Goal: Task Accomplishment & Management: Complete application form

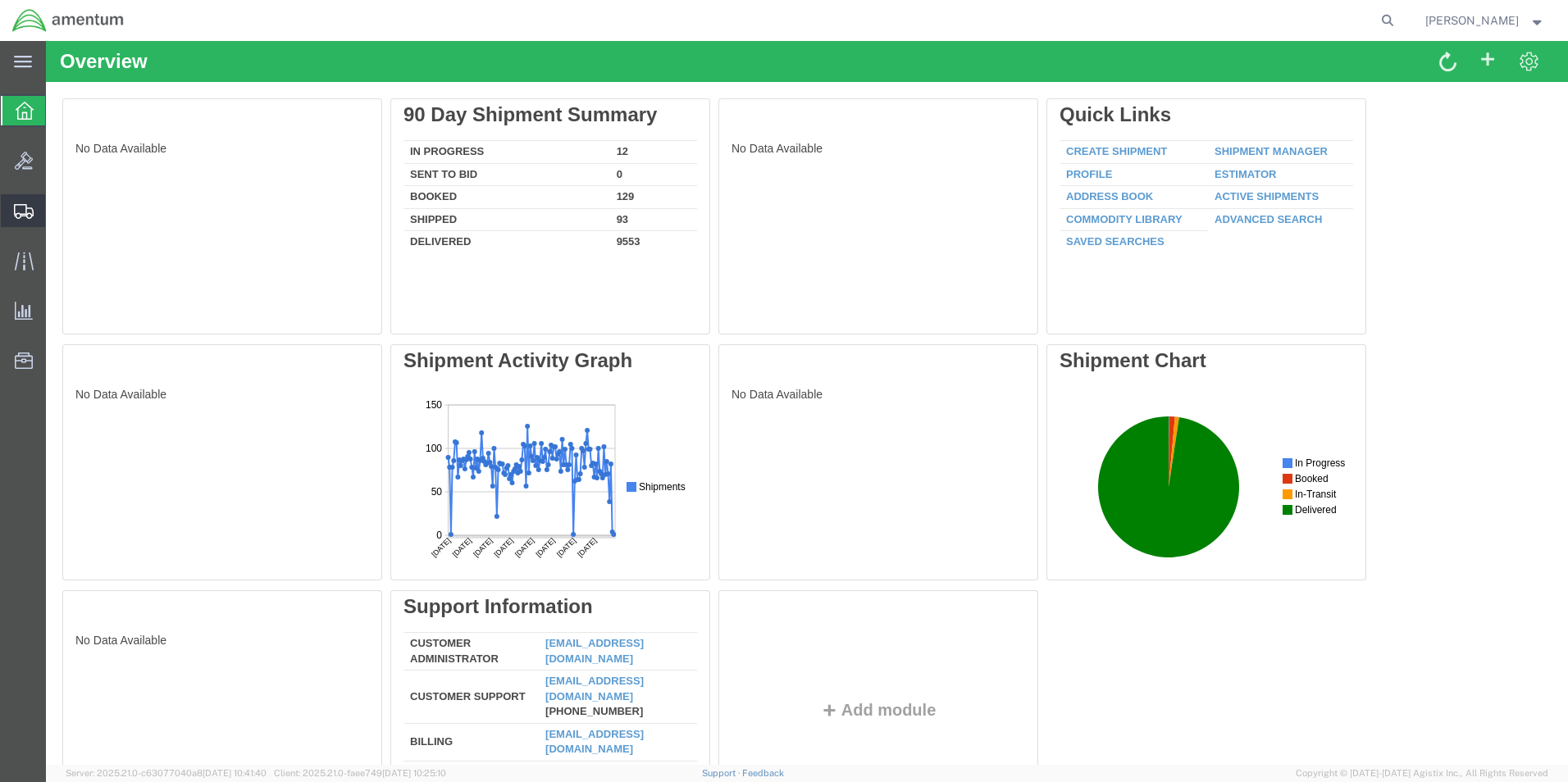
click at [0, 0] on span "Create from Template" at bounding box center [0, 0] width 0 height 0
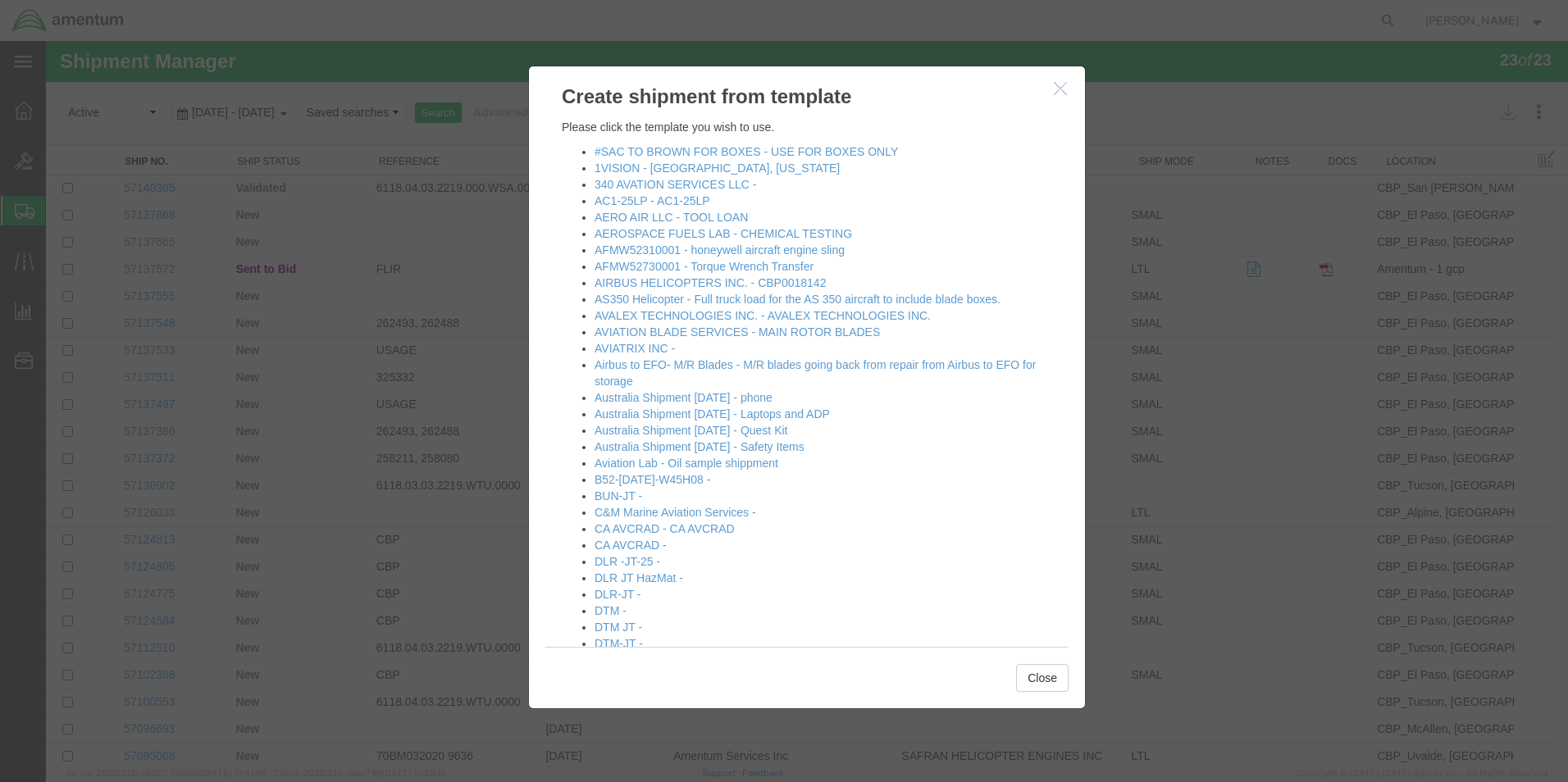
click at [1054, 91] on icon "button" at bounding box center [1061, 88] width 13 height 14
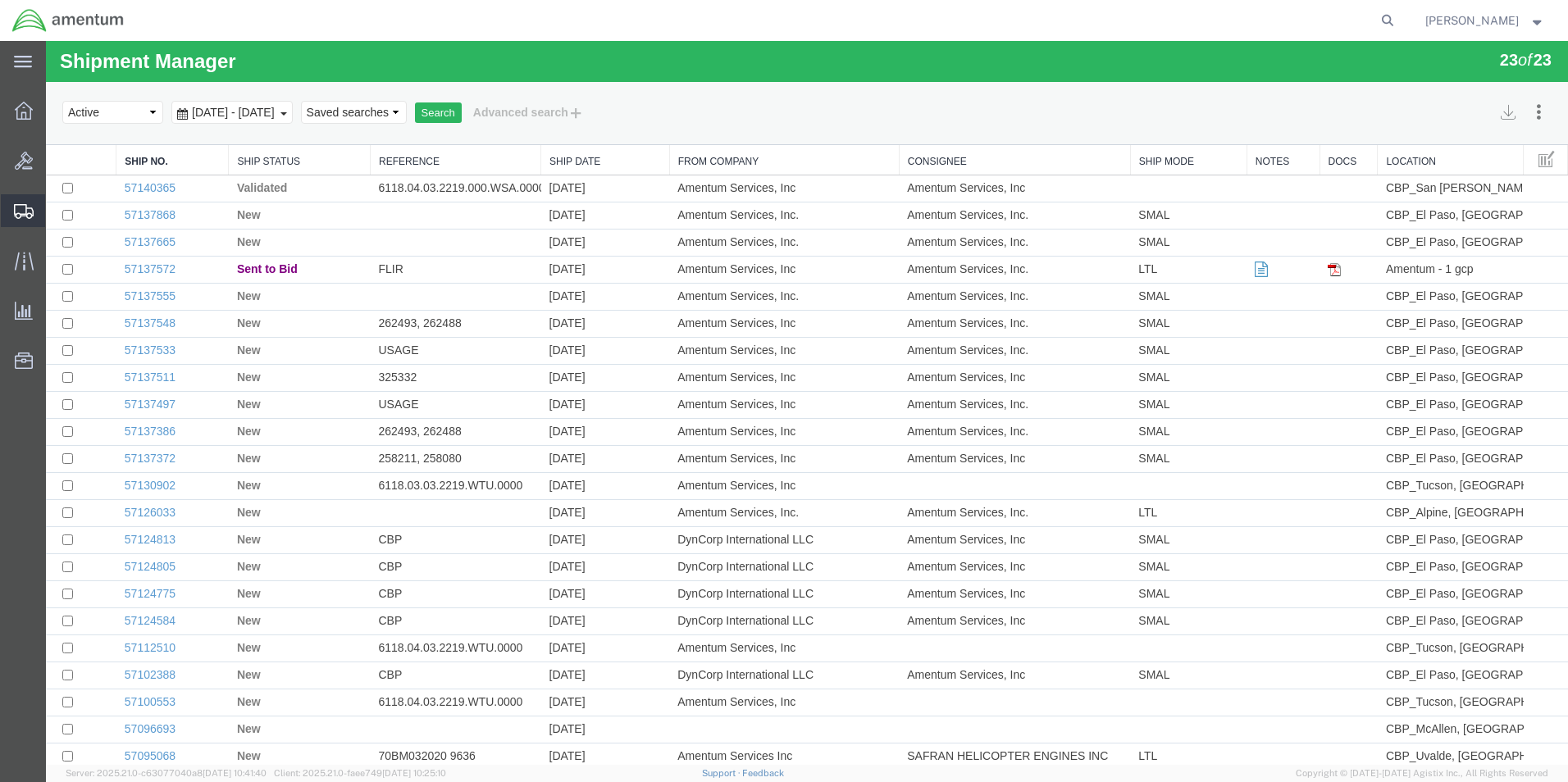
click at [0, 0] on span "Create Shipment" at bounding box center [0, 0] width 0 height 0
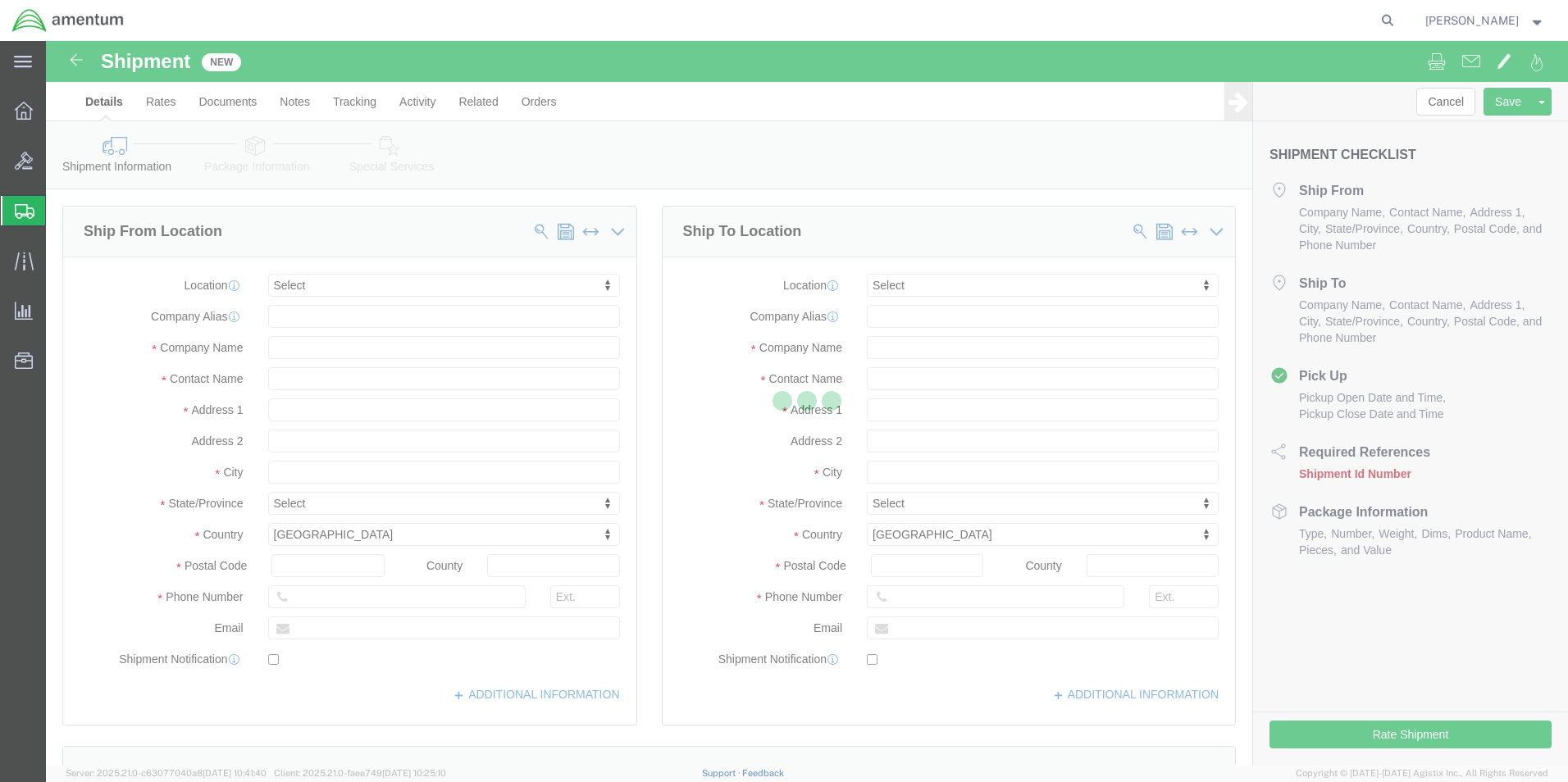
select select
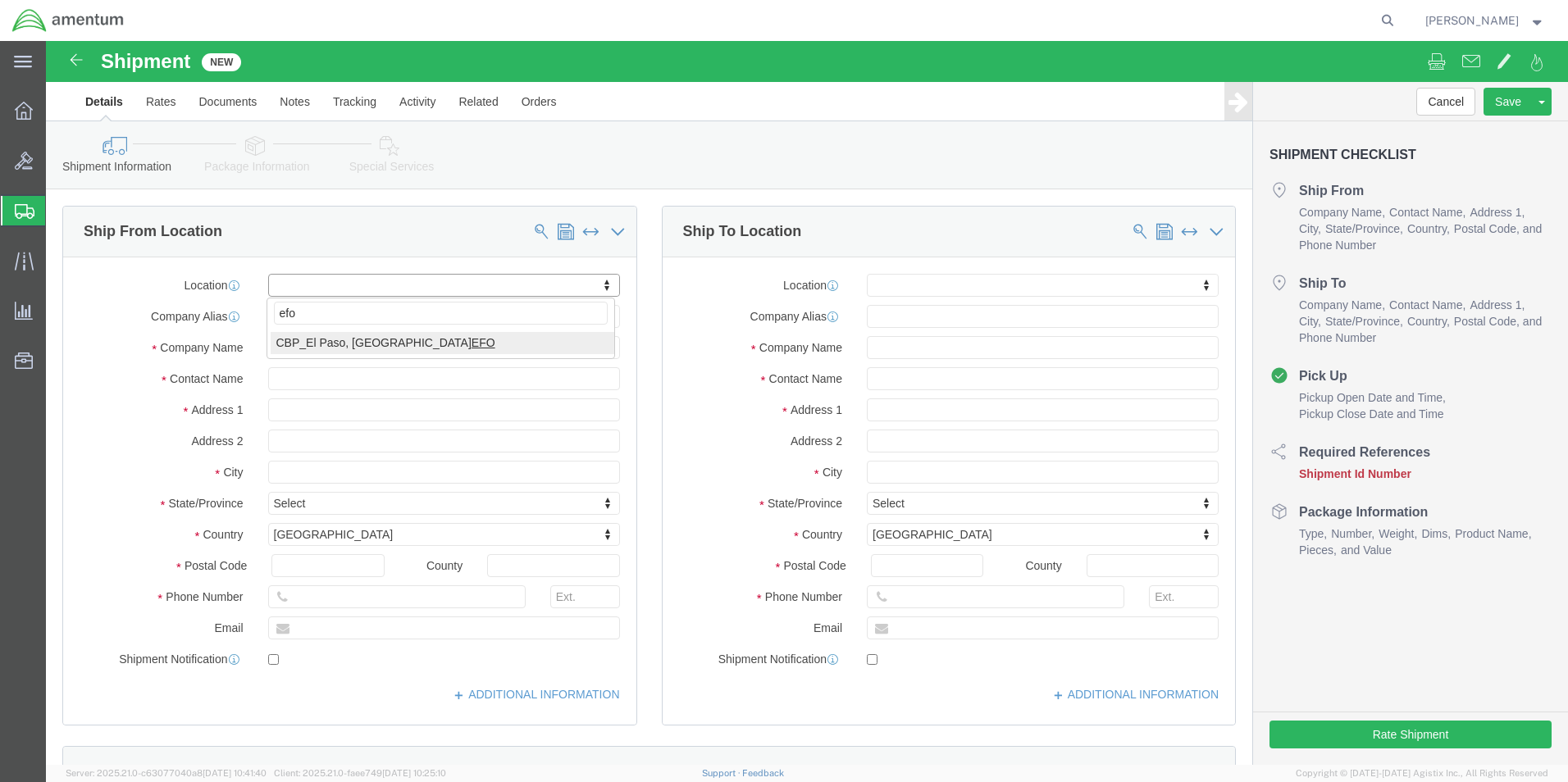
type input "efo"
select select "49831"
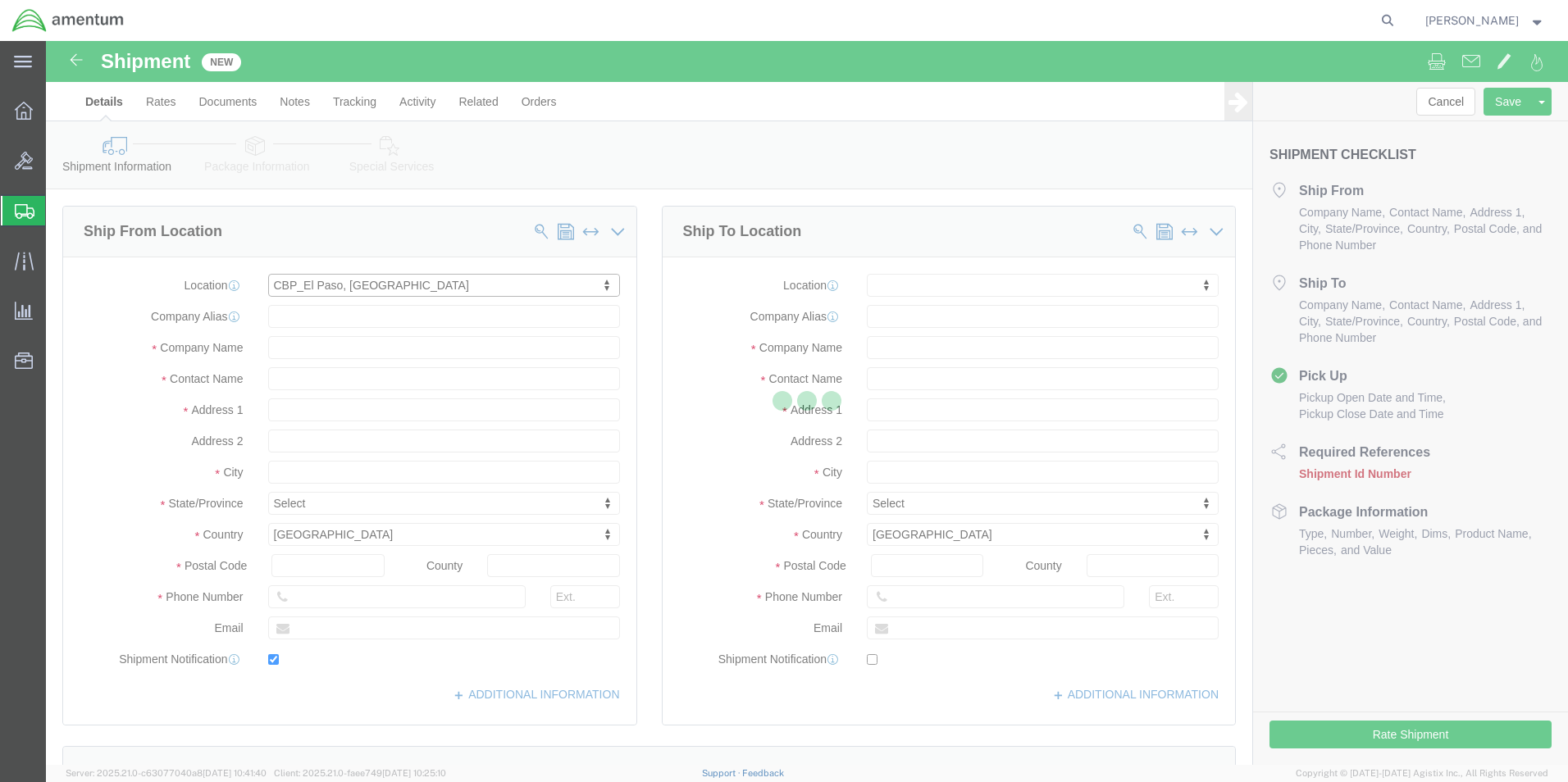
type input "[STREET_ADDRESS][PERSON_NAME]"
type input "79906"
type input "[PHONE_NUMBER]"
type input "[PERSON_NAME][EMAIL_ADDRESS][PERSON_NAME][DOMAIN_NAME]"
checkbox input "true"
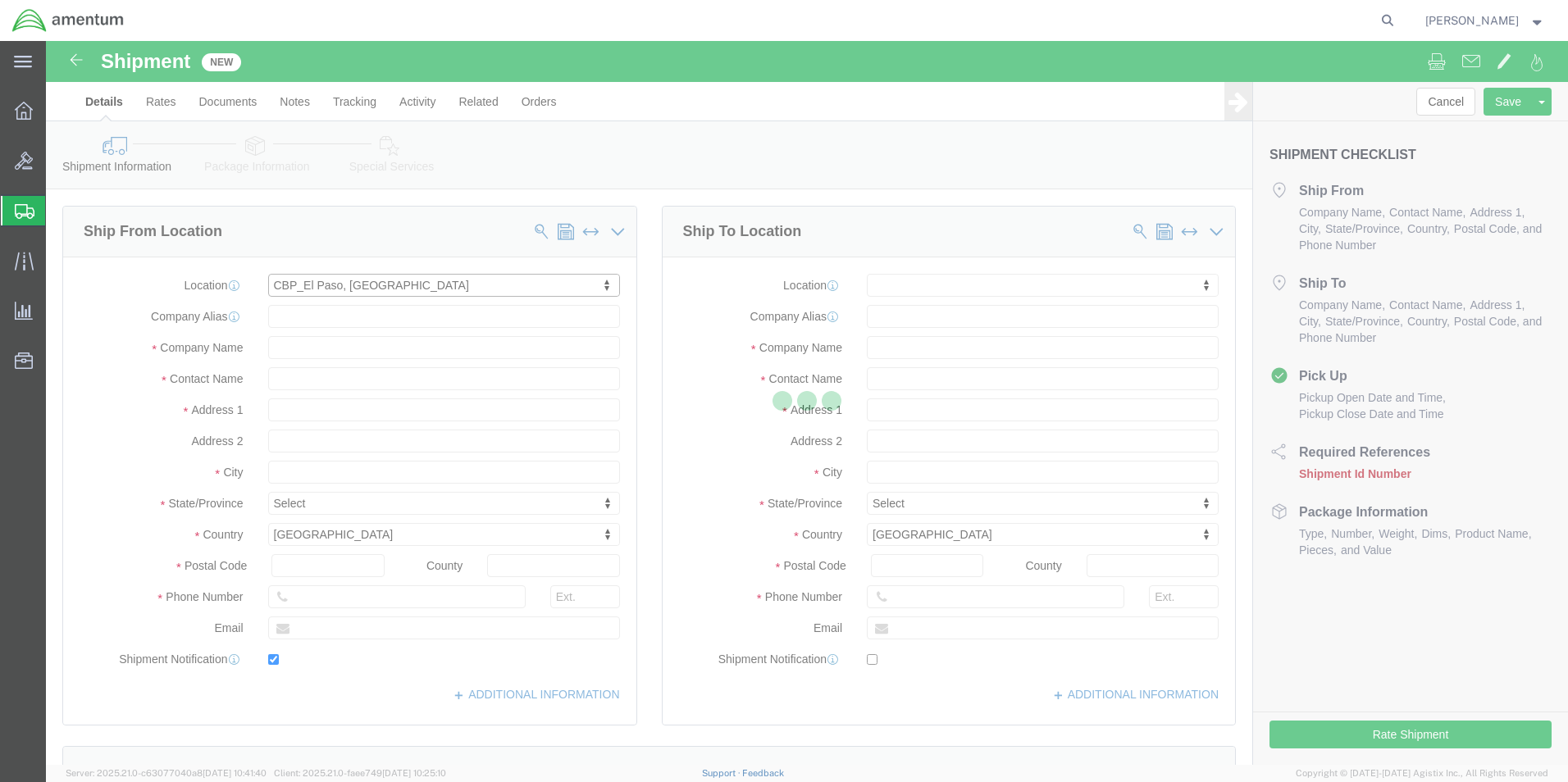
type input "Amentum Services, Inc"
type input "[PERSON_NAME]"
type input "[GEOGRAPHIC_DATA]"
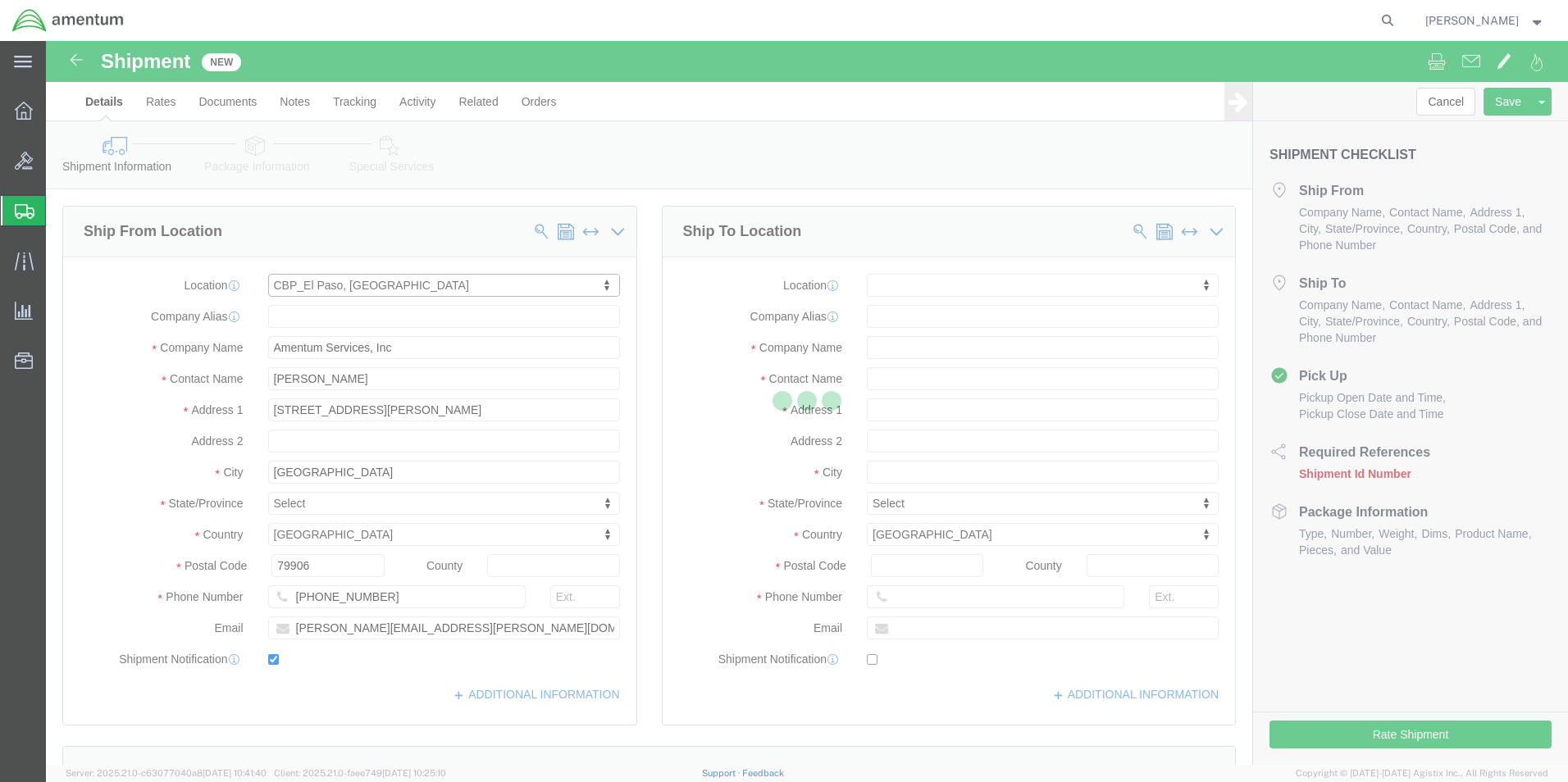
select select "[GEOGRAPHIC_DATA]"
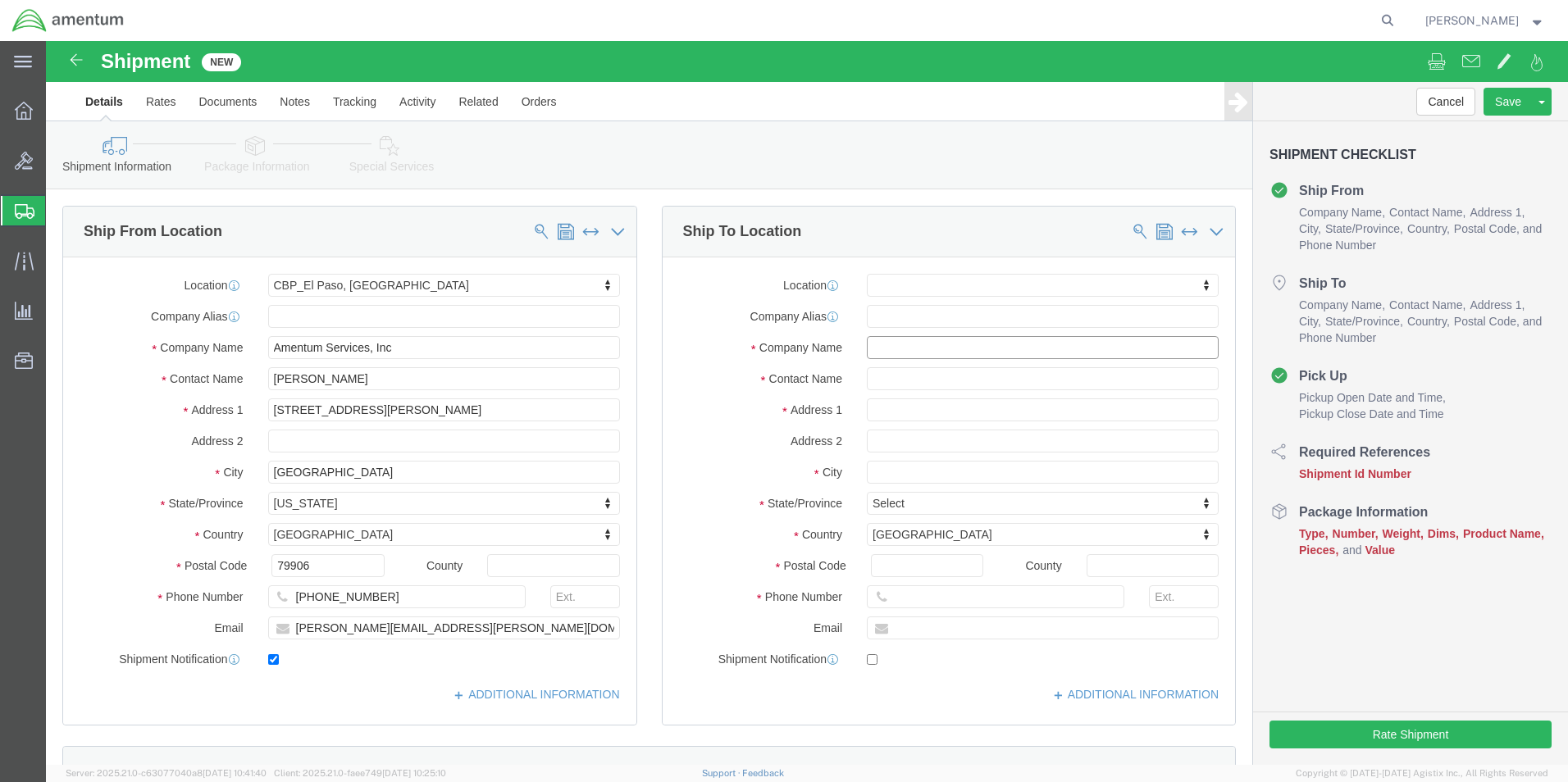
click input "text"
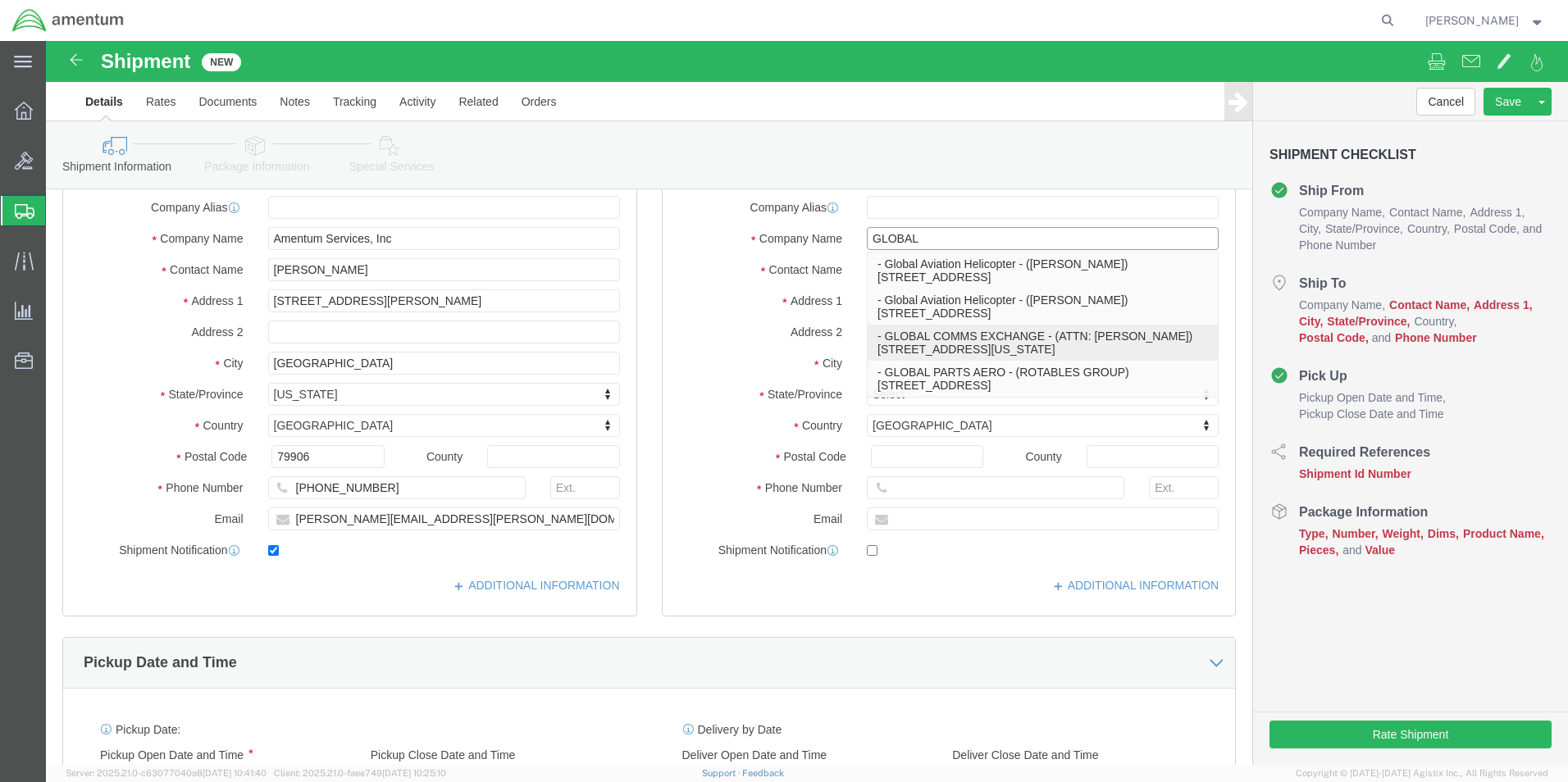
scroll to position [82, 0]
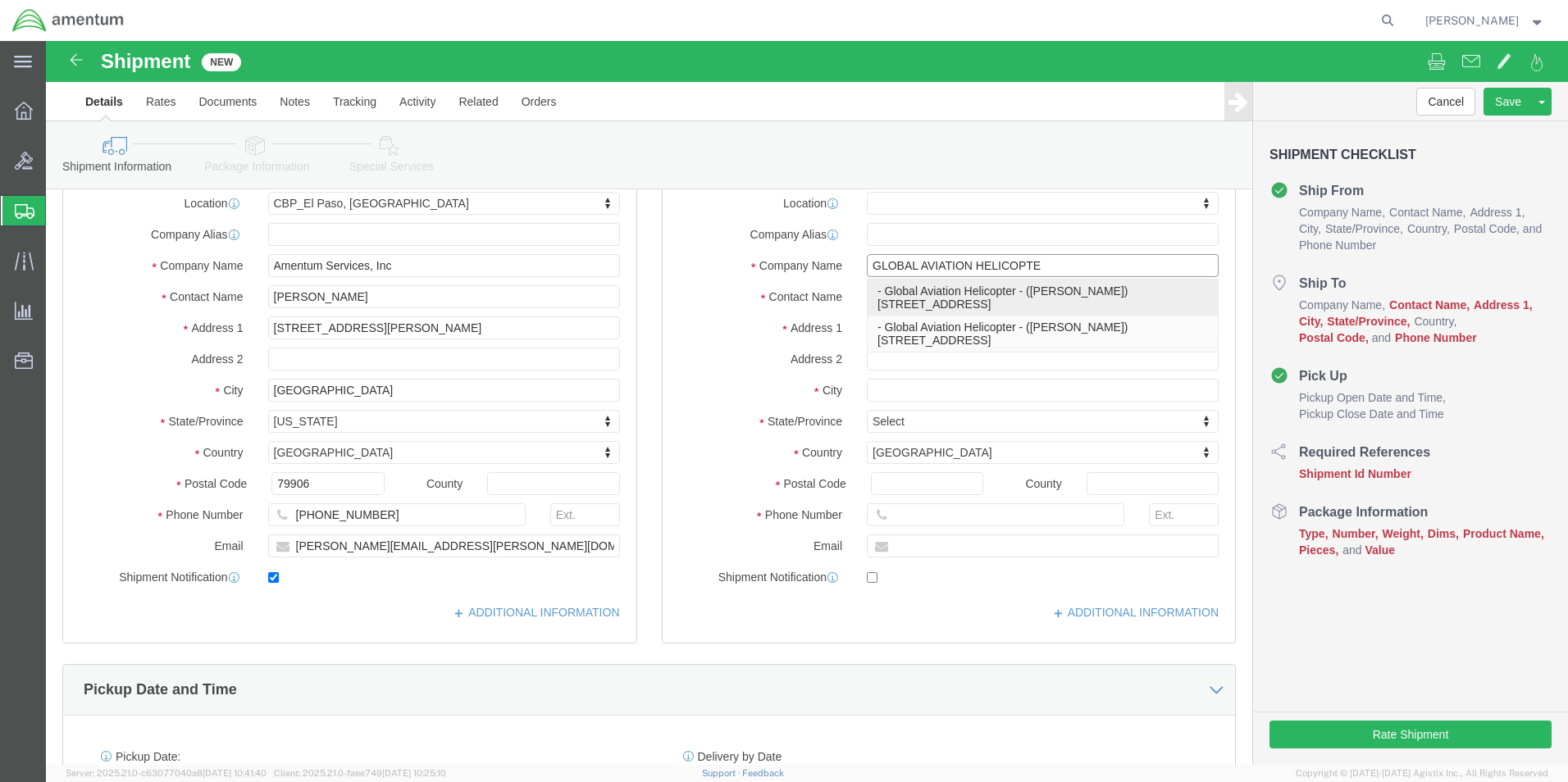
type input "GLOBAL AVIATION HELICOPTER"
click p "- Global Aviation Helicopter - ([PERSON_NAME]) [STREET_ADDRESS]"
select select
type input "[STREET_ADDRESS]"
type input "30092"
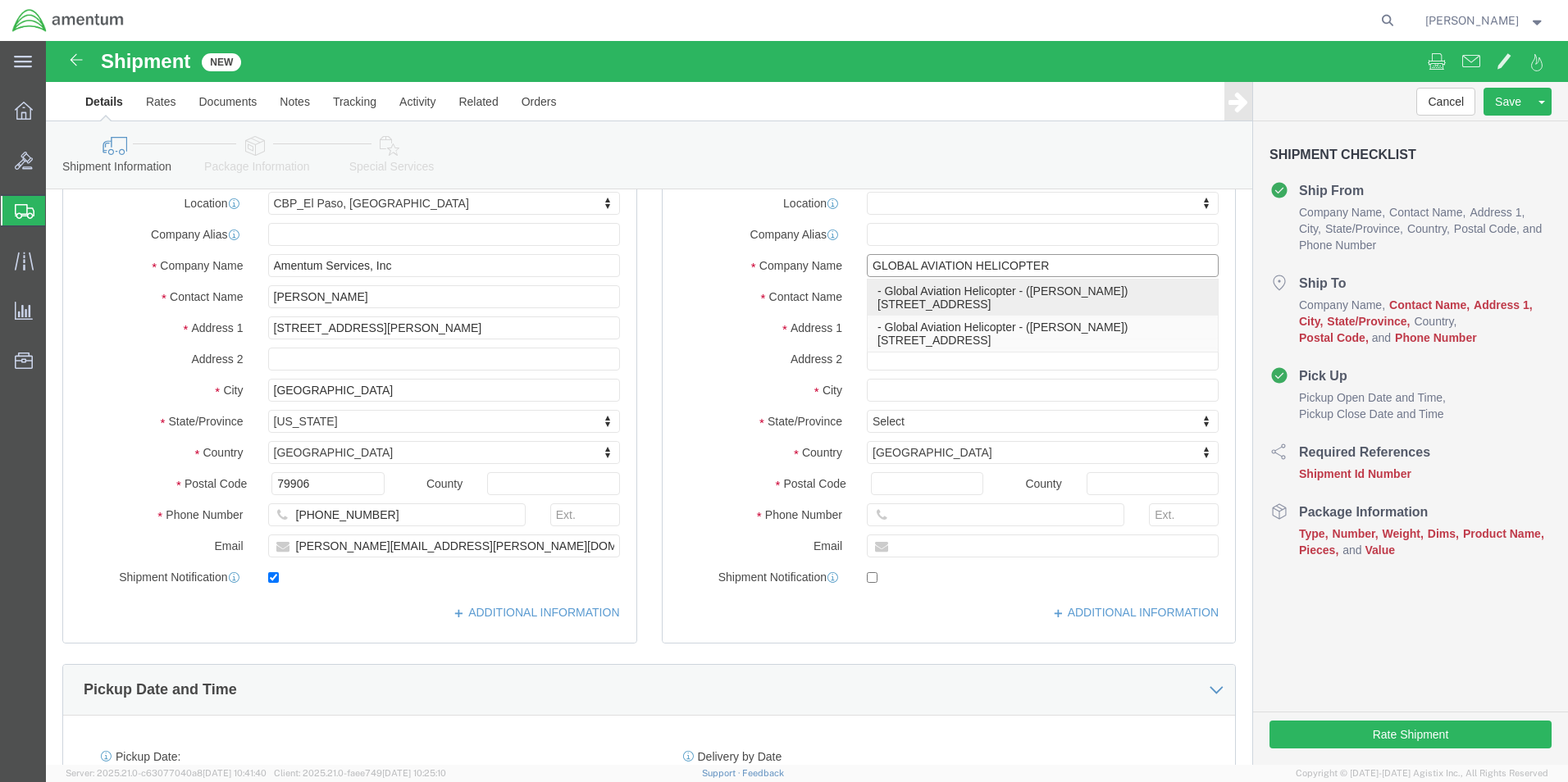
type input "Global Aviation Helicopter"
type input "[PERSON_NAME]"
type input "Norcross"
select select "GA"
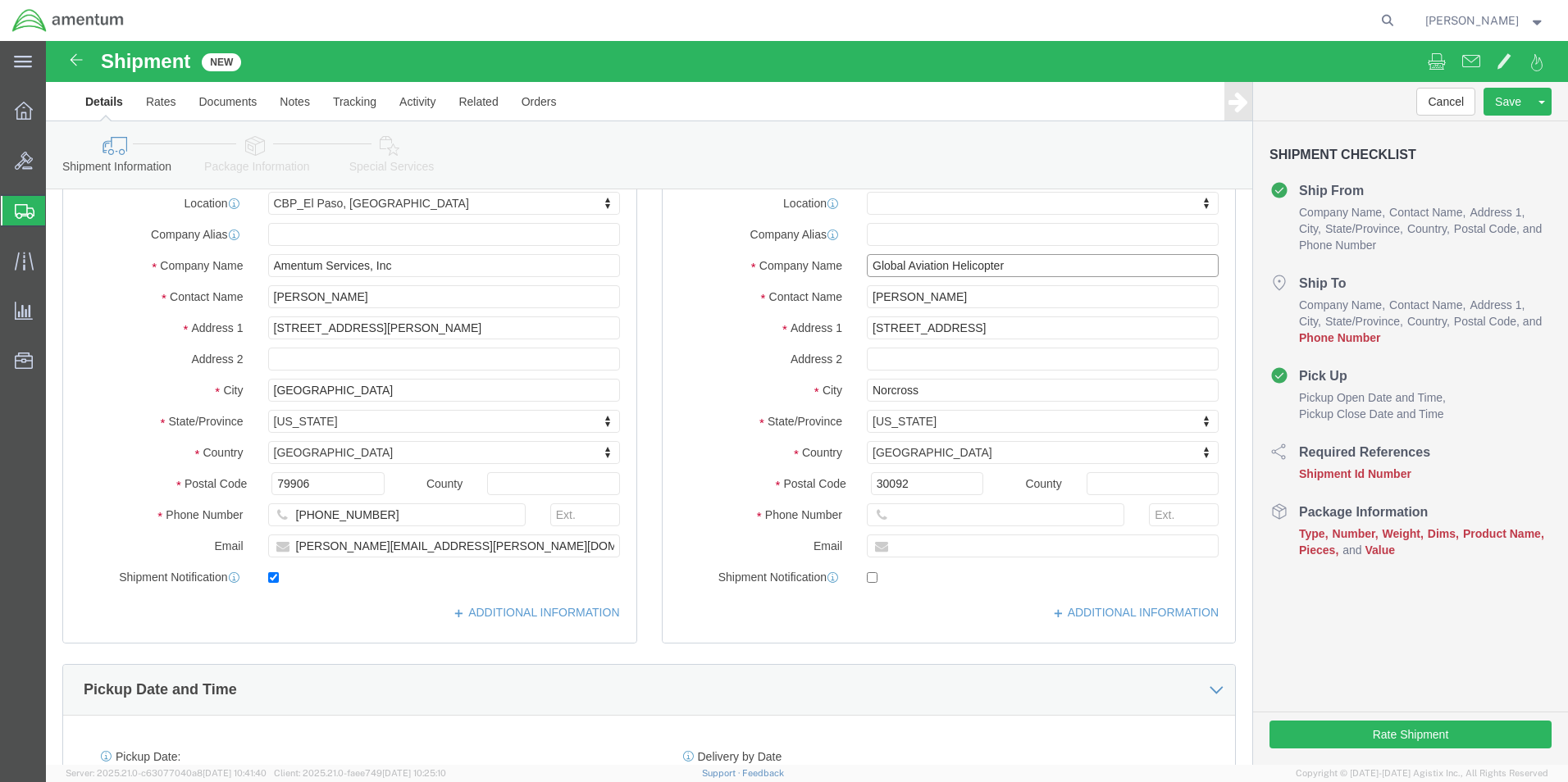
type input "Global Aviation Helicopter"
click input "[PERSON_NAME]"
type input "R"
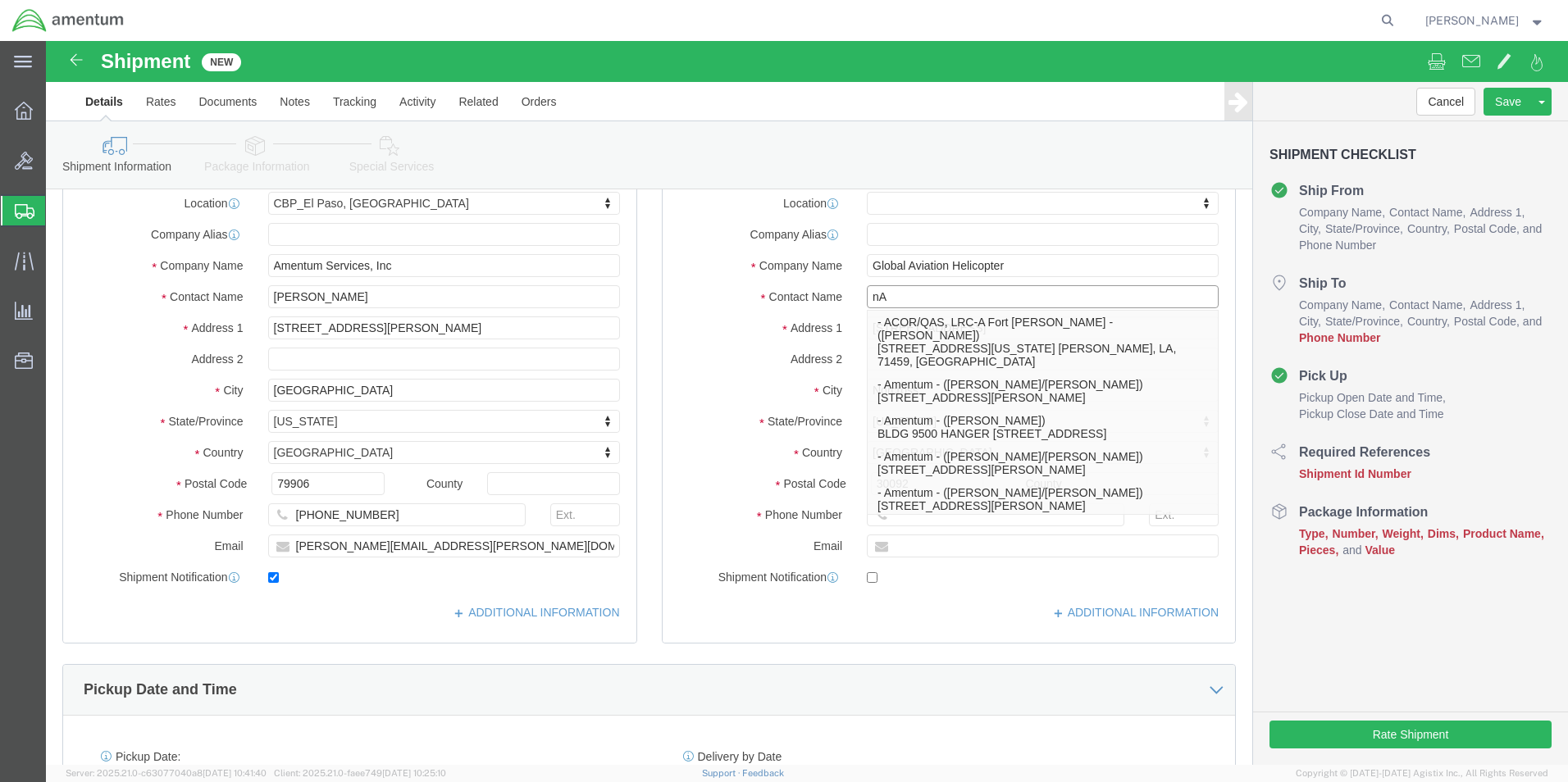
type input "n"
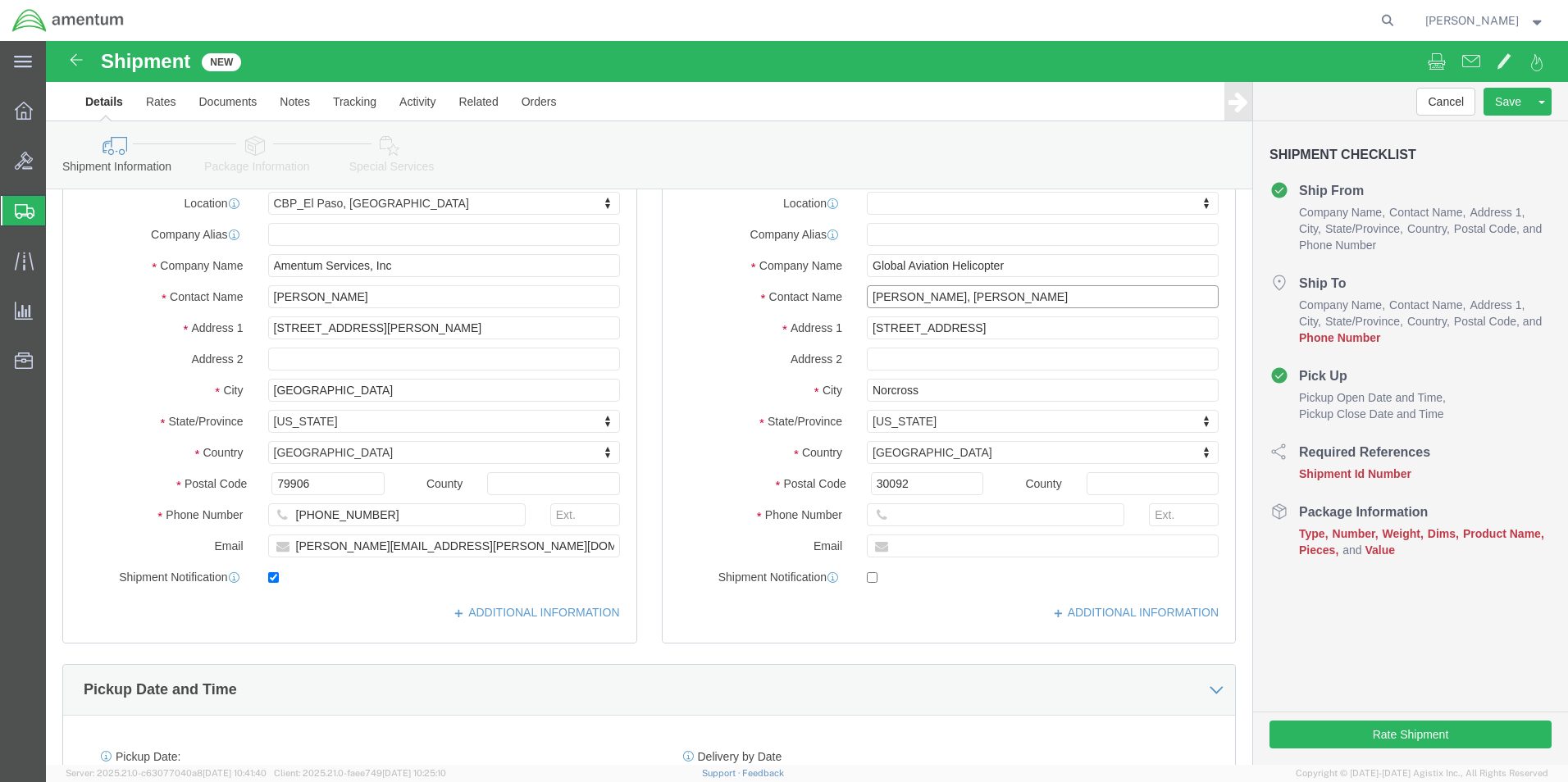
type input "[PERSON_NAME], [PERSON_NAME]"
click input "text"
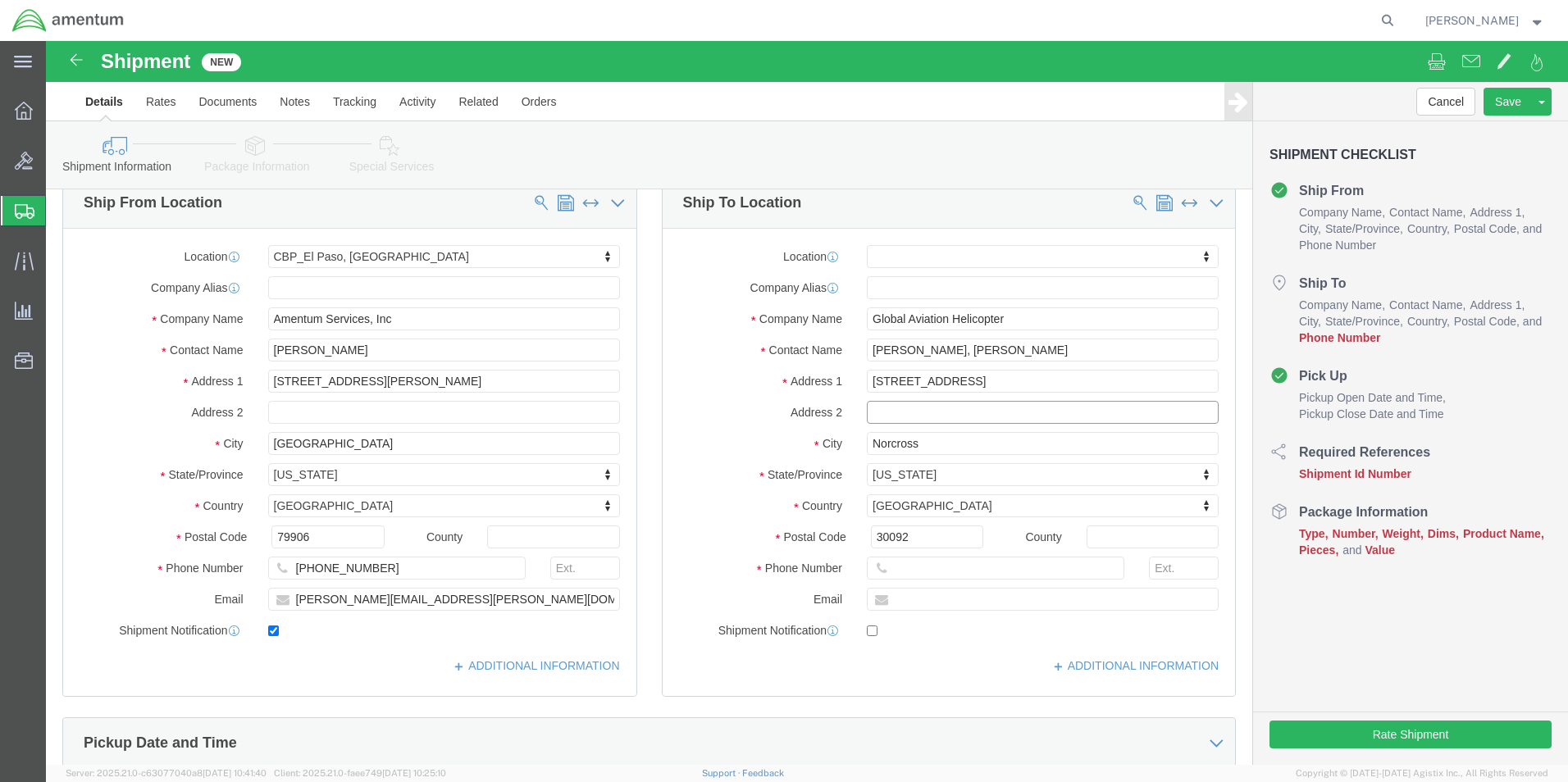
scroll to position [0, 0]
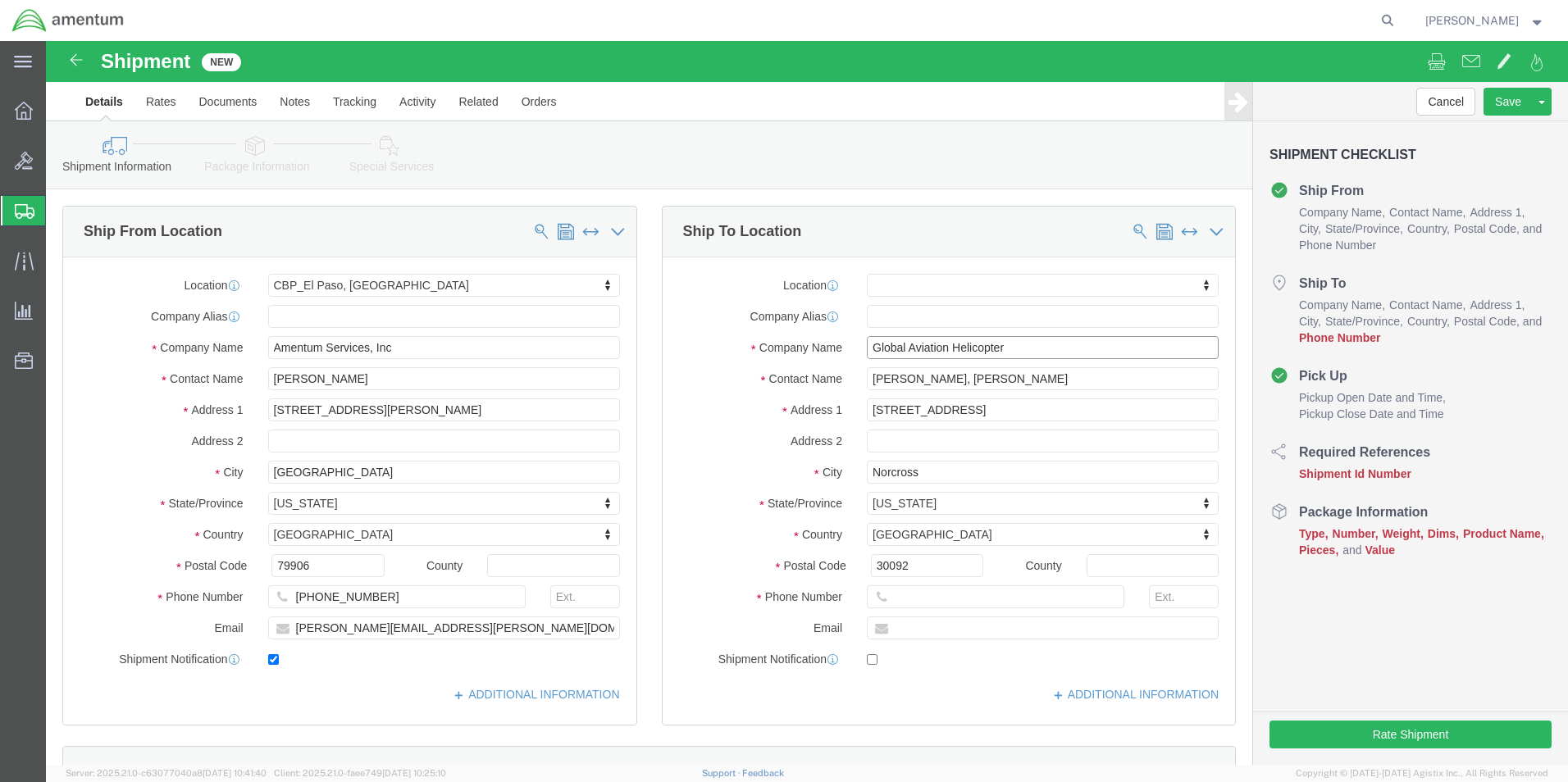
click input "Global Aviation Helicopter"
type input "Global Aviation Helicopter - Customer Service Rep"
click input "text"
type input "[PHONE_NUMBER]"
click input "text"
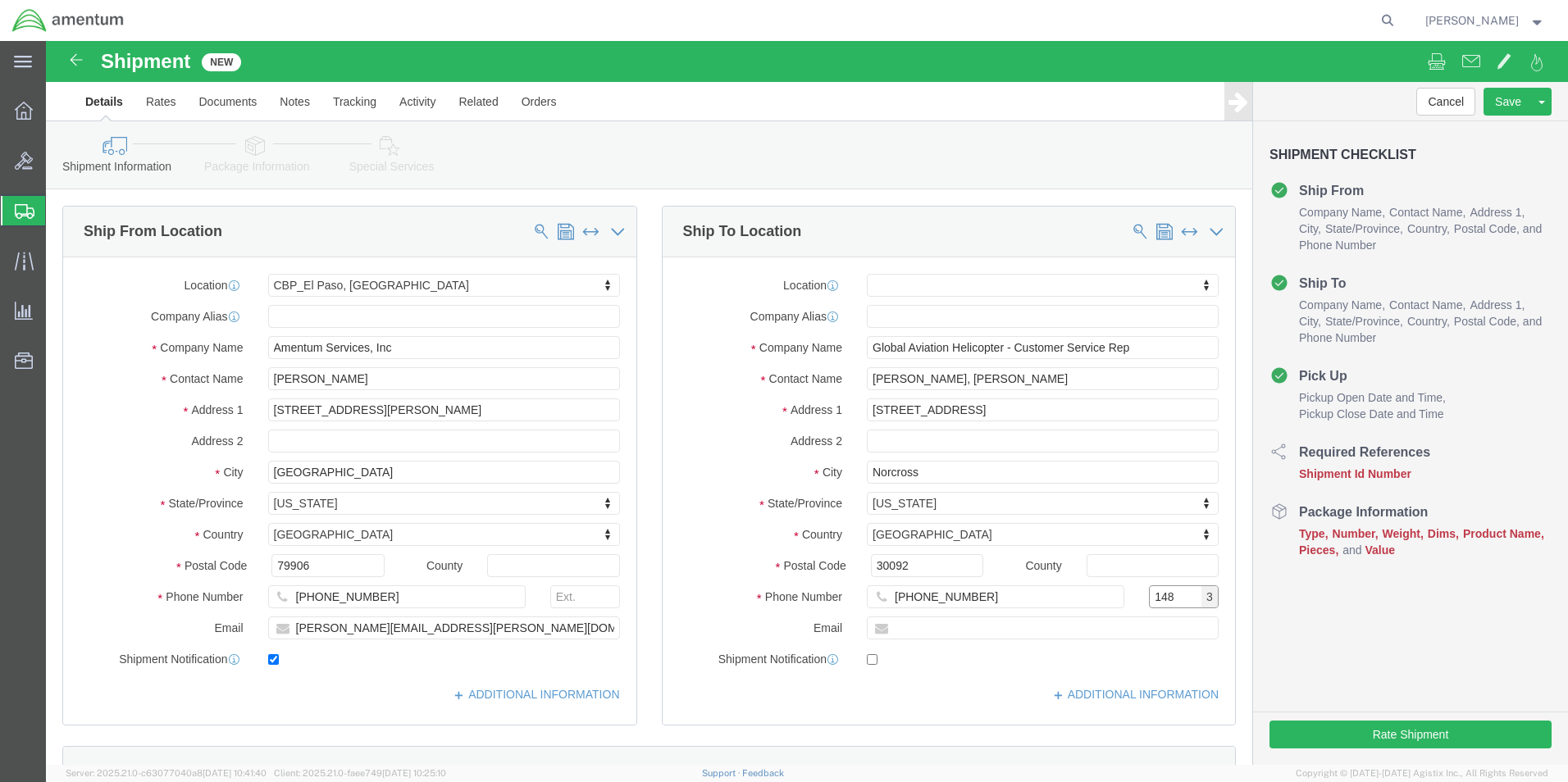
type input "148"
click input "text"
click input "[PERSON_NAME] <[EMAIL_ADDRESS][DOMAIN_NAME]>"
type input "[EMAIL_ADDRESS][DOMAIN_NAME]"
checkbox input "true"
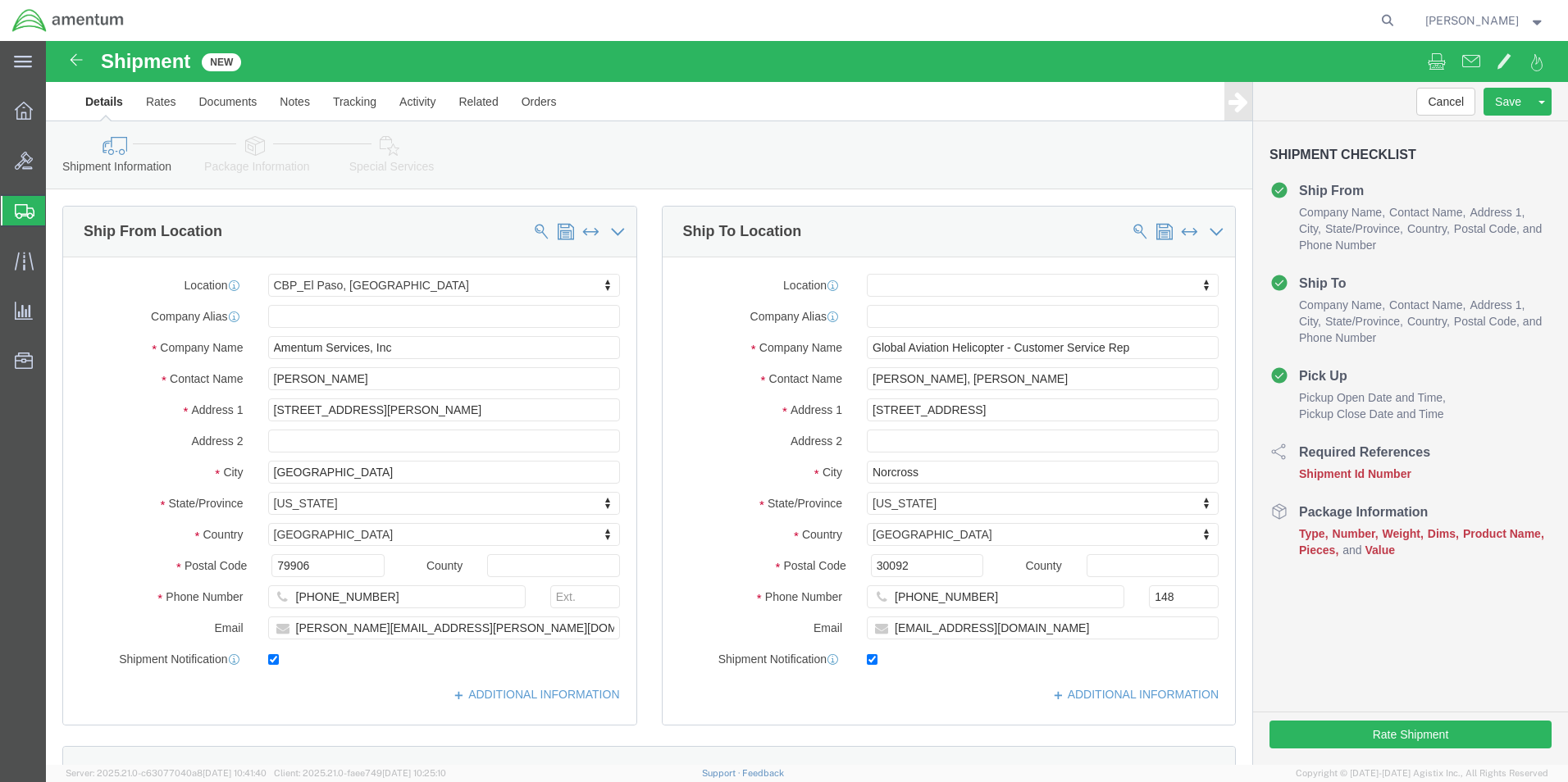
click div "ADDITIONAL INFORMATION"
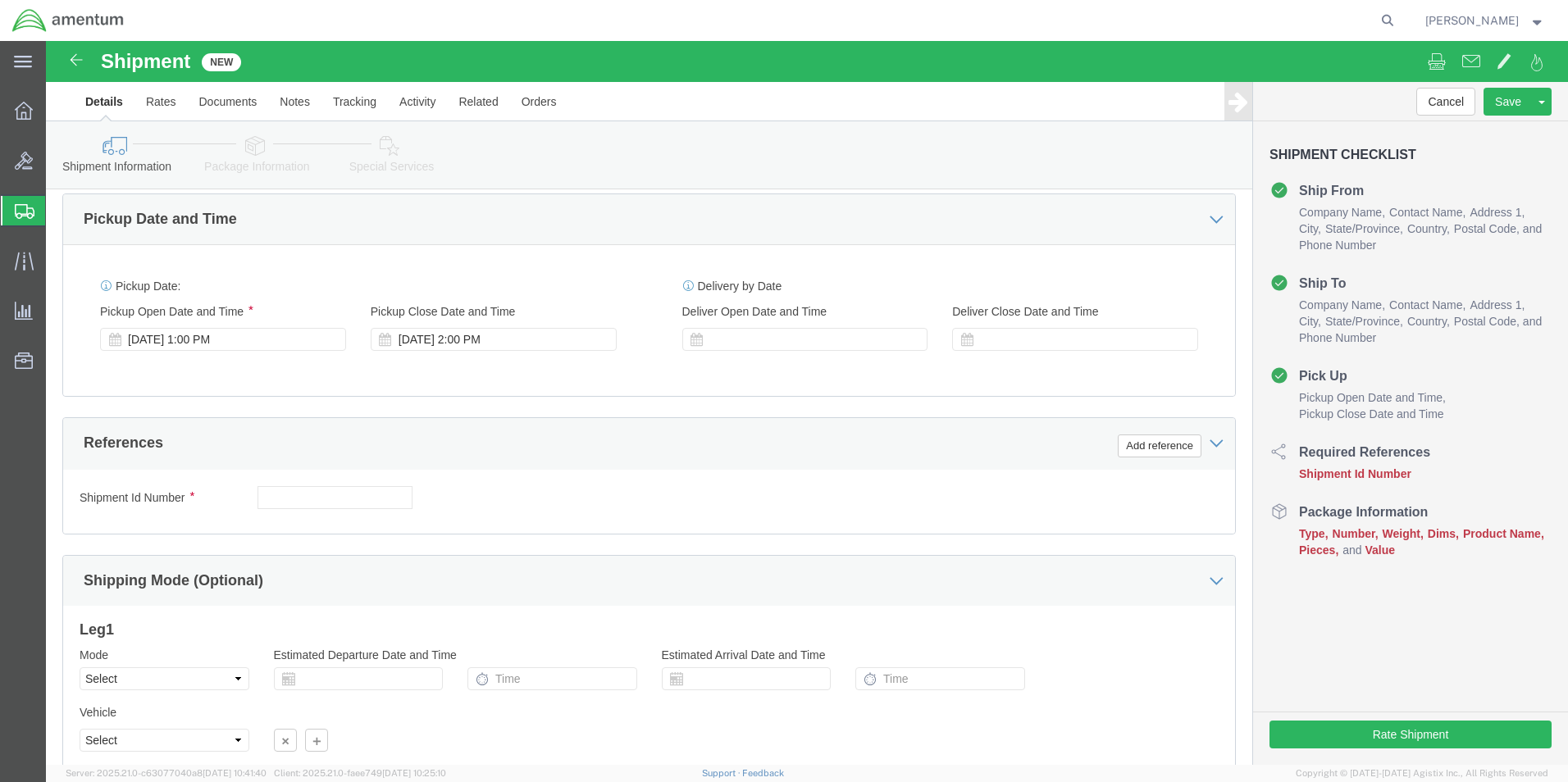
scroll to position [655, 0]
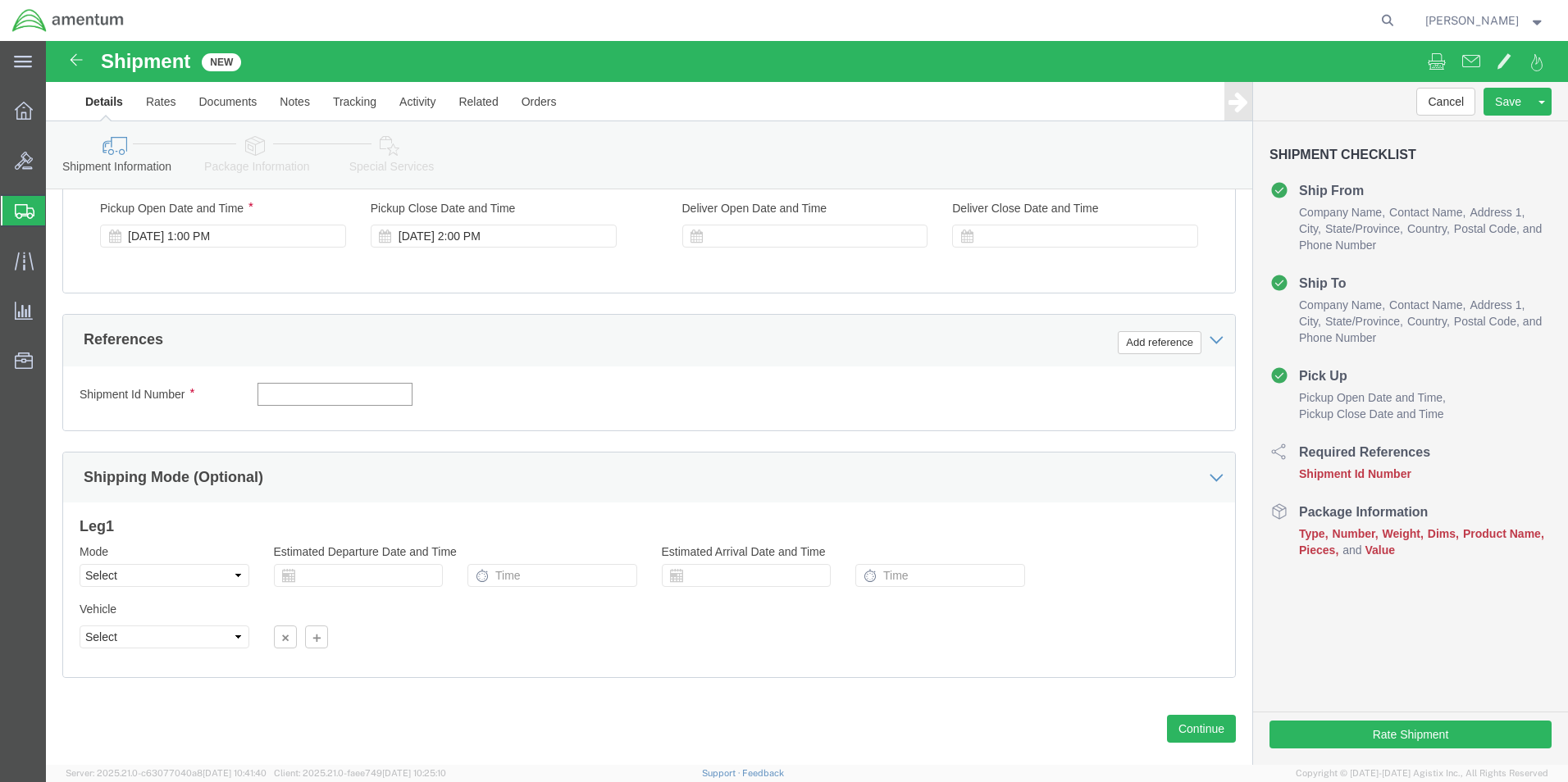
click input "text"
type input "CBPROD0000000642"
click div "Shipping Mode (Optional)"
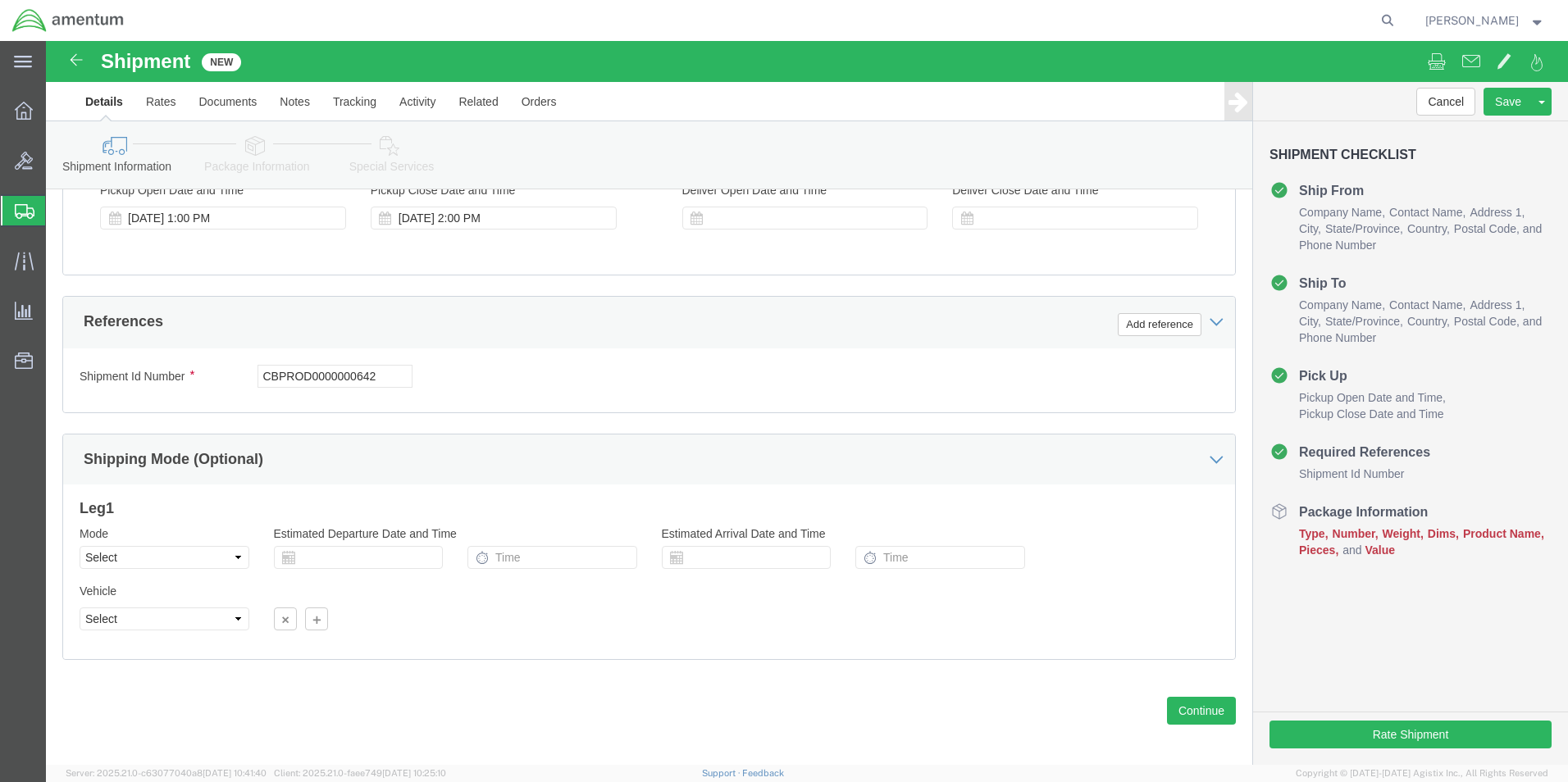
scroll to position [684, 0]
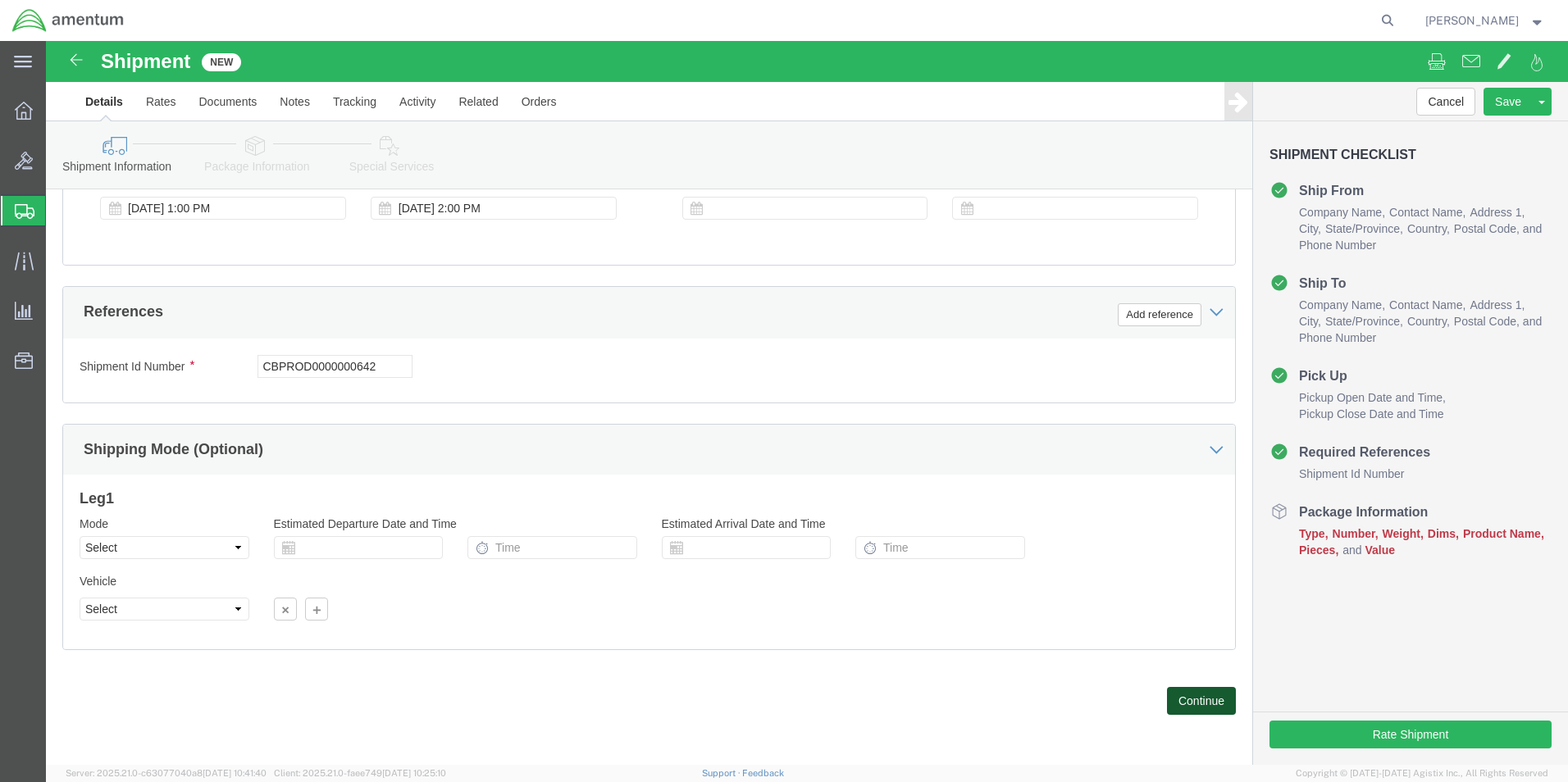
click button "Continue"
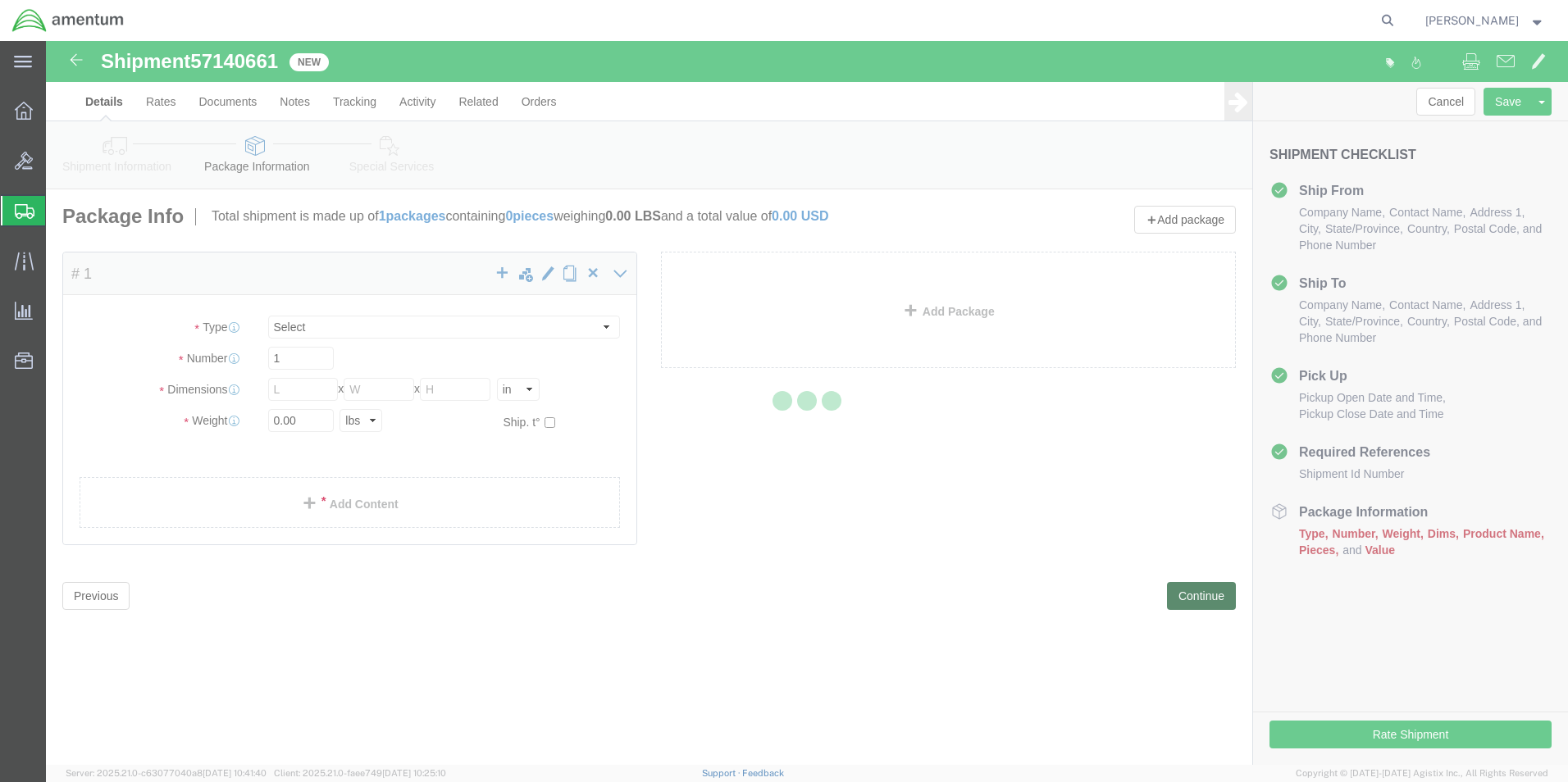
select select "CBOX"
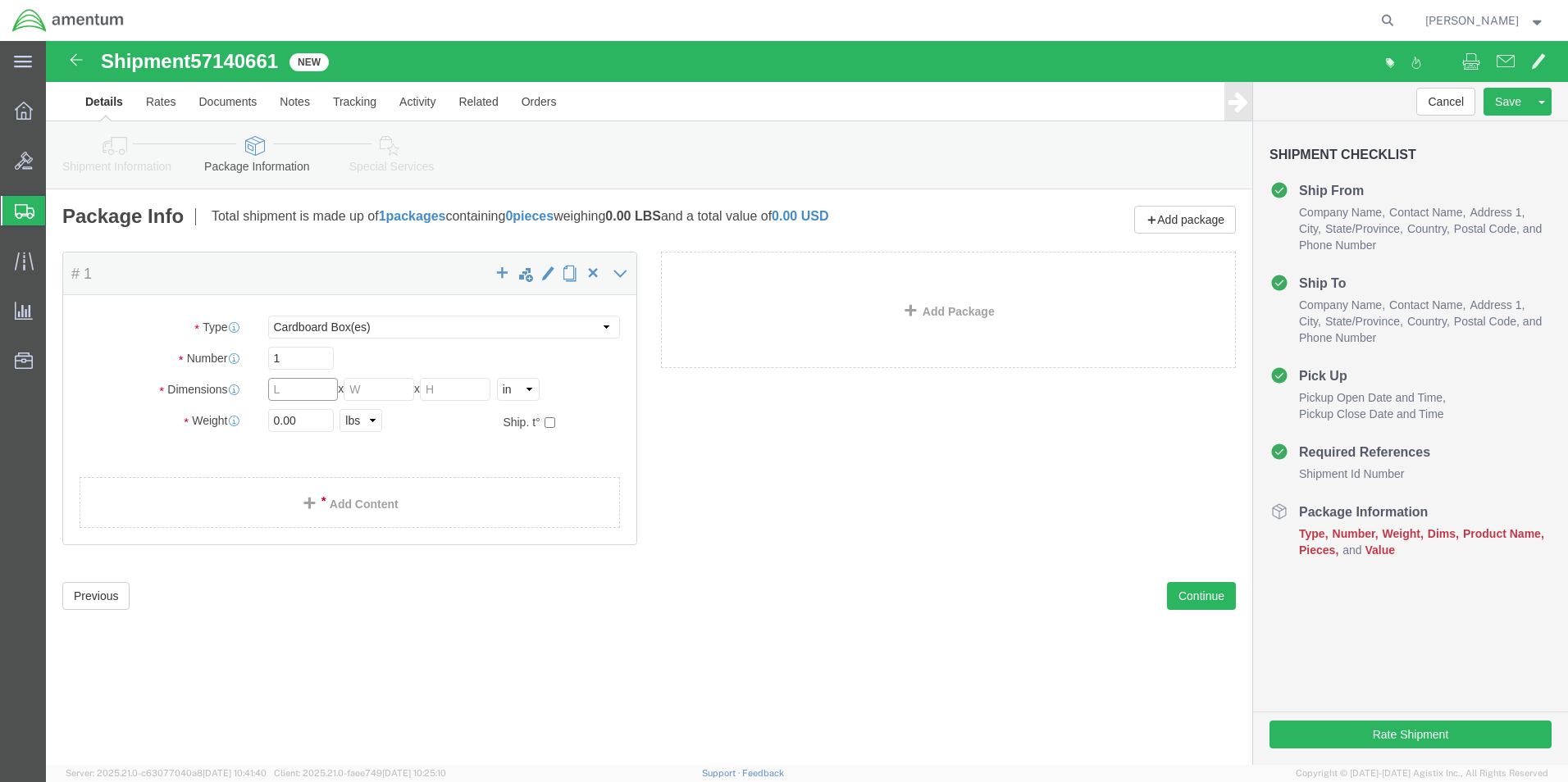
click input "text"
type input "20"
type input "22"
click input "0.00"
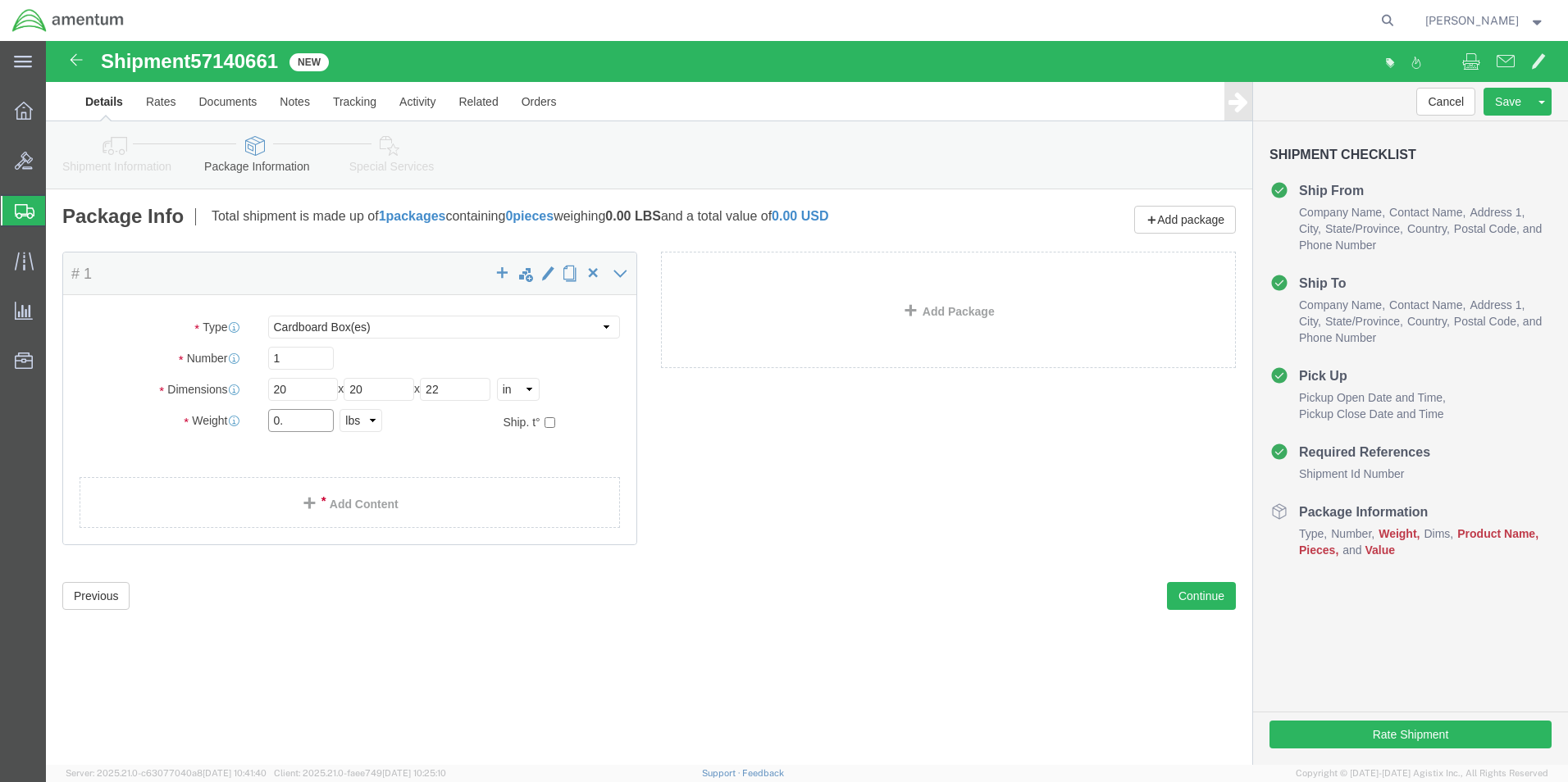
type input "0"
type input "21.10"
click link "Add Content"
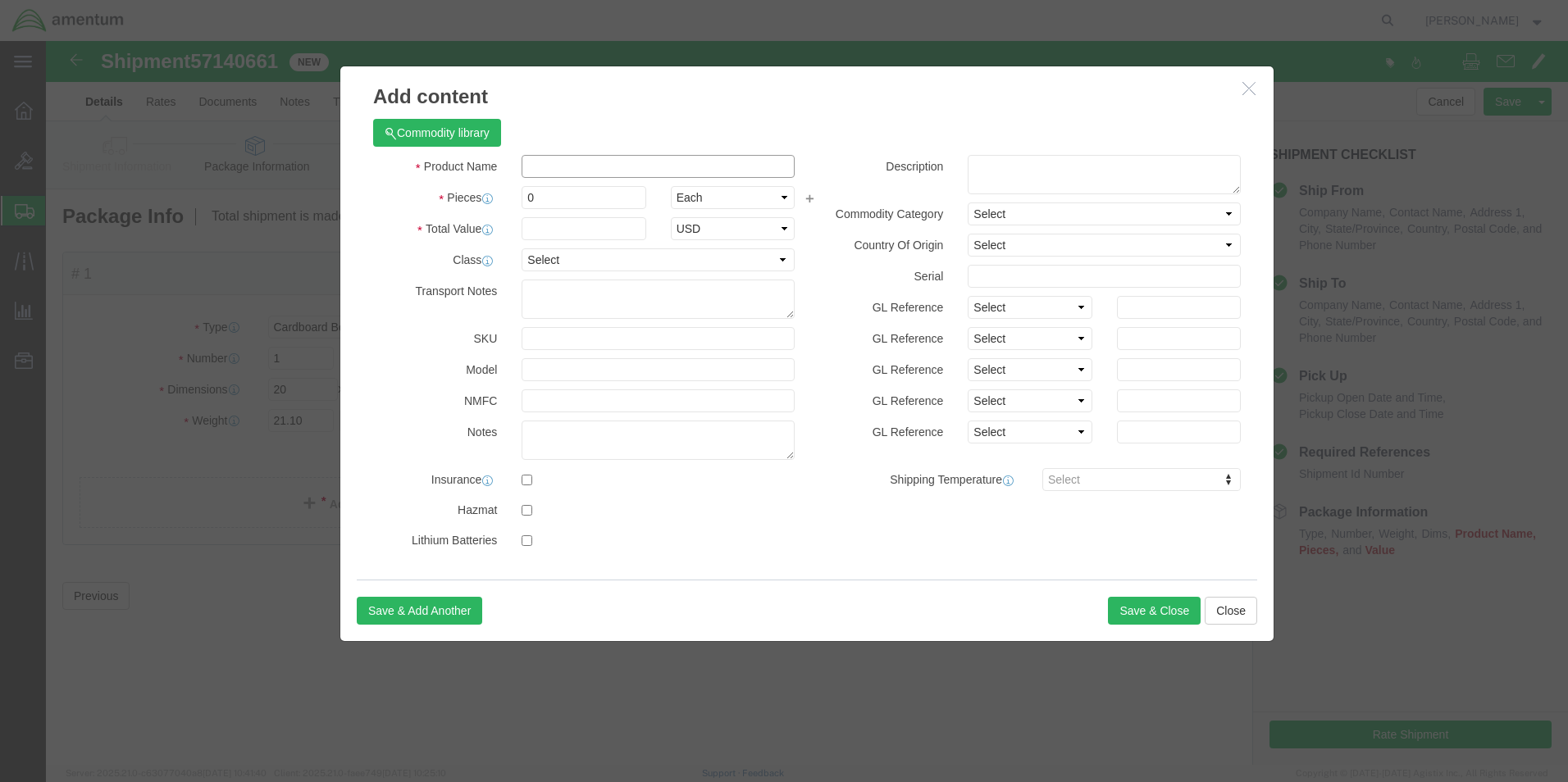
click input "text"
type input "Foward Evap - Aircraft part"
click input "0"
type input "1"
drag, startPoint x: 779, startPoint y: 29, endPoint x: 607, endPoint y: 161, distance: 216.8
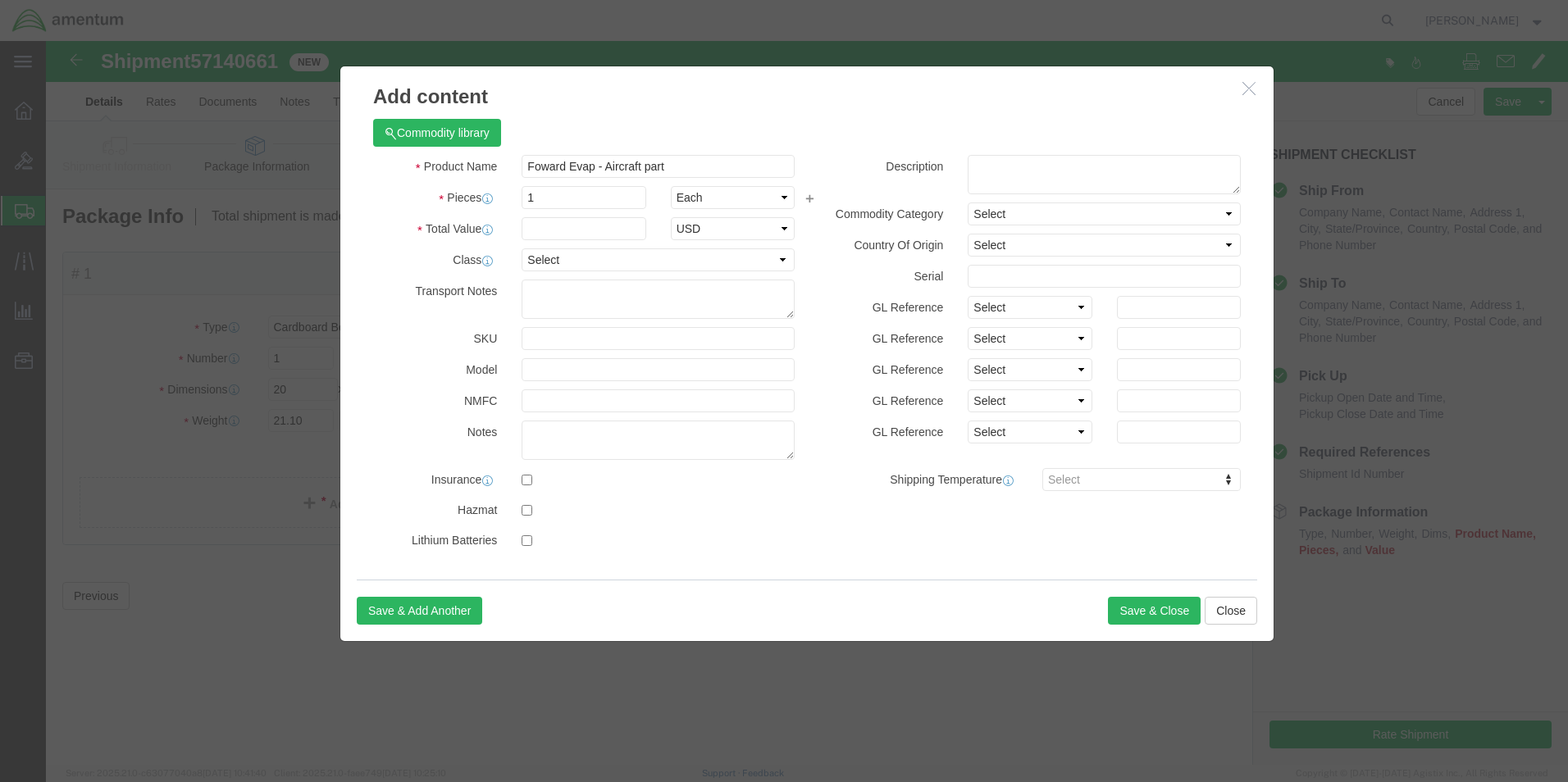
click h3 "Add content"
click input "text"
type input "850"
click div "Commodity library"
drag, startPoint x: 654, startPoint y: 128, endPoint x: 439, endPoint y: 115, distance: 215.4
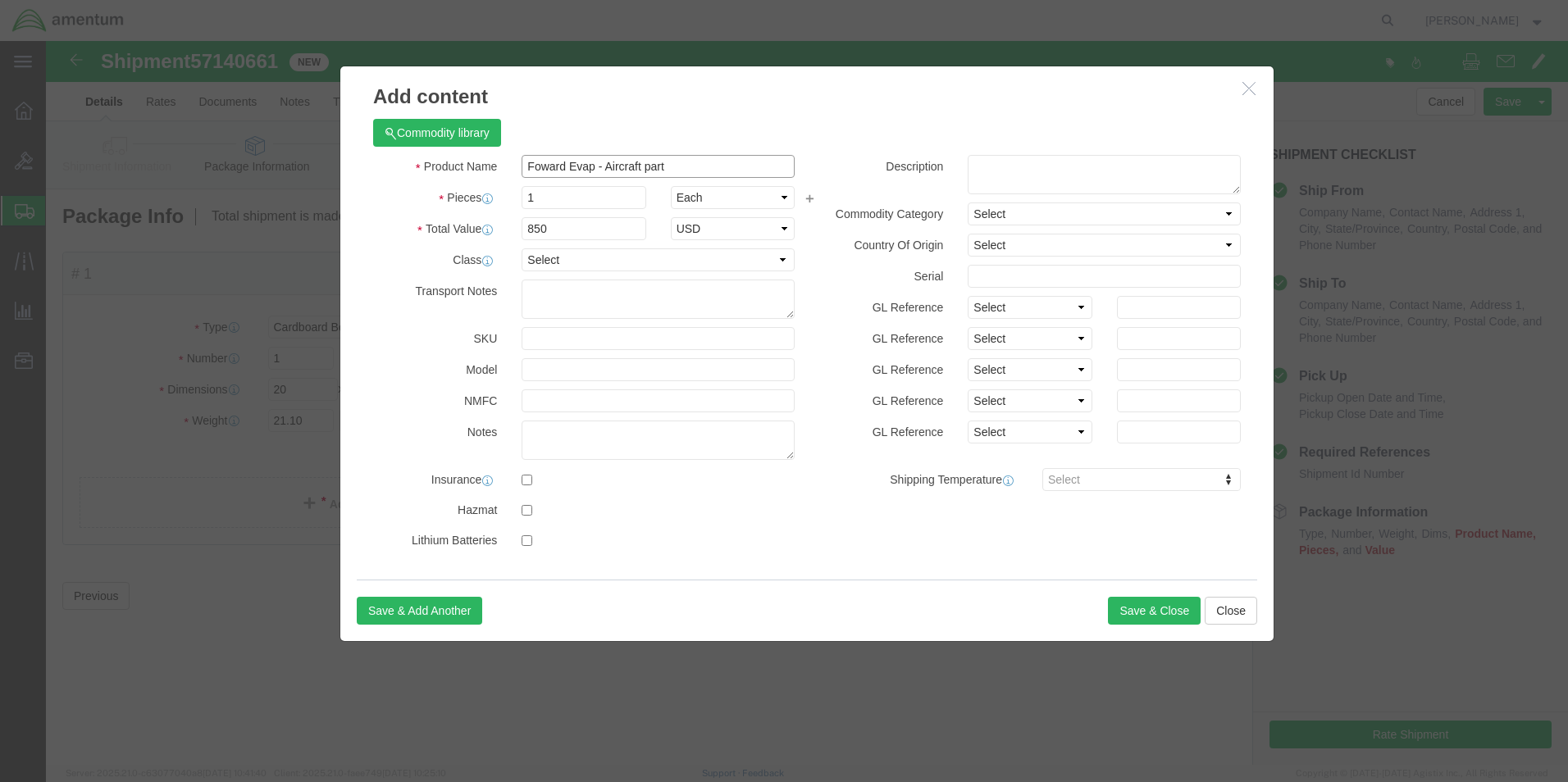
click div "Product Name Foward Evap - Aircraft part"
click textarea
paste textarea "Foward Evap - Aircraft part"
type textarea "Foward Evap - Aircraft part"
click button "Save & Close"
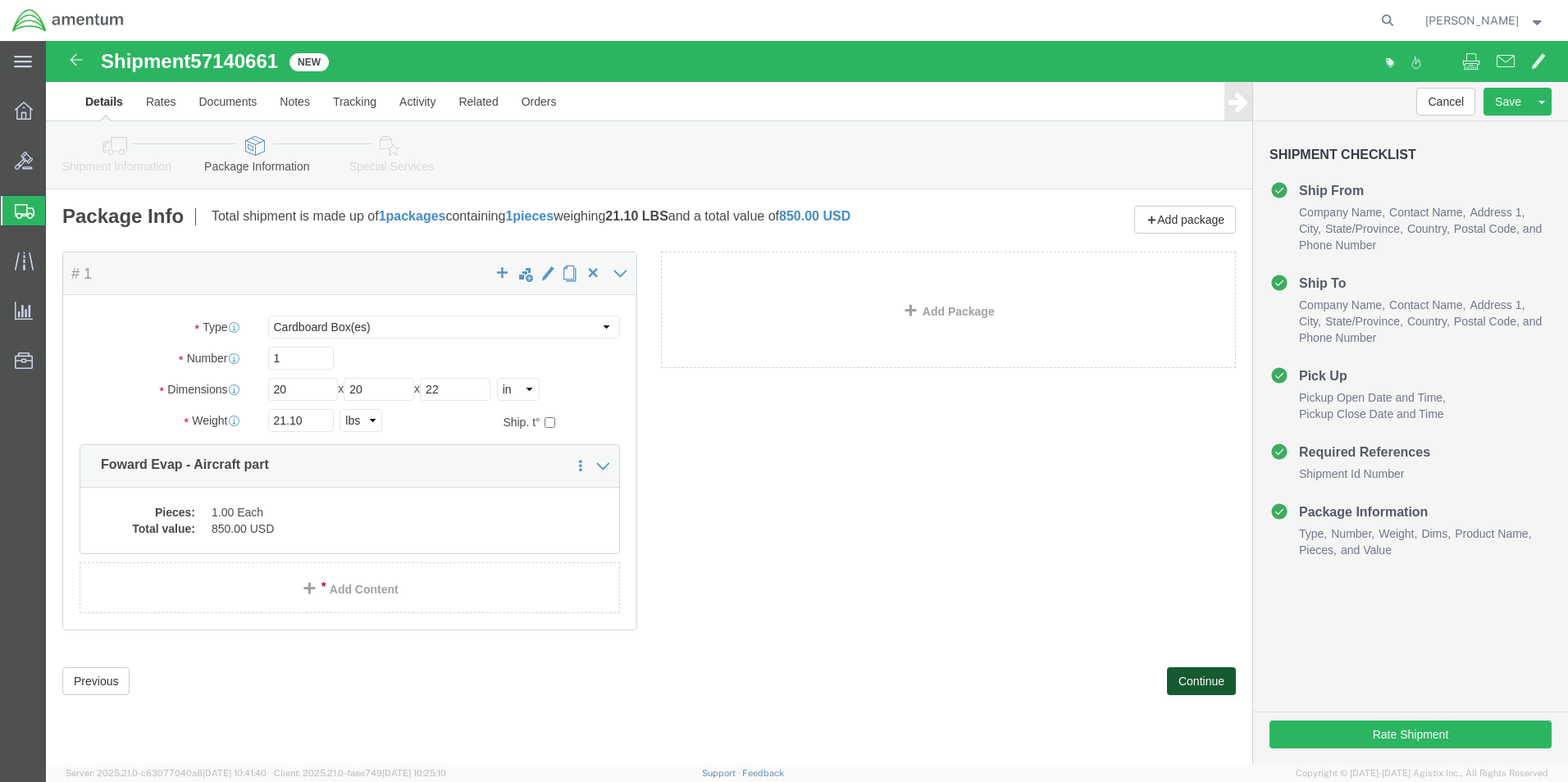
click button "Continue"
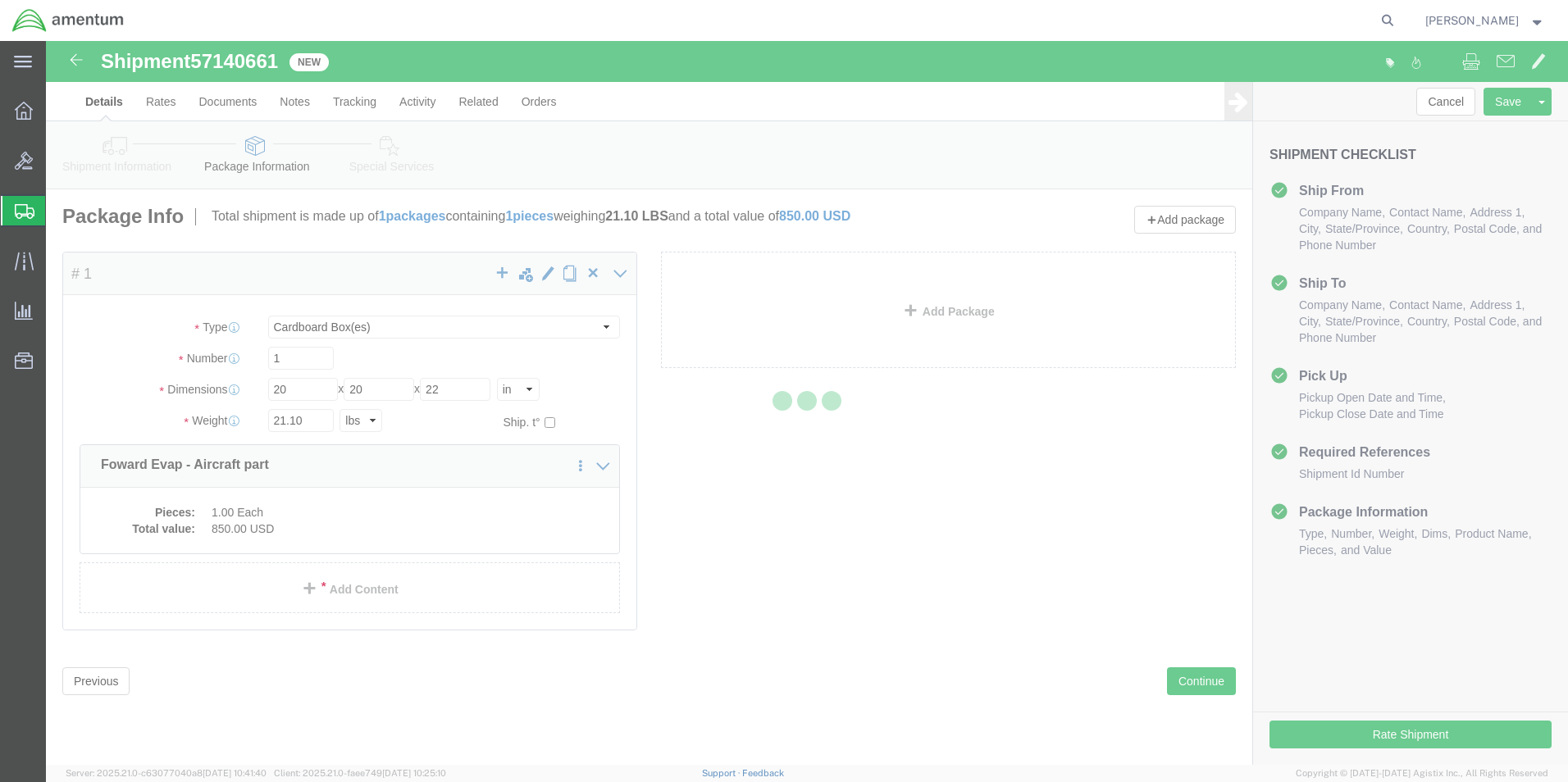
select select
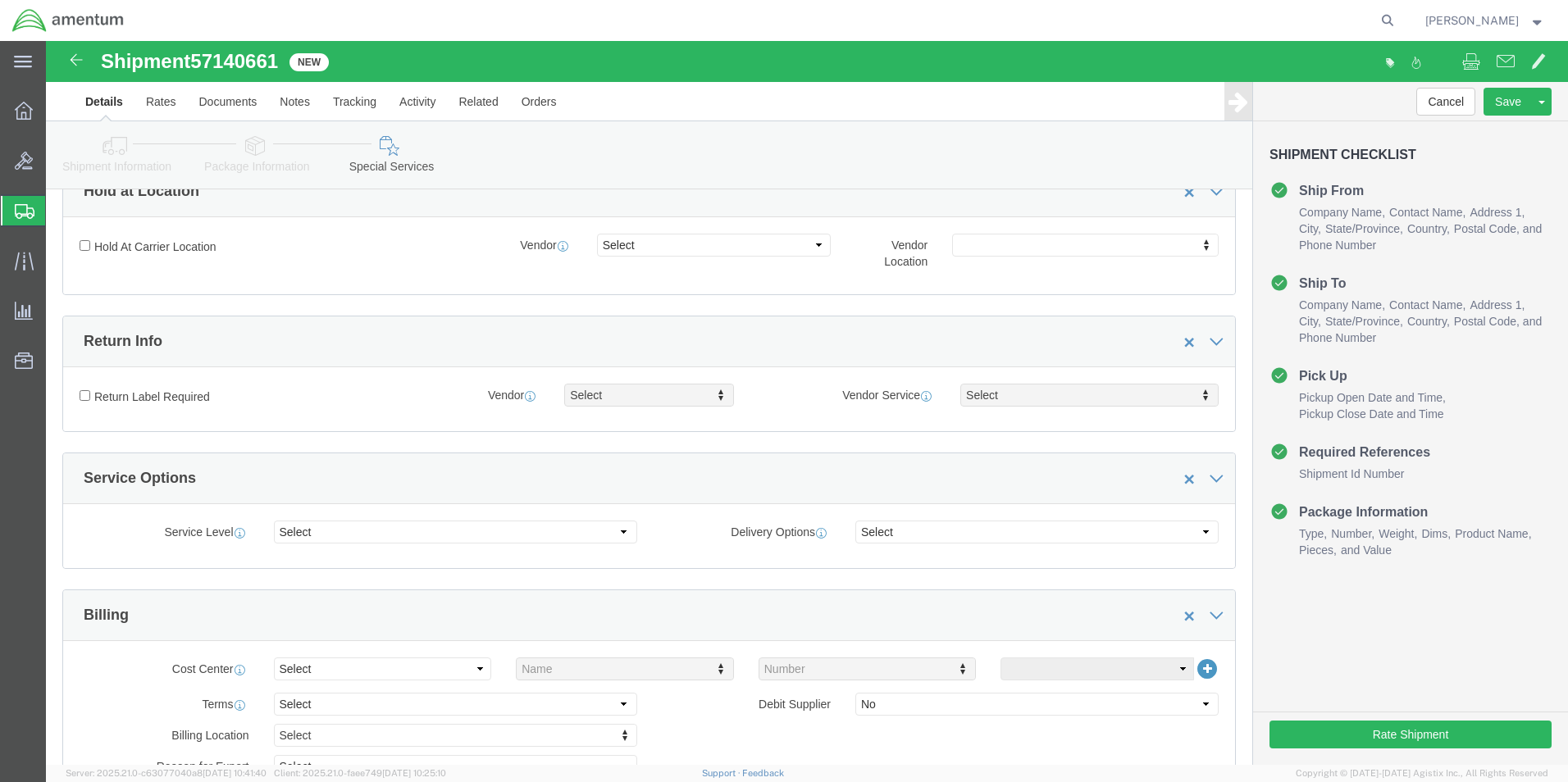
scroll to position [574, 0]
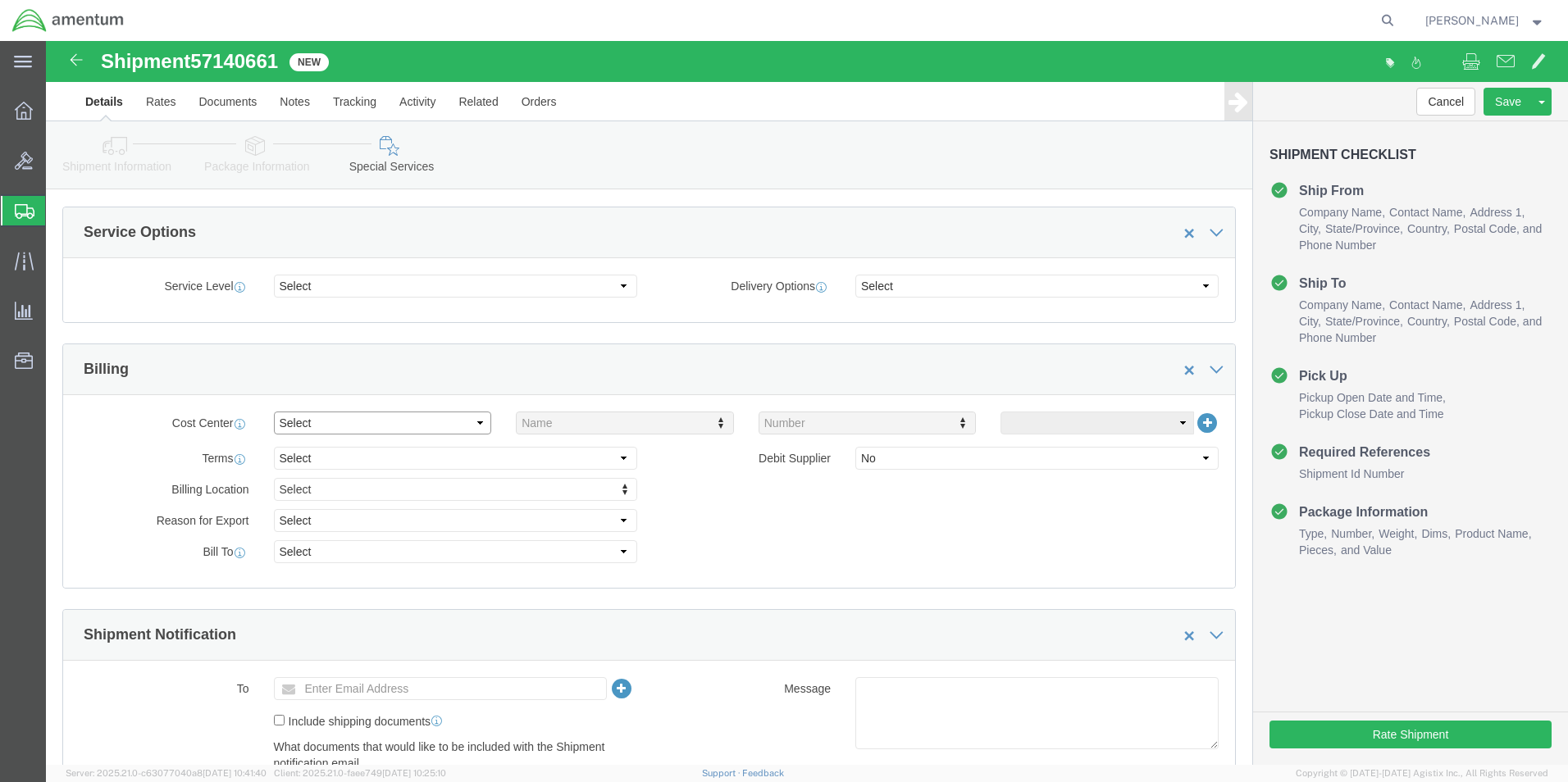
click select "Select Buyer Cost Center Department Operations Number Order Number Sales Person"
select select "COSTCENTER"
click select "Select Buyer Cost Center Department Operations Number Order Number Sales Person"
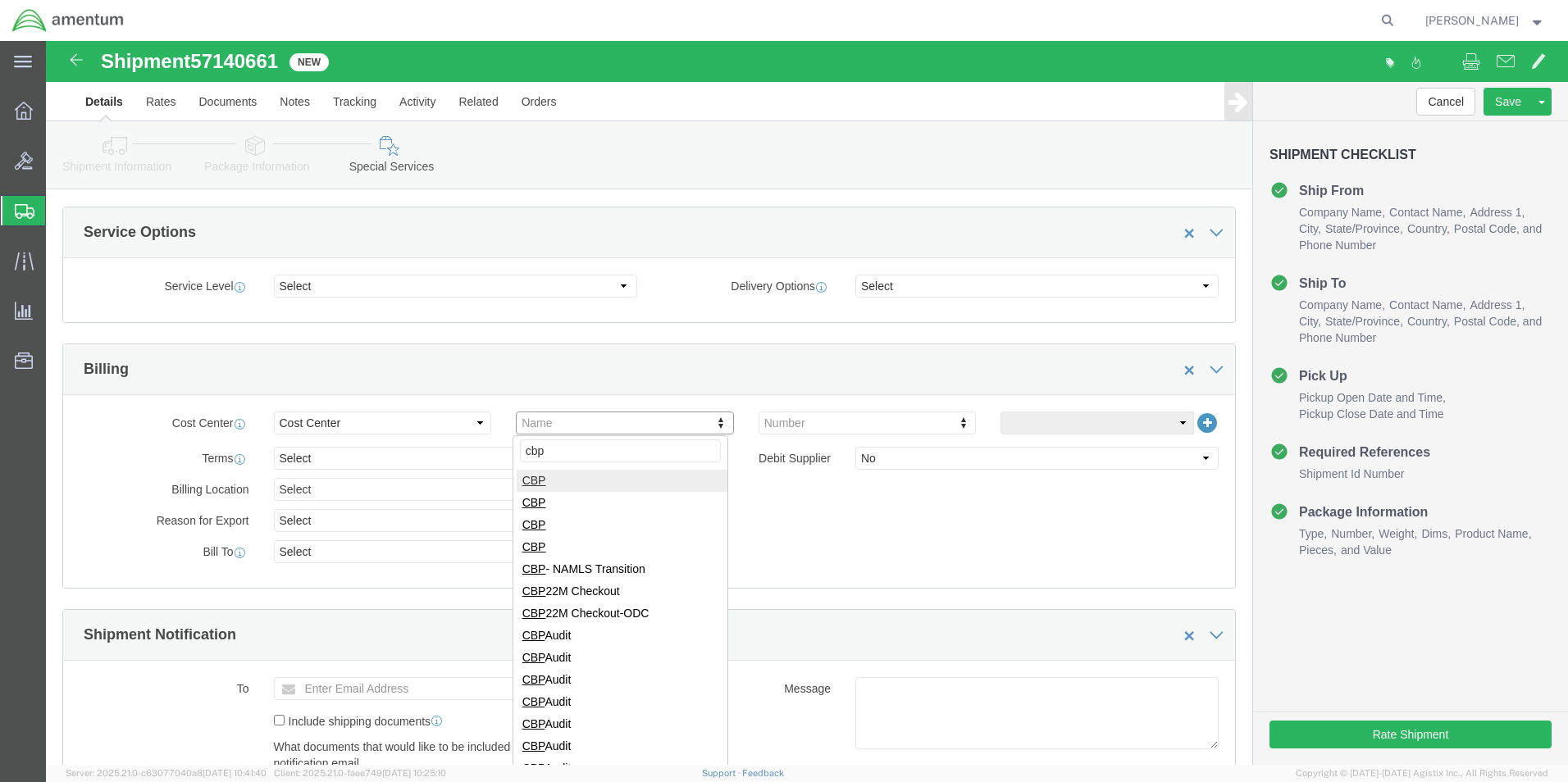
type input "cbp"
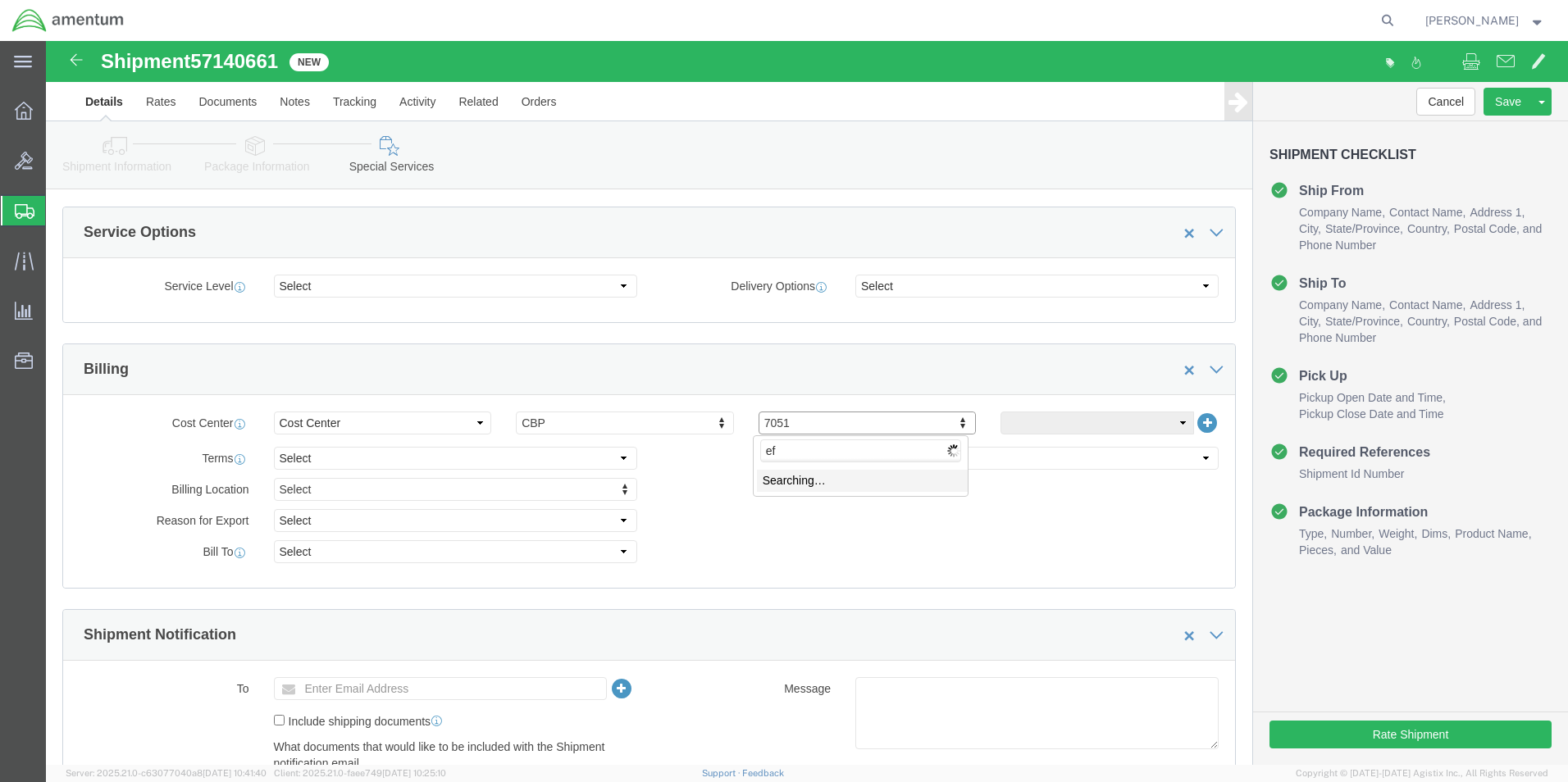
type input "e"
type input "6118.04.03.2219.000.EFO.0000"
click input "6118.04.03.2219.000.EFO.0000"
drag, startPoint x: 896, startPoint y: 405, endPoint x: 537, endPoint y: 401, distance: 359.0
click body "Shipment 57140661 New Details Rates Documents Notes Tracking Activity Related O…"
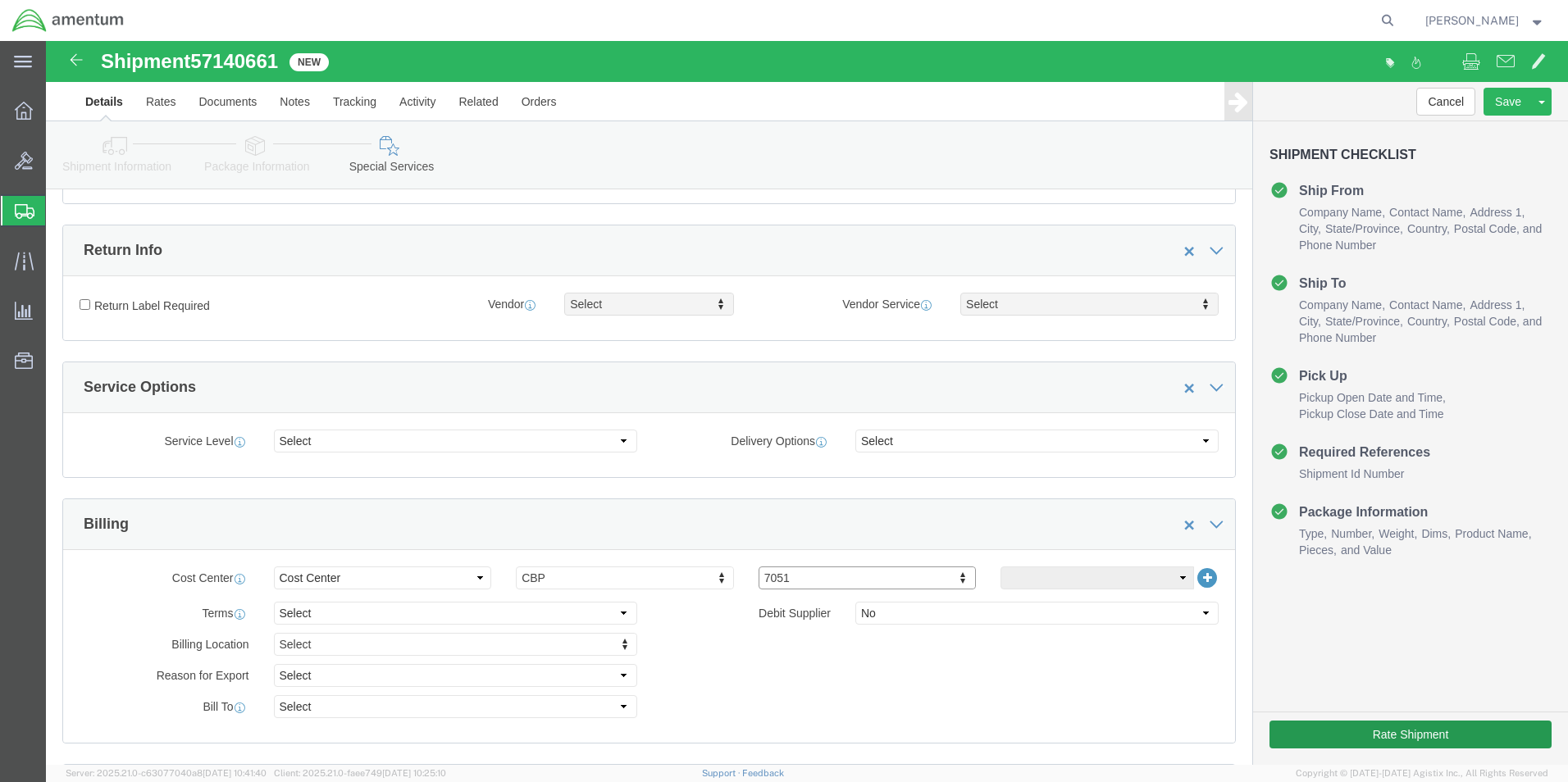
scroll to position [492, 0]
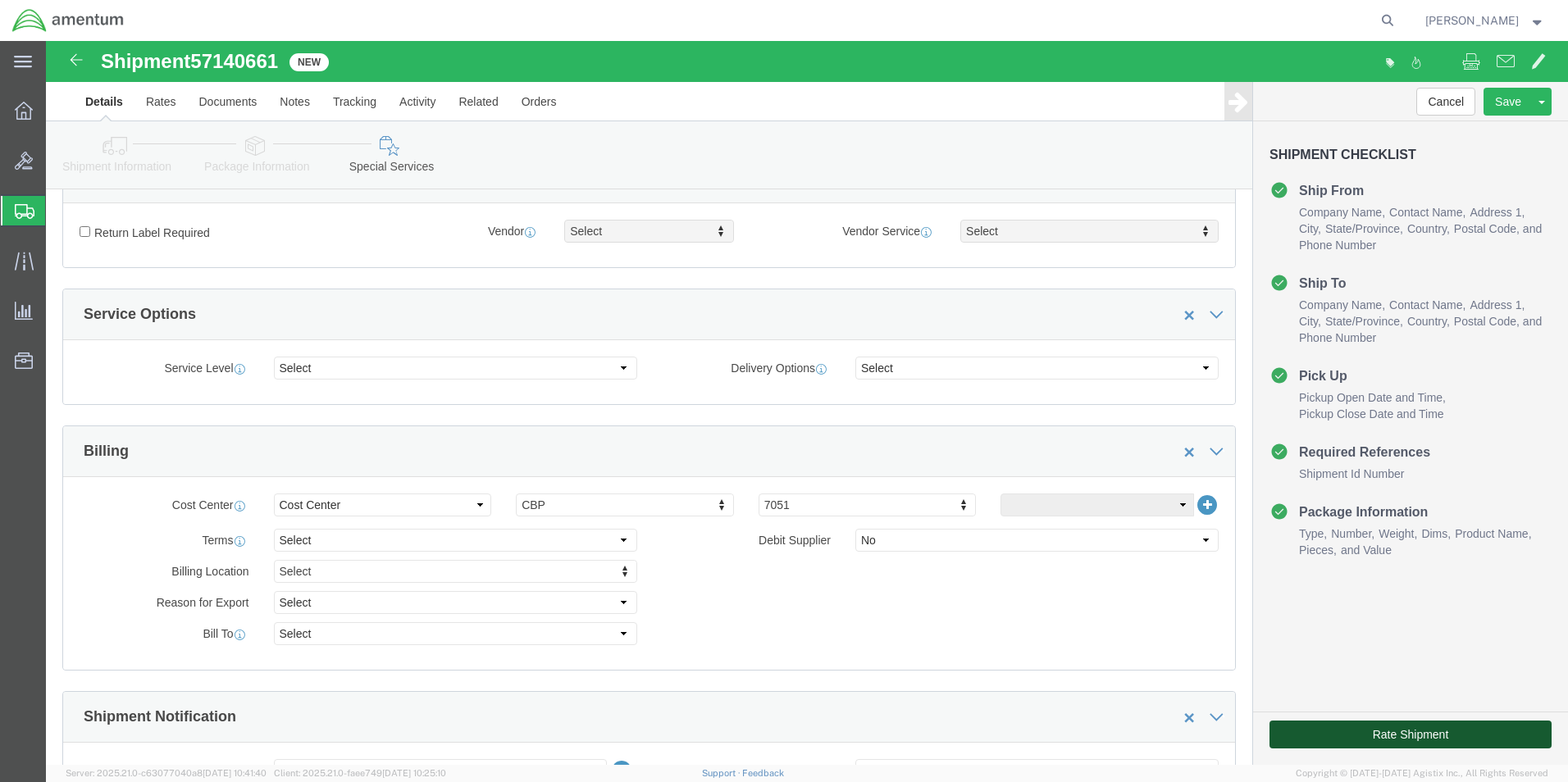
click button "Rate Shipment"
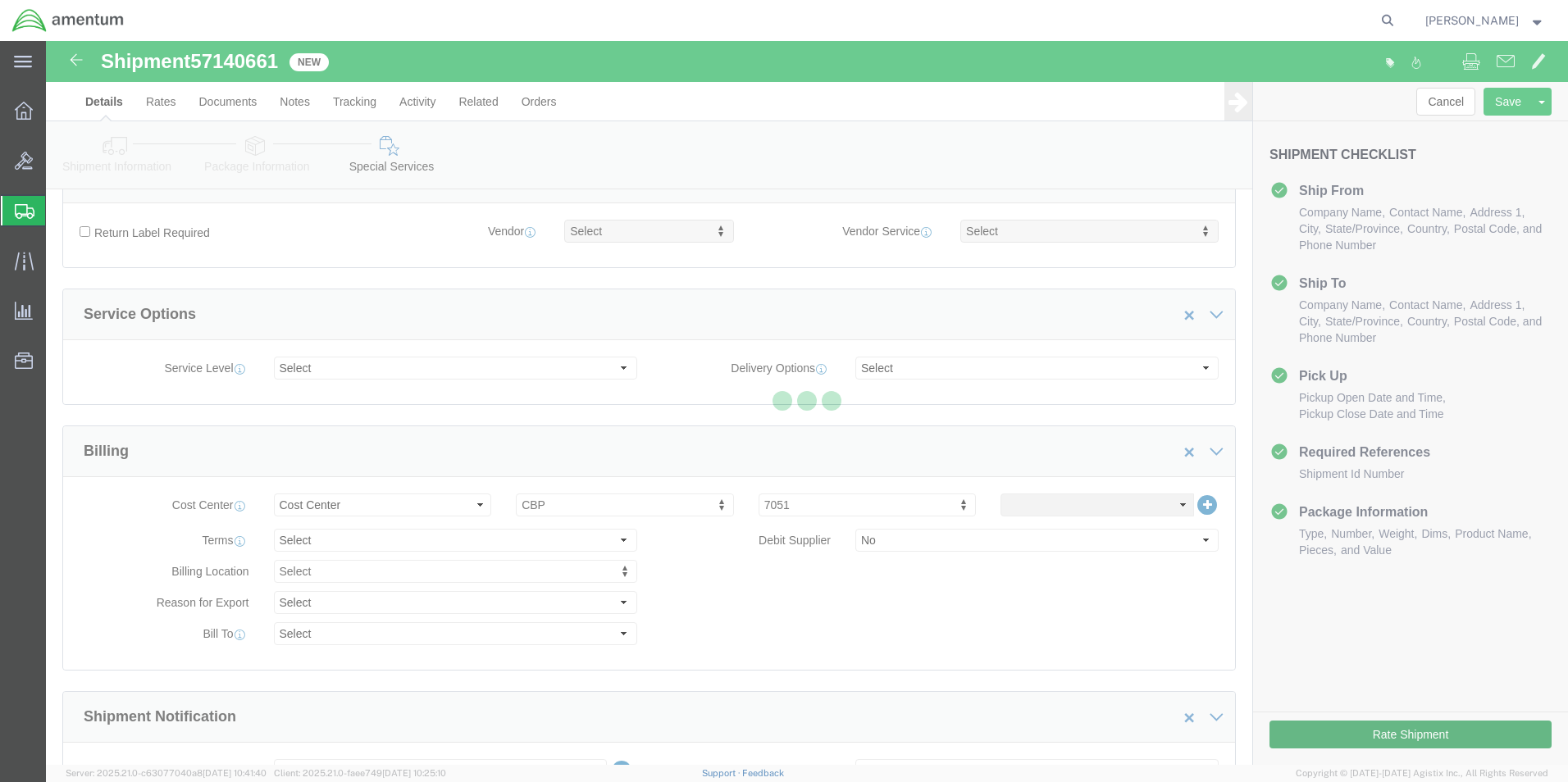
select select "49831"
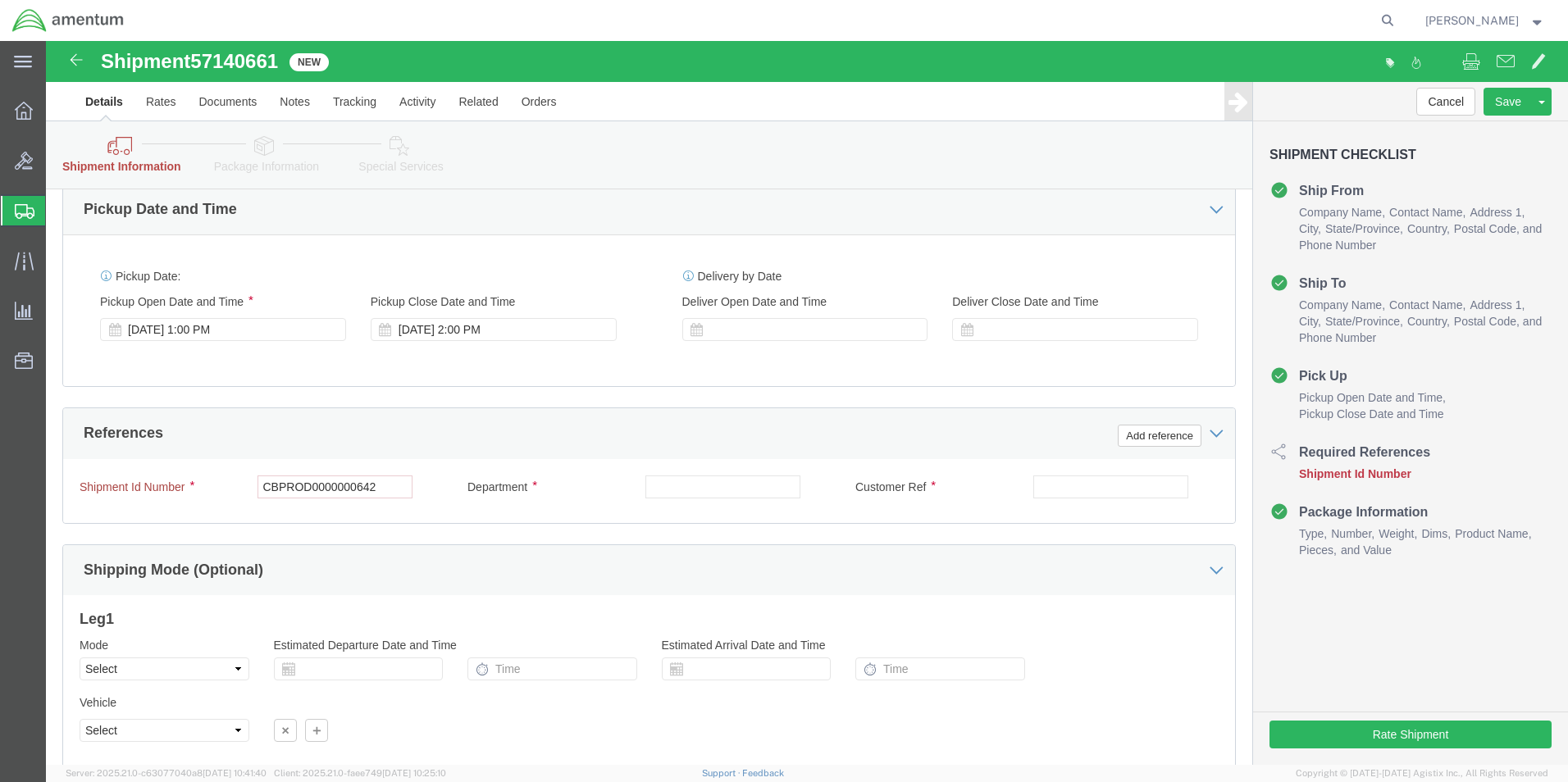
scroll to position [738, 0]
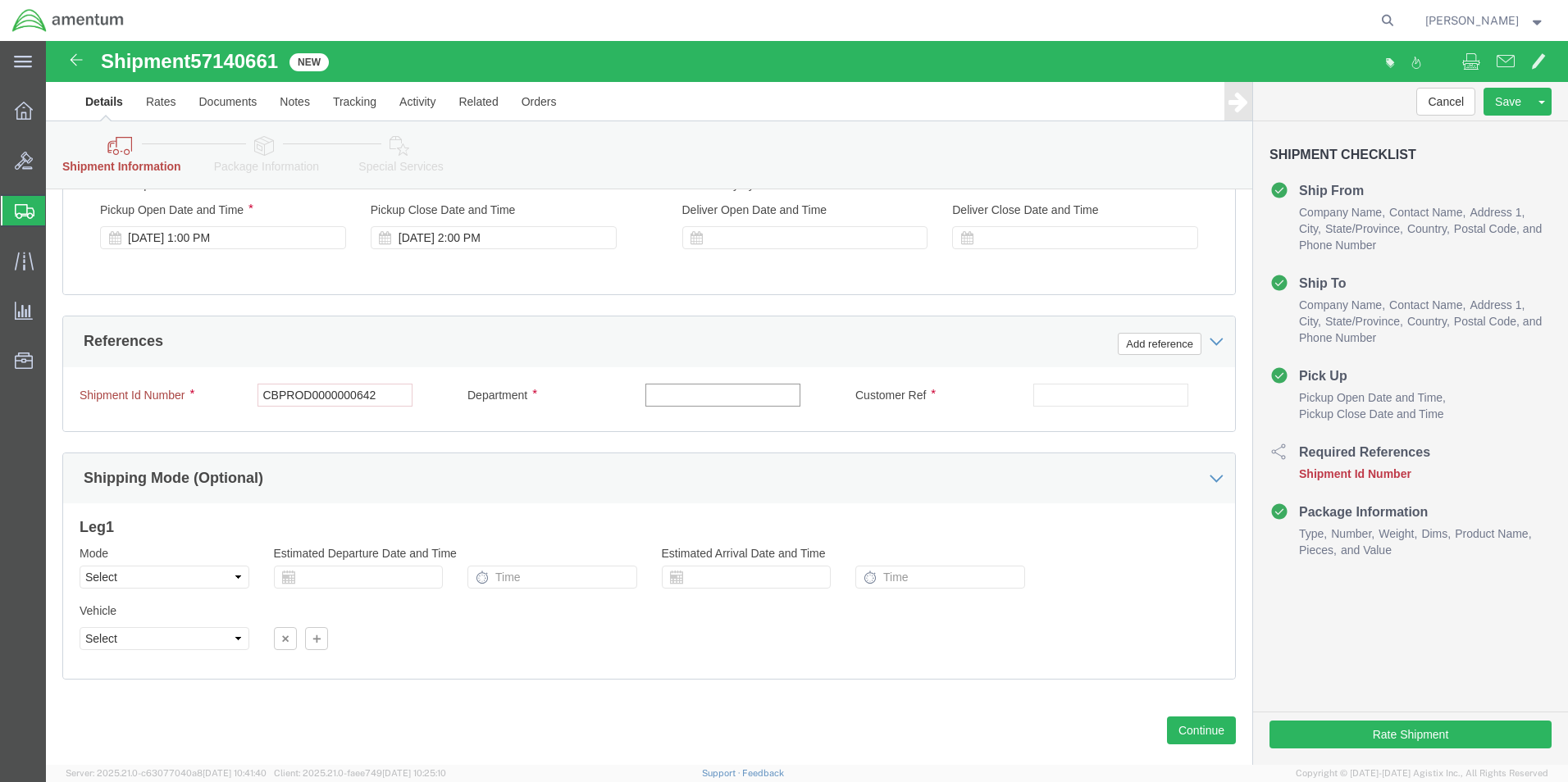
click input "text"
type input "c"
type input "CBP"
drag, startPoint x: 339, startPoint y: 355, endPoint x: 183, endPoint y: 358, distance: 156.0
click div "Shipment Id Number CBPROD0000000642"
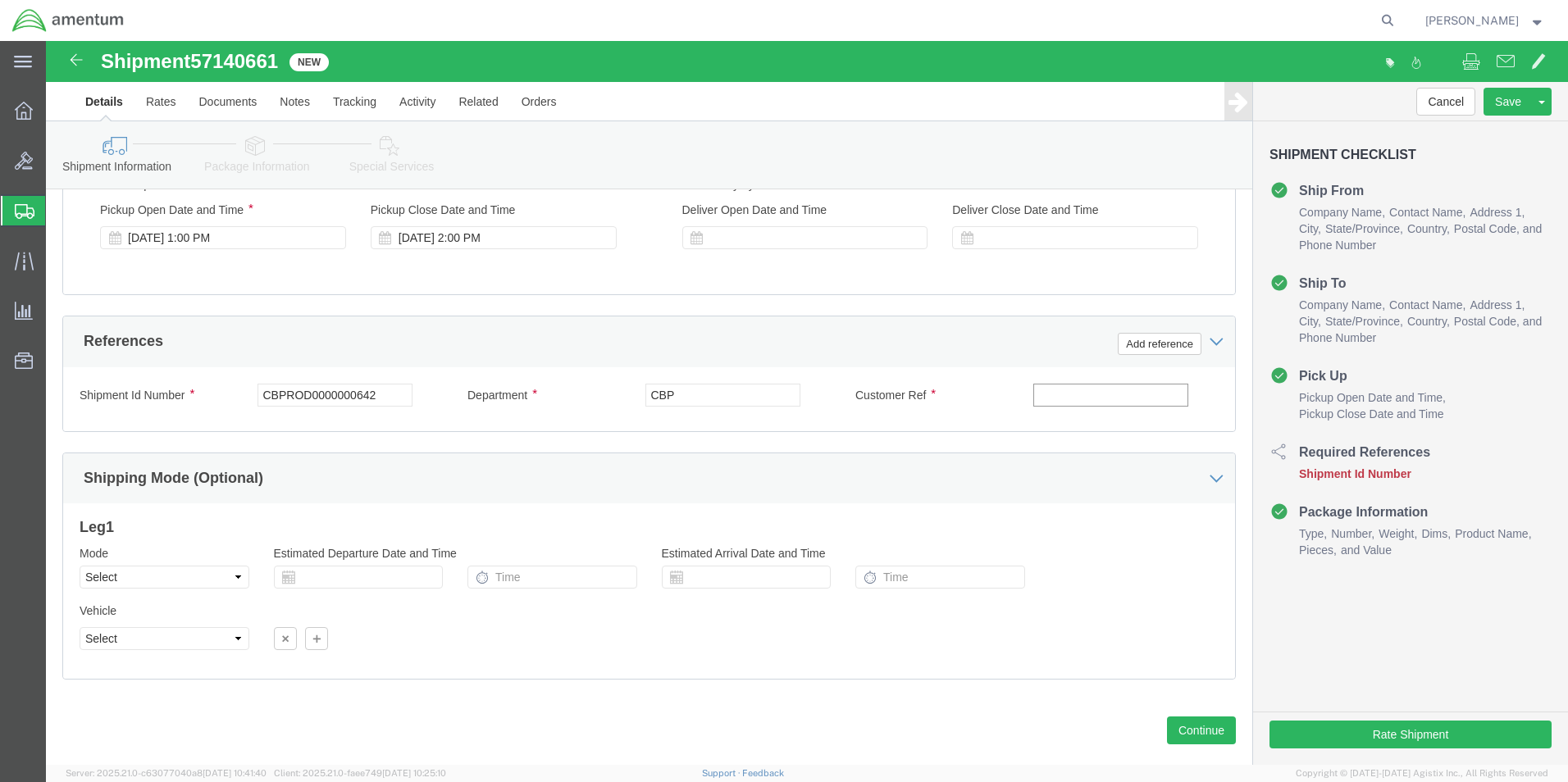
click input "text"
paste input "CBPROD0000000642"
type input "CBPROD0000000642"
click button "Rate Shipment"
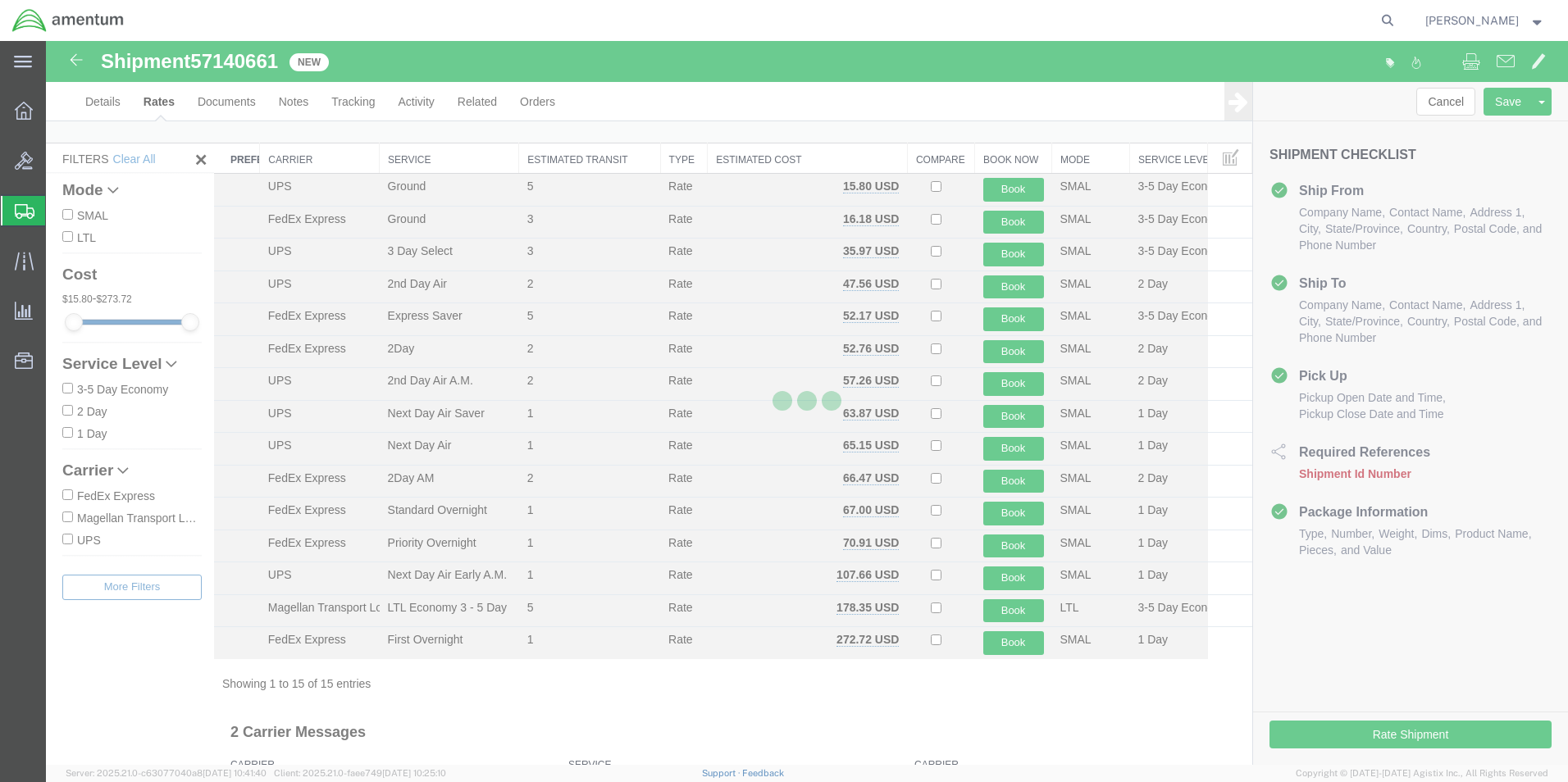
scroll to position [0, 0]
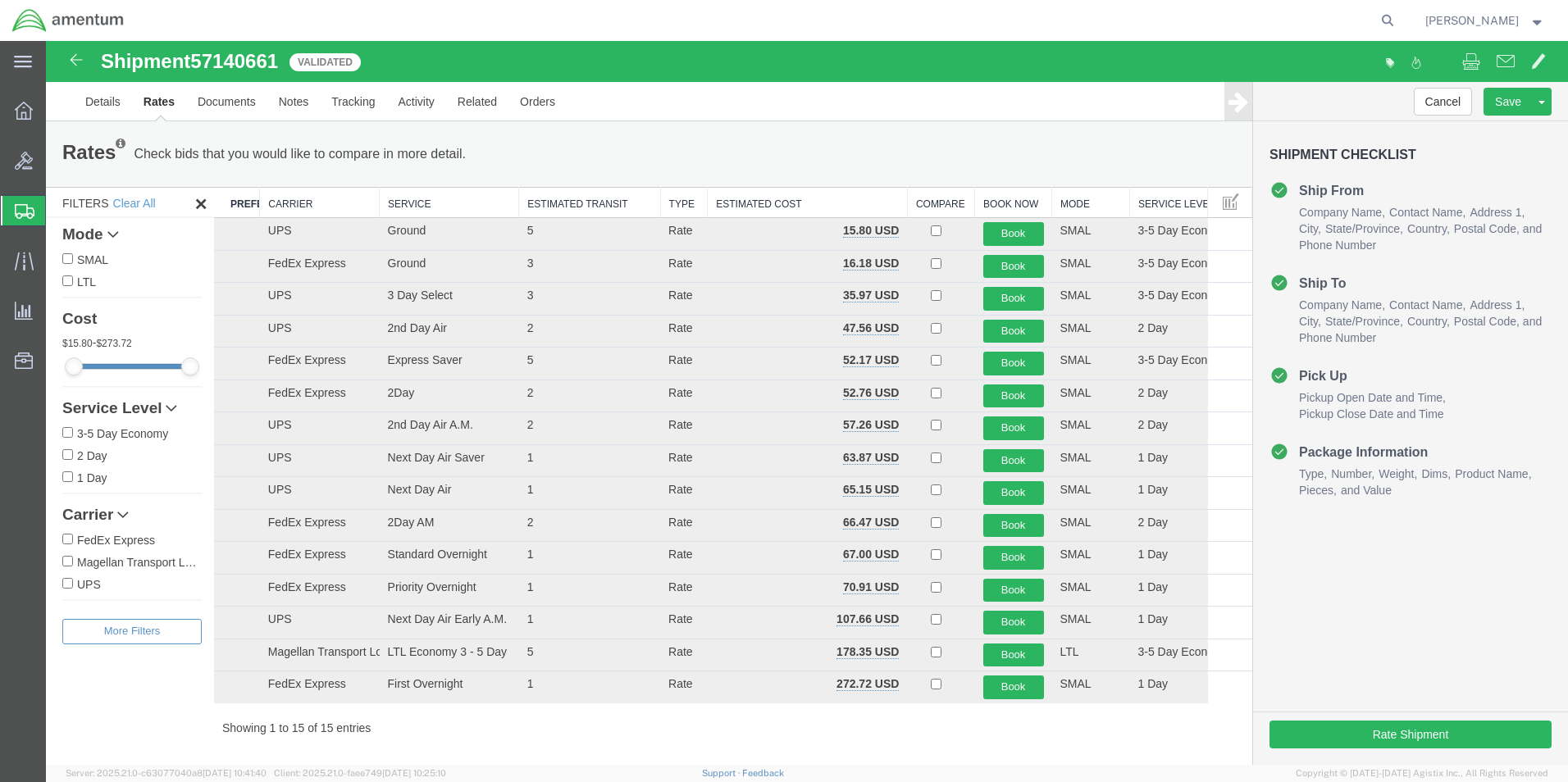
click at [285, 205] on th "Carrier" at bounding box center [319, 203] width 120 height 30
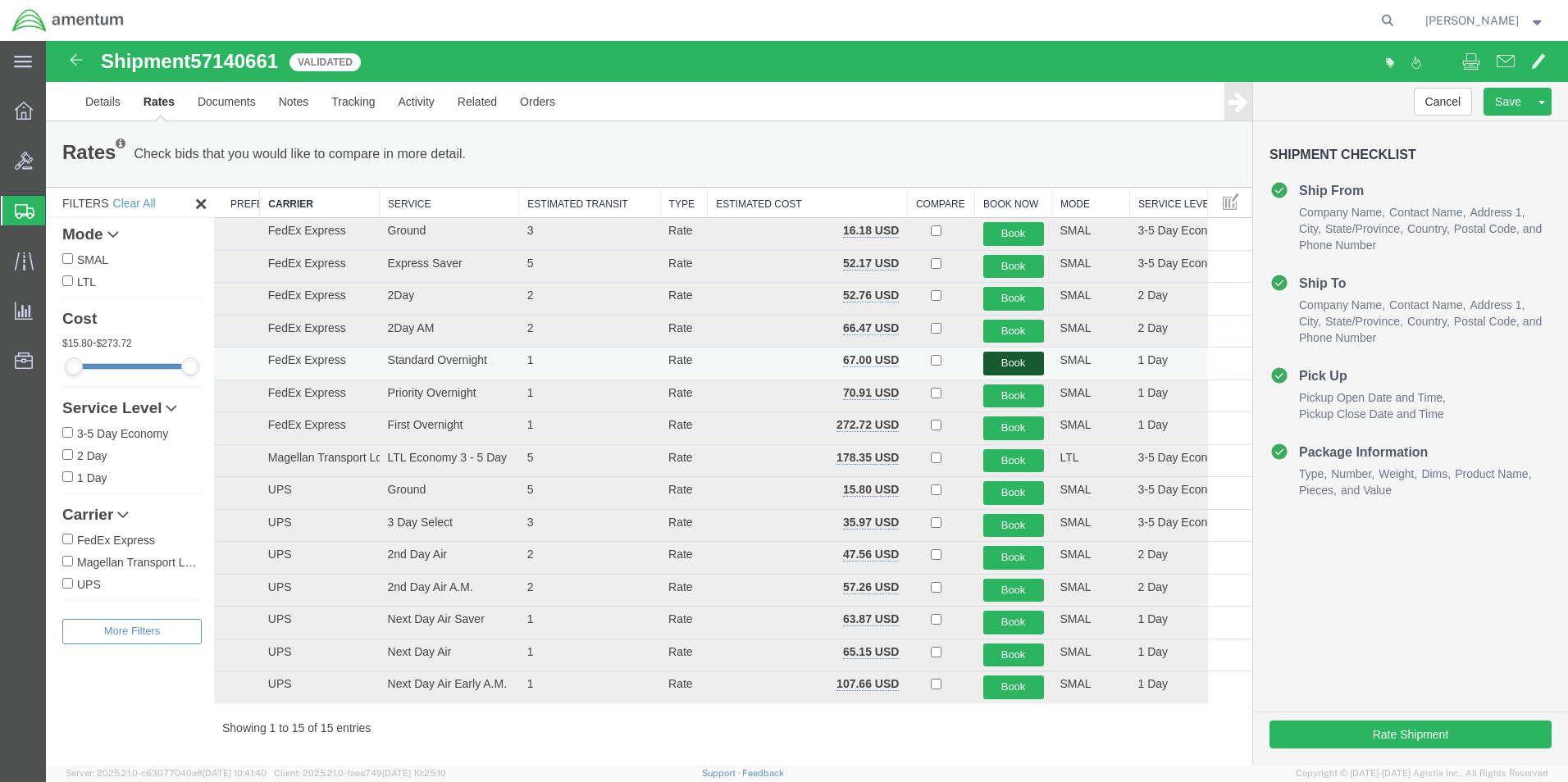
click at [988, 365] on button "Book" at bounding box center [1014, 363] width 60 height 24
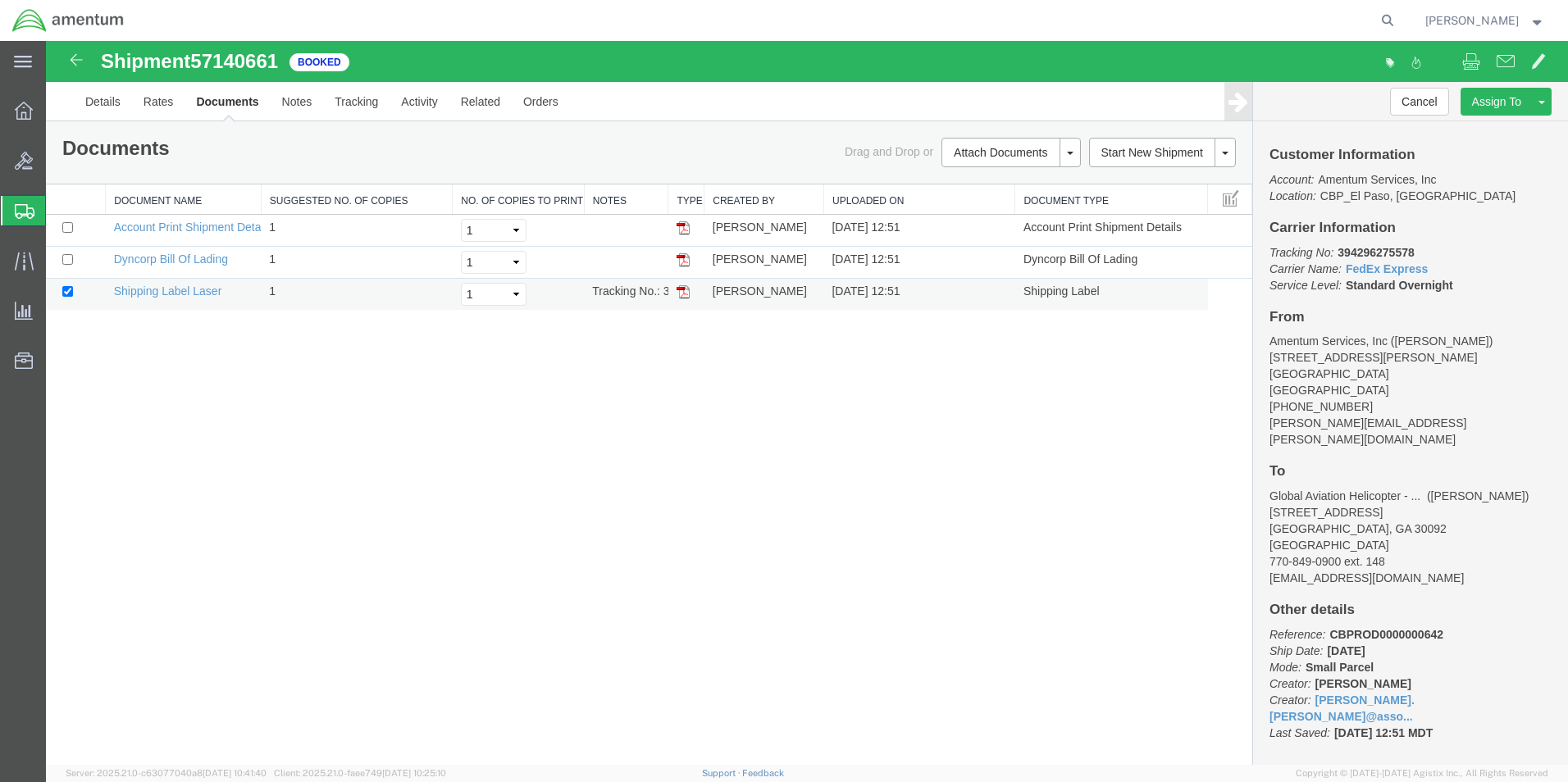
click at [683, 294] on img at bounding box center [683, 292] width 13 height 13
click at [98, 100] on link "Details" at bounding box center [103, 102] width 59 height 40
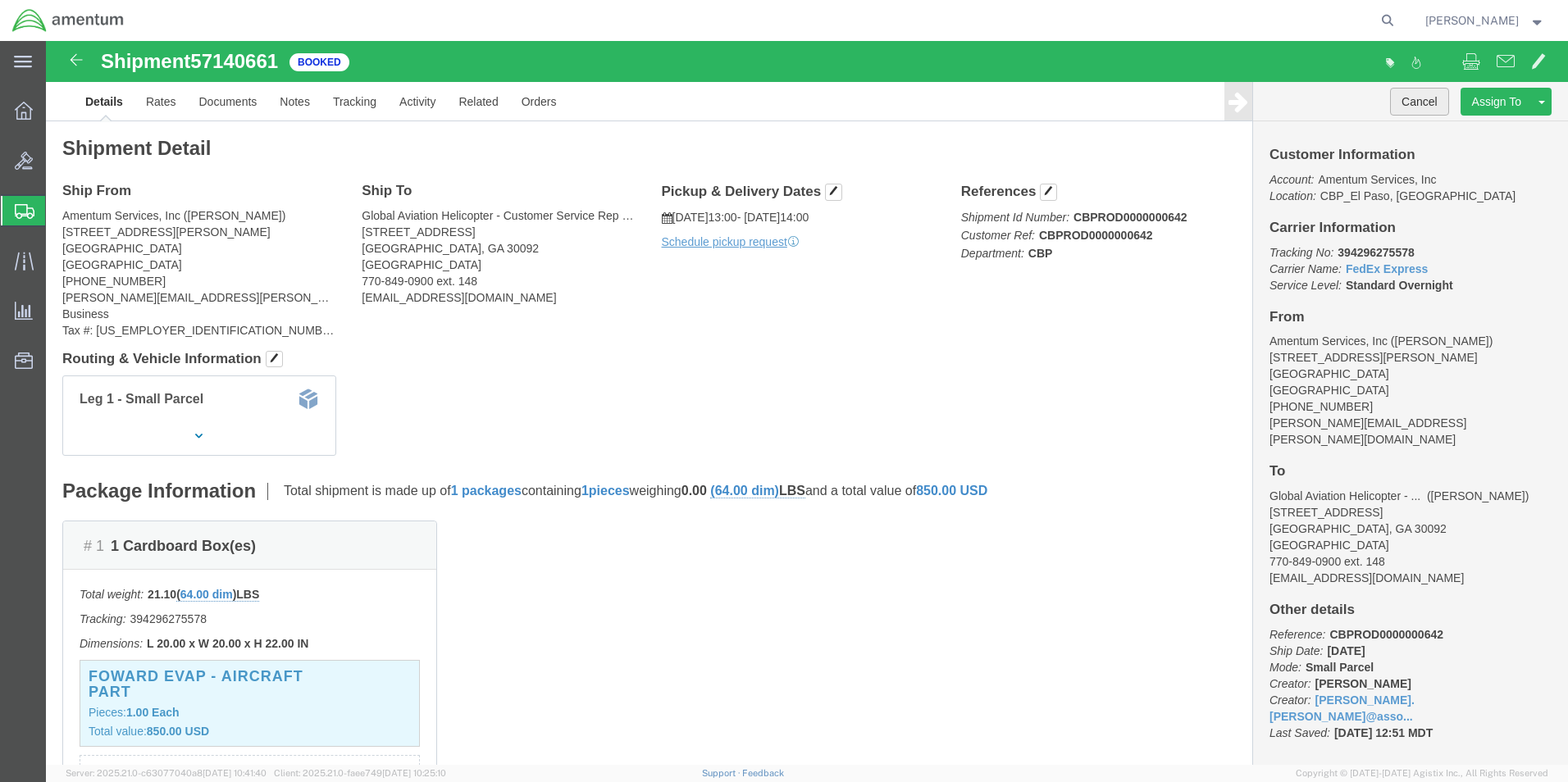
click button "Cancel"
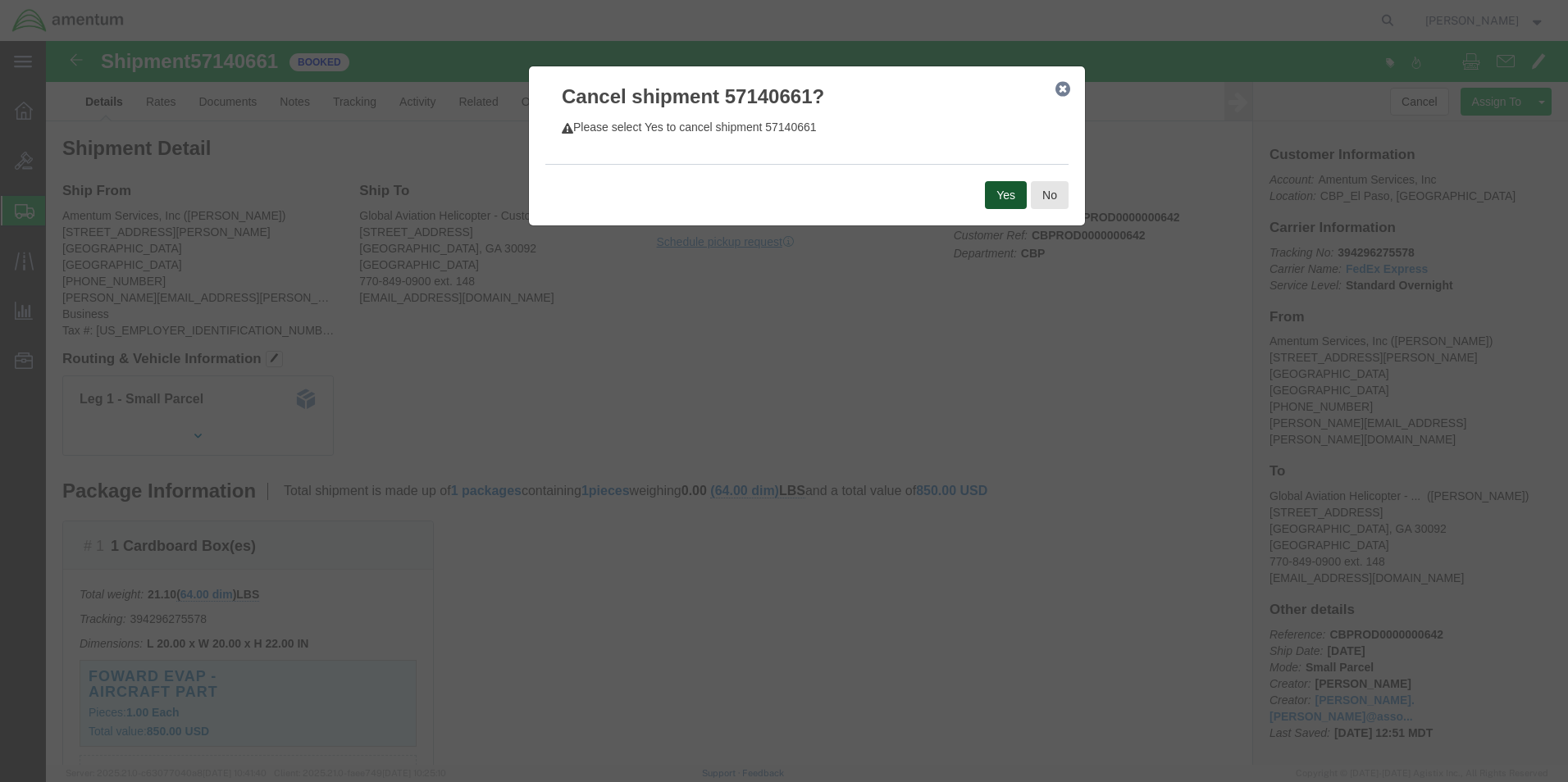
click button "Yes"
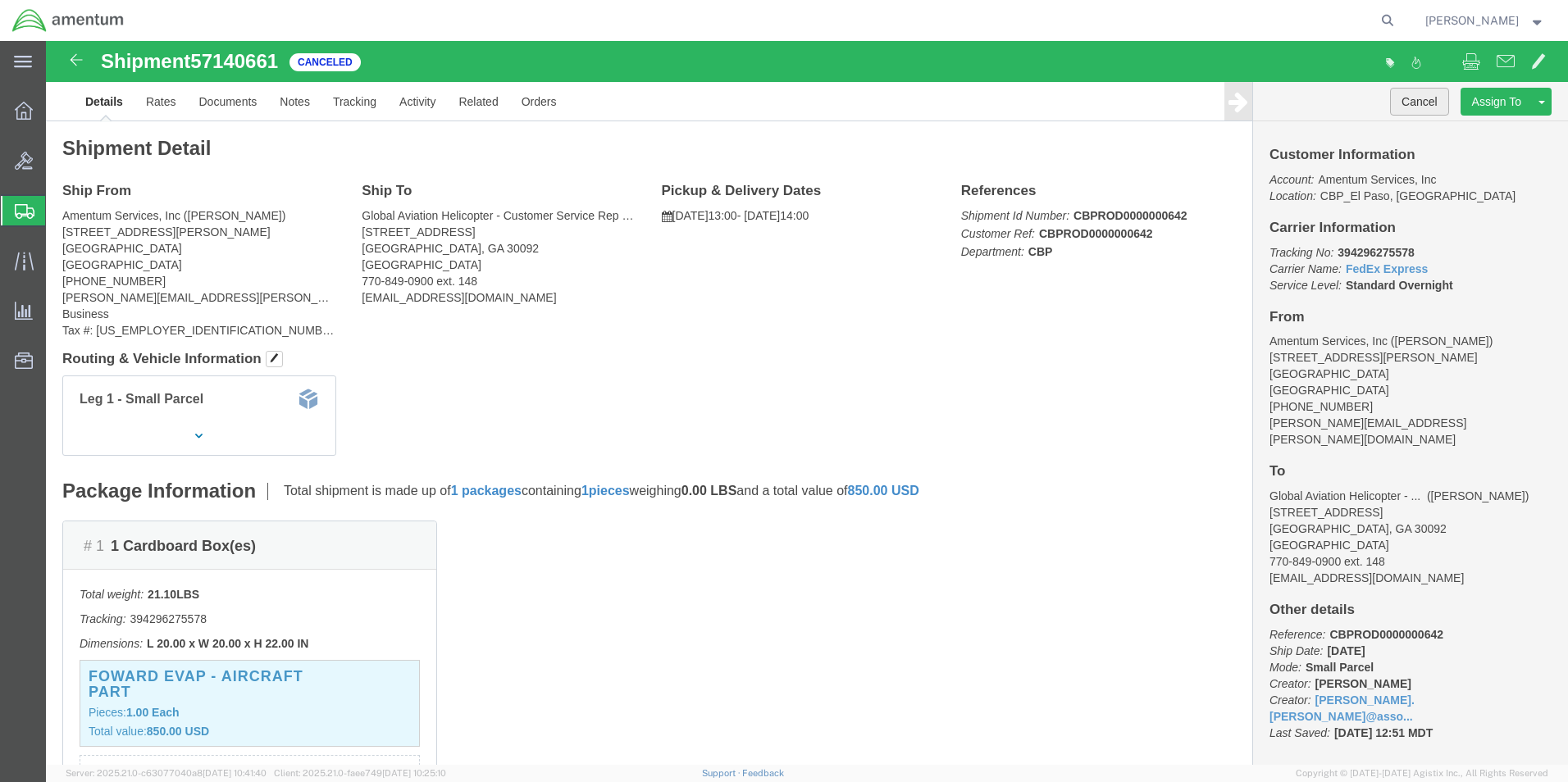
click button "Cancel"
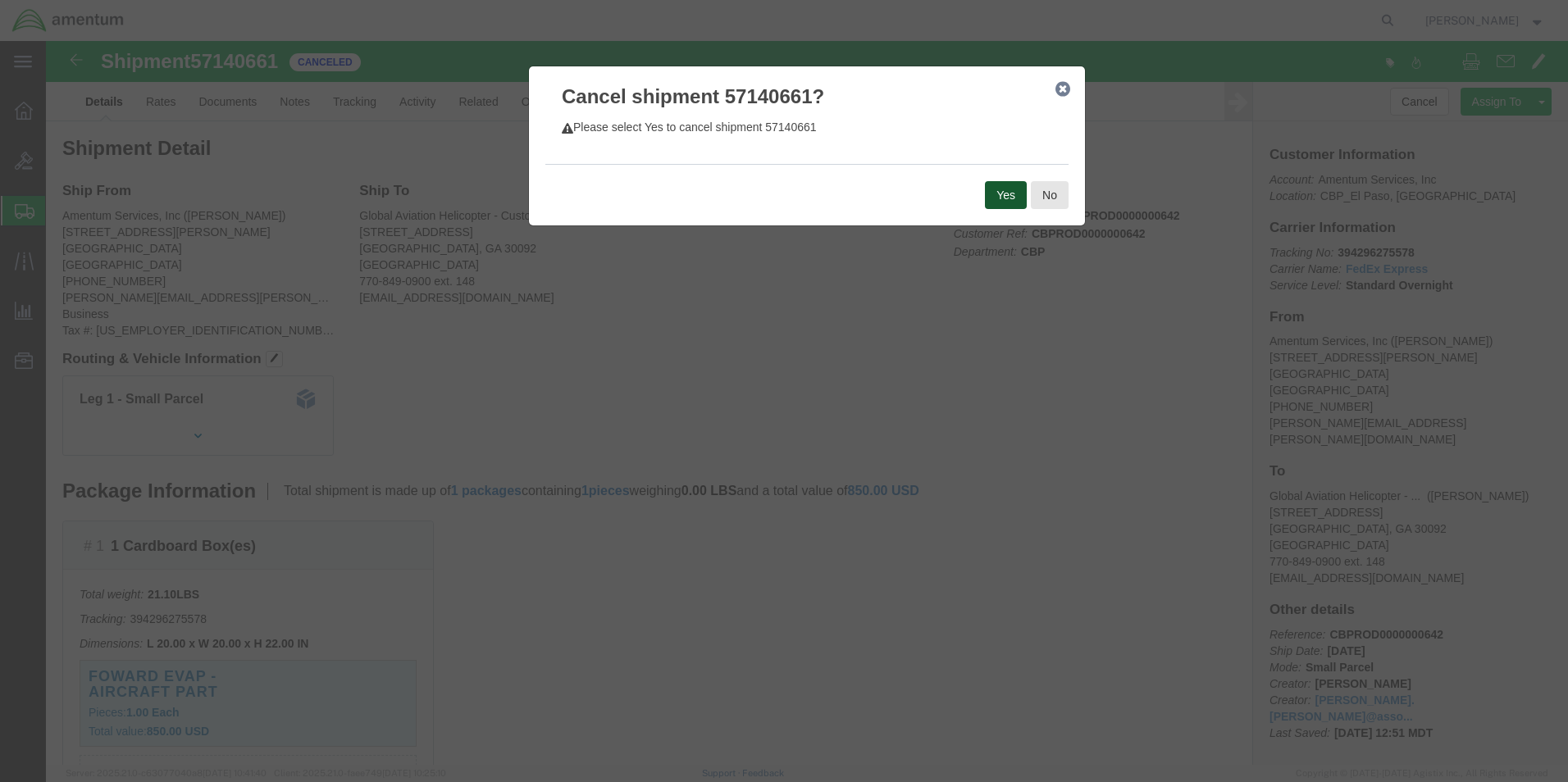
click button "Yes"
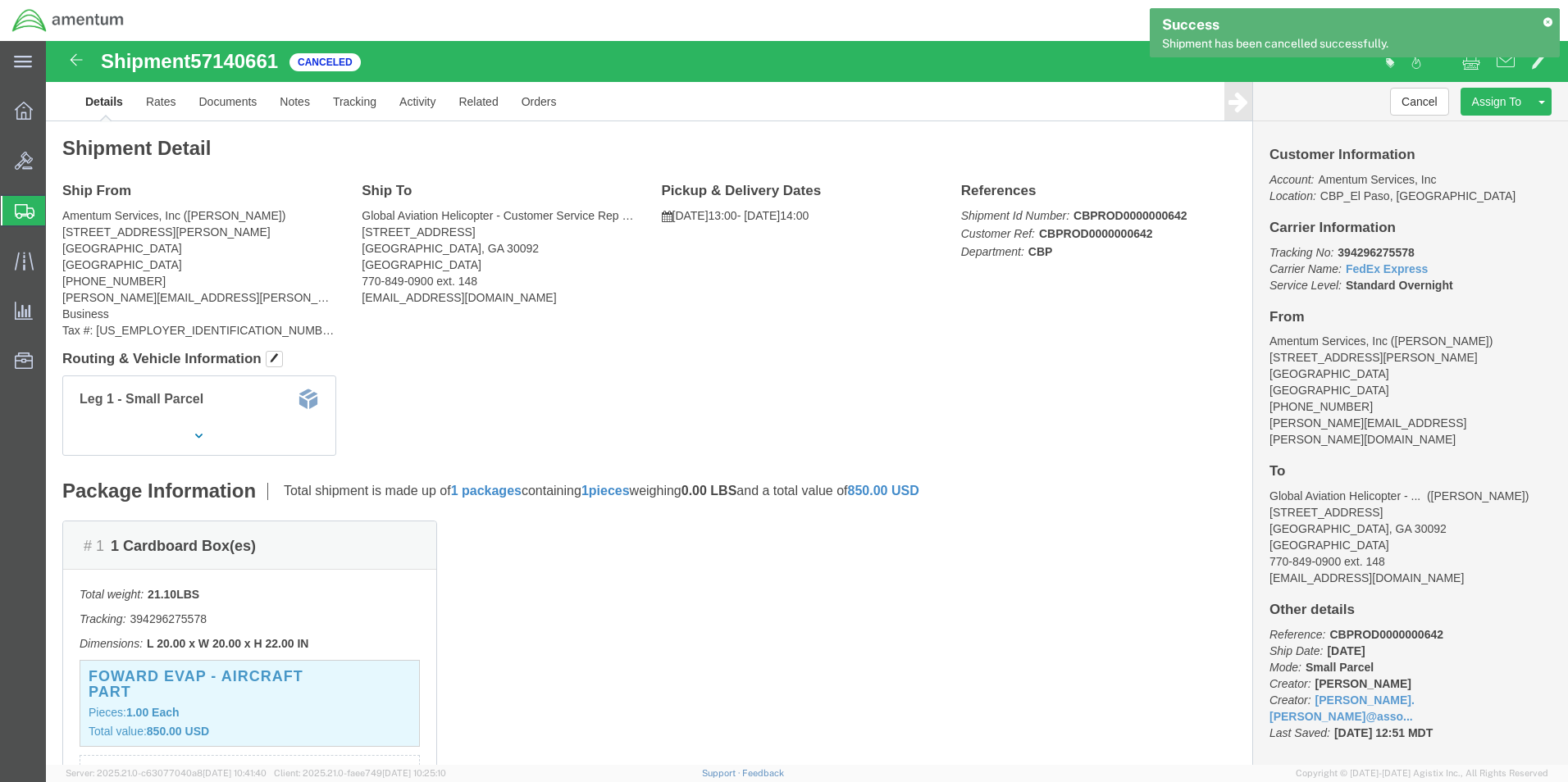
click at [0, 0] on span "Create Shipment" at bounding box center [0, 0] width 0 height 0
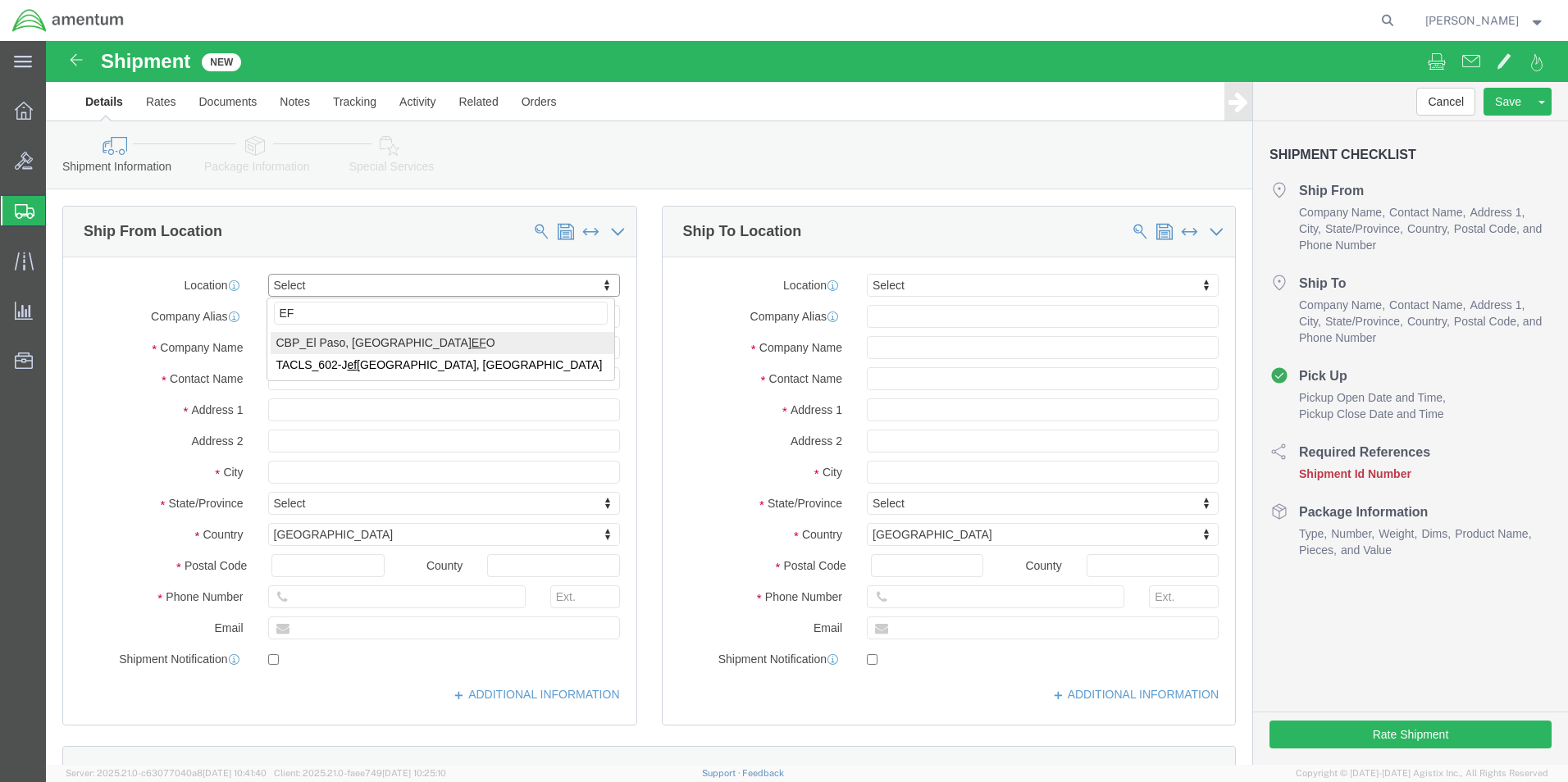
type input "EFO"
select select "49831"
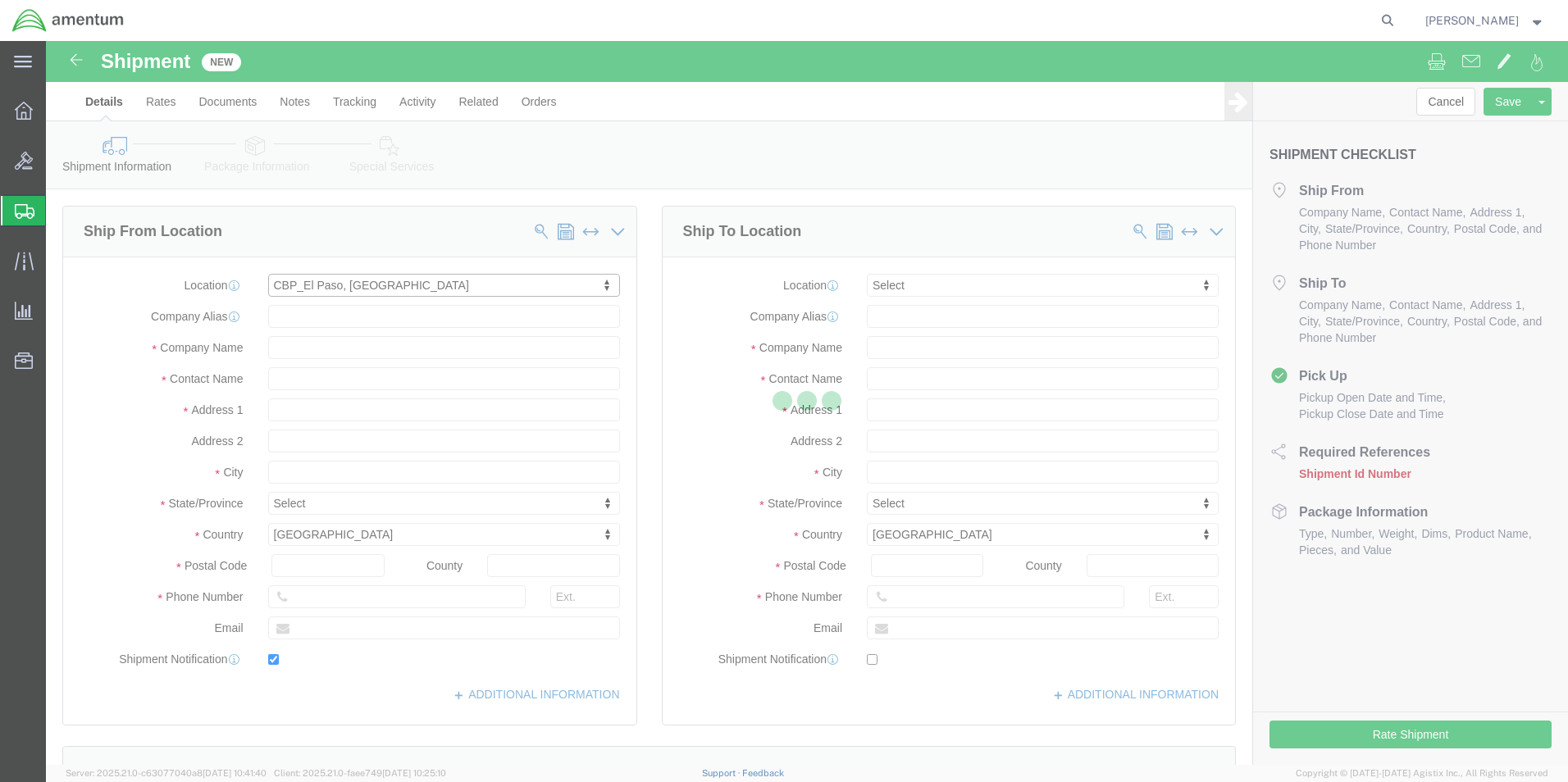
type input "[STREET_ADDRESS][PERSON_NAME]"
type input "79906"
type input "[PHONE_NUMBER]"
type input "[PERSON_NAME][EMAIL_ADDRESS][PERSON_NAME][DOMAIN_NAME]"
checkbox input "true"
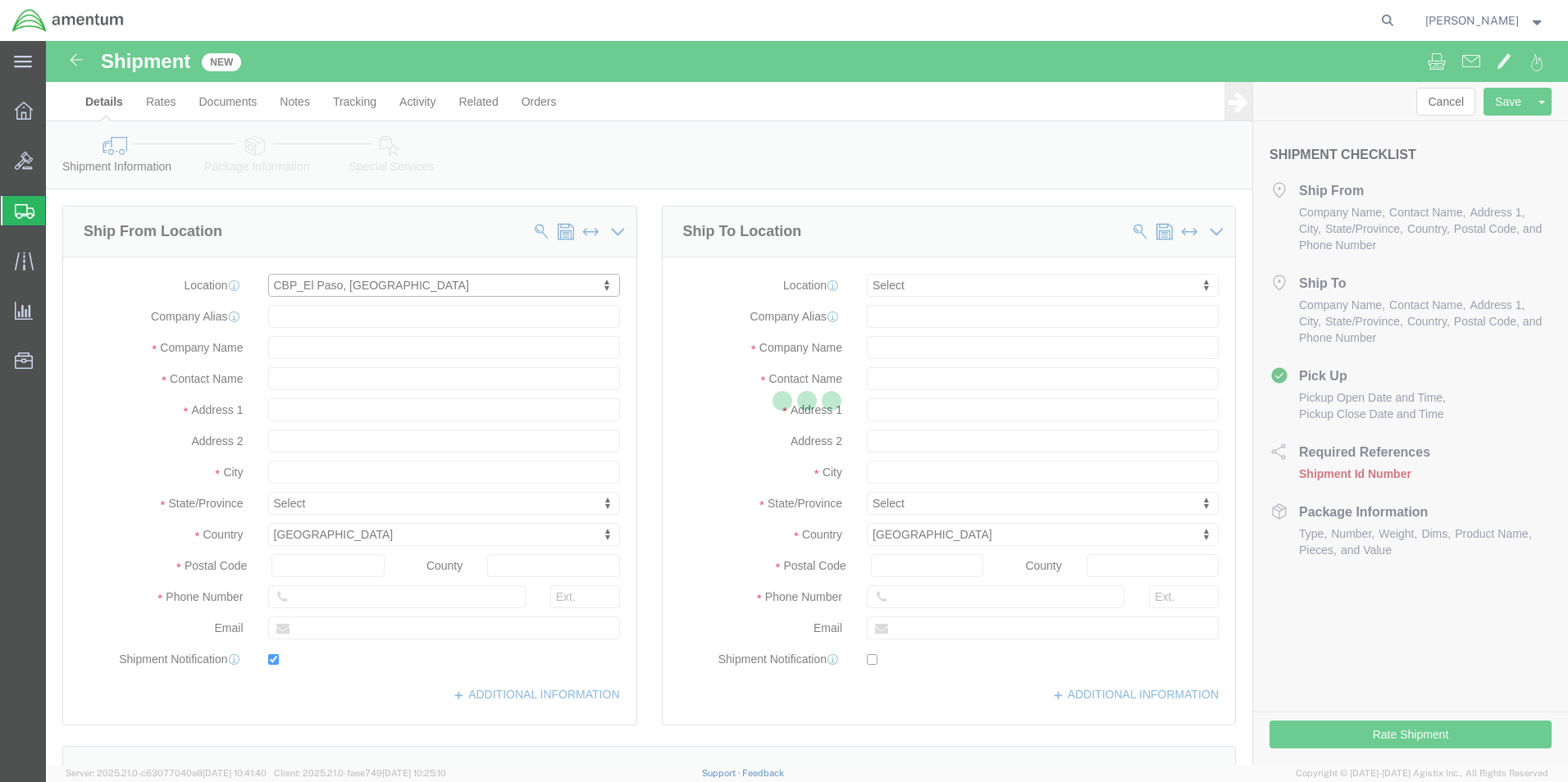
type input "Amentum Services, Inc"
type input "[PERSON_NAME]"
type input "[GEOGRAPHIC_DATA]"
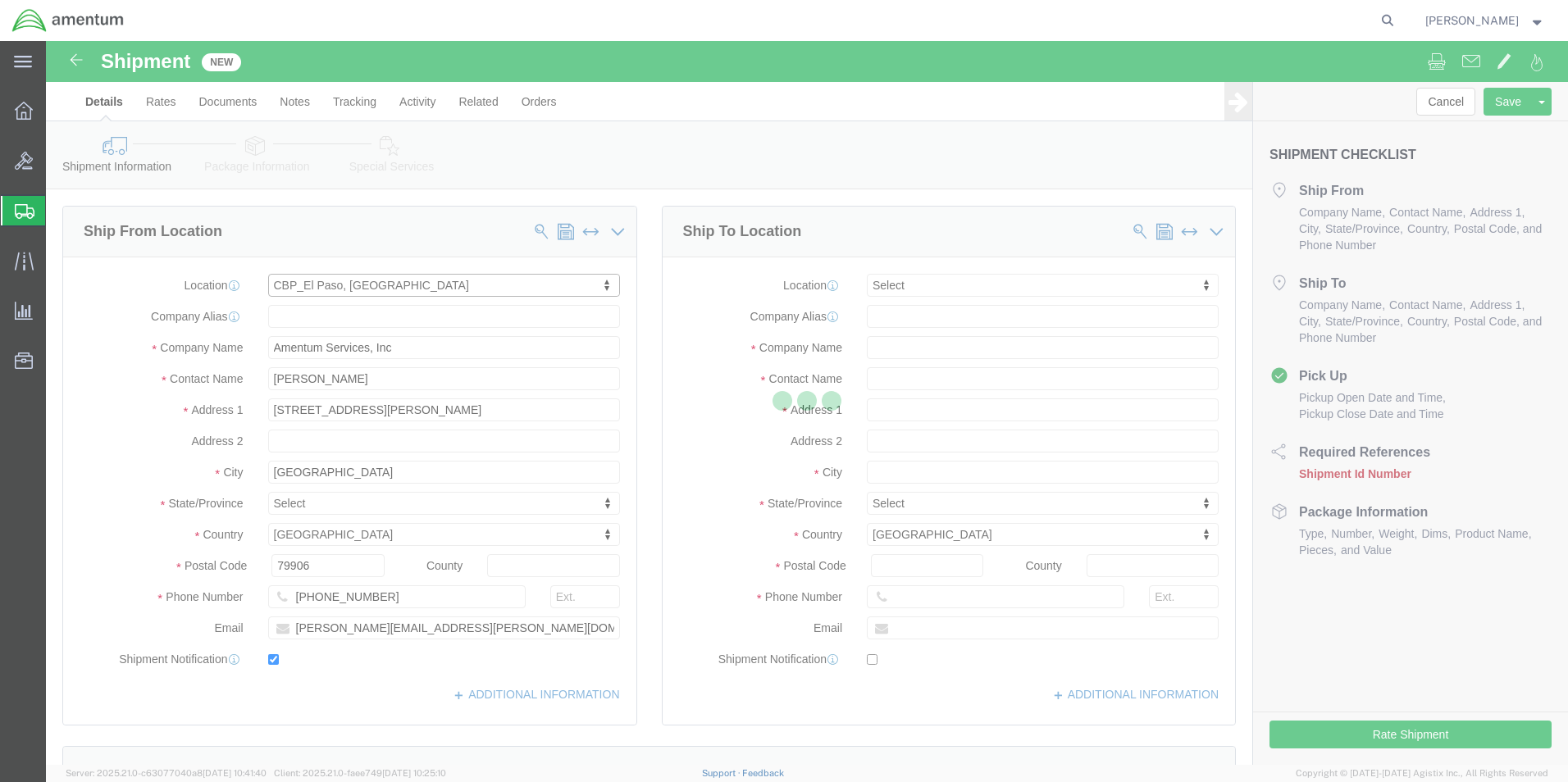
select select "[GEOGRAPHIC_DATA]"
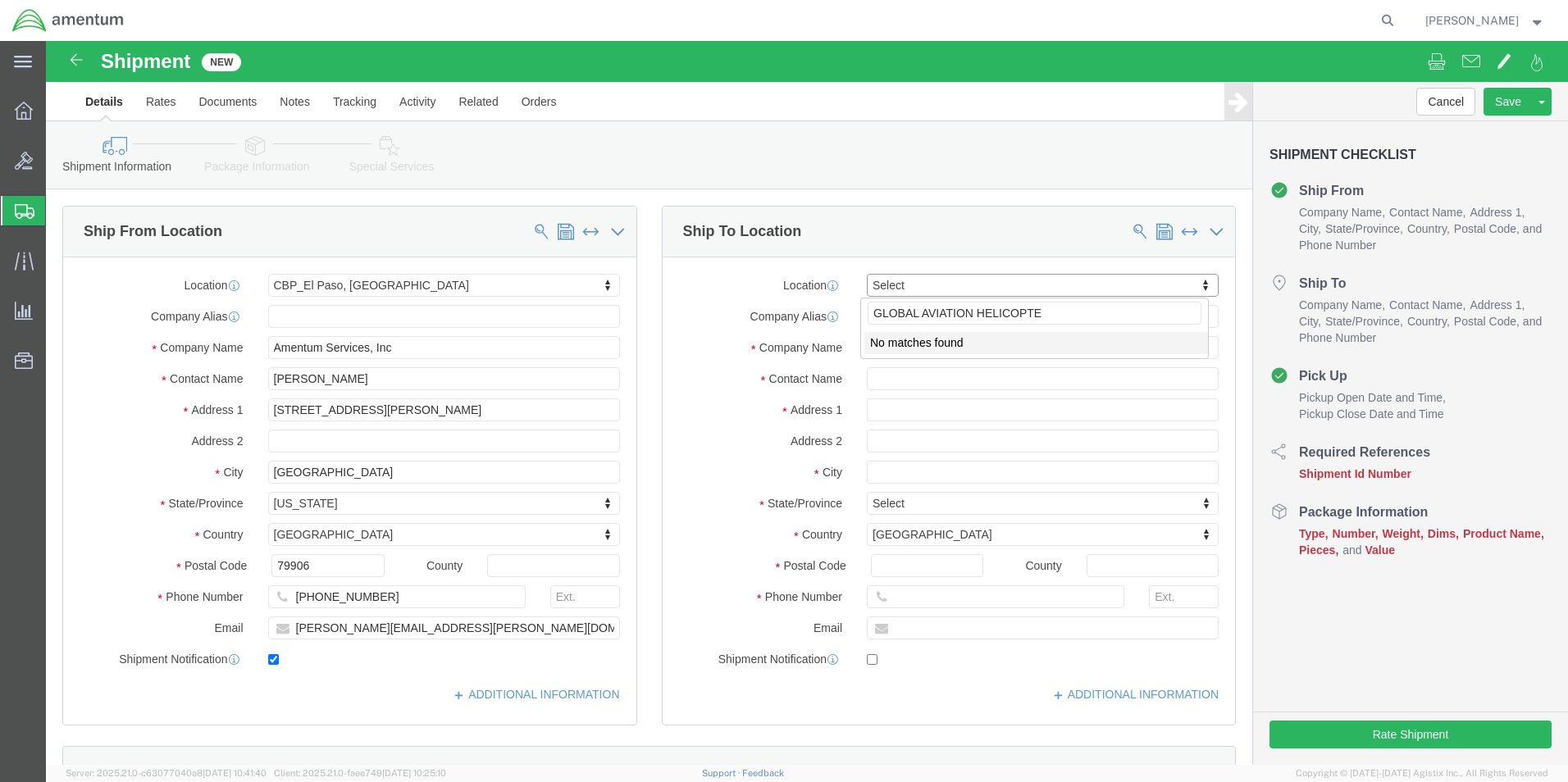
type input "GLOBAL AVIATION HELICOPTER"
click input "text"
type input "GLOBAL"
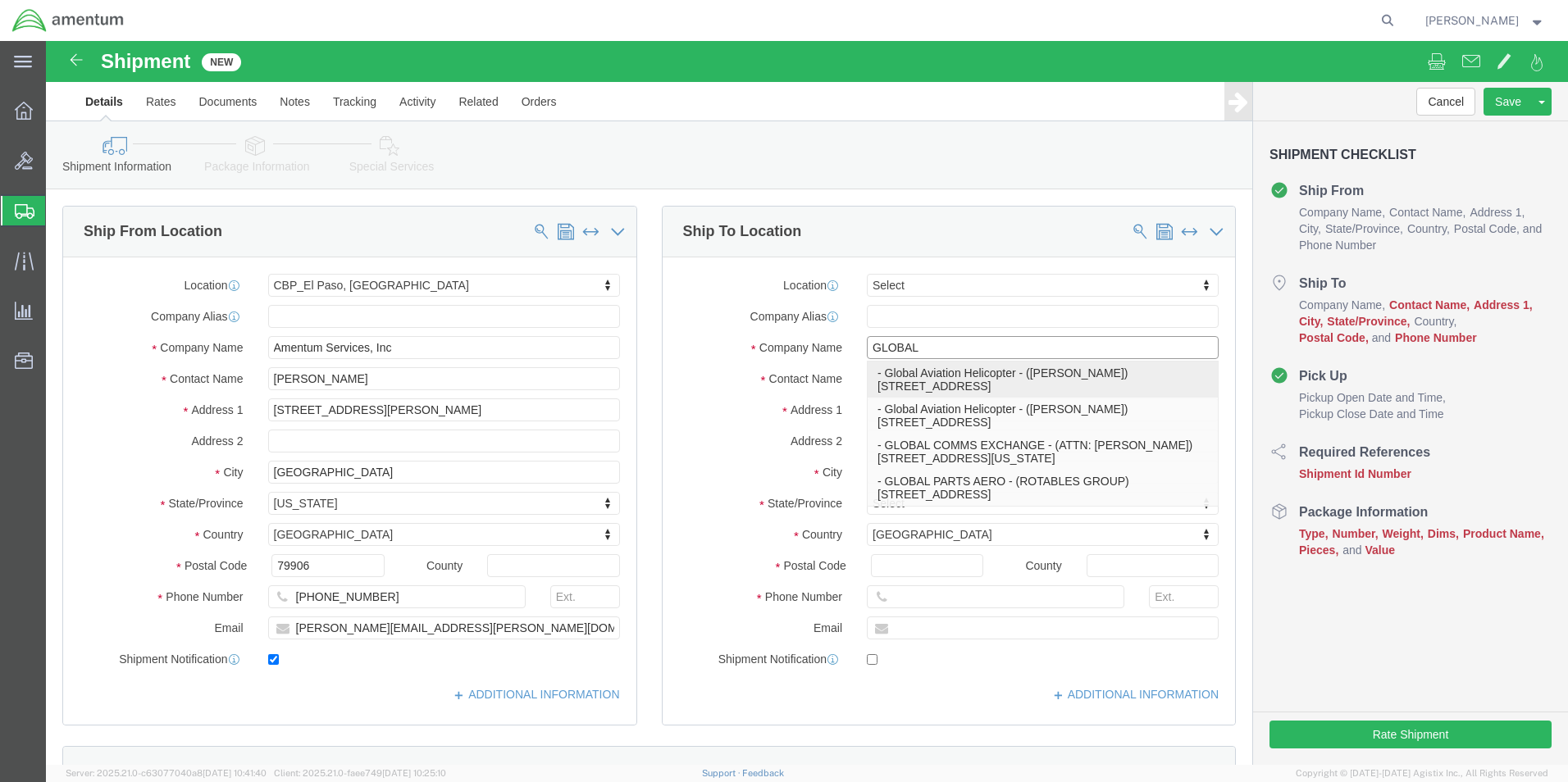
click p "- Global Aviation Helicopter - ([PERSON_NAME]) [STREET_ADDRESS]"
type input "[STREET_ADDRESS]"
type input "30092"
type input "Global Aviation Helicopter"
type input "[PERSON_NAME]"
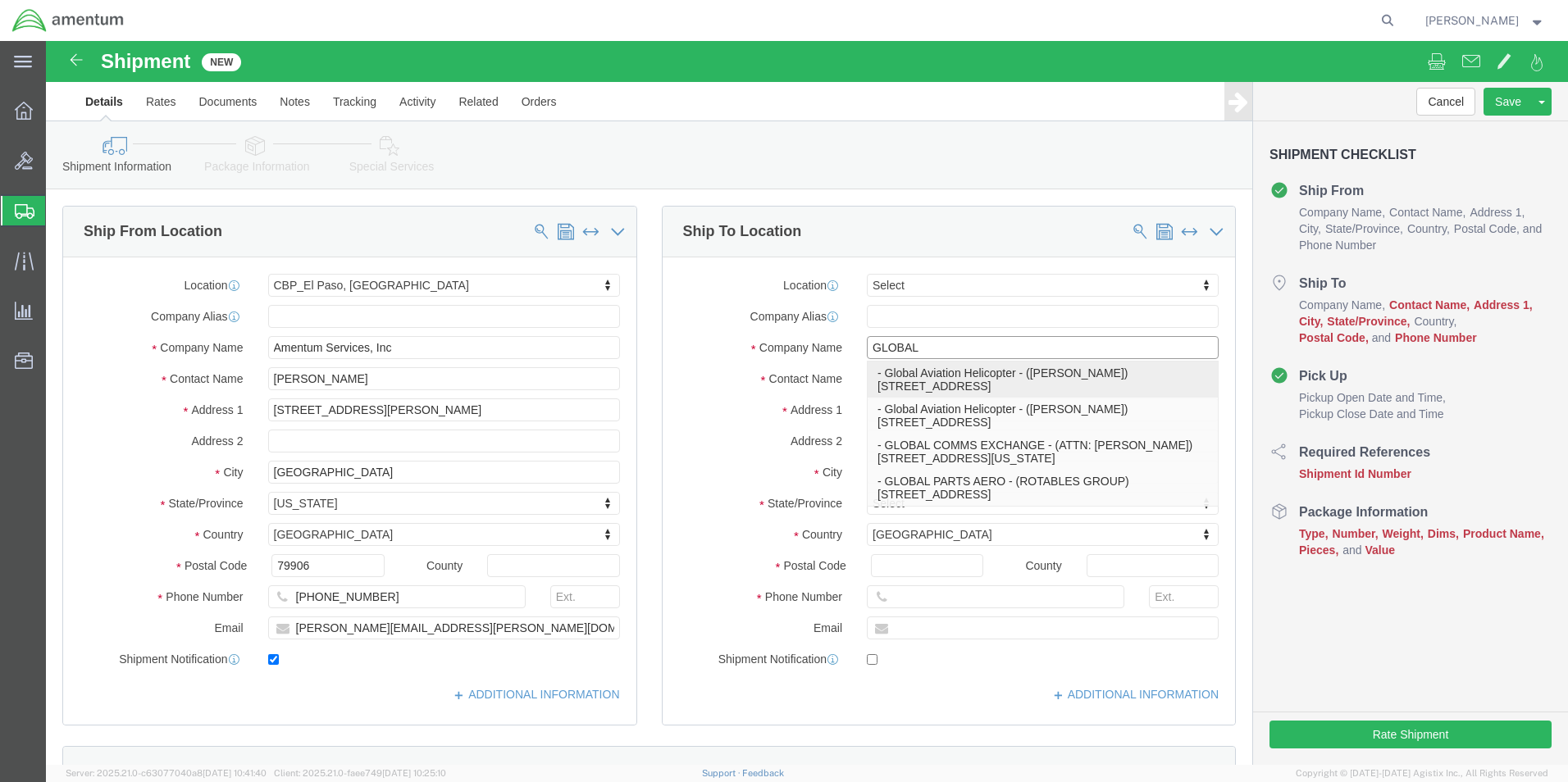
type input "Norcross"
select select "GA"
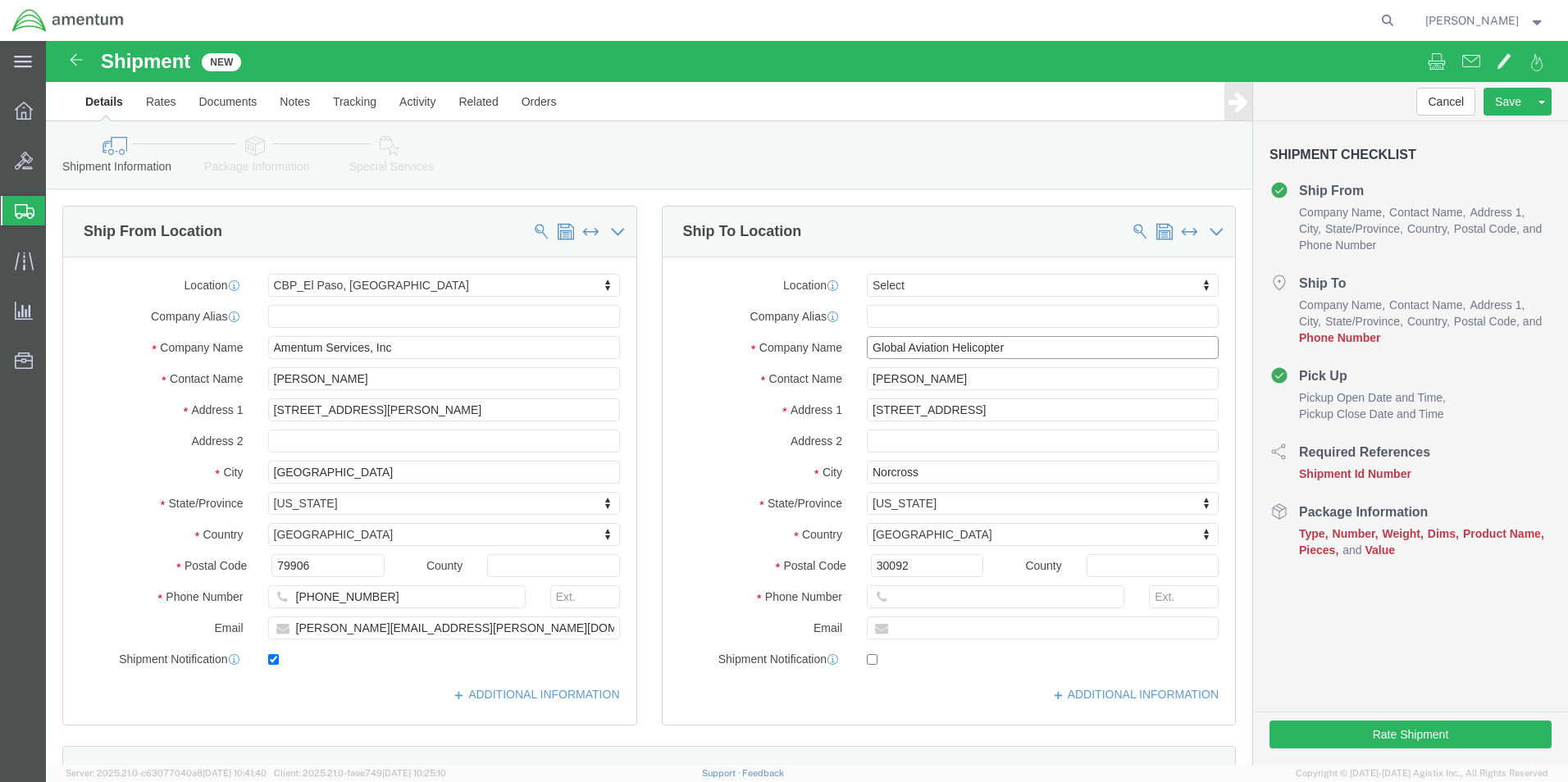
type input "Global Aviation Helicopter"
click input "[PERSON_NAME]"
type input "R"
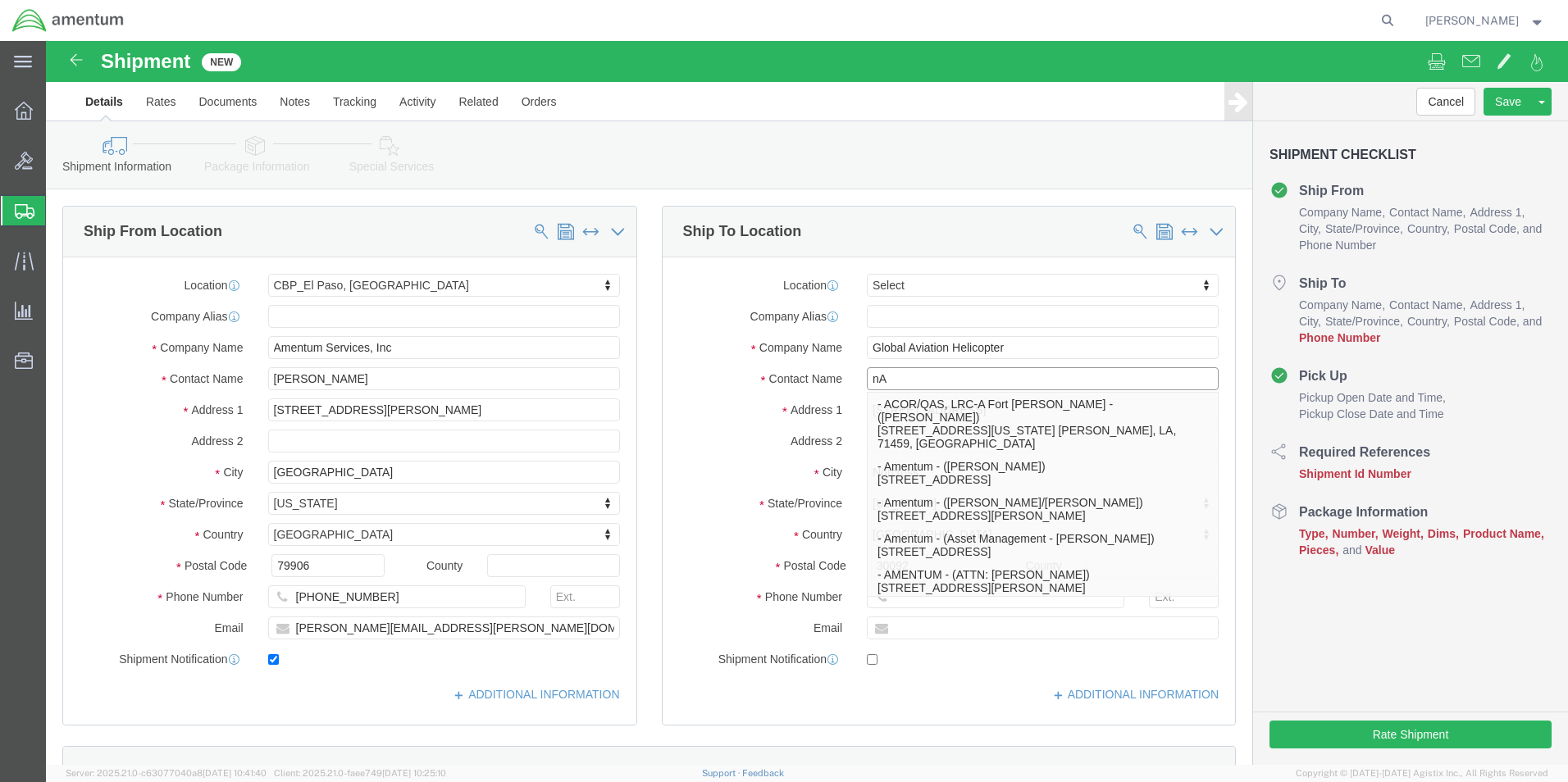
type input "n"
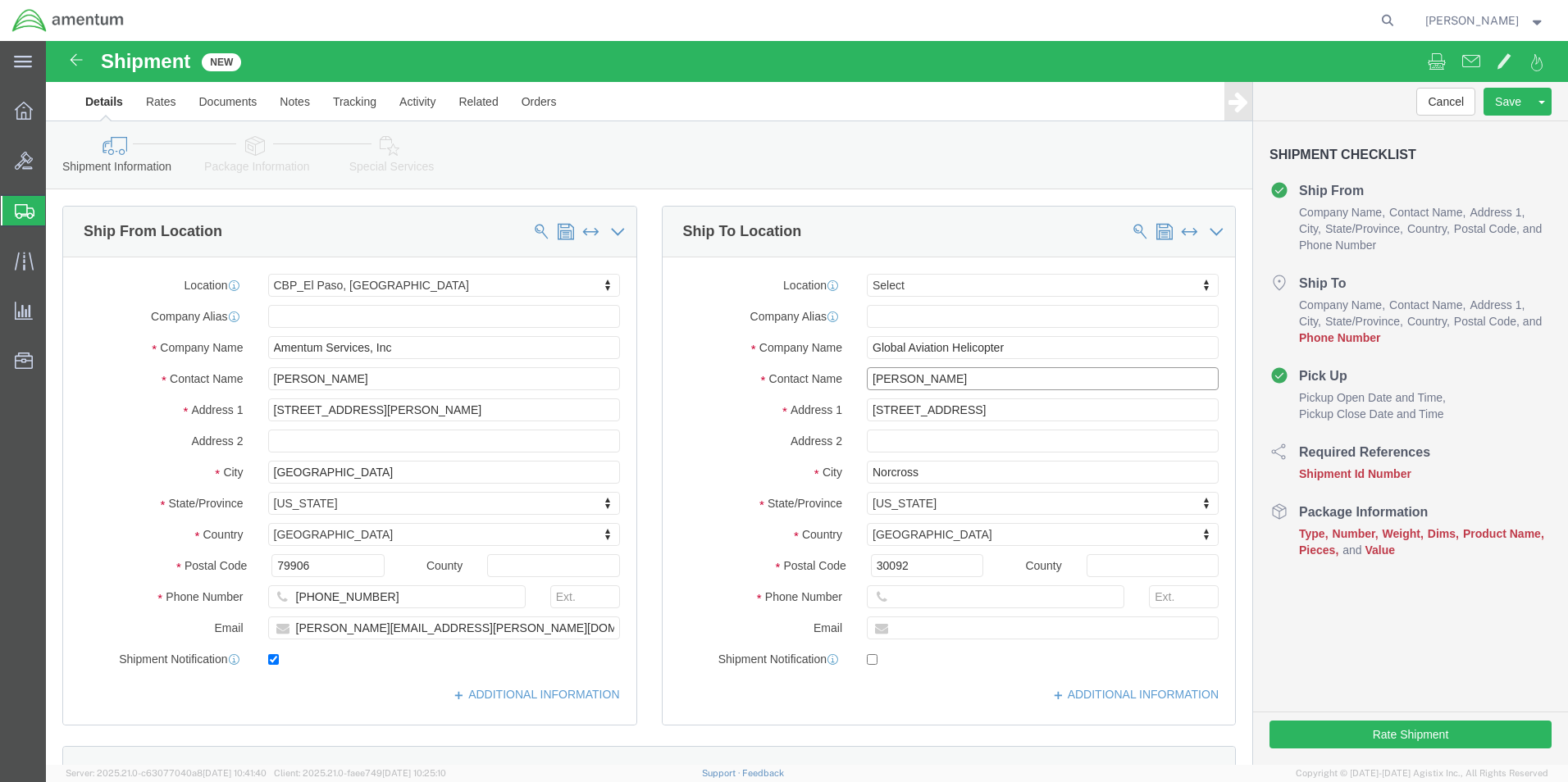
type input "[PERSON_NAME]"
click input "text"
type input "[EMAIL_ADDRESS][DOMAIN_NAME]"
click label
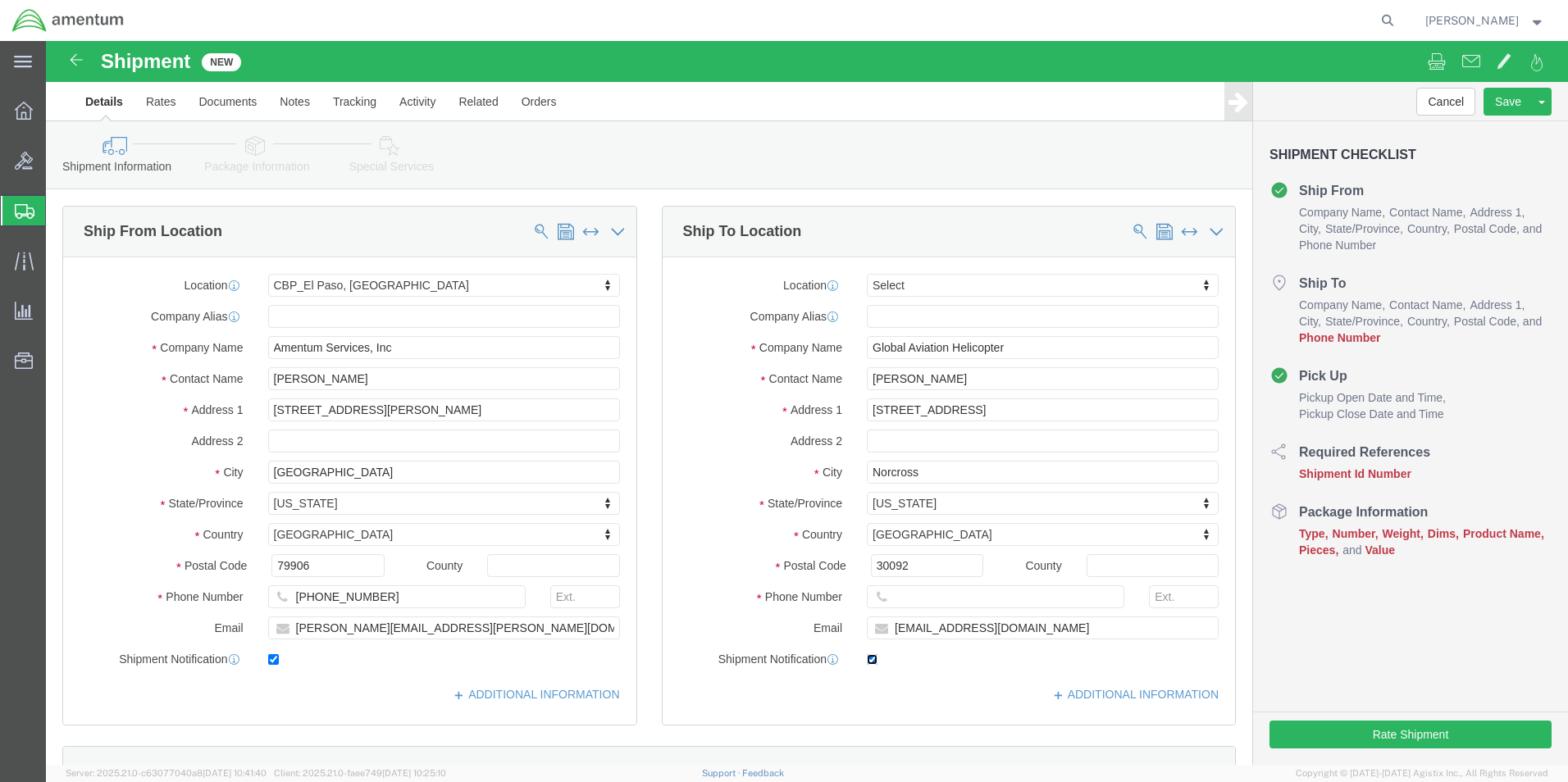
click input "checkbox"
checkbox input "false"
click input "text"
type input "[PHONE_NUMBER]"
click input "text"
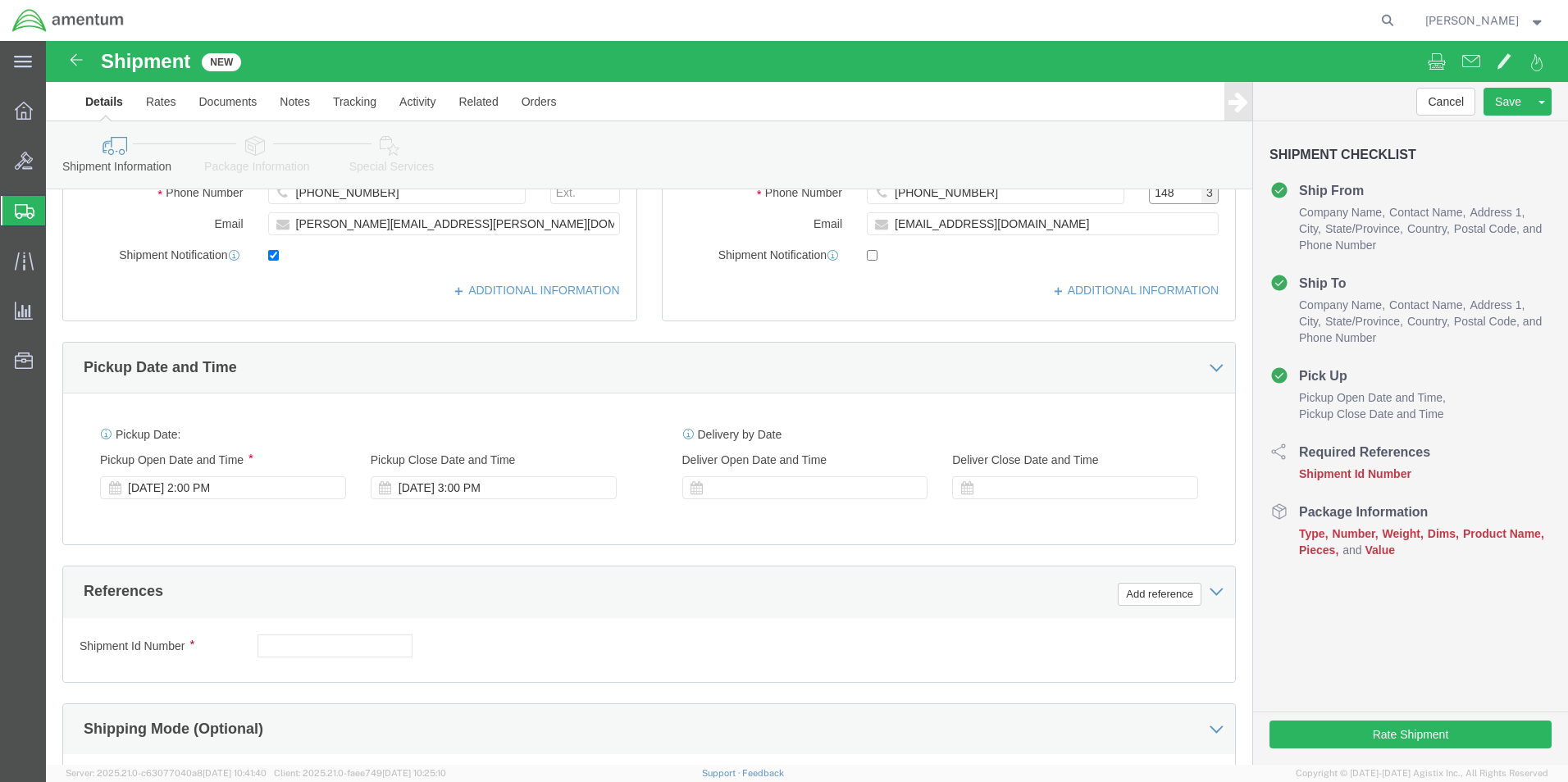
scroll to position [492, 0]
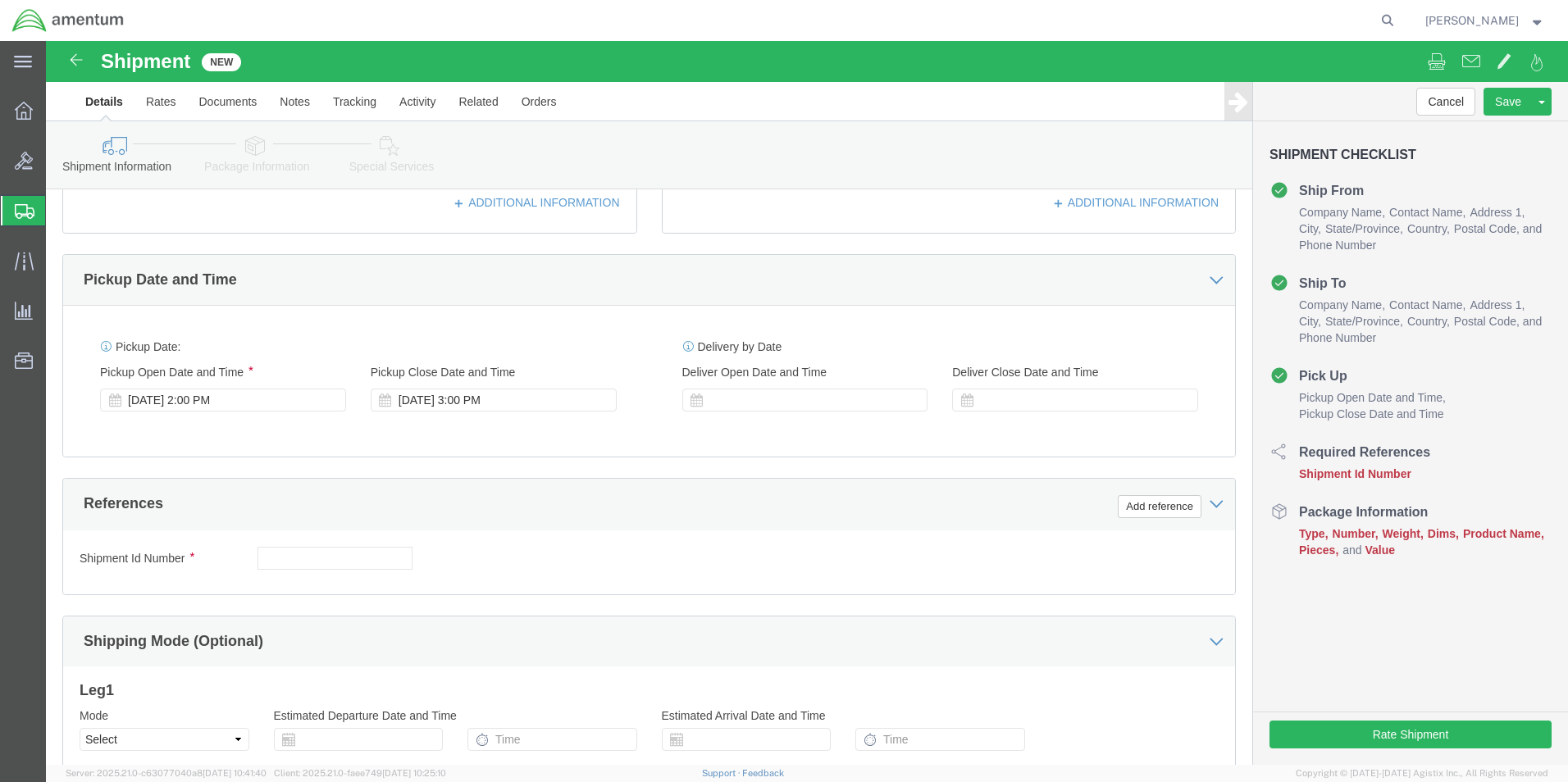
type input "148"
click input "text"
paste input "CBPROD0000000642"
type input "CBPROD0000000642"
click button "Add reference"
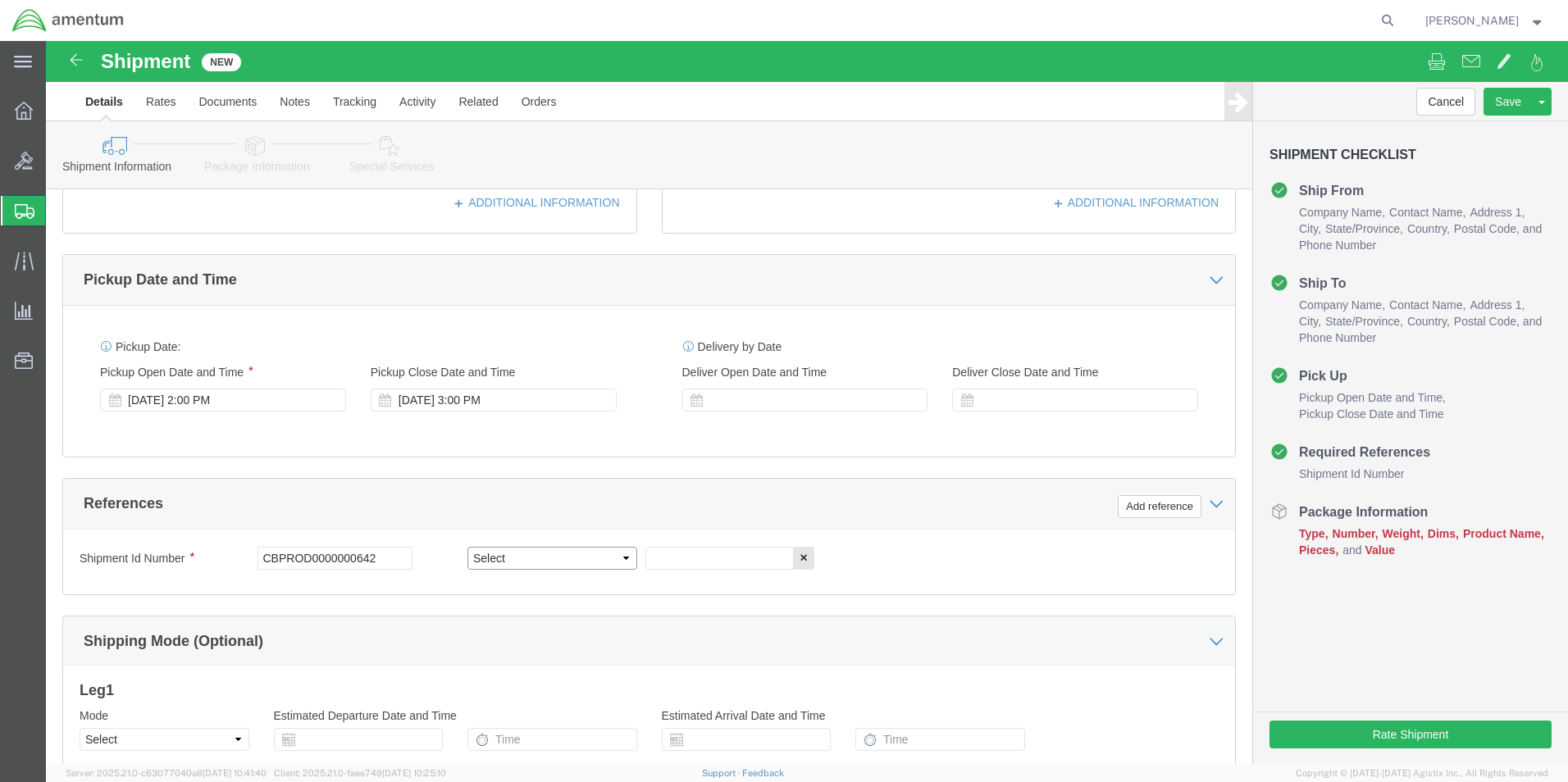
click select "Select Account Type Activity ID Airline Appointment Number ASN Batch Request # …"
select select "DEPT"
click select "Select Account Type Activity ID Airline Appointment Number ASN Batch Request # …"
click input "text"
type input "CBP"
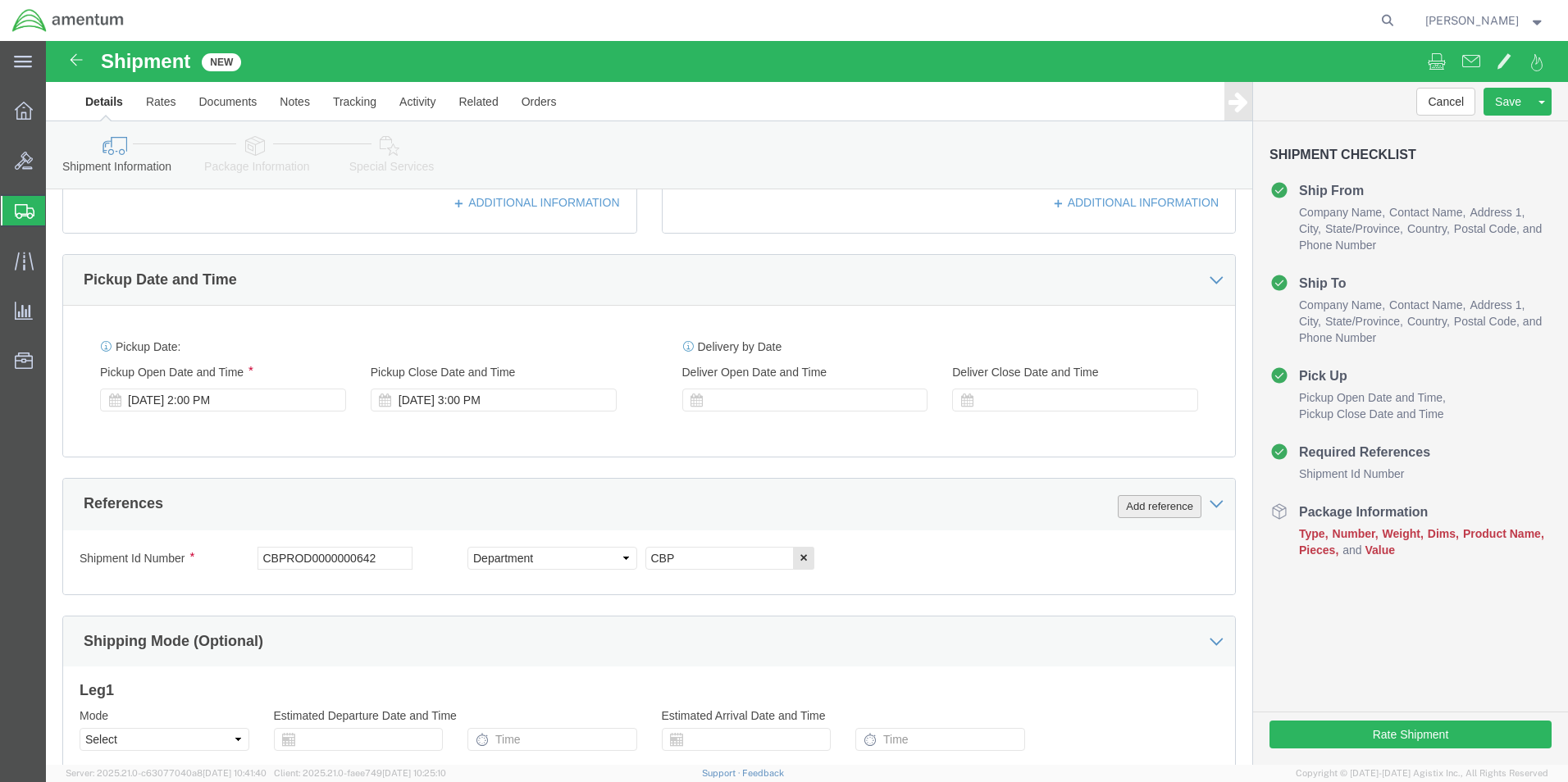
click button "Add reference"
click select "Select Account Type Activity ID Airline Appointment Number ASN Batch Request # …"
select select "CUSTREF"
click select "Select Account Type Activity ID Airline Appointment Number ASN Batch Request # …"
click input "text"
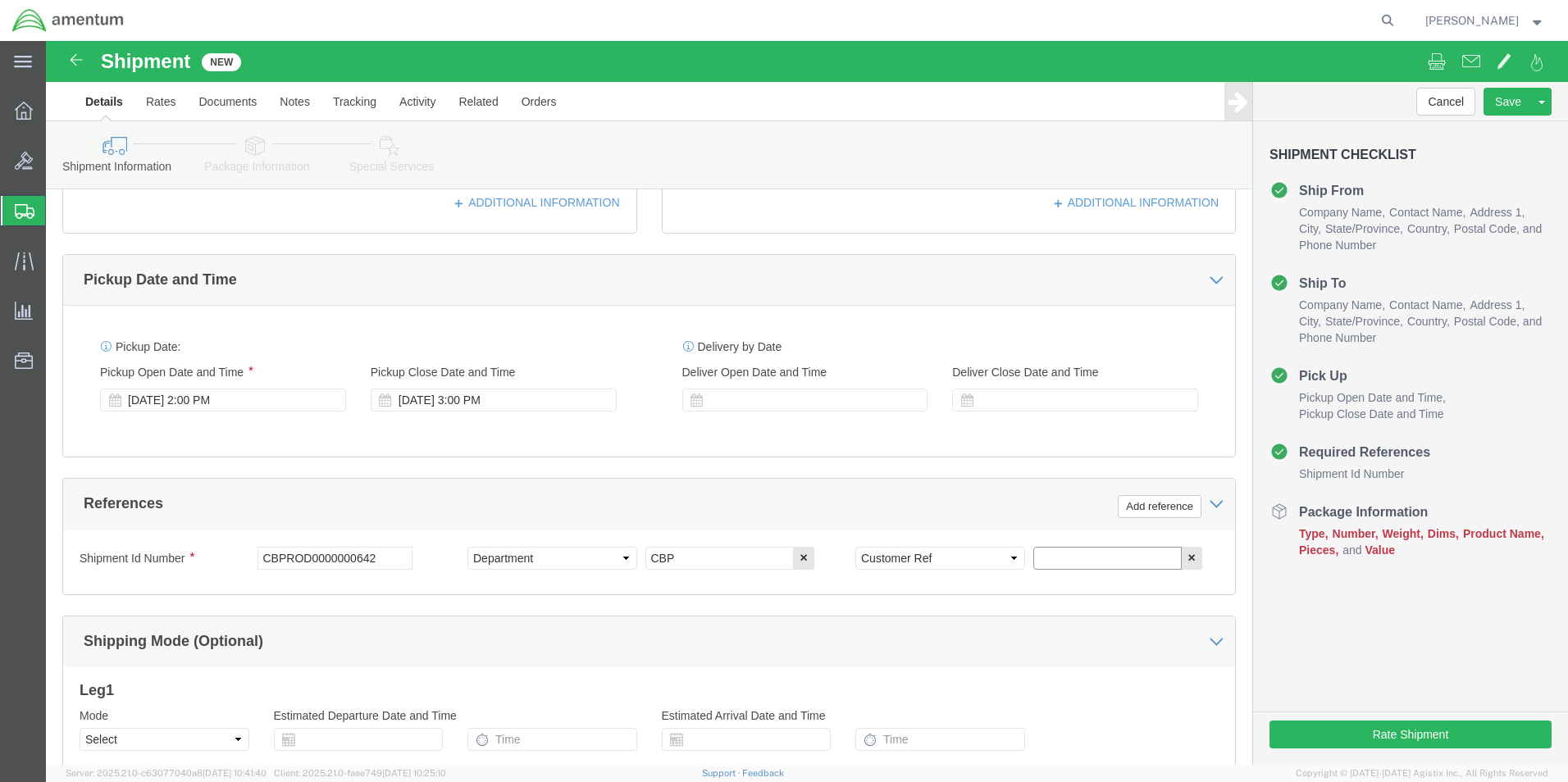
paste input "CBPROD0000000642"
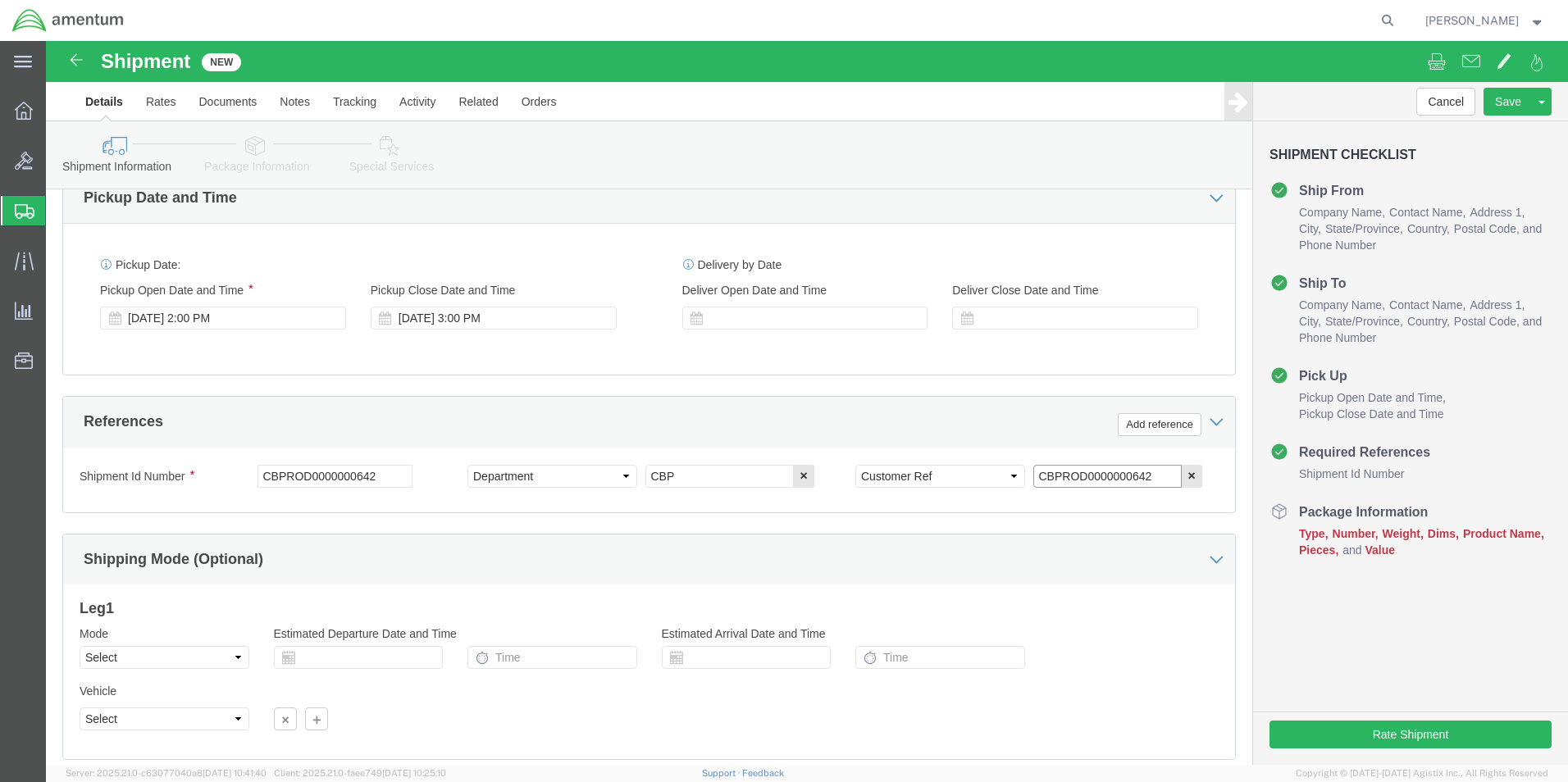
scroll to position [684, 0]
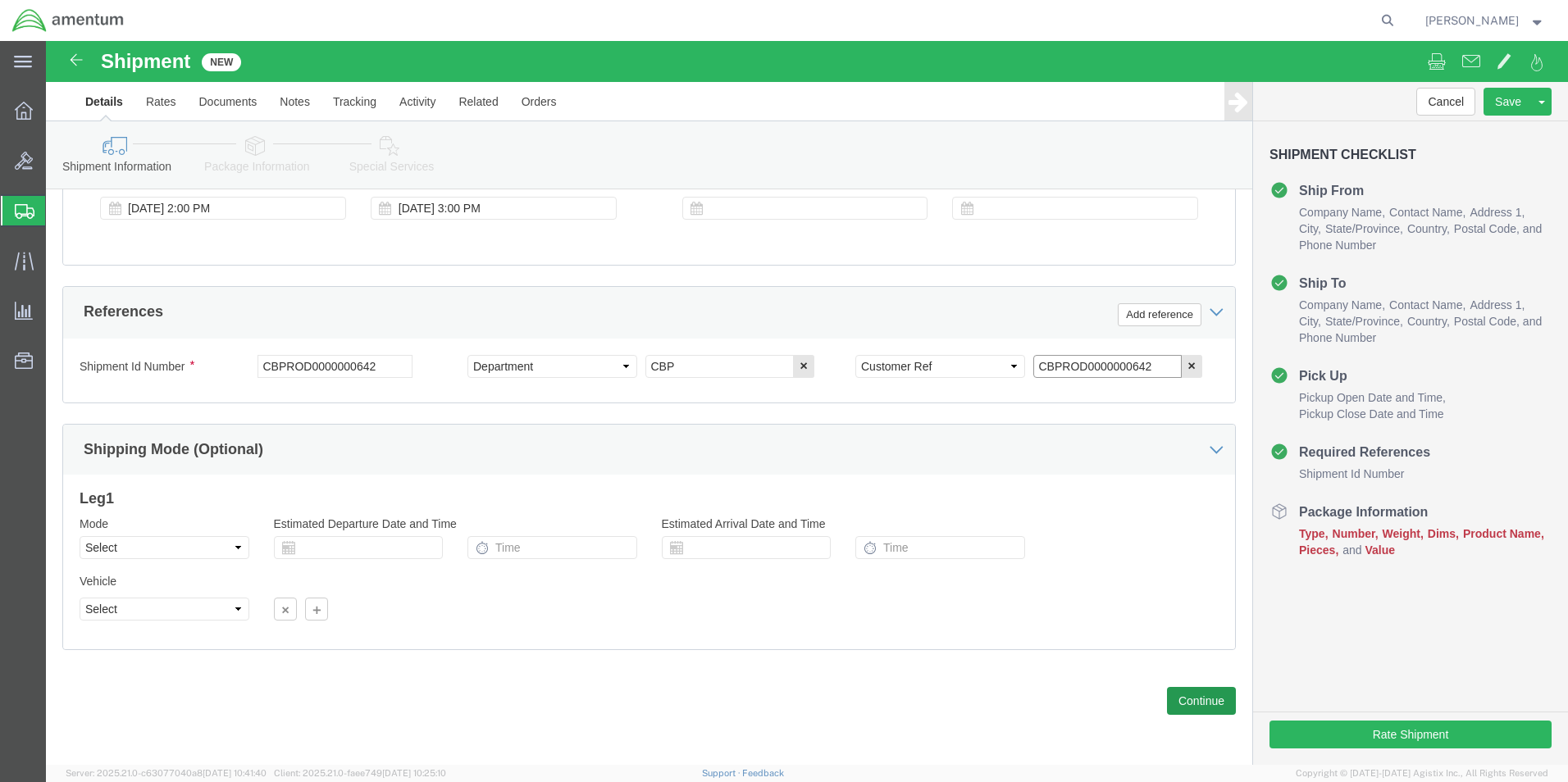
type input "CBPROD0000000642"
click button "Continue"
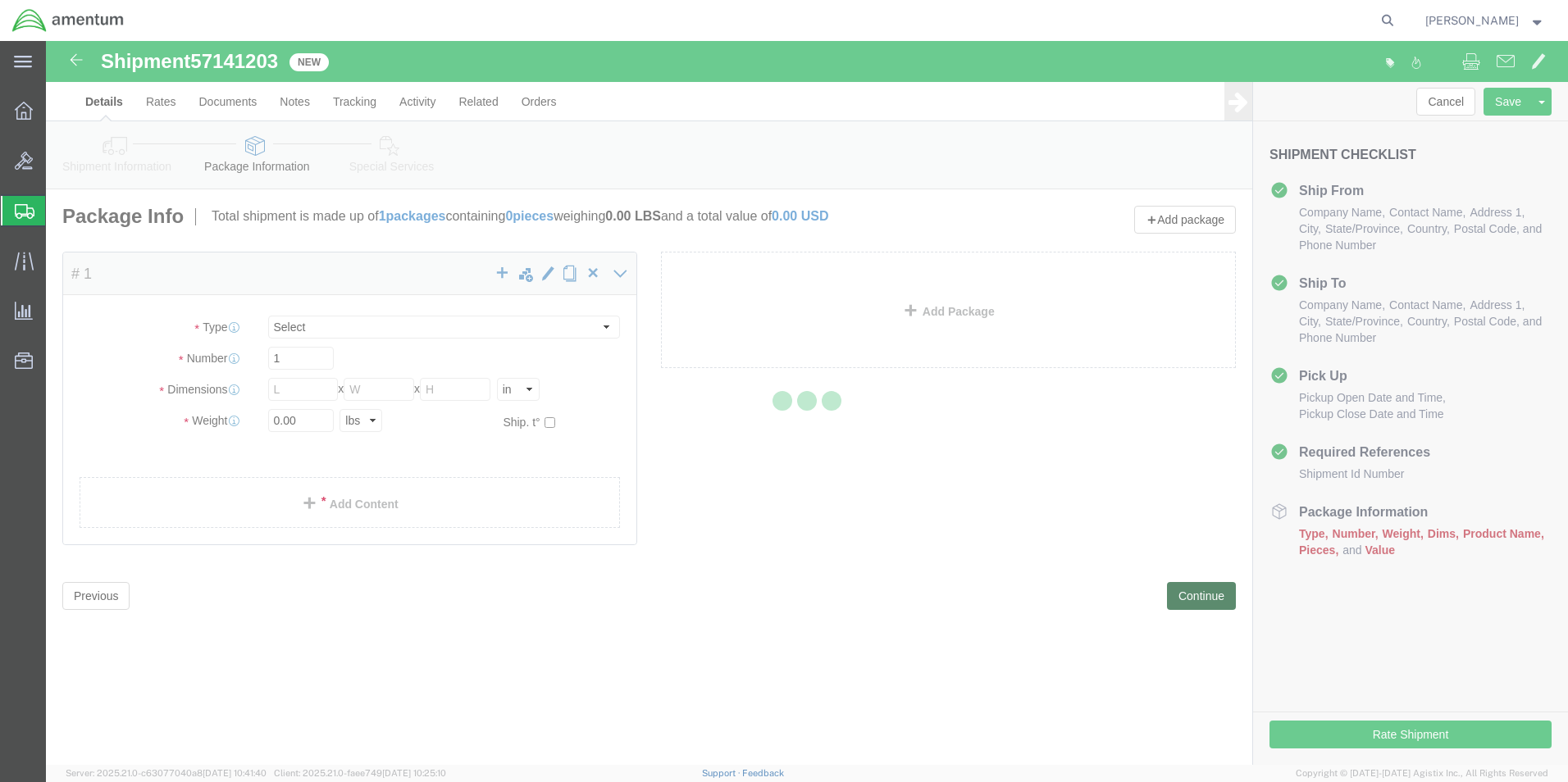
select select "CBOX"
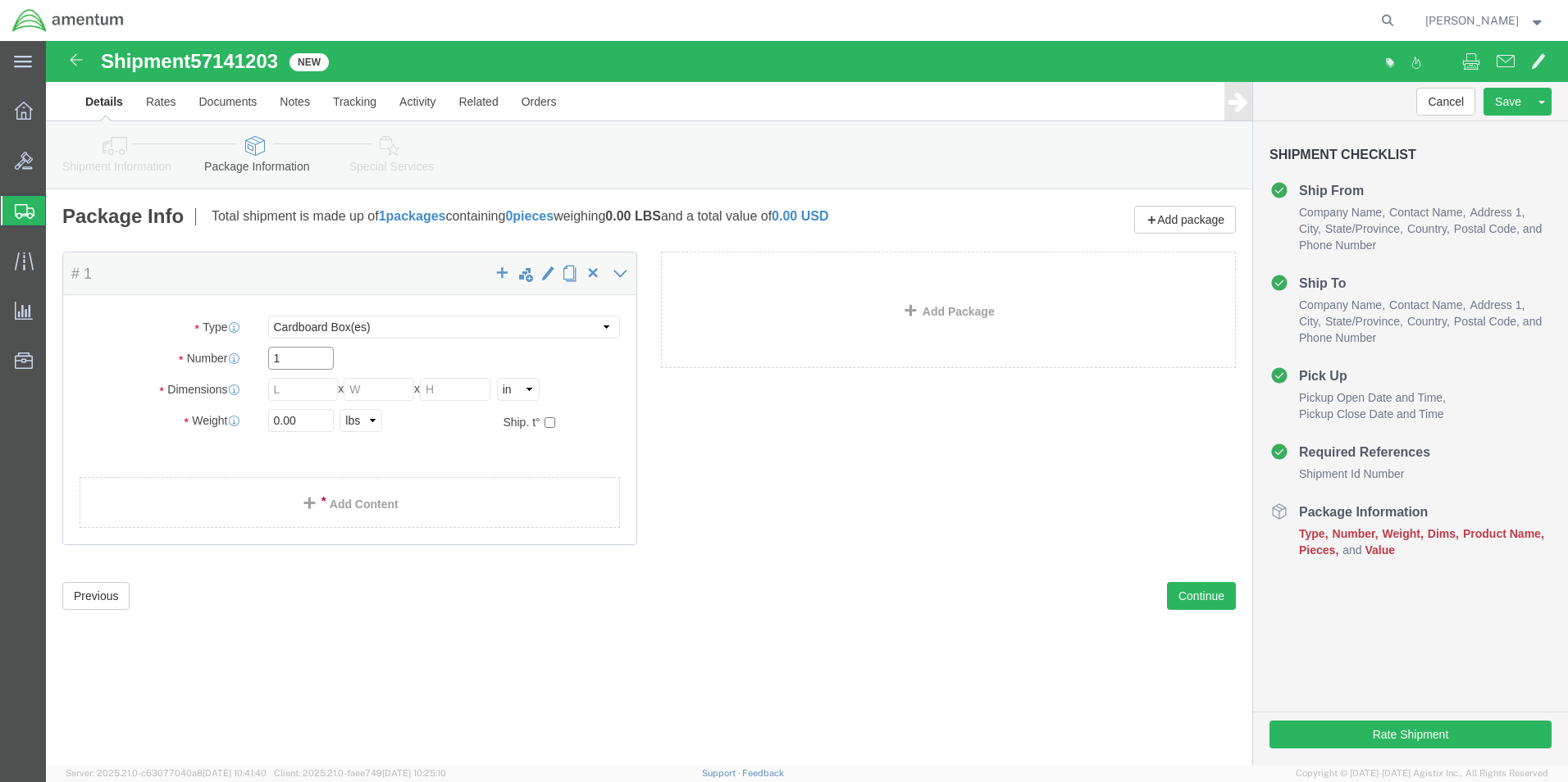
click input "1"
click input "text"
type input "20"
type input "22"
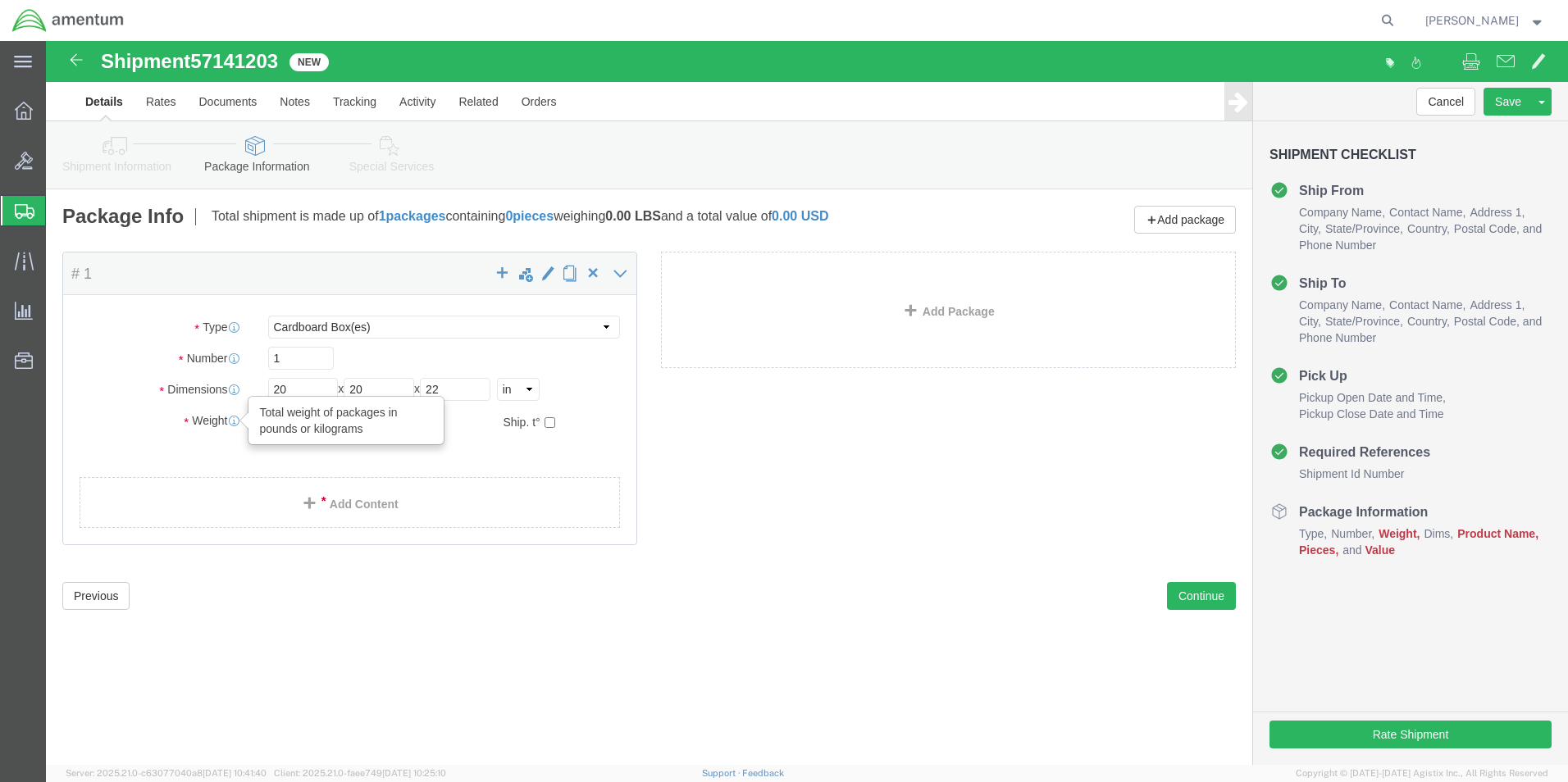
drag, startPoint x: 228, startPoint y: 382, endPoint x: 179, endPoint y: 377, distance: 49.3
click div "Weight Total weight of packages in pounds or kilograms 0.00 Select kgs lbs Ship…"
type input "21.10"
click span
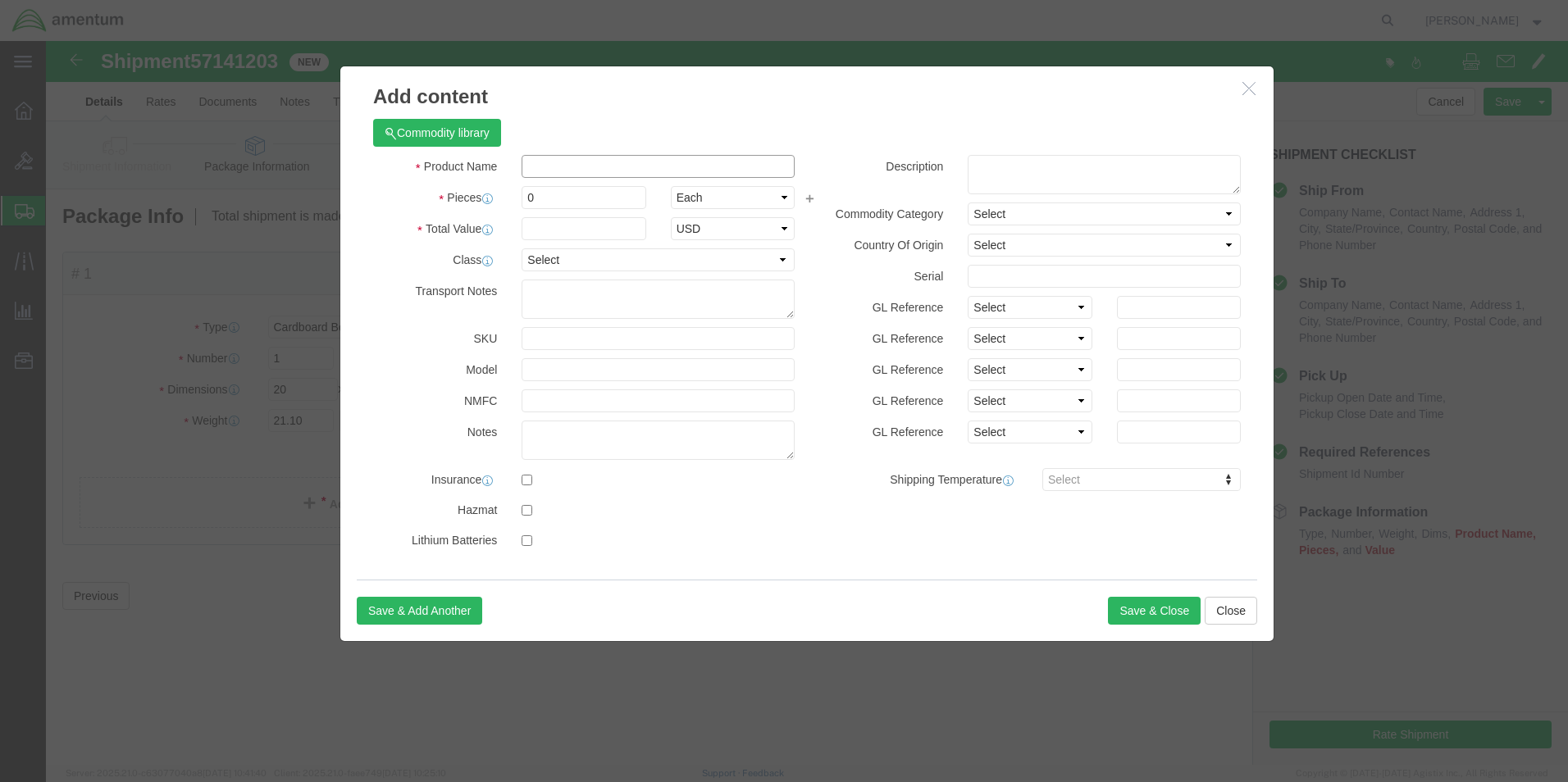
click input "text"
type input "AIRCRAFT PARTS"
select select "US"
click input "0"
type input "1"
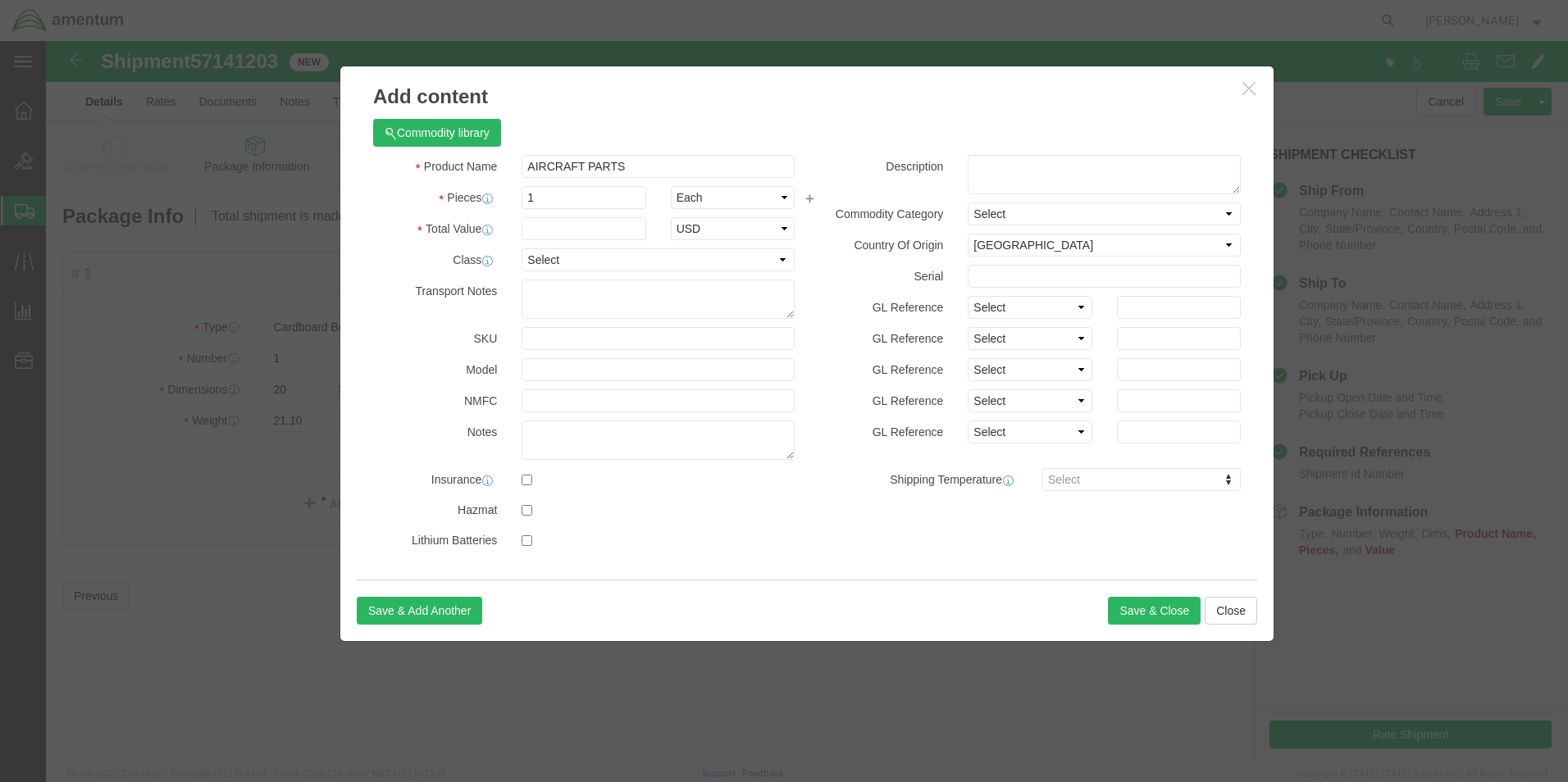
click h3 "Add content"
click input "text"
type input "850"
click textarea
type textarea "Forward Evap"
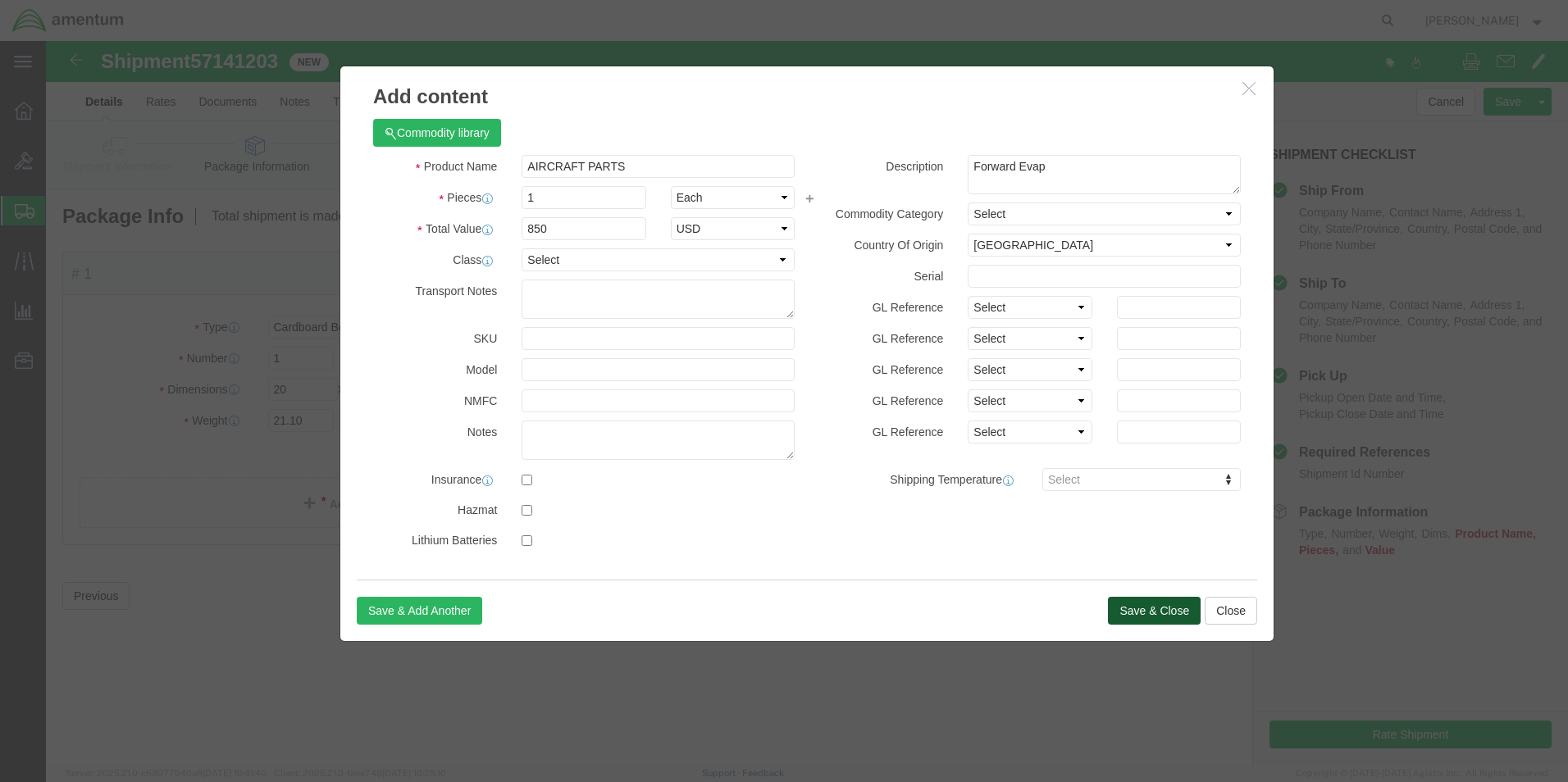
click button "Save & Close"
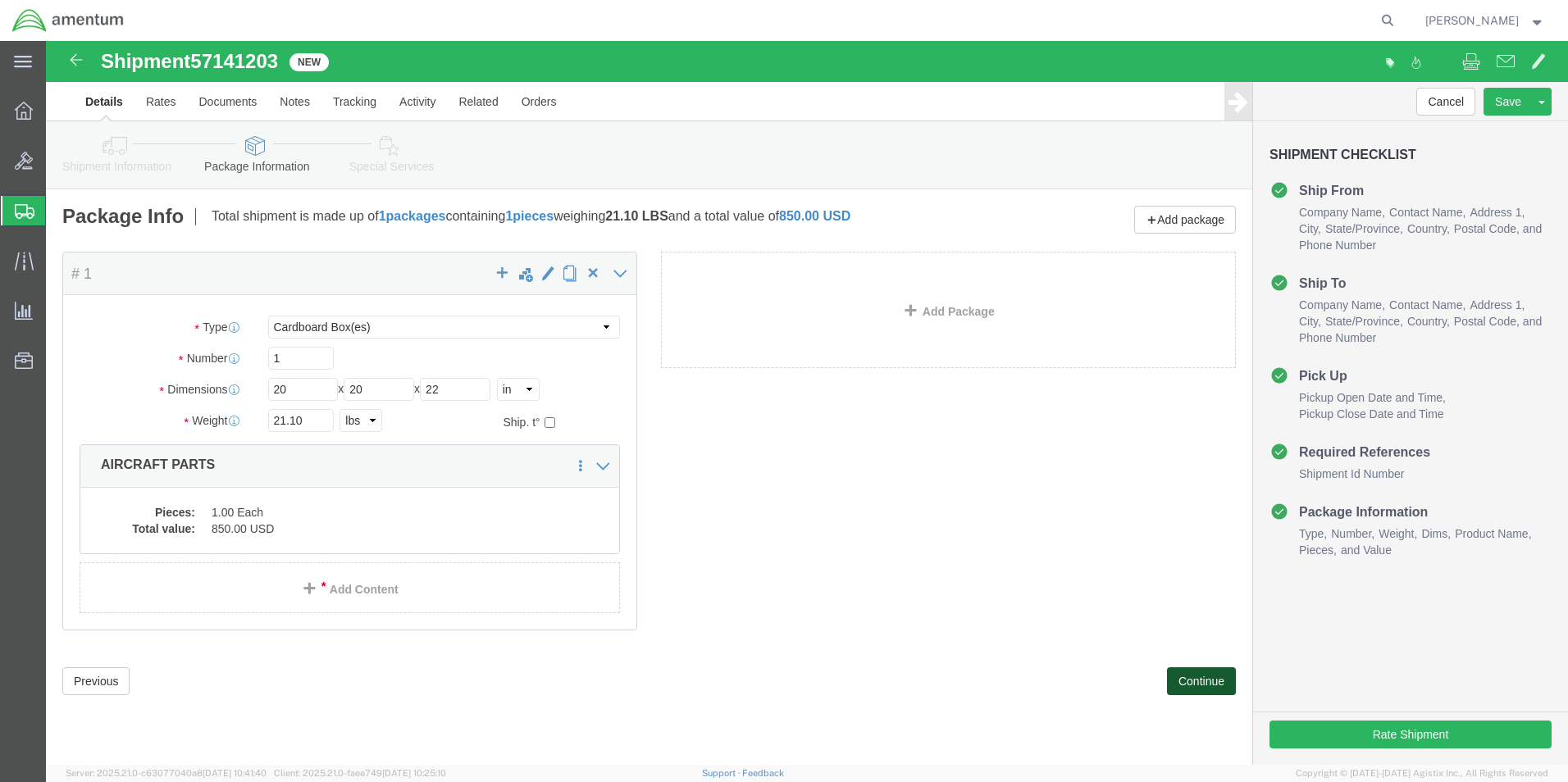
click button "Continue"
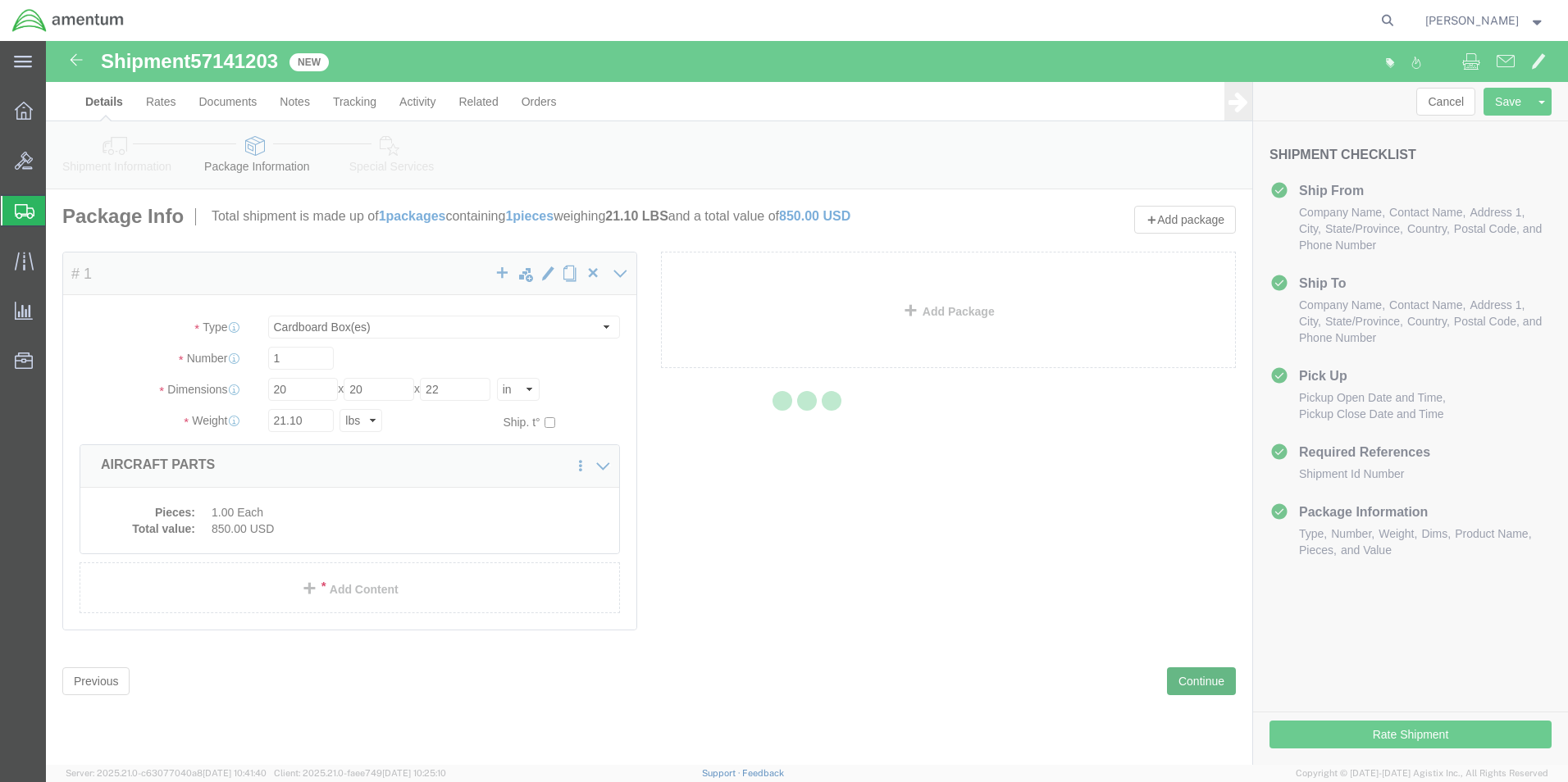
select select
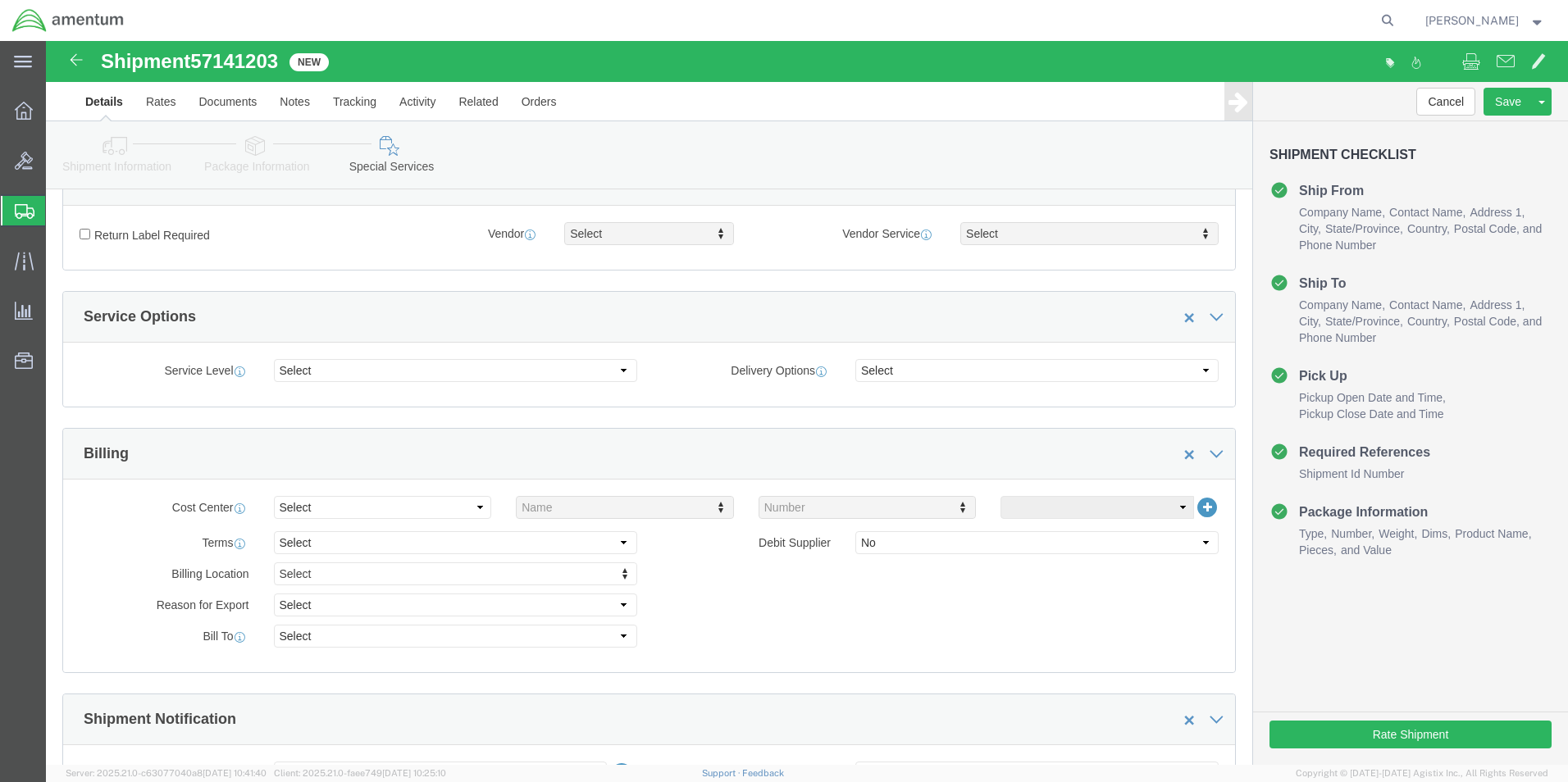
scroll to position [574, 0]
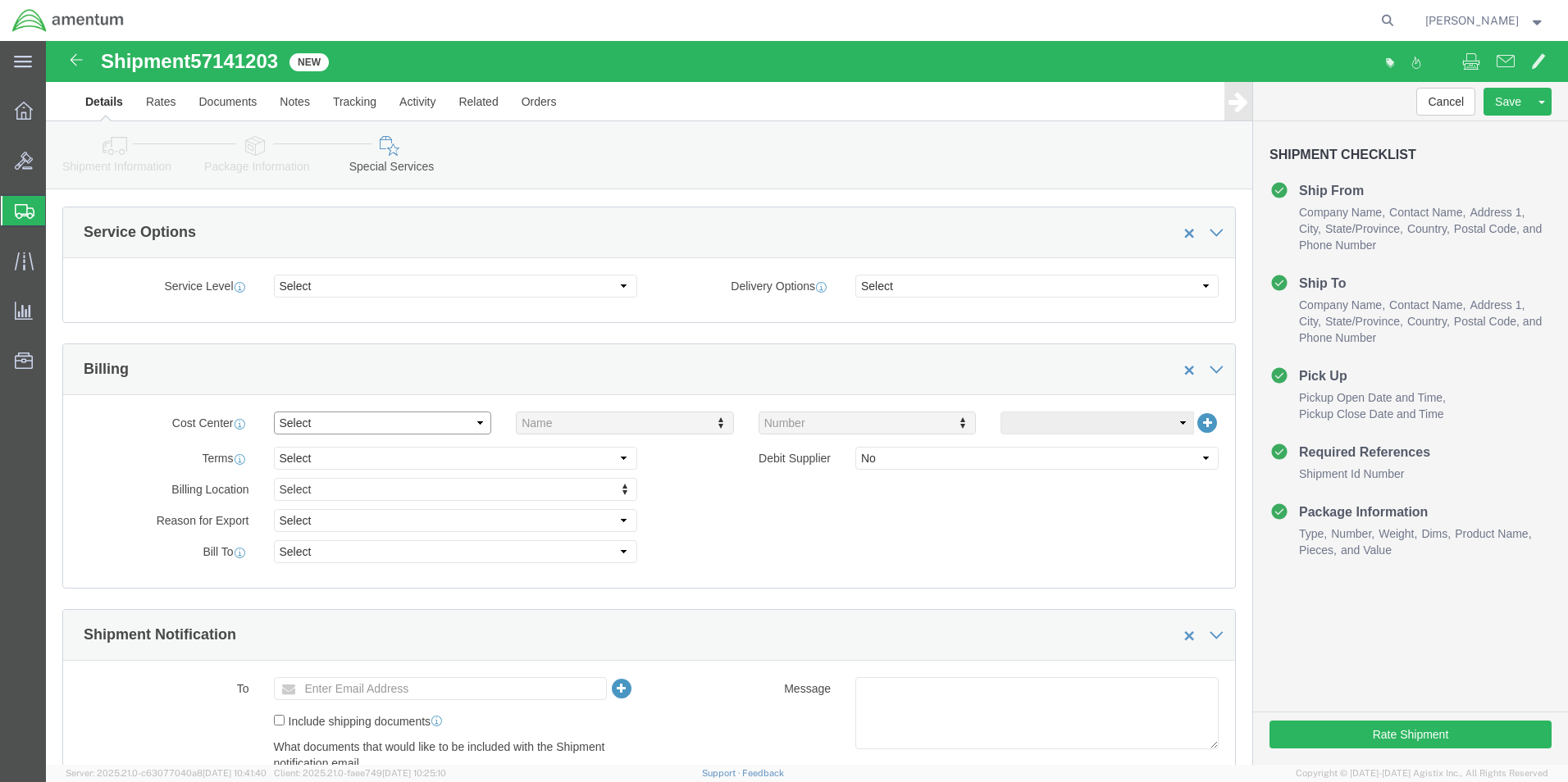
click select "Select Buyer Cost Center Department Operations Number Order Number Sales Person"
select select "COSTCENTER"
click select "Select Buyer Cost Center Department Operations Number Order Number Sales Person"
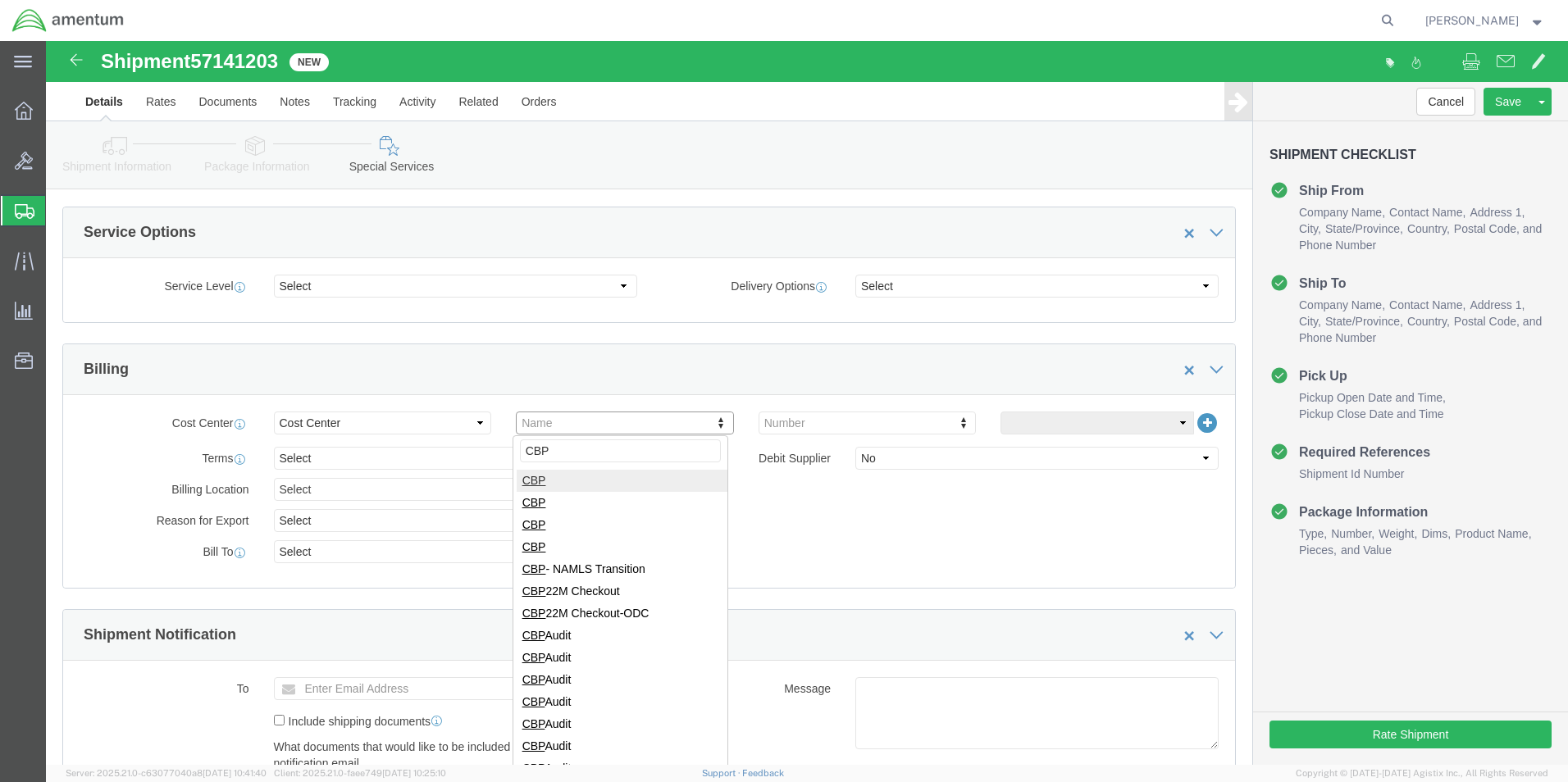
type input "CBP"
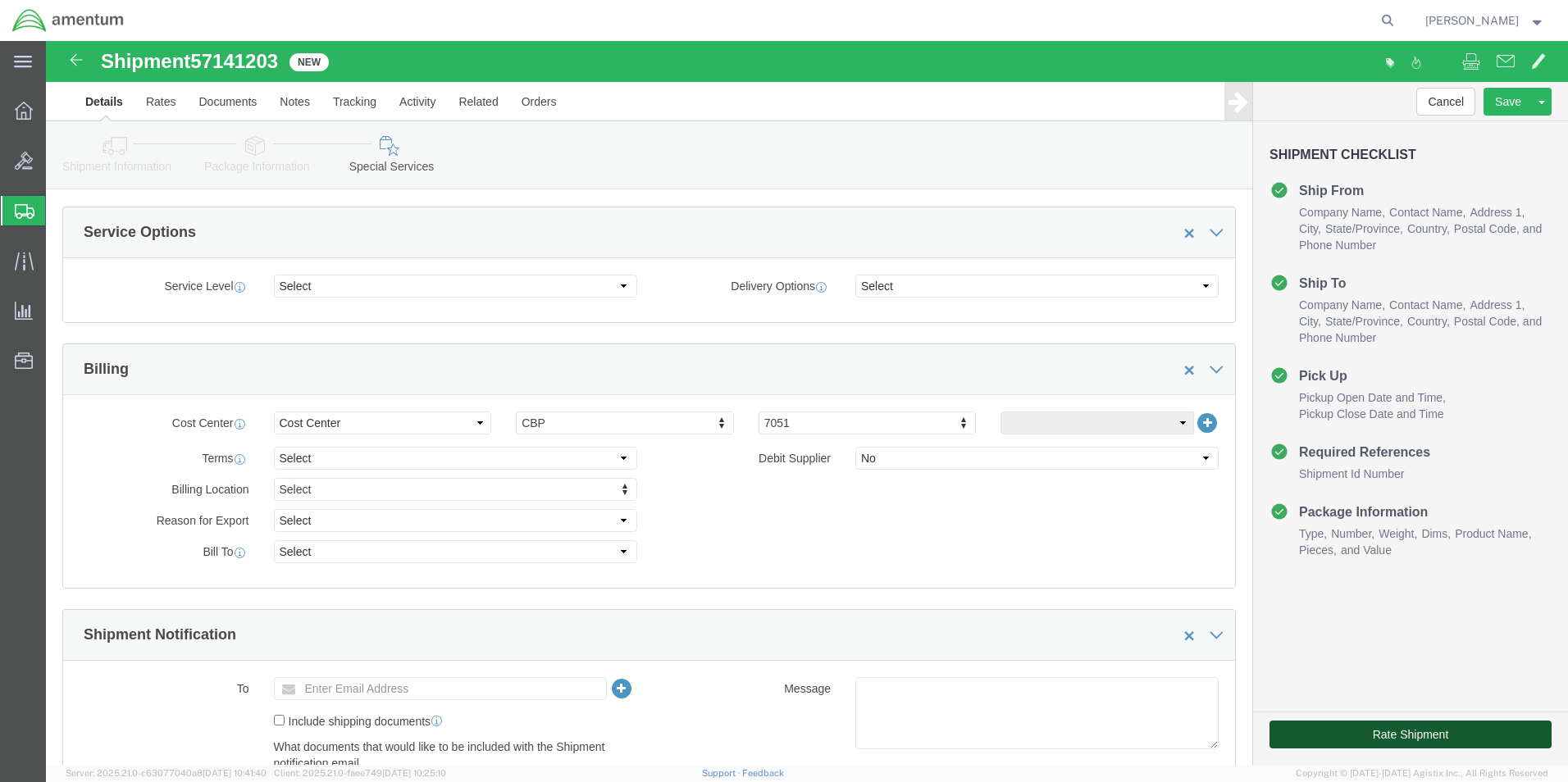
click button "Rate Shipment"
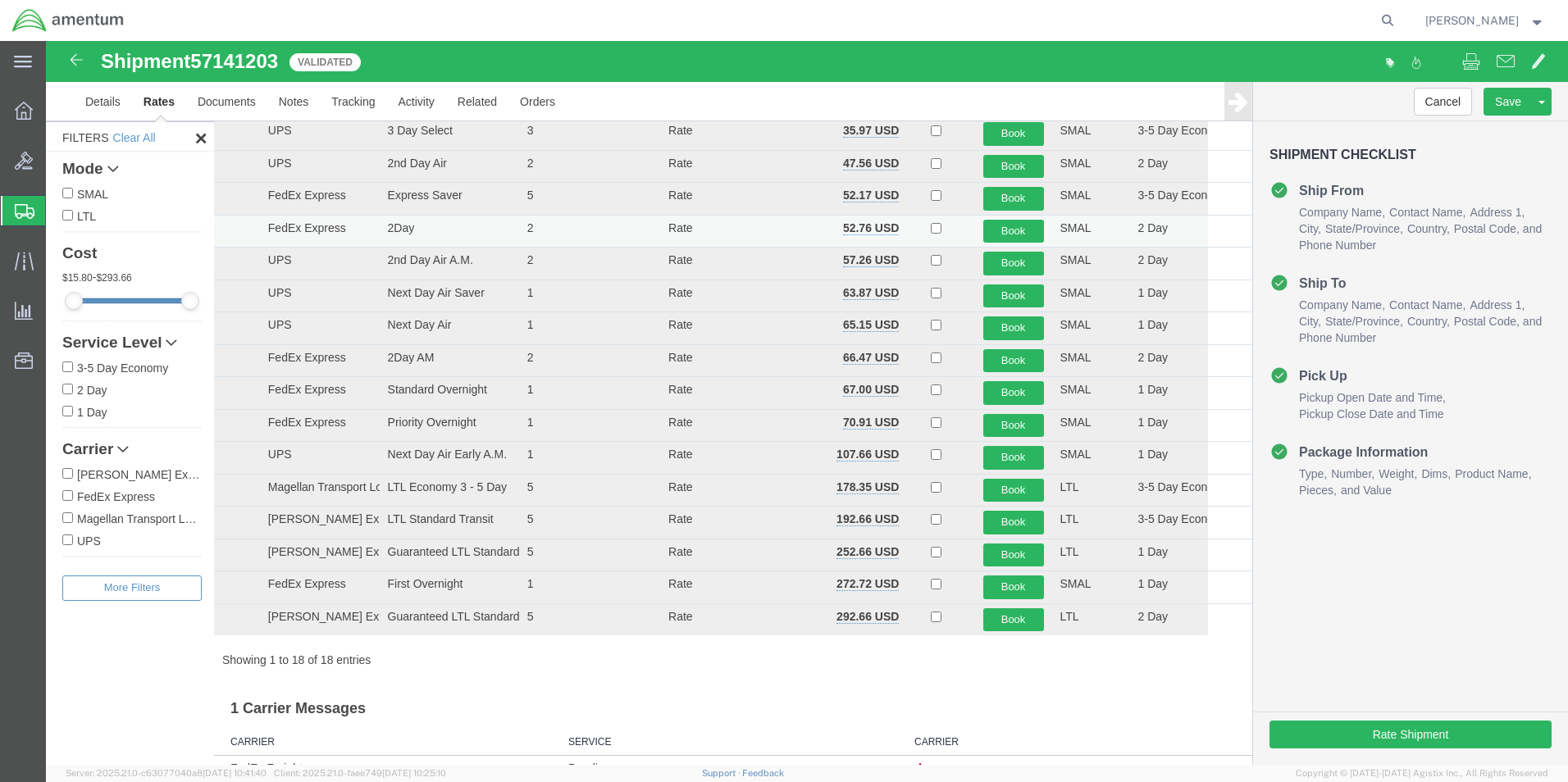
scroll to position [0, 0]
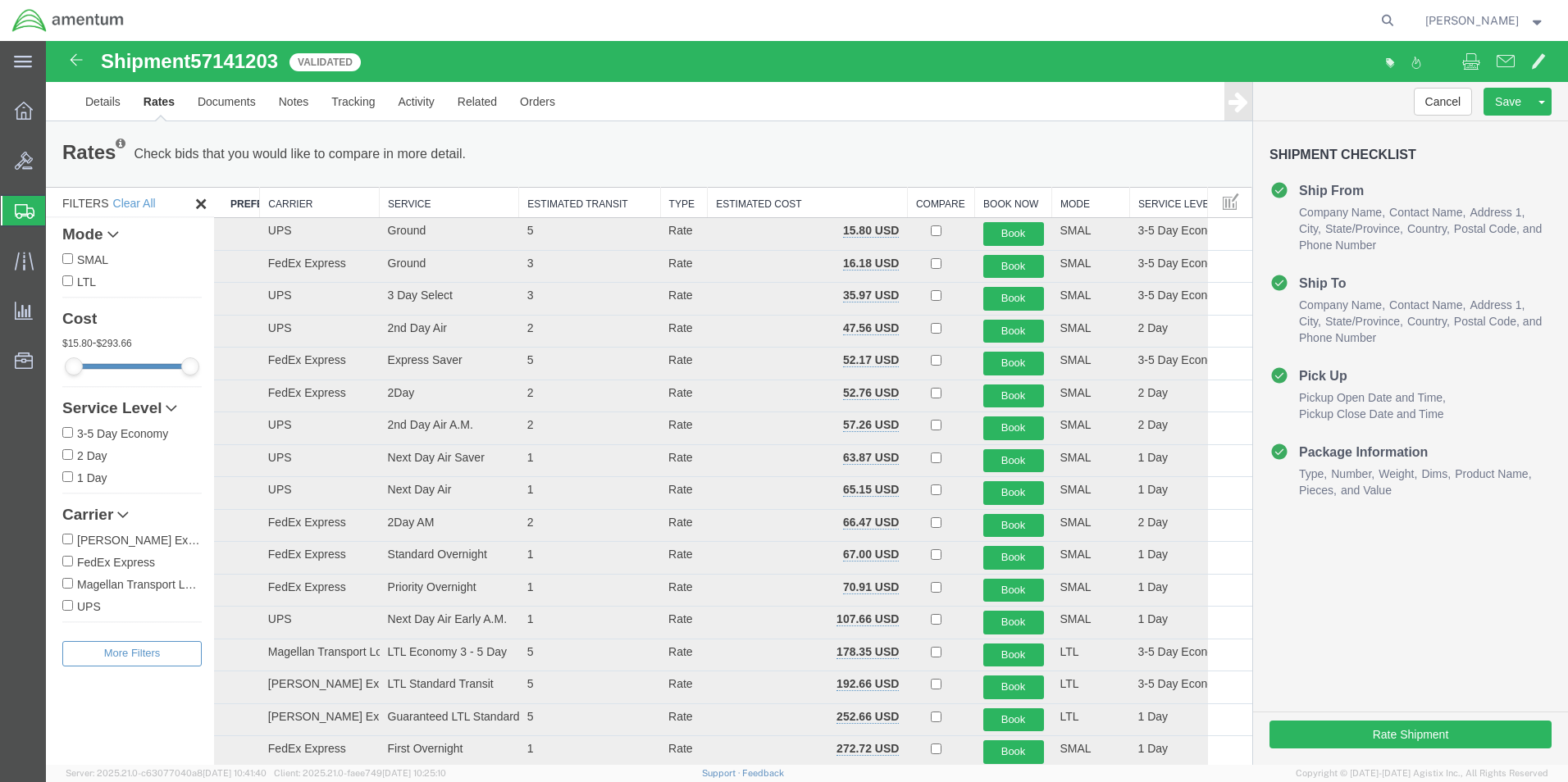
click at [289, 198] on th "Carrier" at bounding box center [319, 203] width 120 height 30
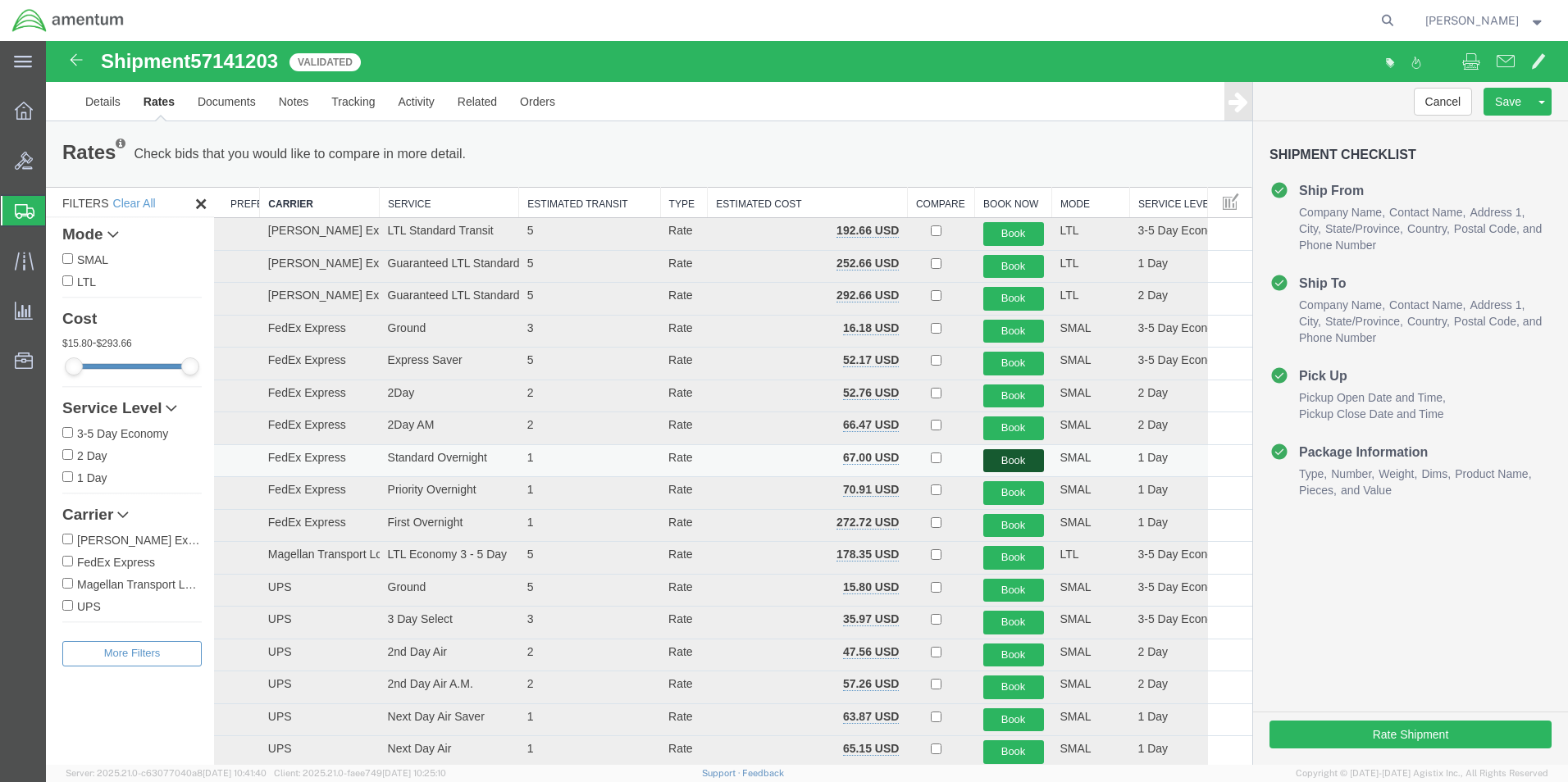
click at [991, 460] on button "Book" at bounding box center [1014, 461] width 60 height 24
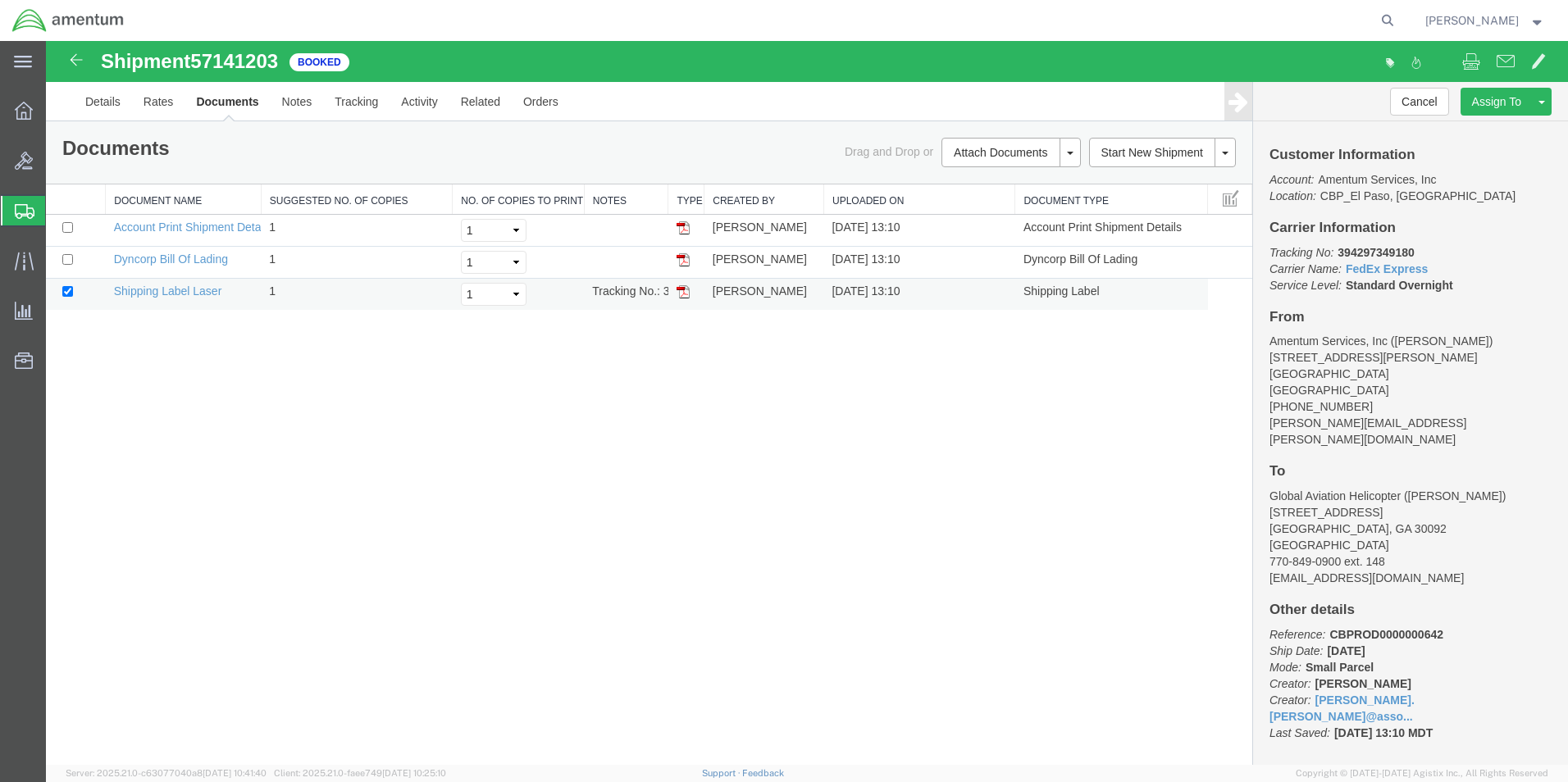
click at [688, 289] on img at bounding box center [683, 292] width 13 height 13
click at [1485, 131] on link "Clone Shipment" at bounding box center [1479, 128] width 142 height 25
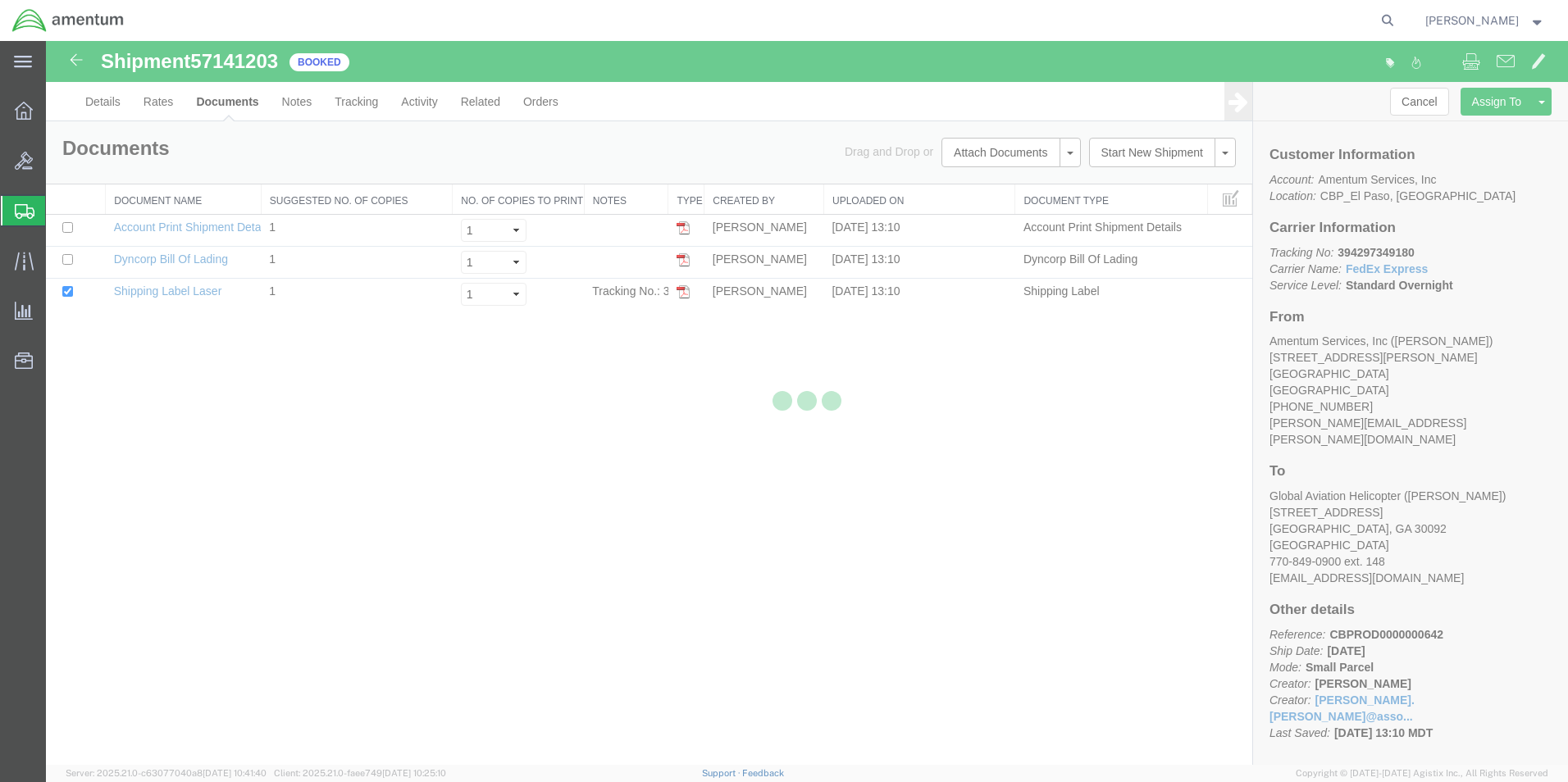
select select "49831"
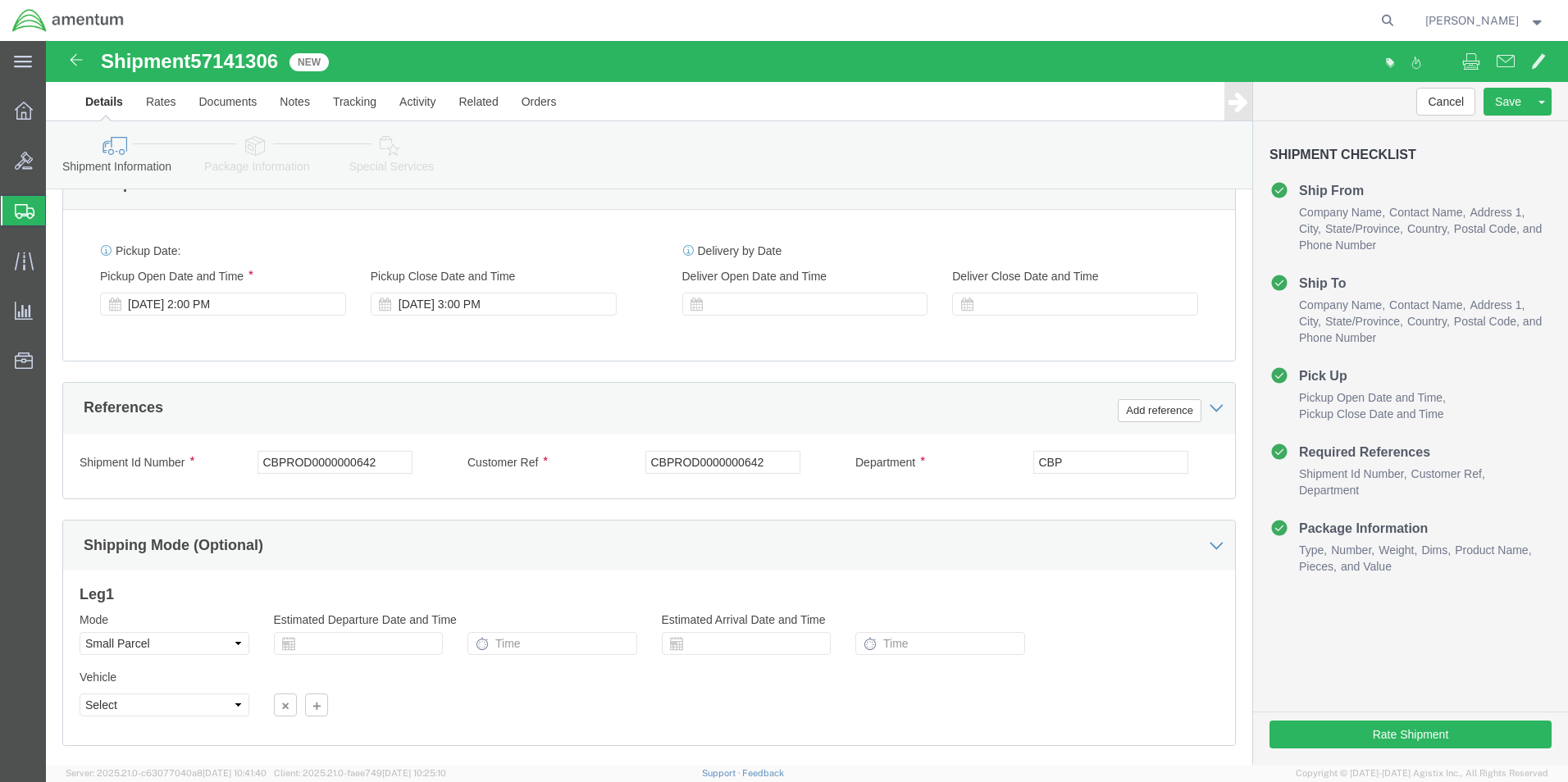
scroll to position [684, 0]
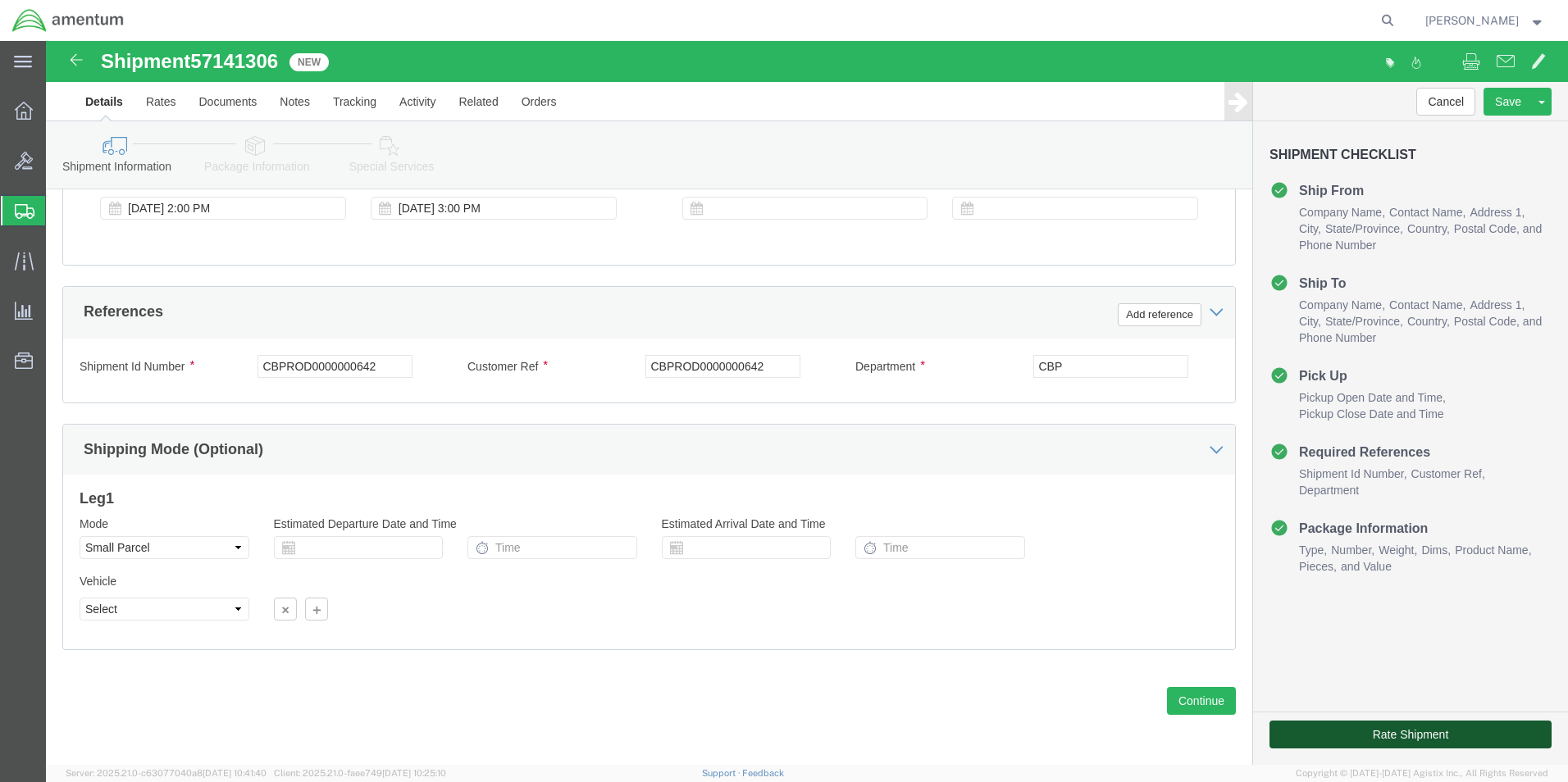
click button "Rate Shipment"
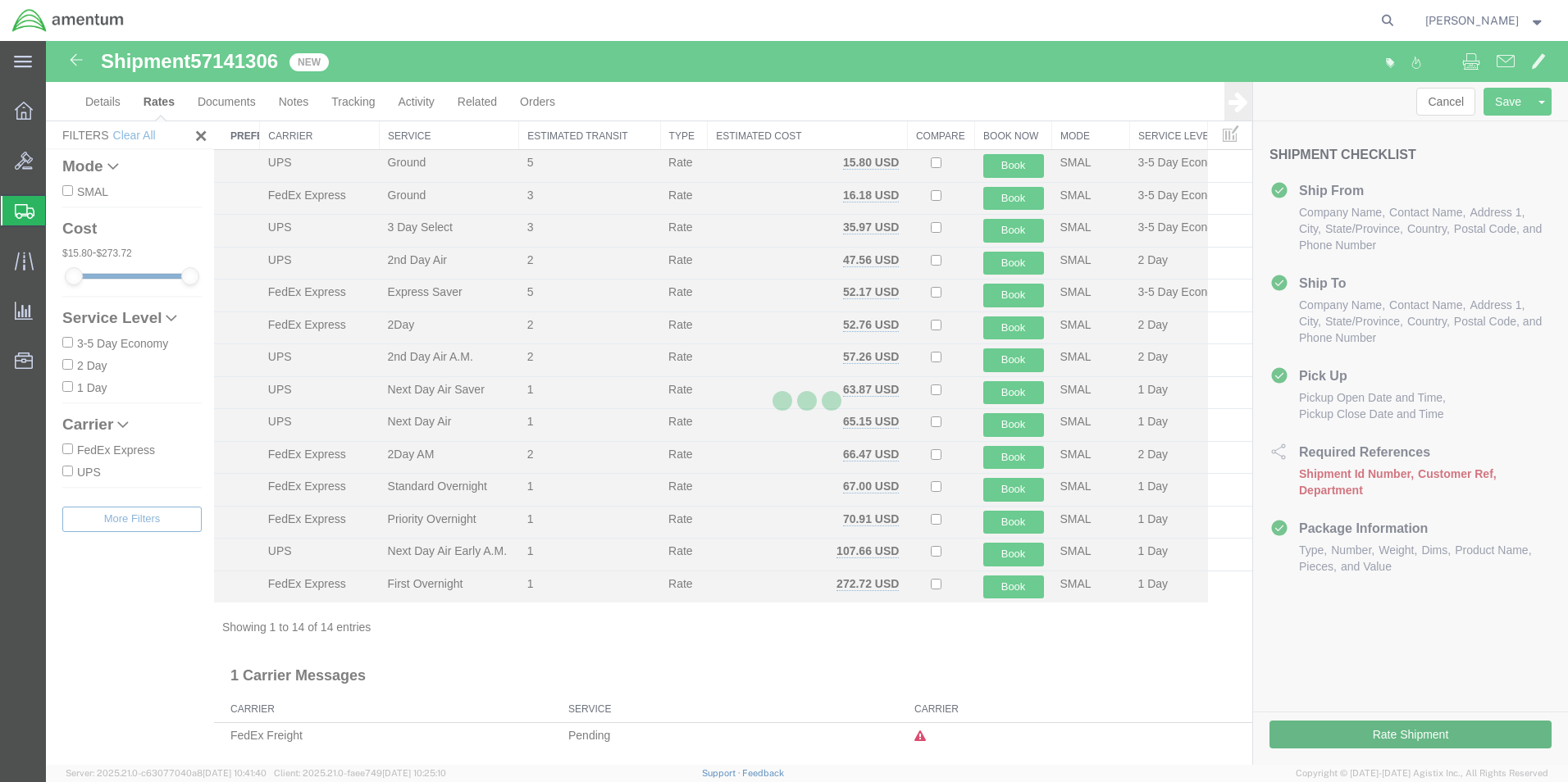
scroll to position [35, 0]
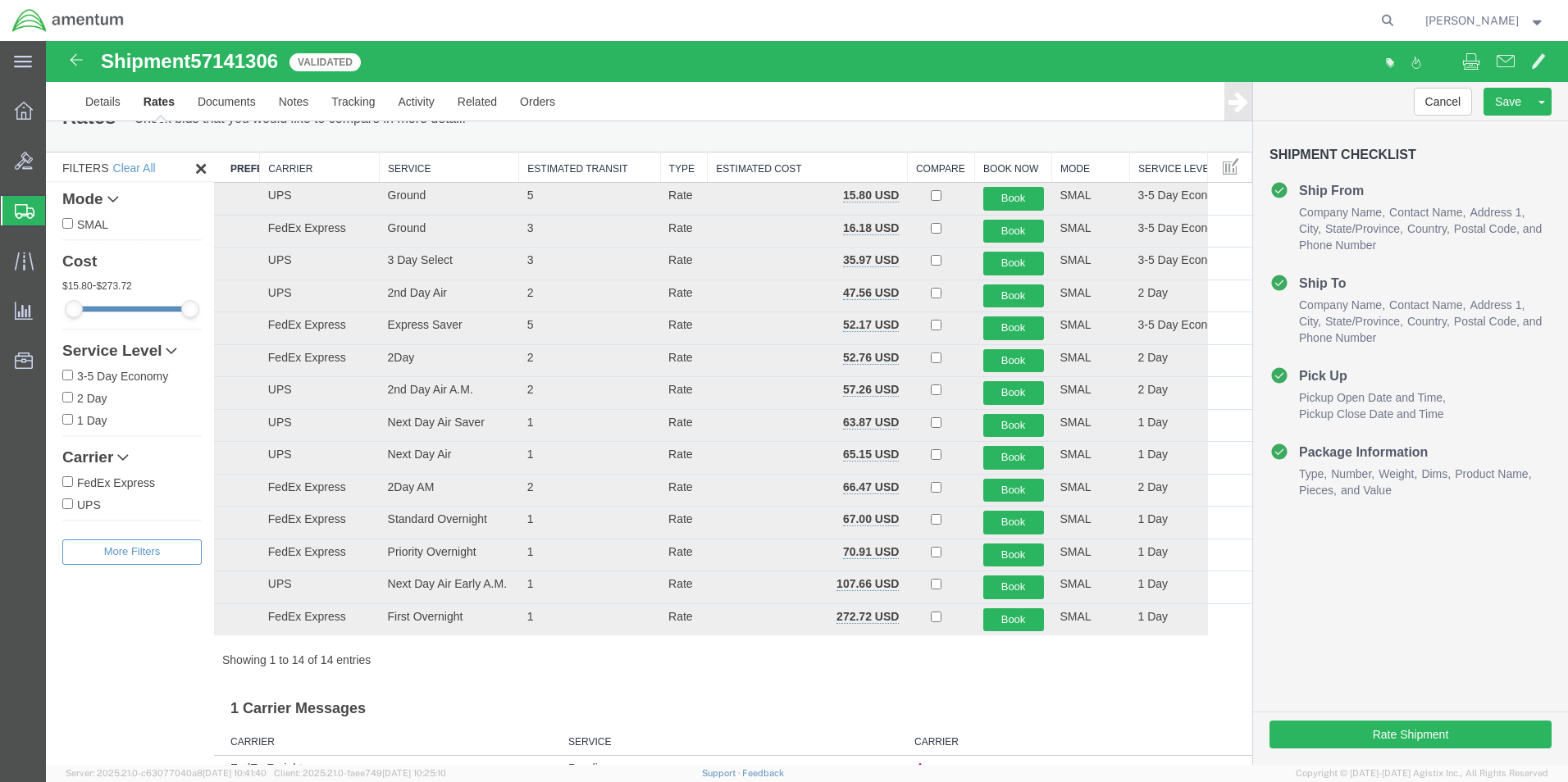
click at [288, 166] on th "Carrier" at bounding box center [319, 167] width 120 height 30
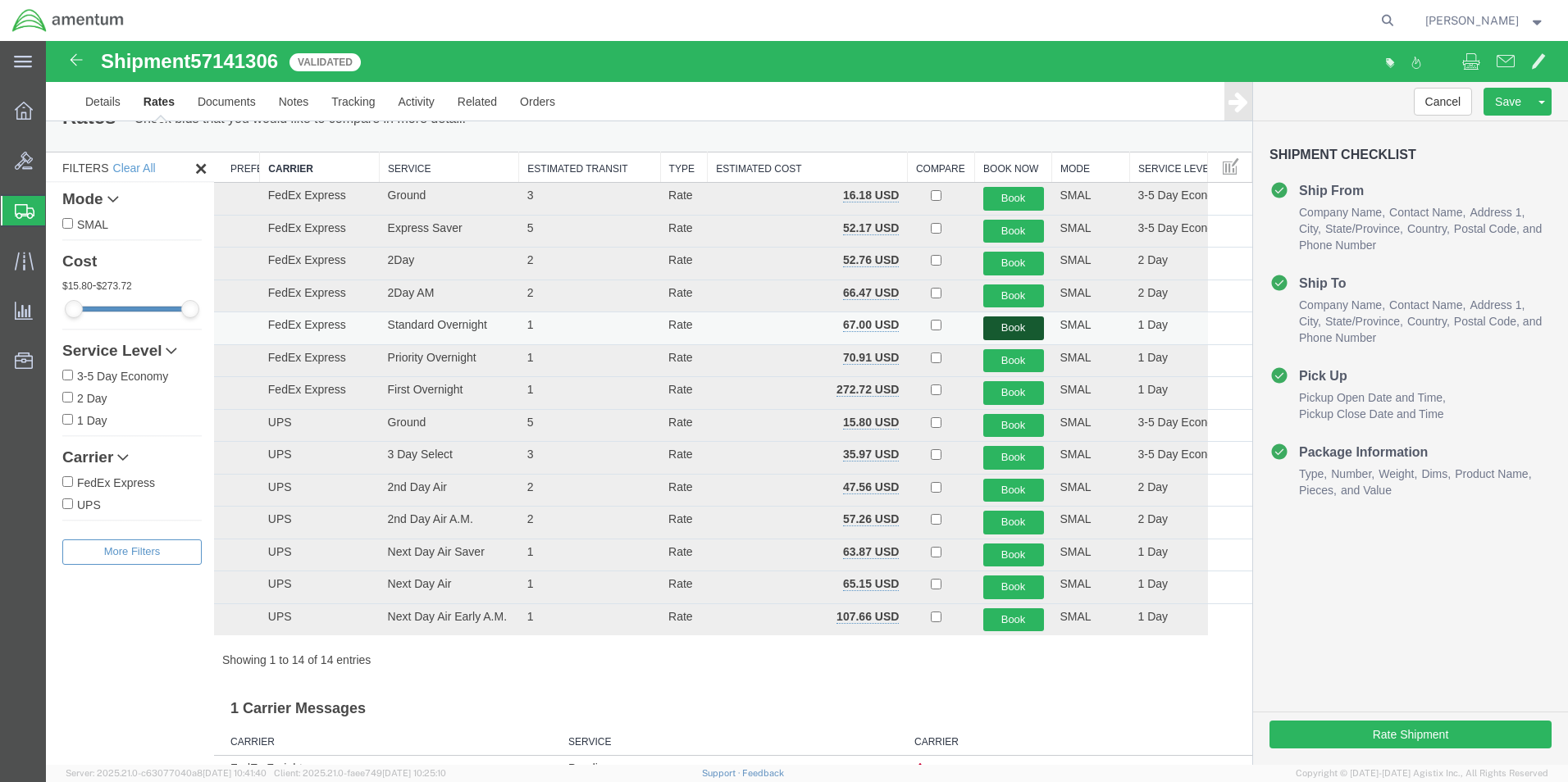
click at [989, 321] on button "Book" at bounding box center [1014, 328] width 60 height 24
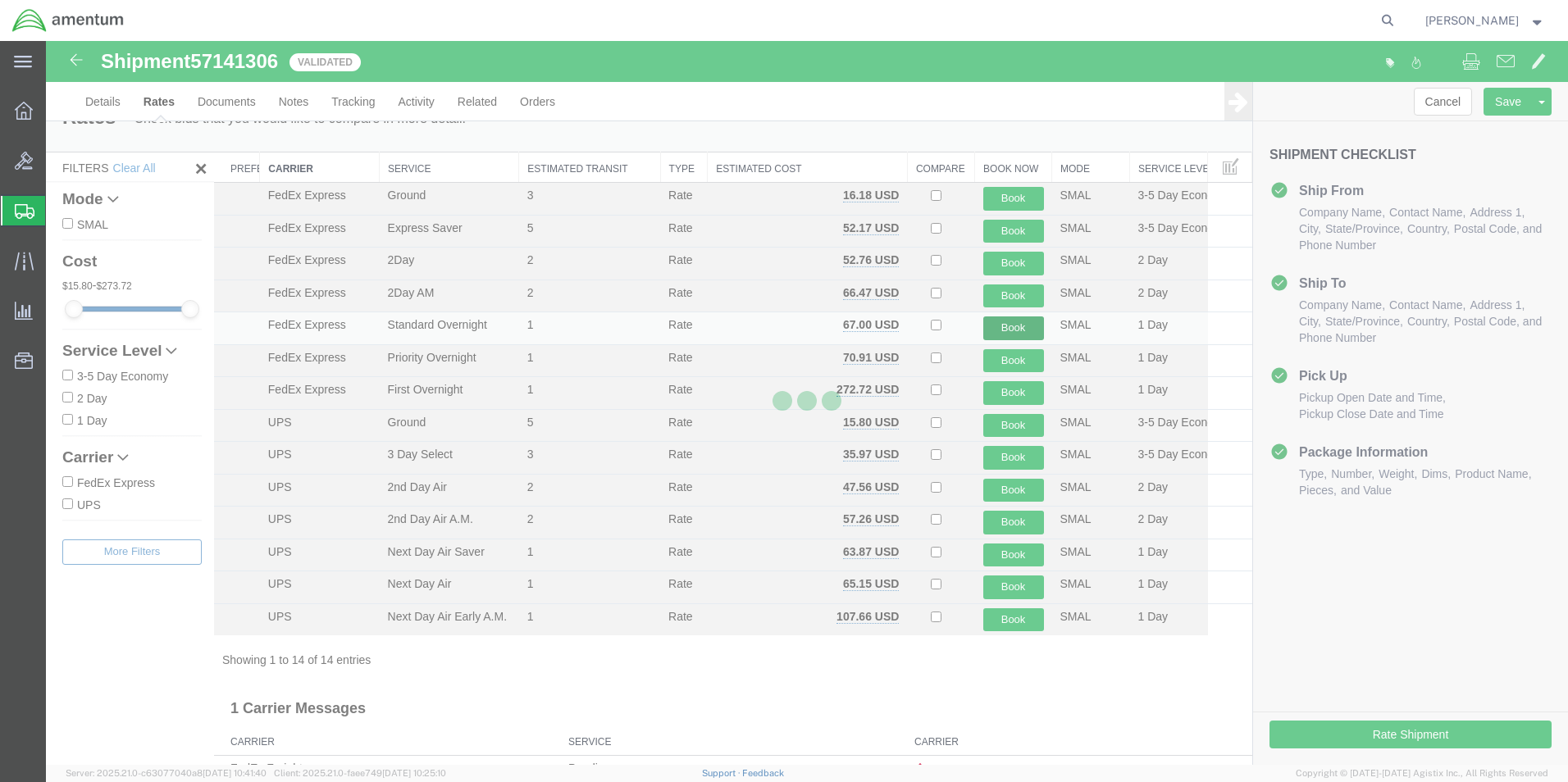
scroll to position [0, 0]
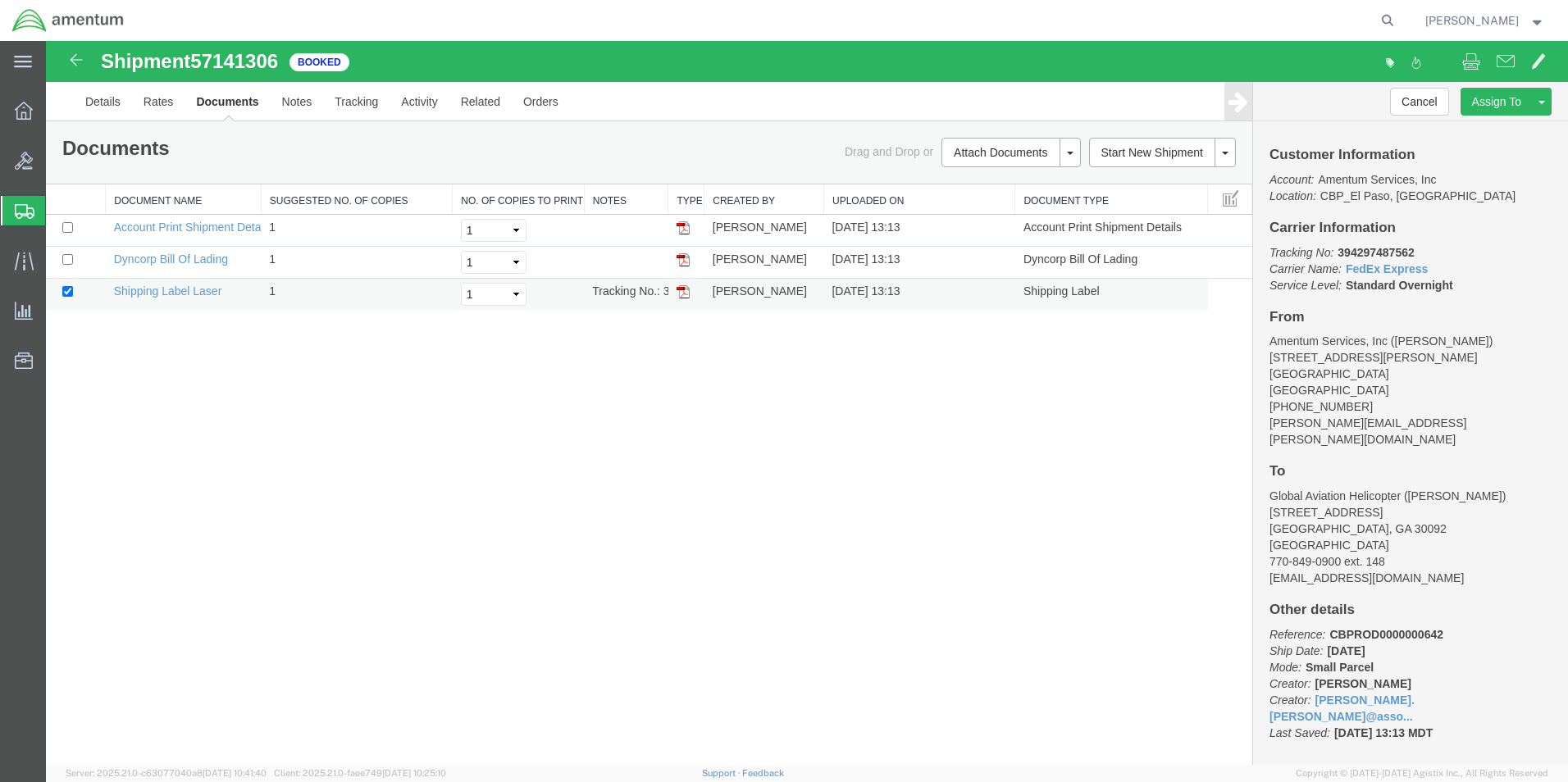
click at [681, 297] on img at bounding box center [683, 292] width 13 height 13
click at [0, 0] on span "Create from Template" at bounding box center [0, 0] width 0 height 0
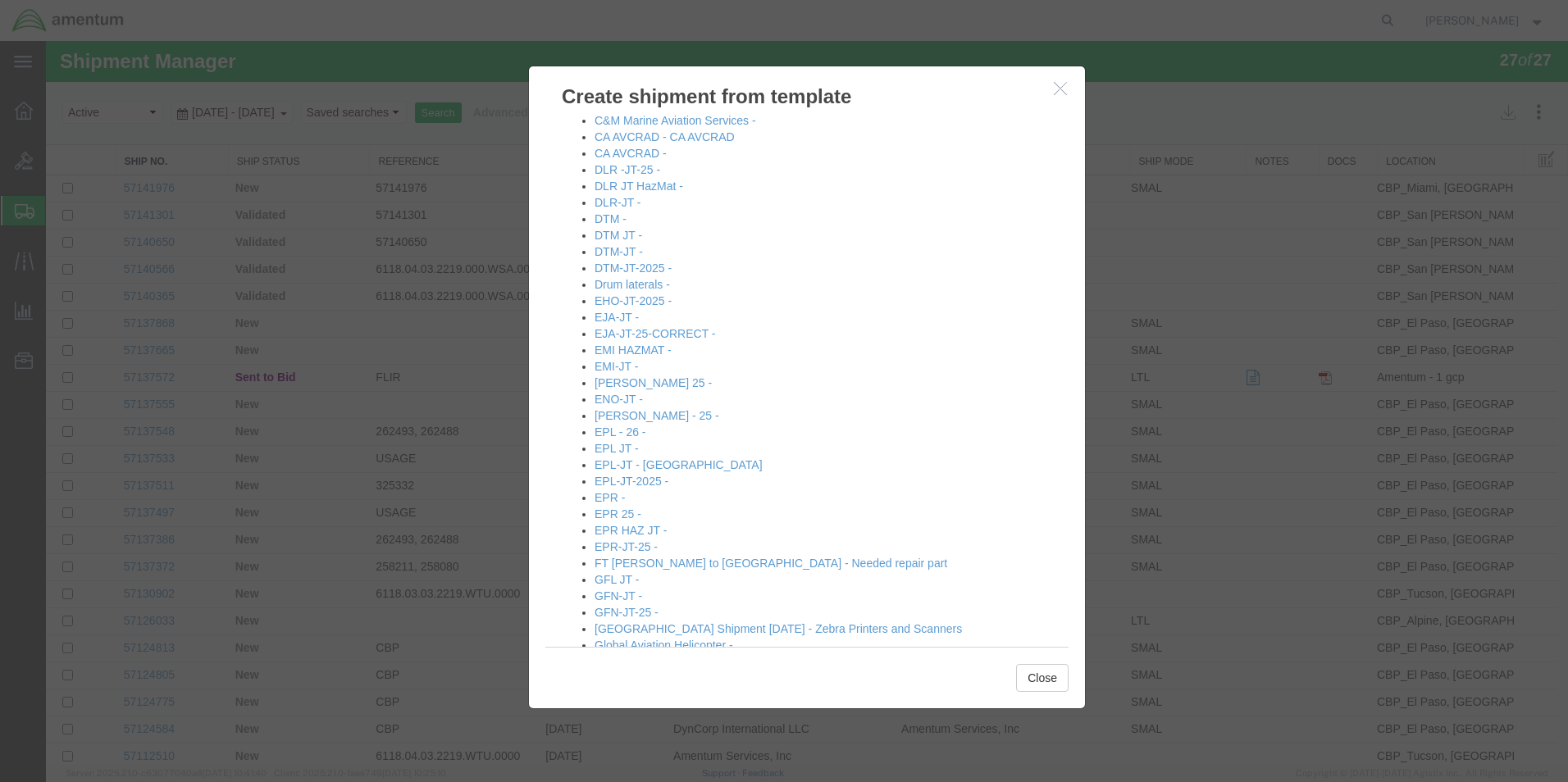
scroll to position [246, 0]
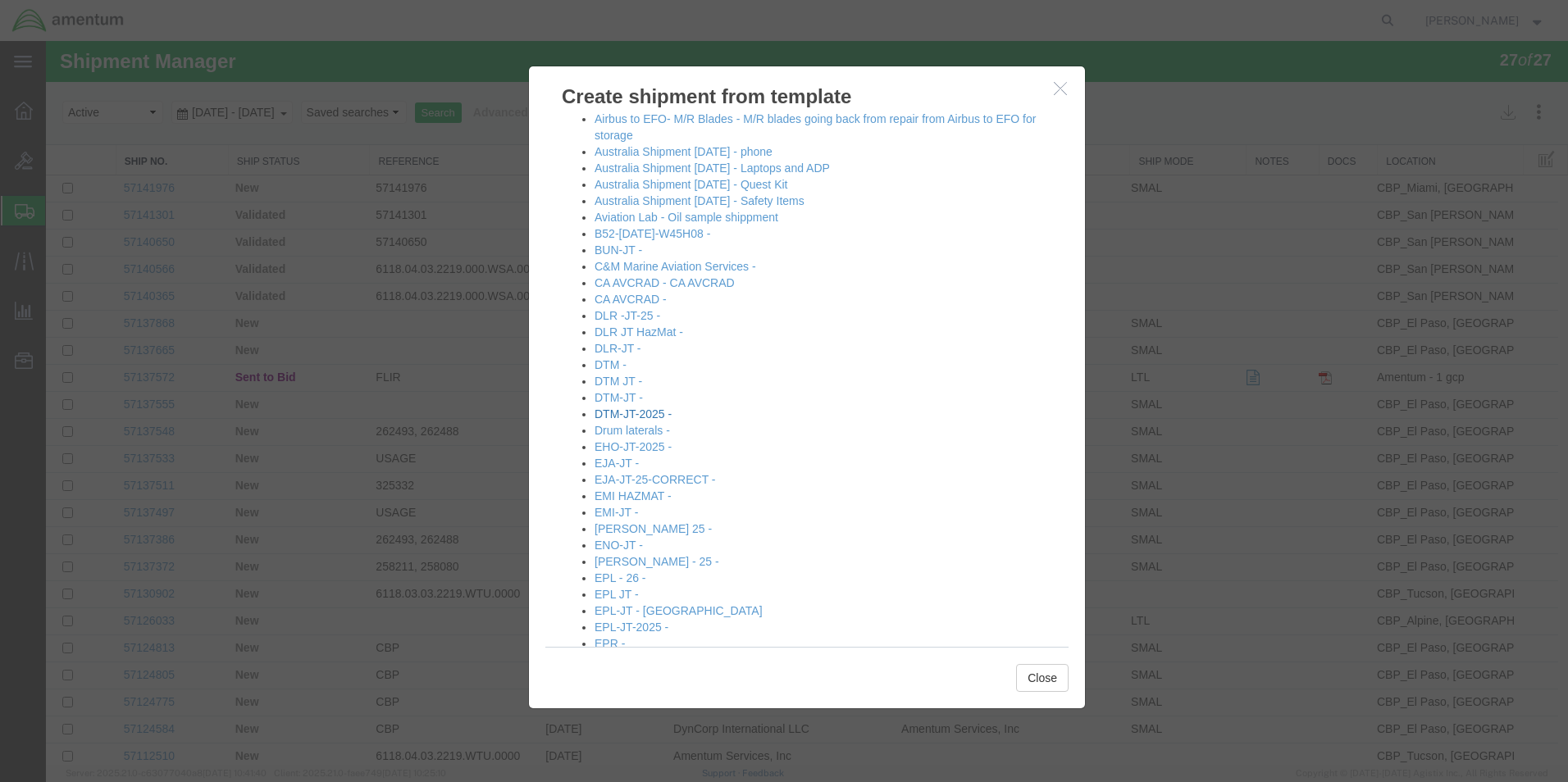
click at [639, 414] on link "DTM-JT-2025 -" at bounding box center [633, 414] width 77 height 13
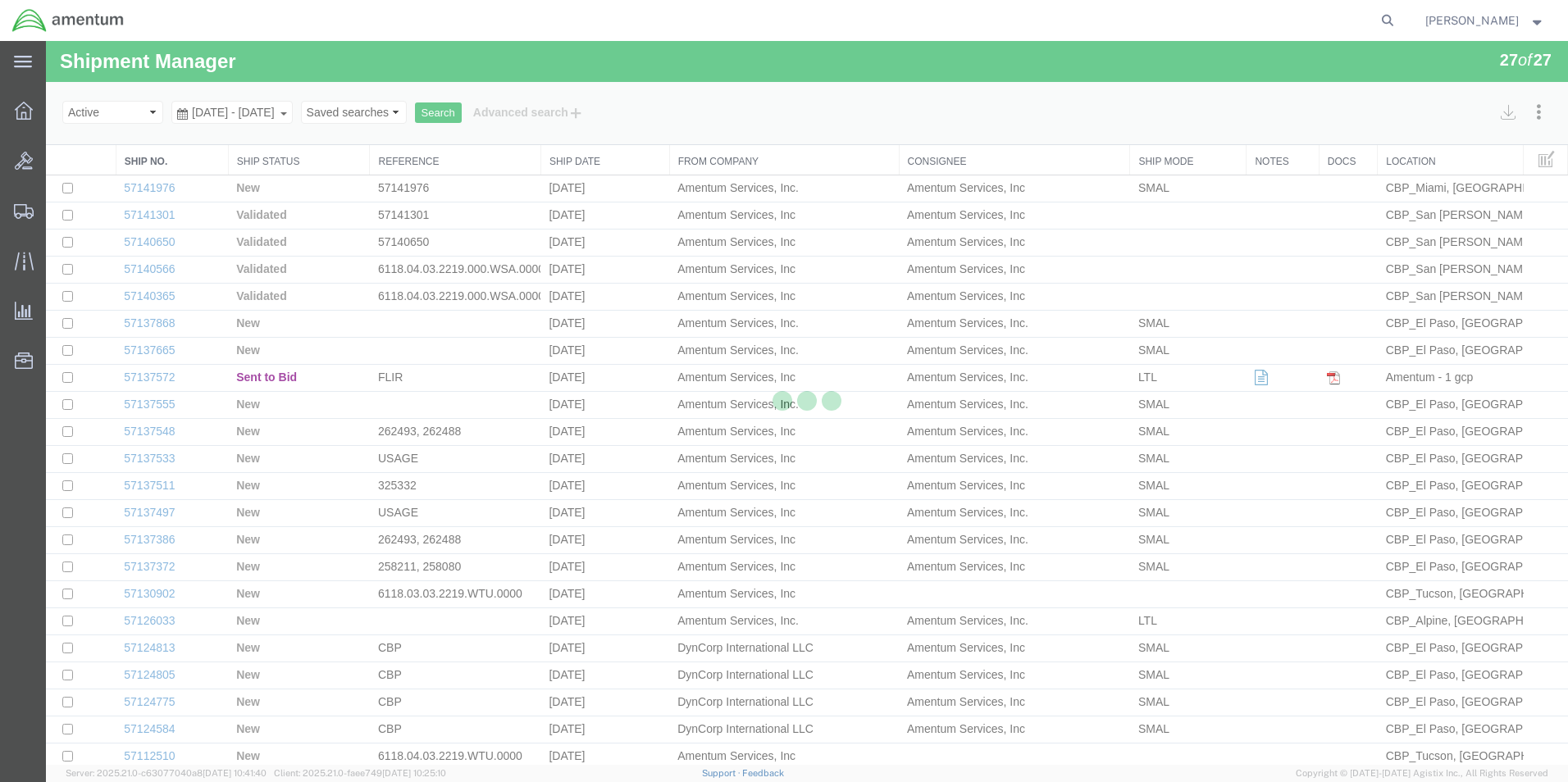
select select "49831"
select select "49921"
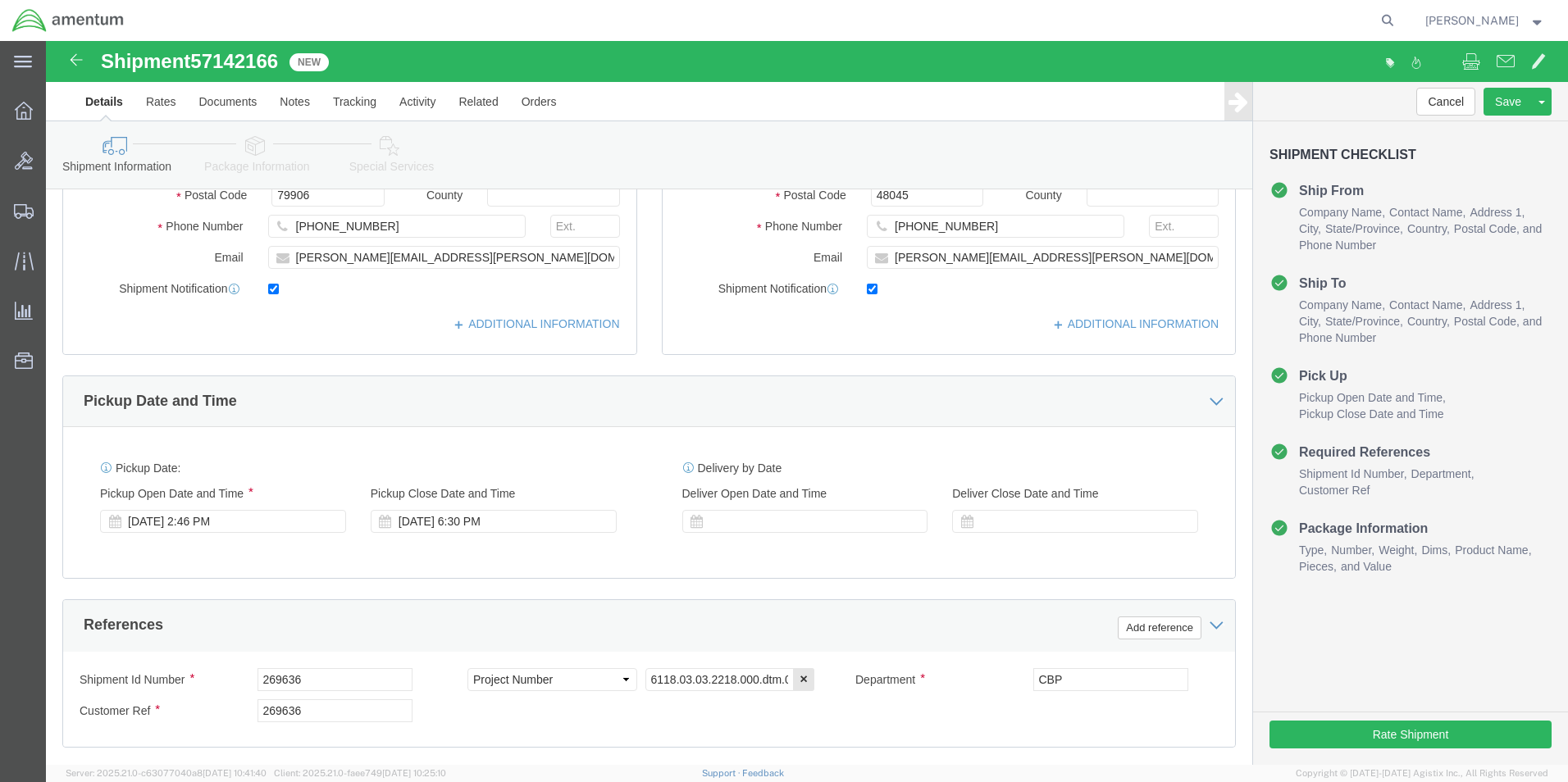
scroll to position [492, 0]
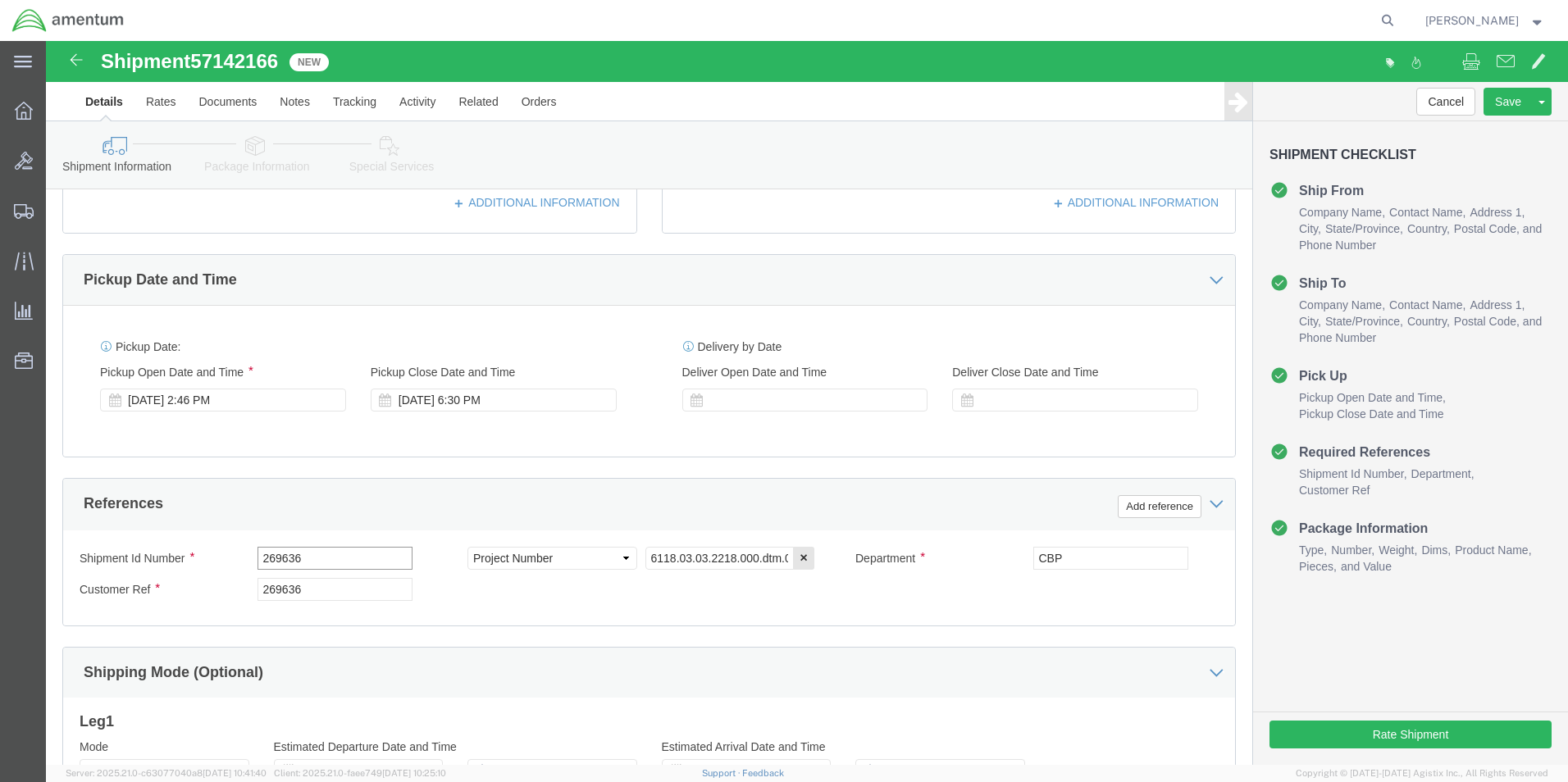
drag, startPoint x: 305, startPoint y: 517, endPoint x: 84, endPoint y: 512, distance: 221.1
click div "Shipment Id Number 269636"
type input "513-012738"
drag, startPoint x: 290, startPoint y: 556, endPoint x: 122, endPoint y: 554, distance: 168.0
click div "Customer Ref 269636"
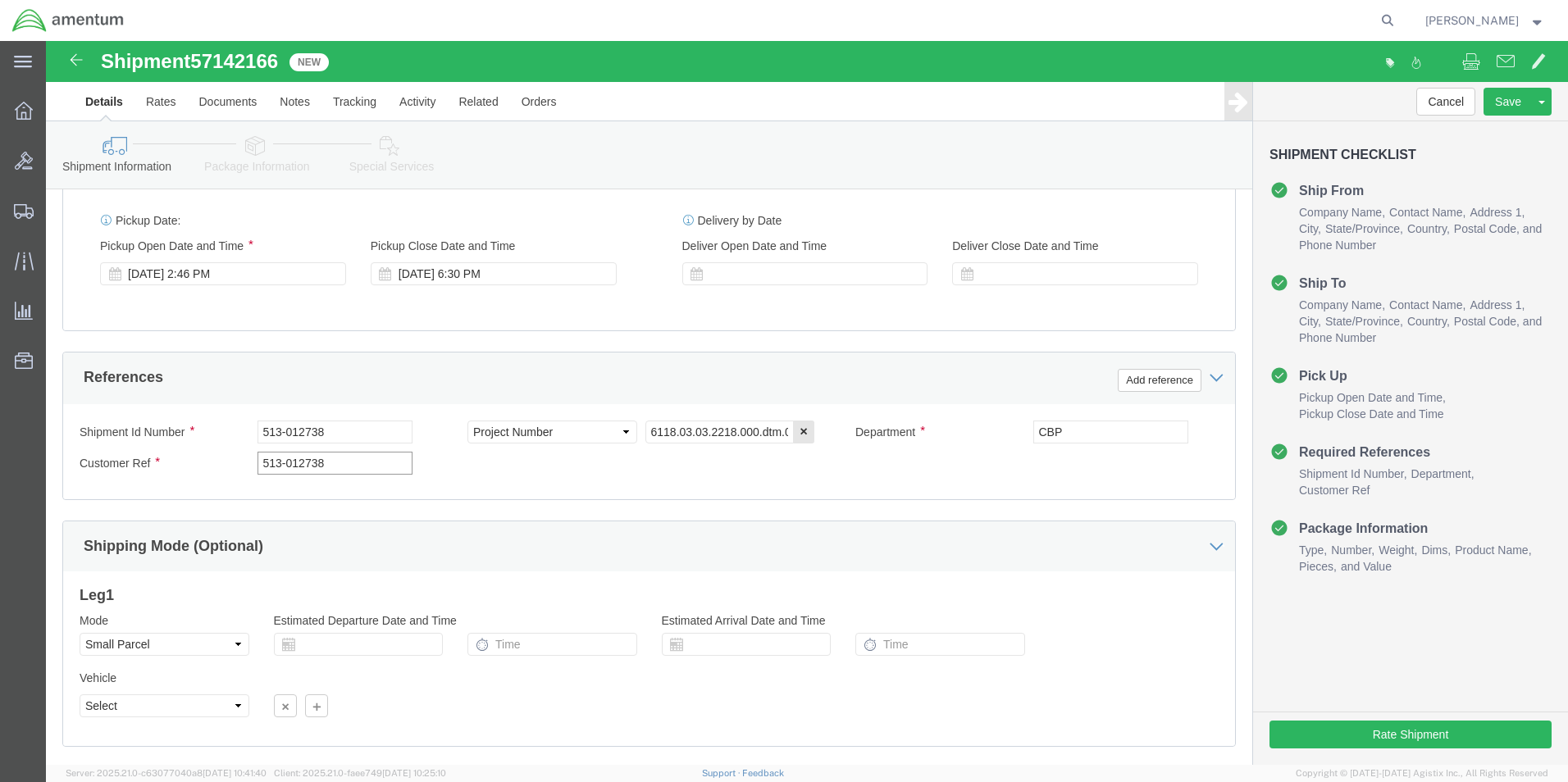
scroll to position [715, 0]
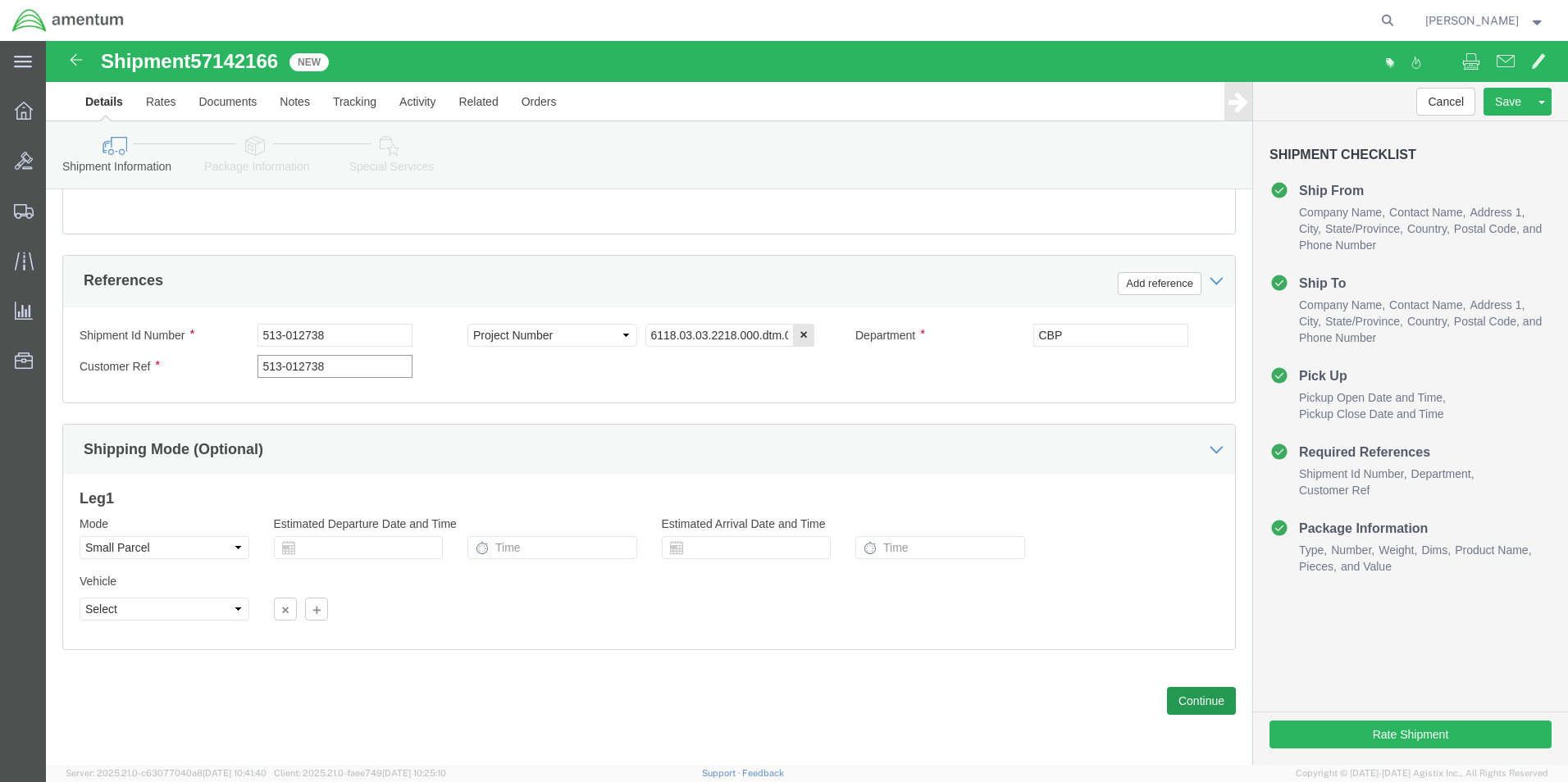
type input "513-012738"
click button "Continue"
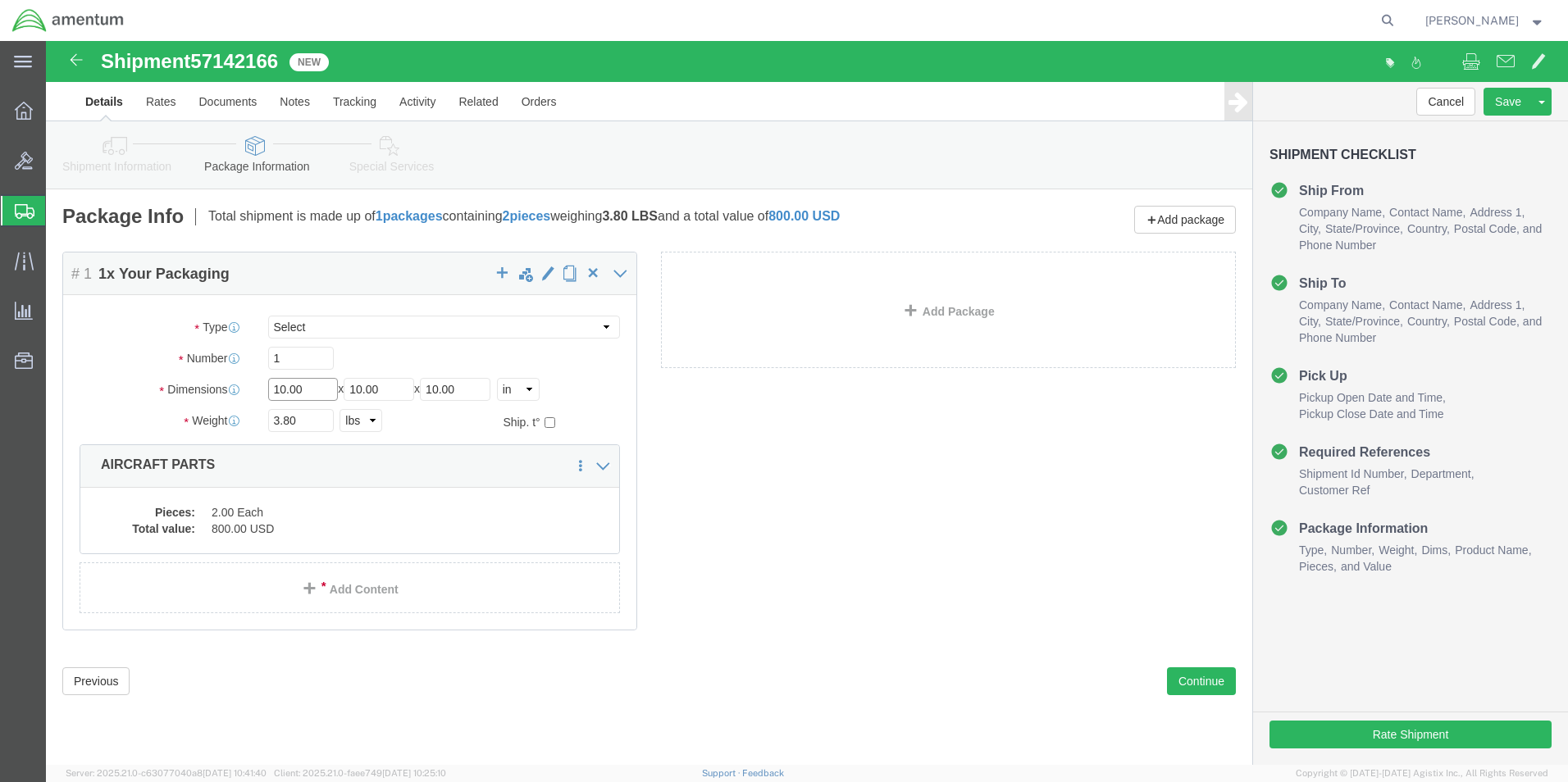
drag, startPoint x: 264, startPoint y: 348, endPoint x: 194, endPoint y: 345, distance: 70.1
click div "Dimensions Length 10.00 x Width 10.00 x Height 10.00 Select cm ft in"
drag, startPoint x: 252, startPoint y: 386, endPoint x: 215, endPoint y: 389, distance: 37.1
click div "3.80 Select kgs lbs"
type input "59.40"
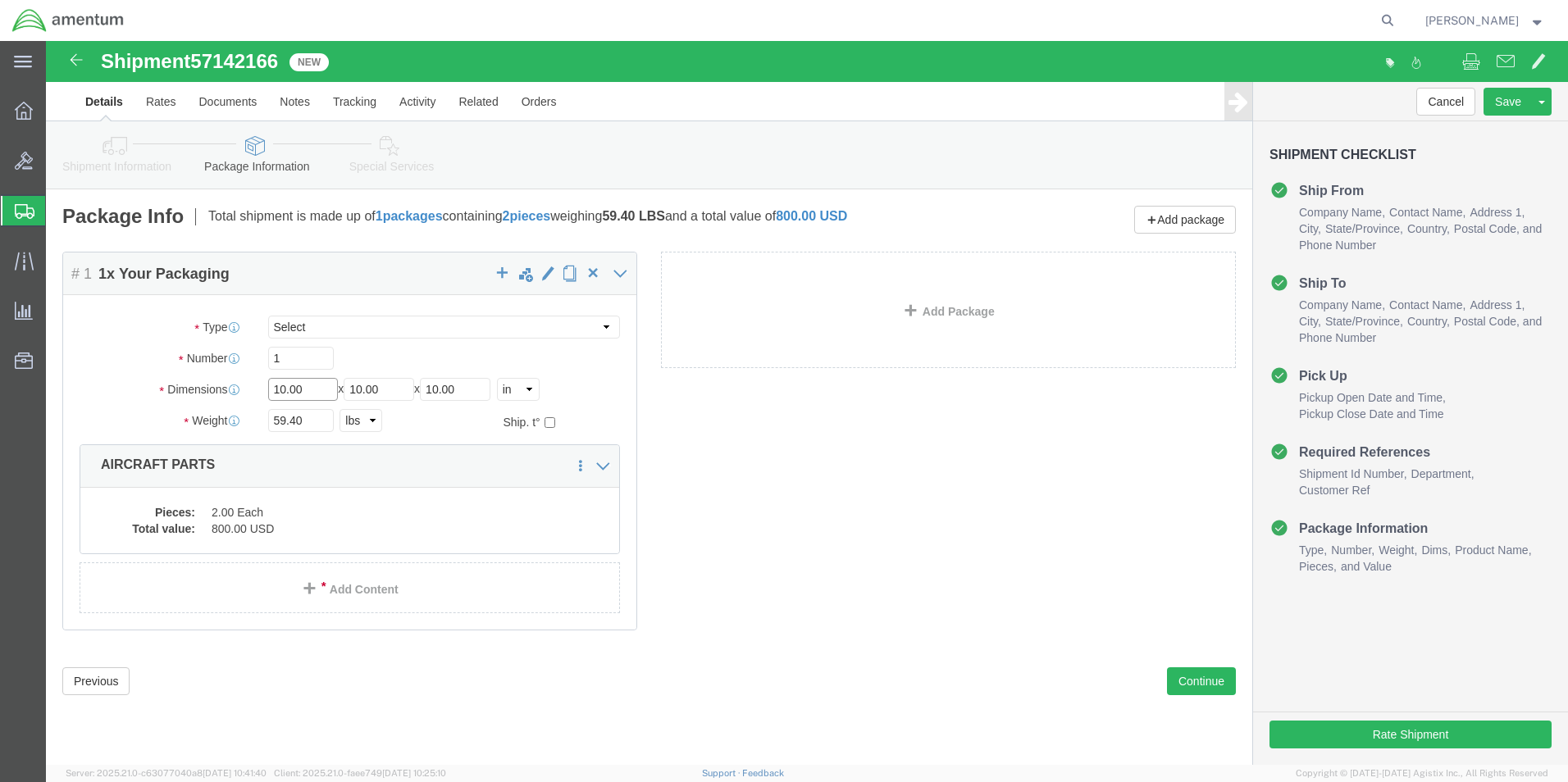
drag, startPoint x: 260, startPoint y: 353, endPoint x: 187, endPoint y: 352, distance: 73.0
click div "Dimensions Length 10.00 x Width 10.00 x Height 10.00 Select cm ft in"
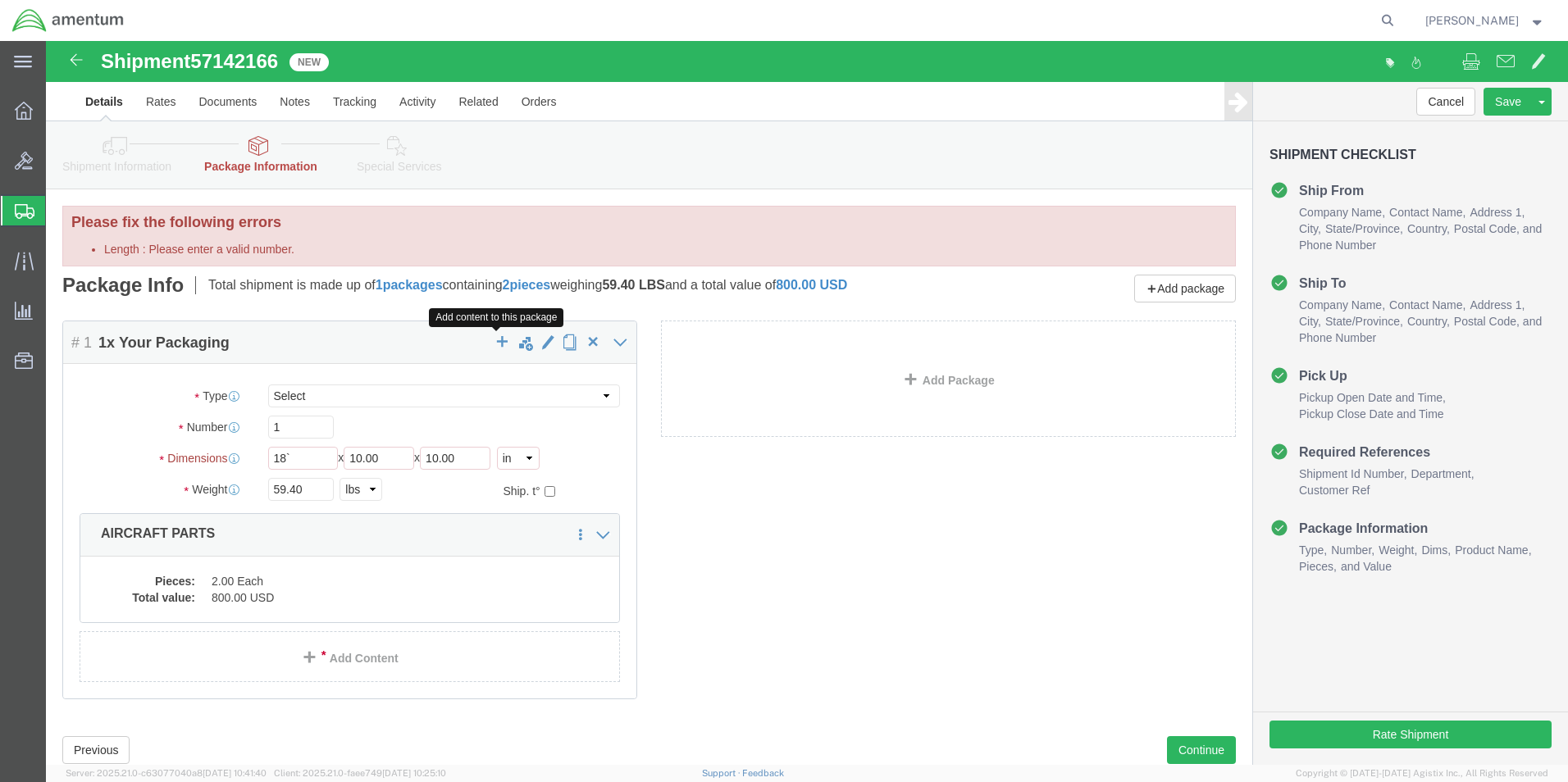
click div "Add content to this package # 1 1 x Your Packaging Package Type Select Bale(s) …"
click input "18`"
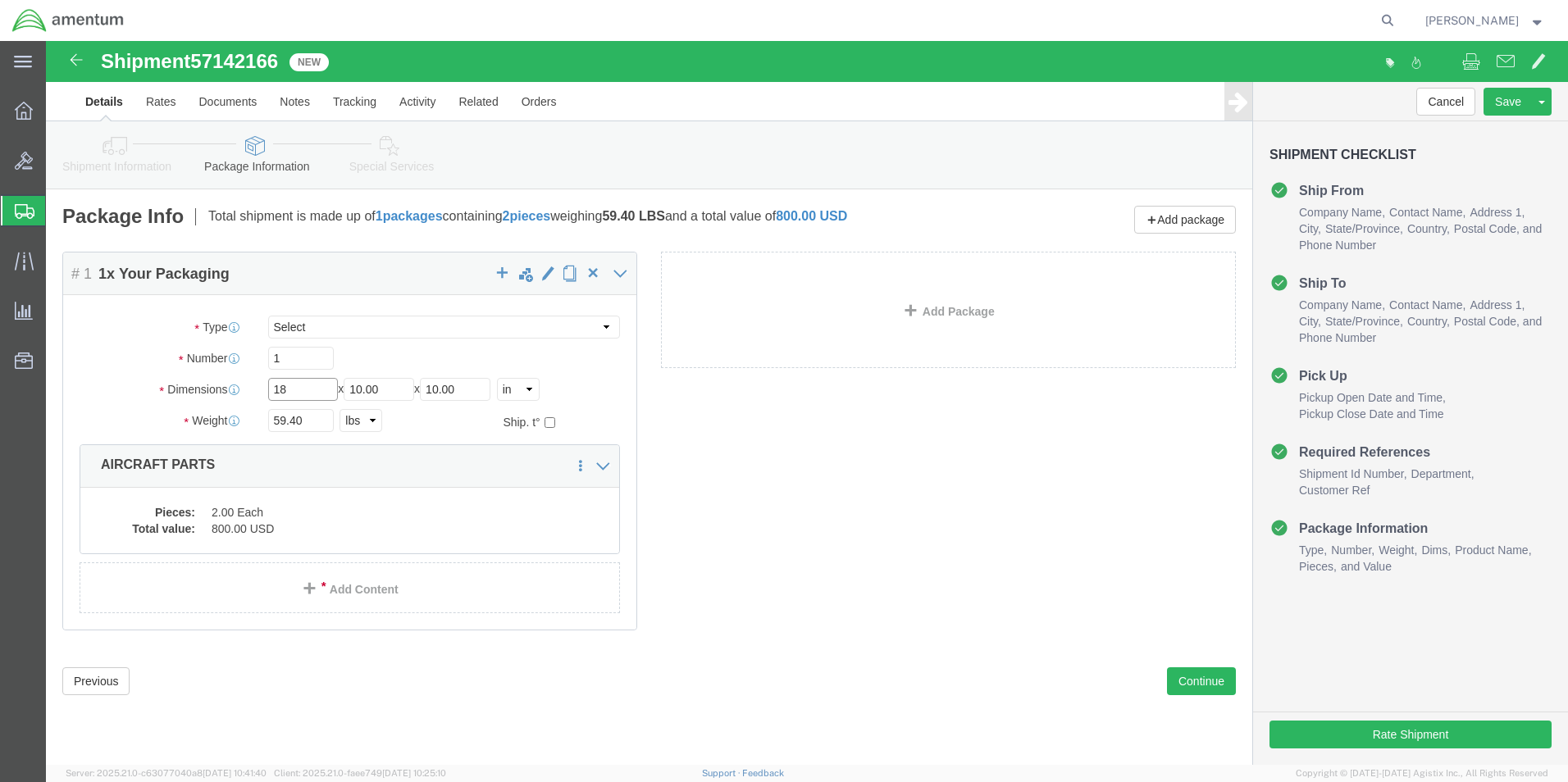
type input "18"
drag, startPoint x: 305, startPoint y: 350, endPoint x: 268, endPoint y: 348, distance: 37.1
click div "Length 18 x Width 10.00 x Height 10.00 Select cm ft in"
type input "12"
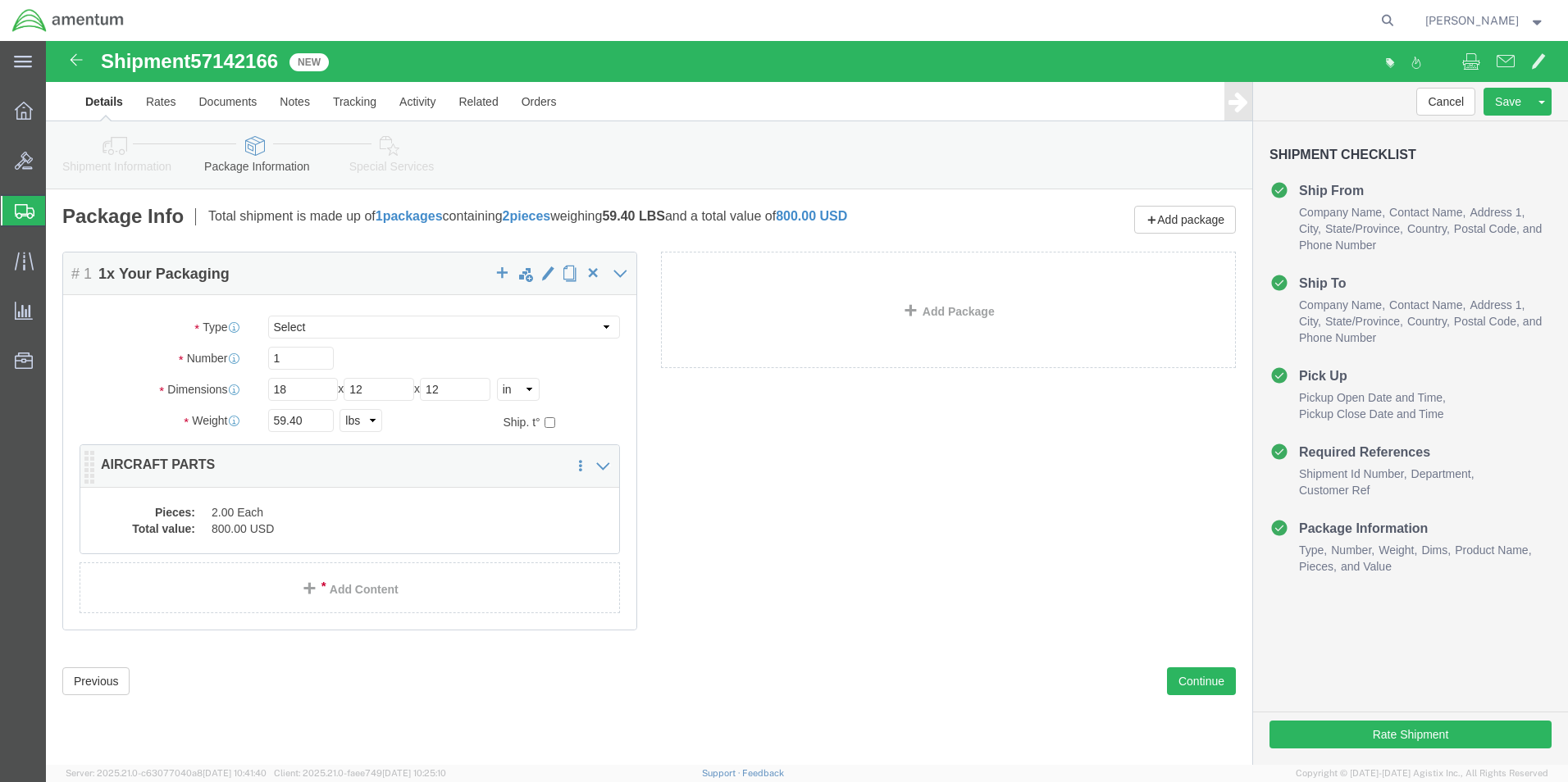
click dd "800.00 USD"
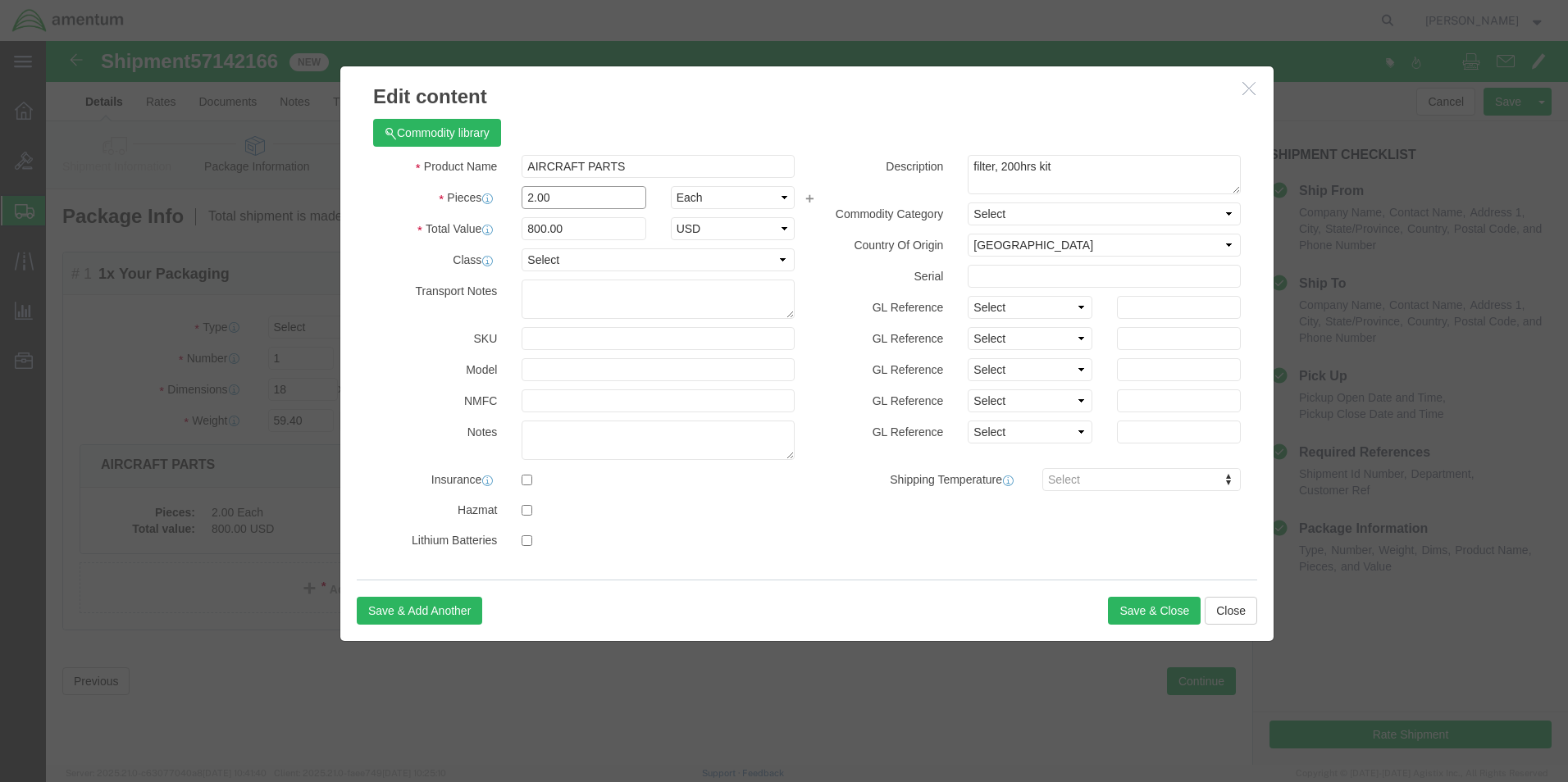
drag, startPoint x: 533, startPoint y: 161, endPoint x: 317, endPoint y: 124, distance: 219.1
click div "Product Name AIRCRAFT PARTS Pieces 2.00 Select Bag Barrels 100Board Feet Bottle…"
type input "24"
type input "9600"
click div "Commodity library"
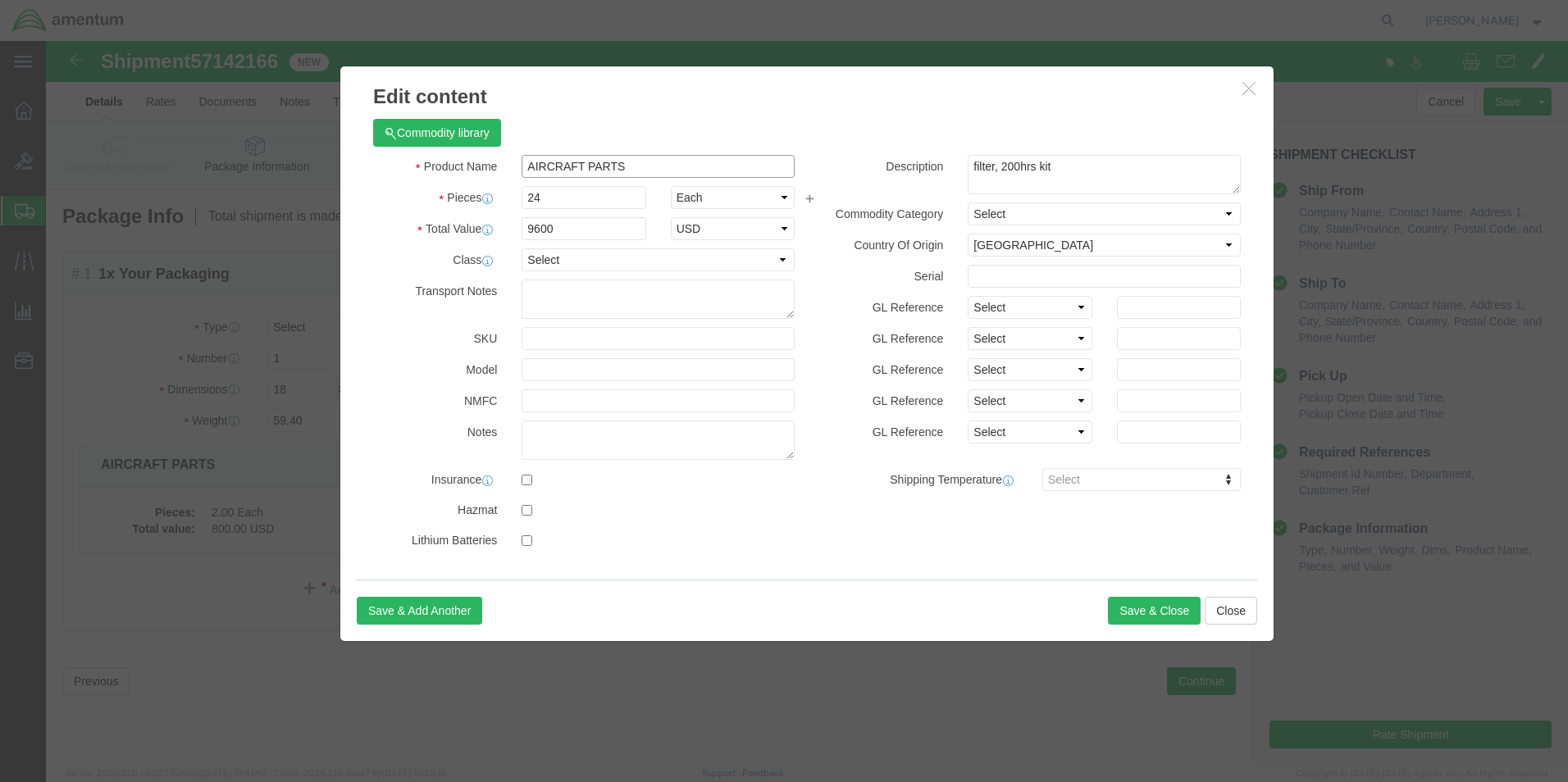
drag, startPoint x: 622, startPoint y: 123, endPoint x: 445, endPoint y: 128, distance: 177.1
click div "Product Name AIRCRAFT PARTS"
type input "SHOP ITEMS"
click div "Commodity library"
drag, startPoint x: 537, startPoint y: 193, endPoint x: 431, endPoint y: 194, distance: 106.0
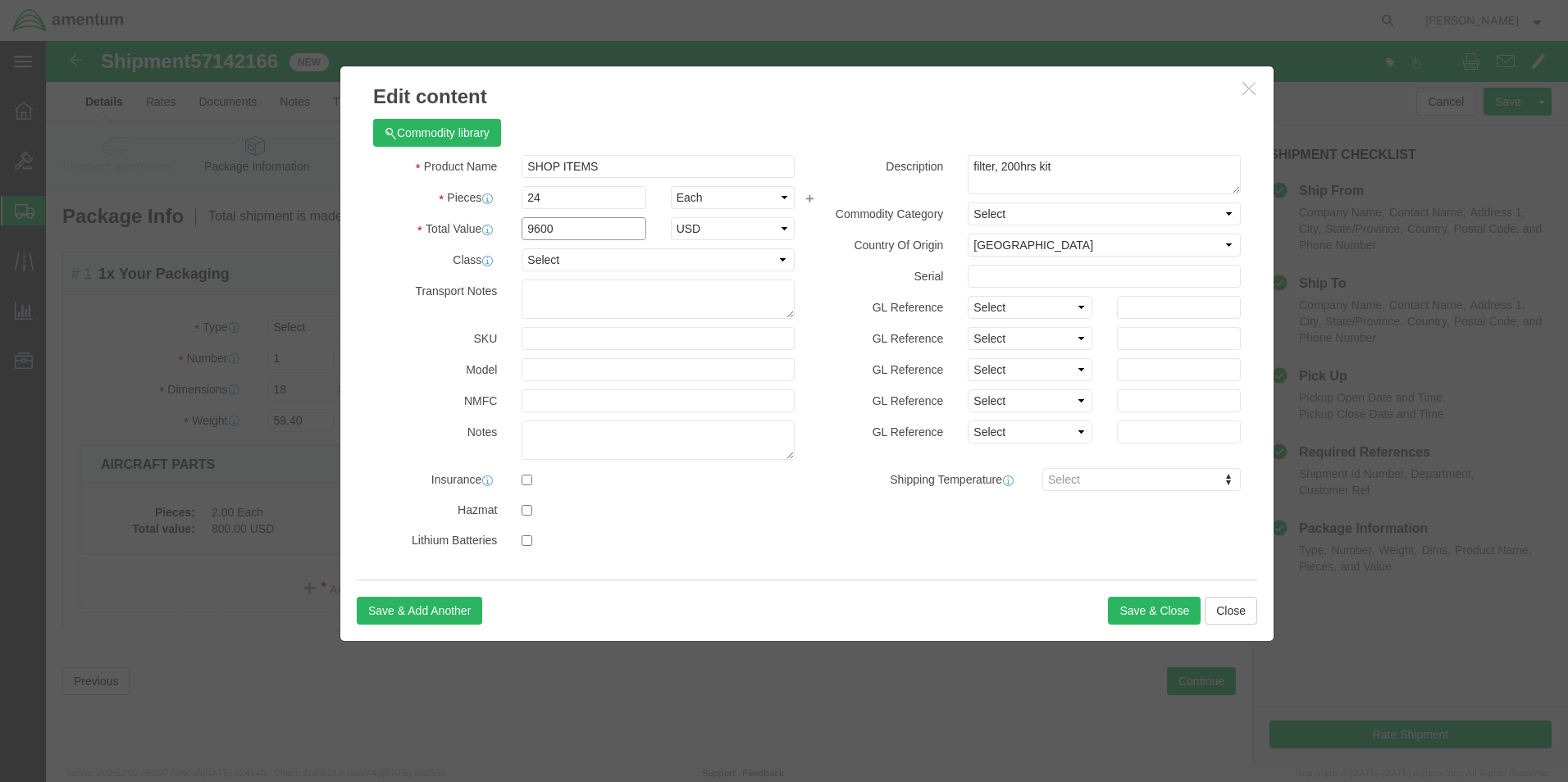
click div "Total Value Total value of all the pieces 9600 Select ADP AED AFN ALL AMD AOA A…"
type input "400"
click div "Commodity library Product Name SHOP ITEMS Pieces 24 Select Bag Barrels 100Board…"
drag, startPoint x: 1020, startPoint y: 128, endPoint x: 842, endPoint y: 143, distance: 178.6
click div "Description filter, 200hrs kit"
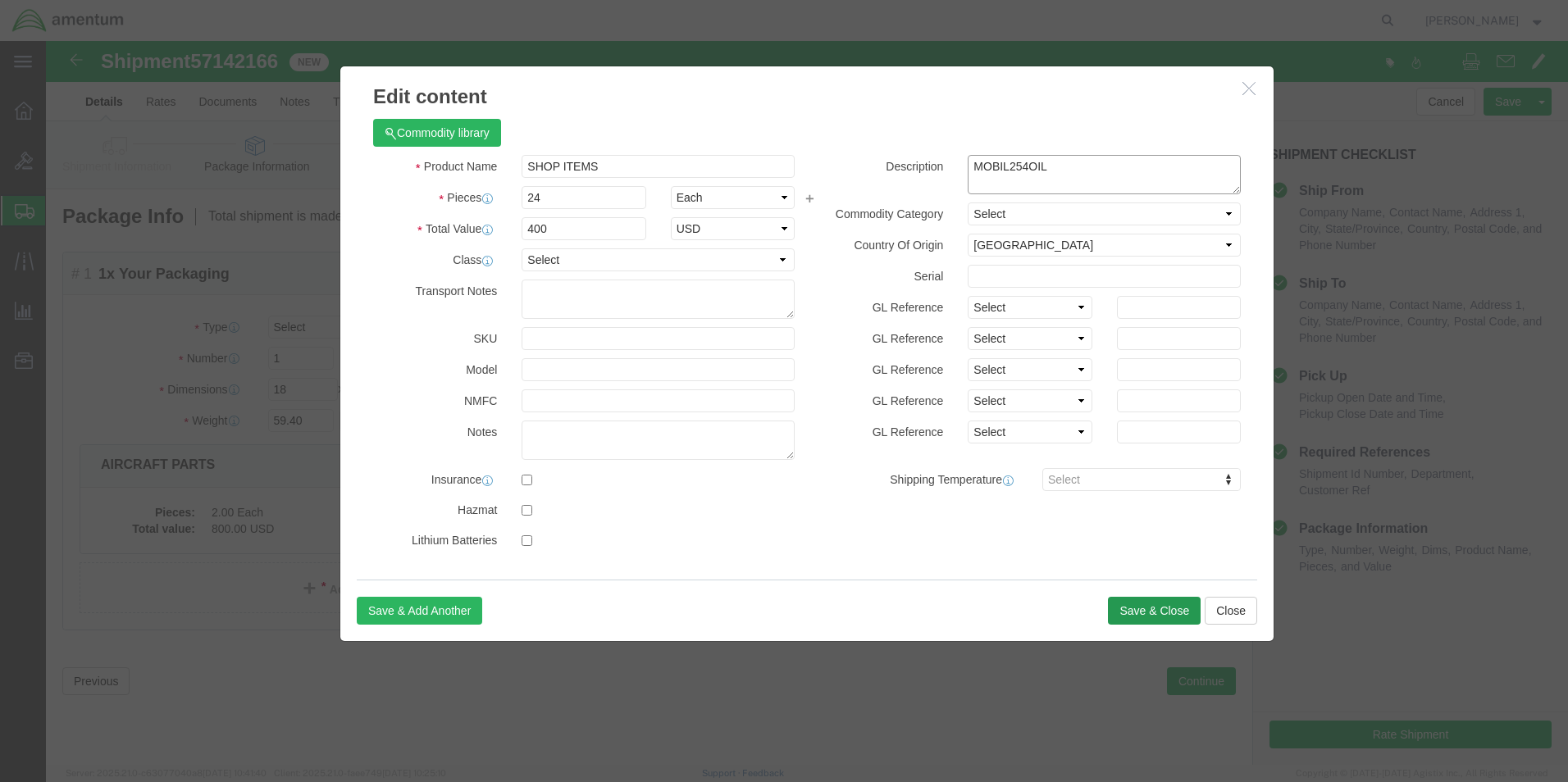
type textarea "MOBIL254OIL"
click button "Save & Close"
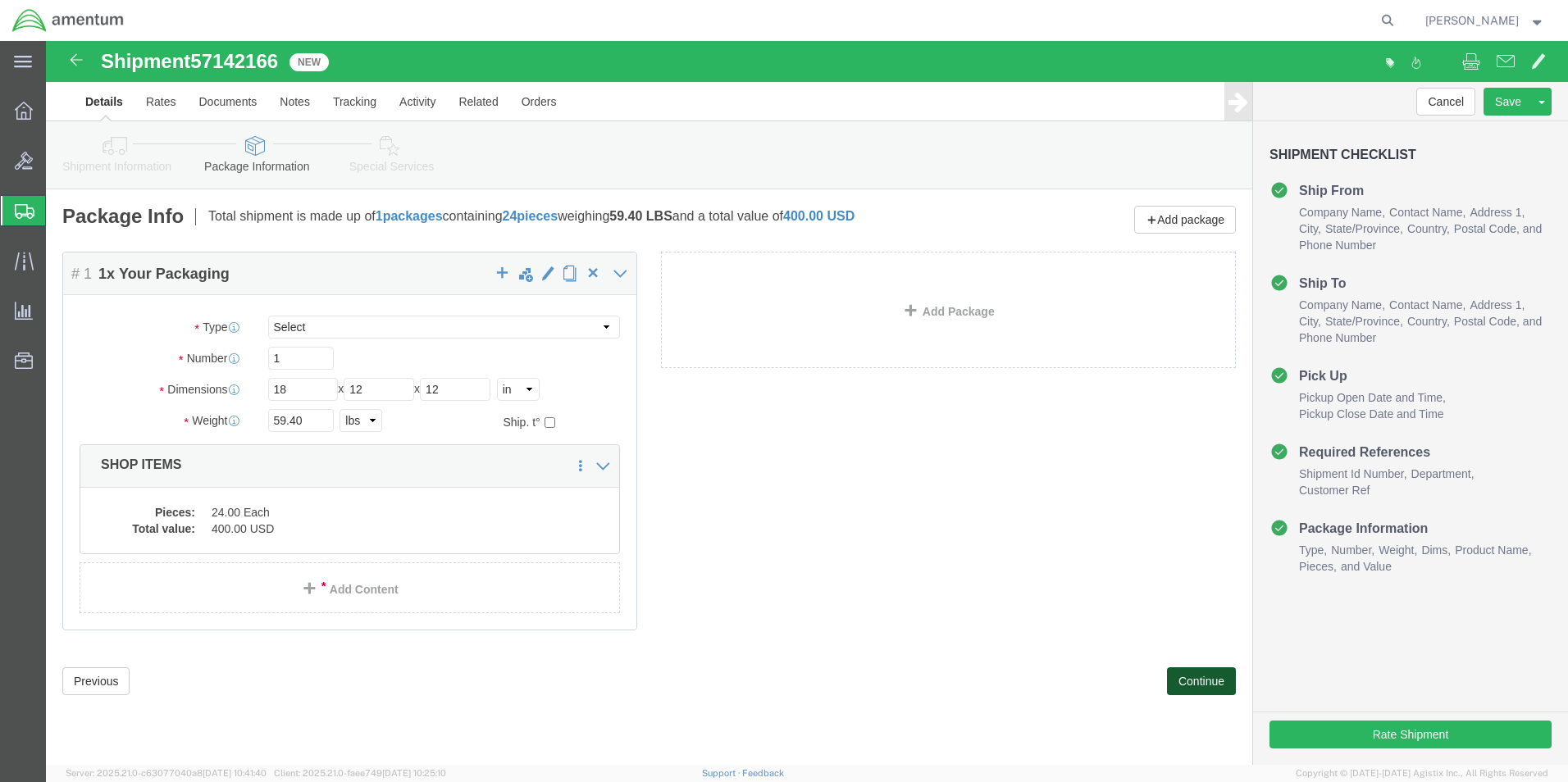
click button "Continue"
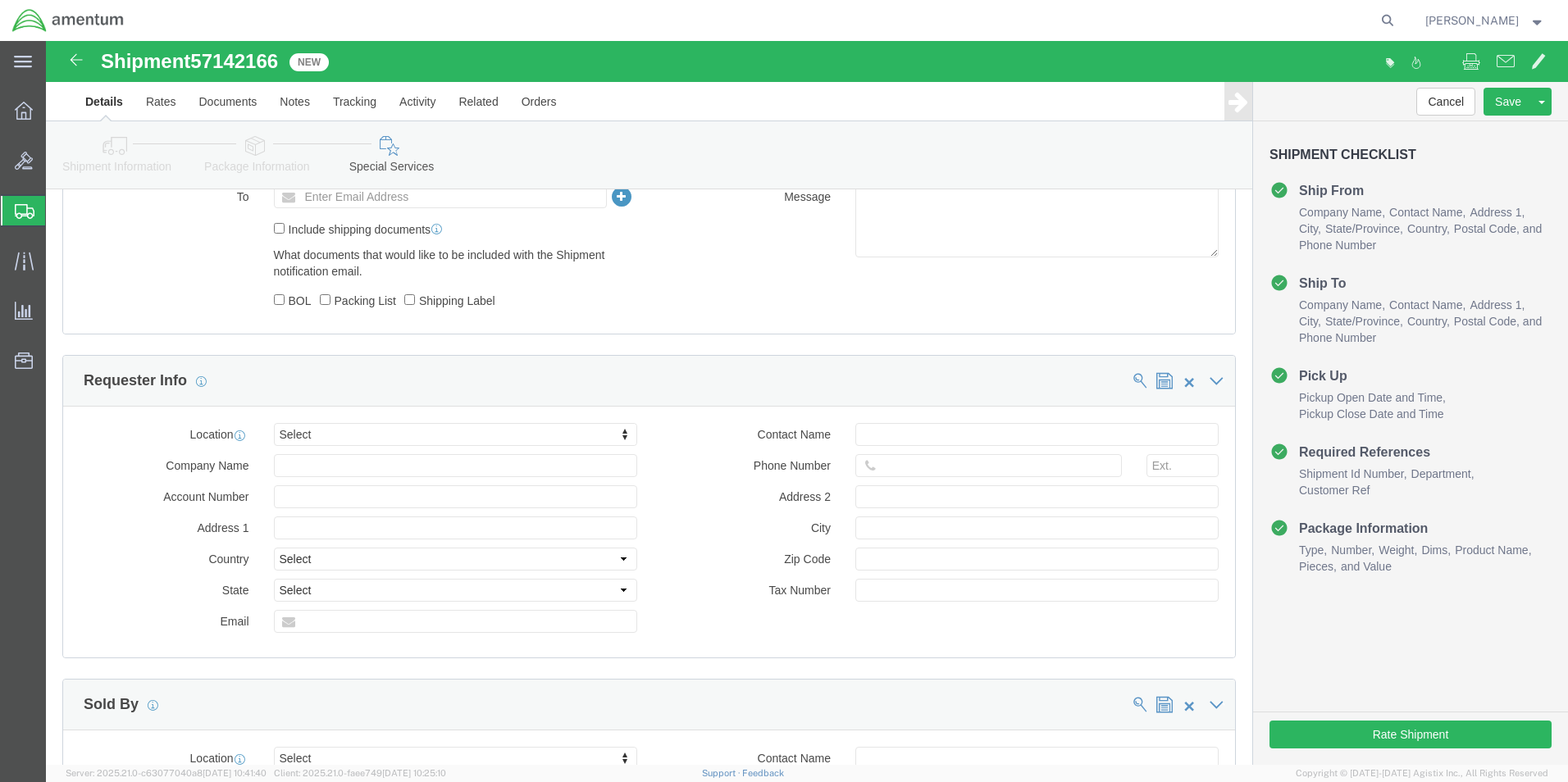
scroll to position [655, 0]
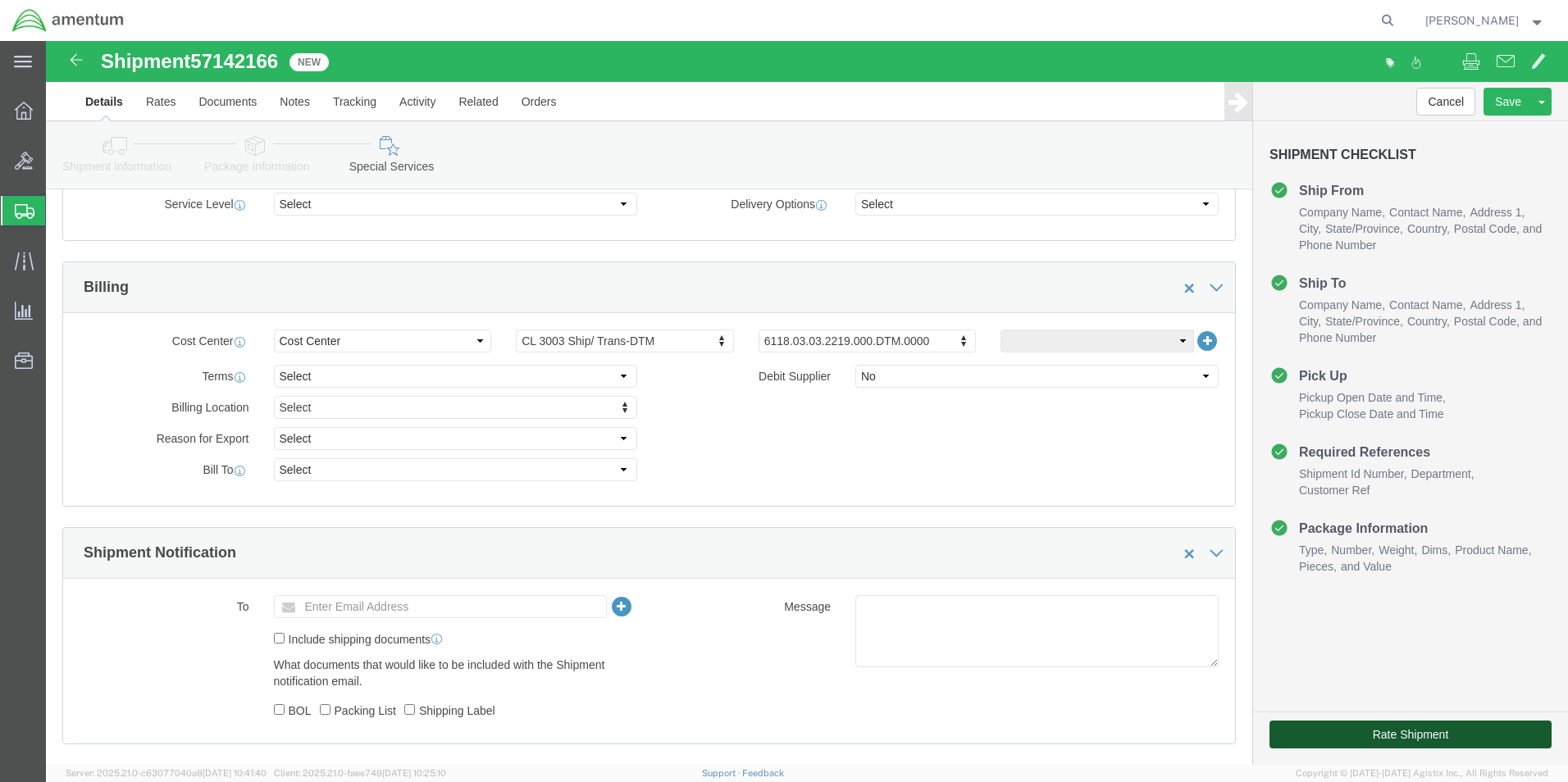
click button "Rate Shipment"
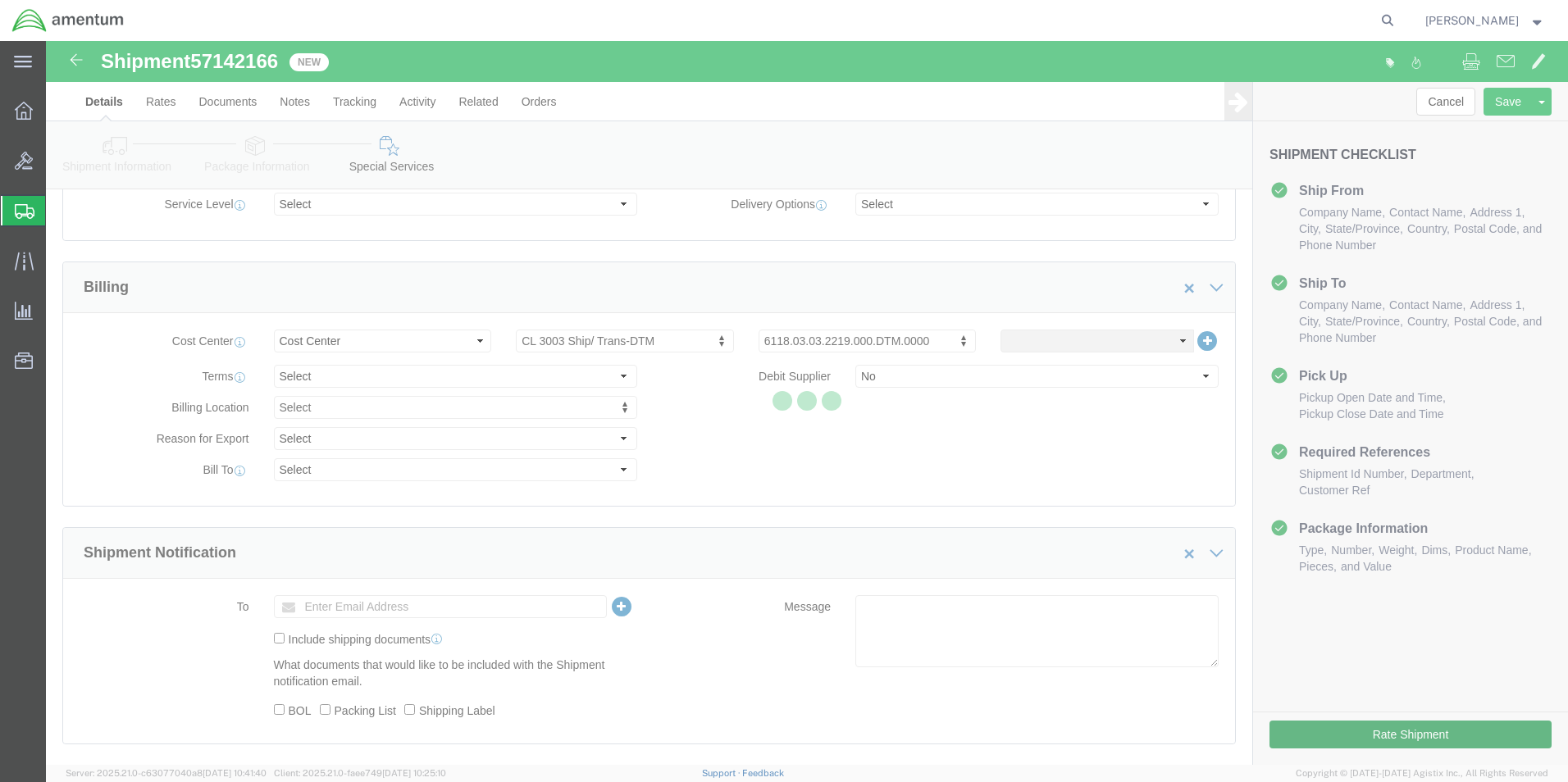
scroll to position [35, 0]
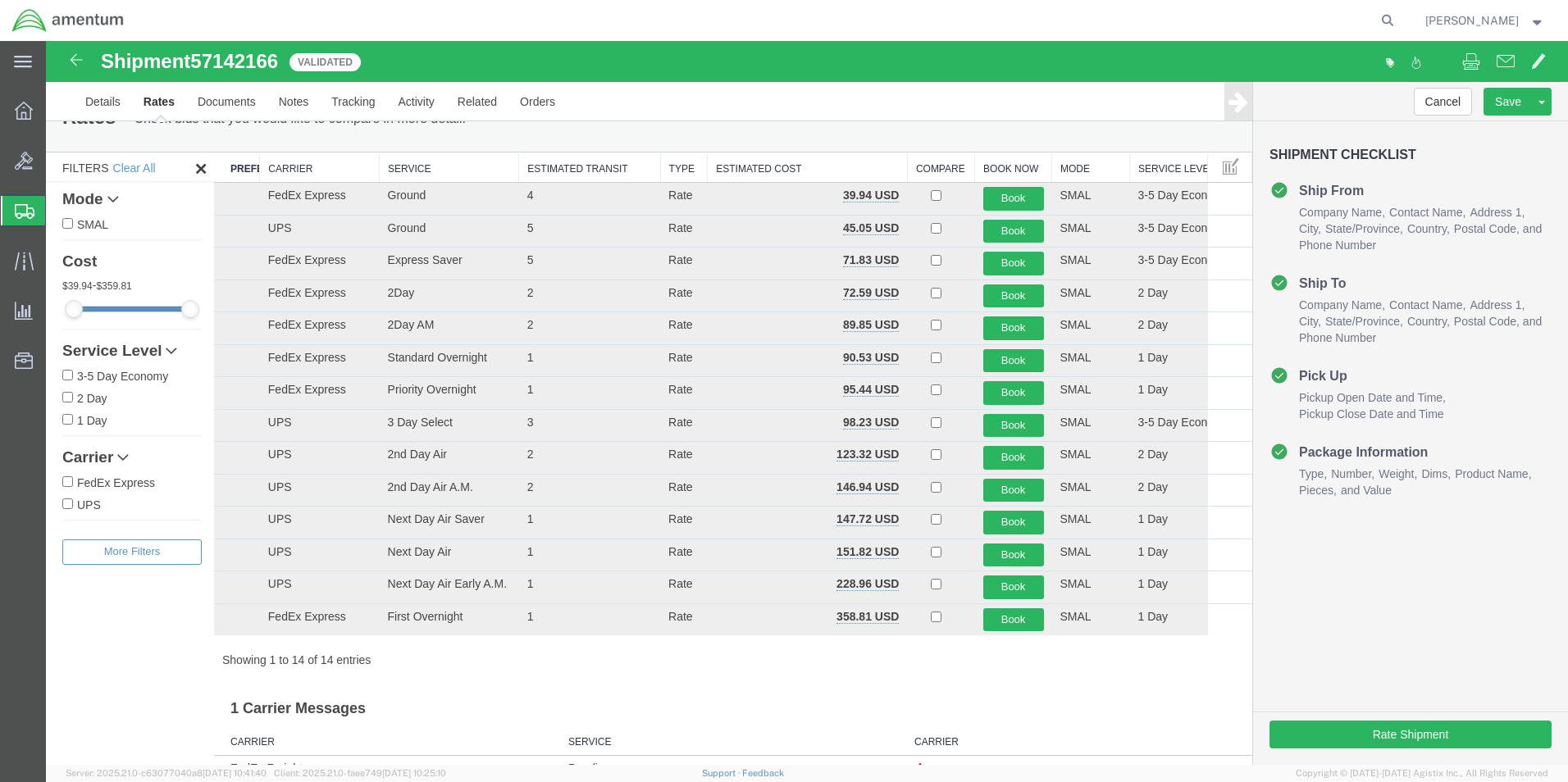
click at [281, 165] on th "Carrier" at bounding box center [319, 167] width 120 height 30
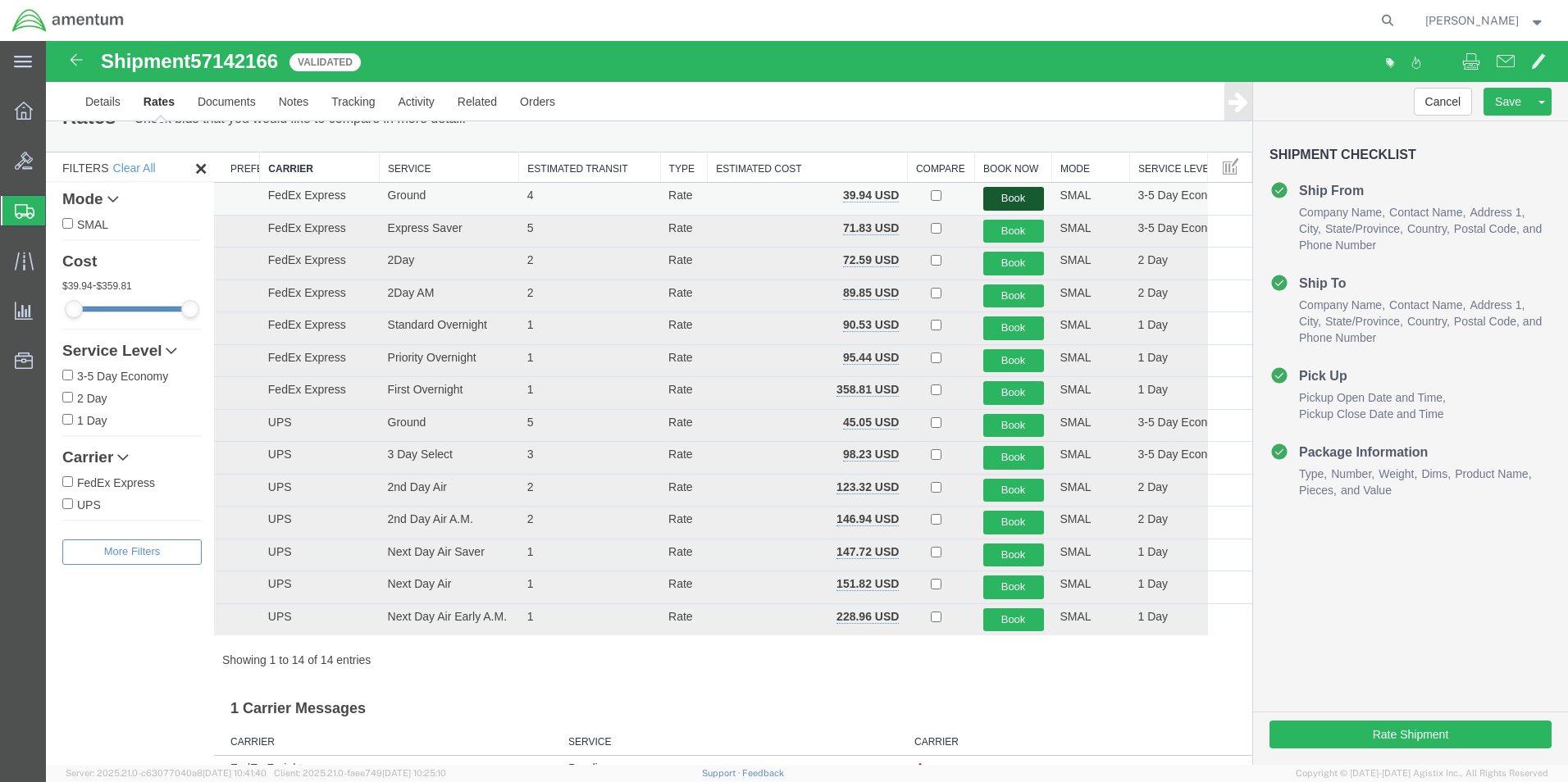
click at [1017, 191] on button "Book" at bounding box center [1014, 198] width 60 height 24
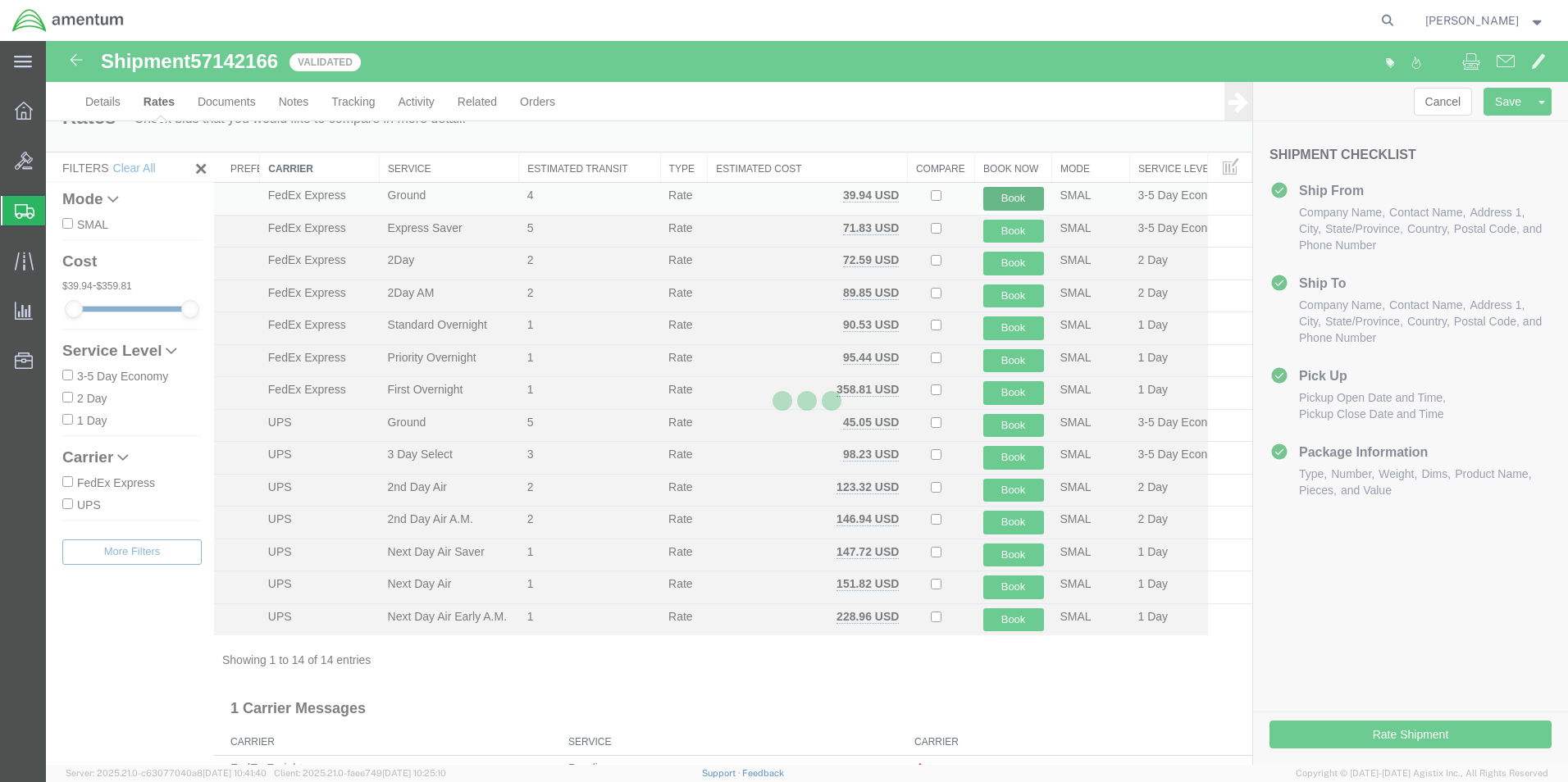
scroll to position [0, 0]
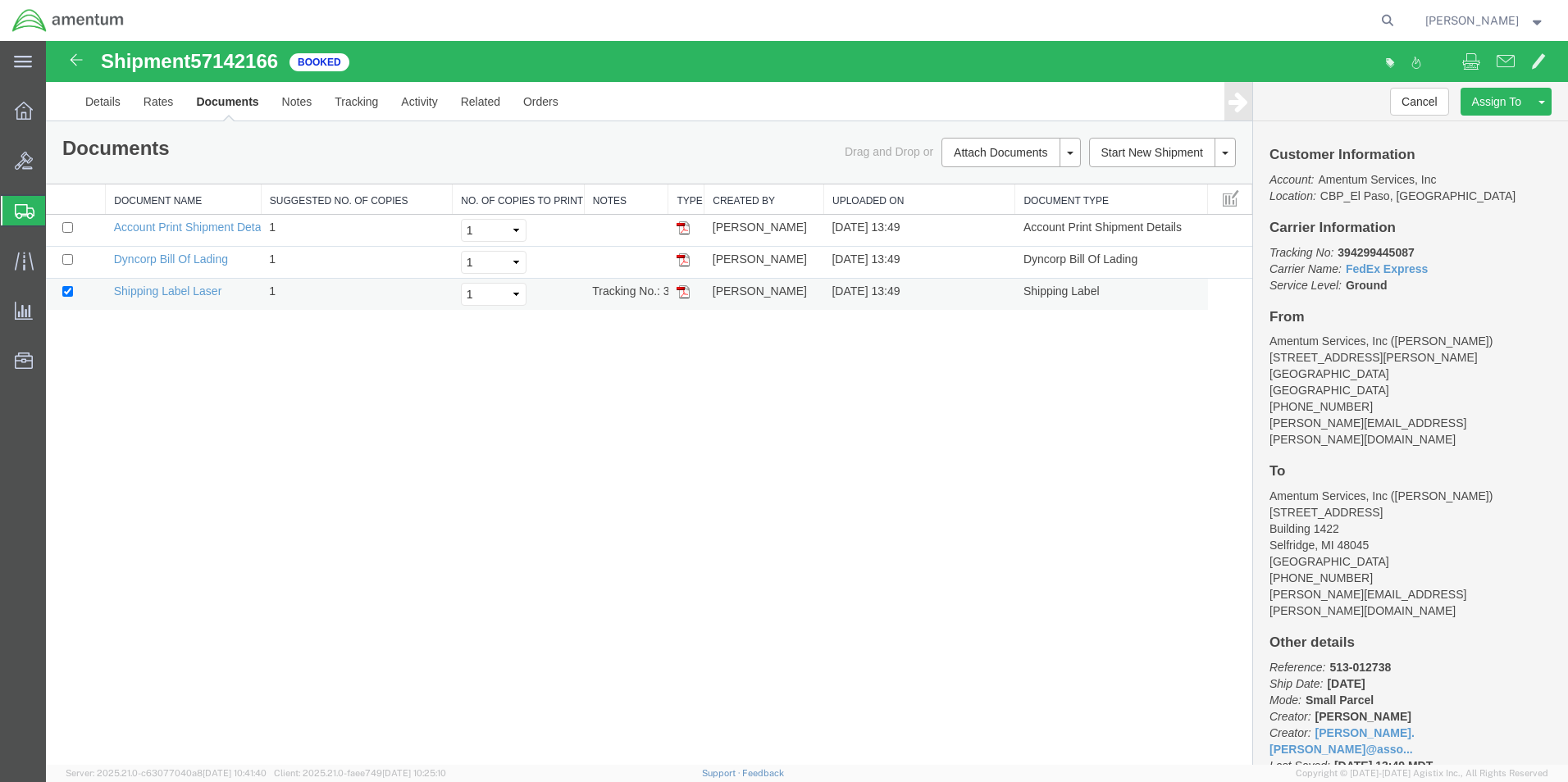
click at [681, 288] on img at bounding box center [683, 292] width 13 height 13
click at [1482, 126] on link "Clone Shipment" at bounding box center [1479, 128] width 142 height 25
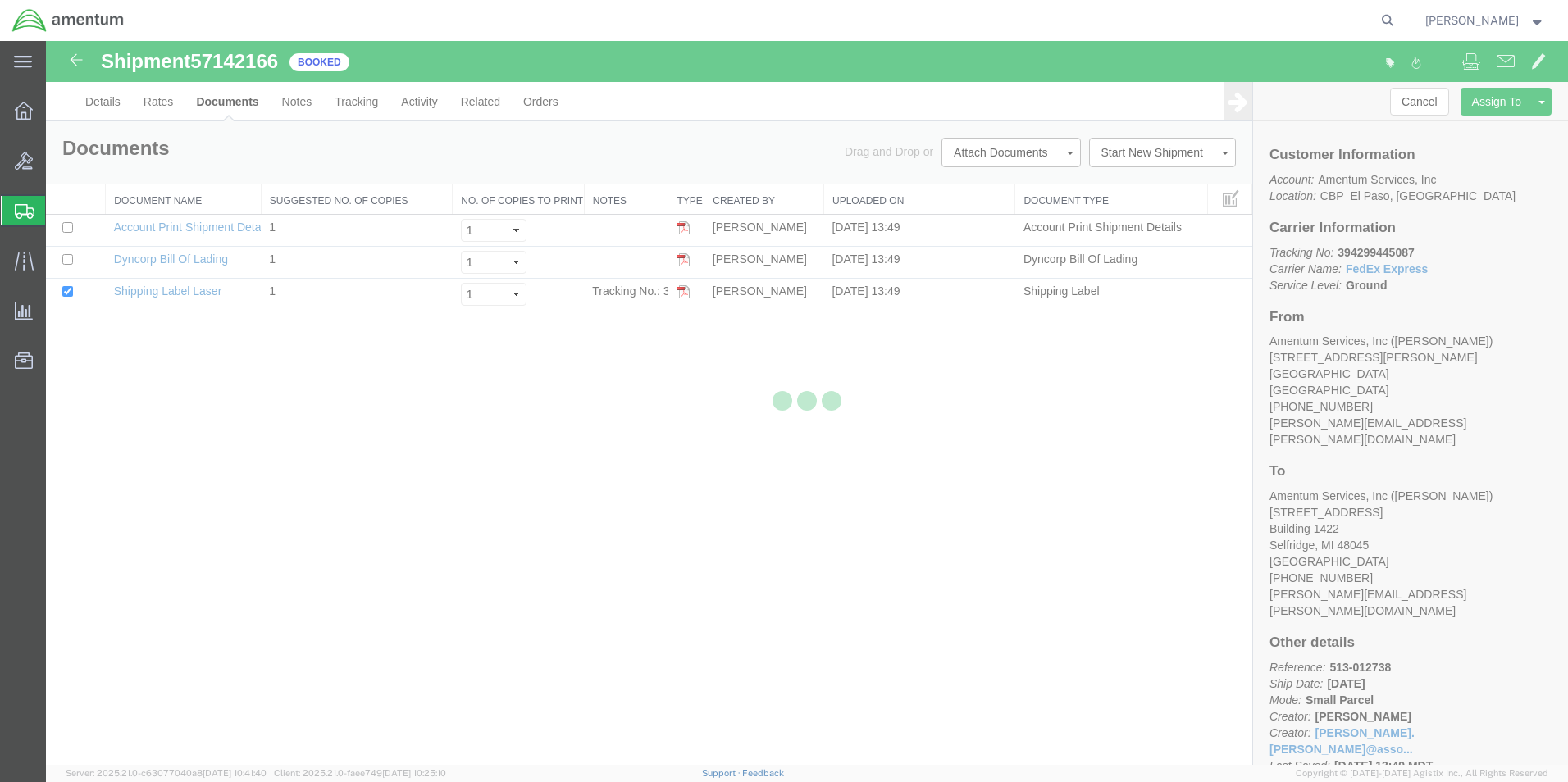
select select "49831"
select select "49921"
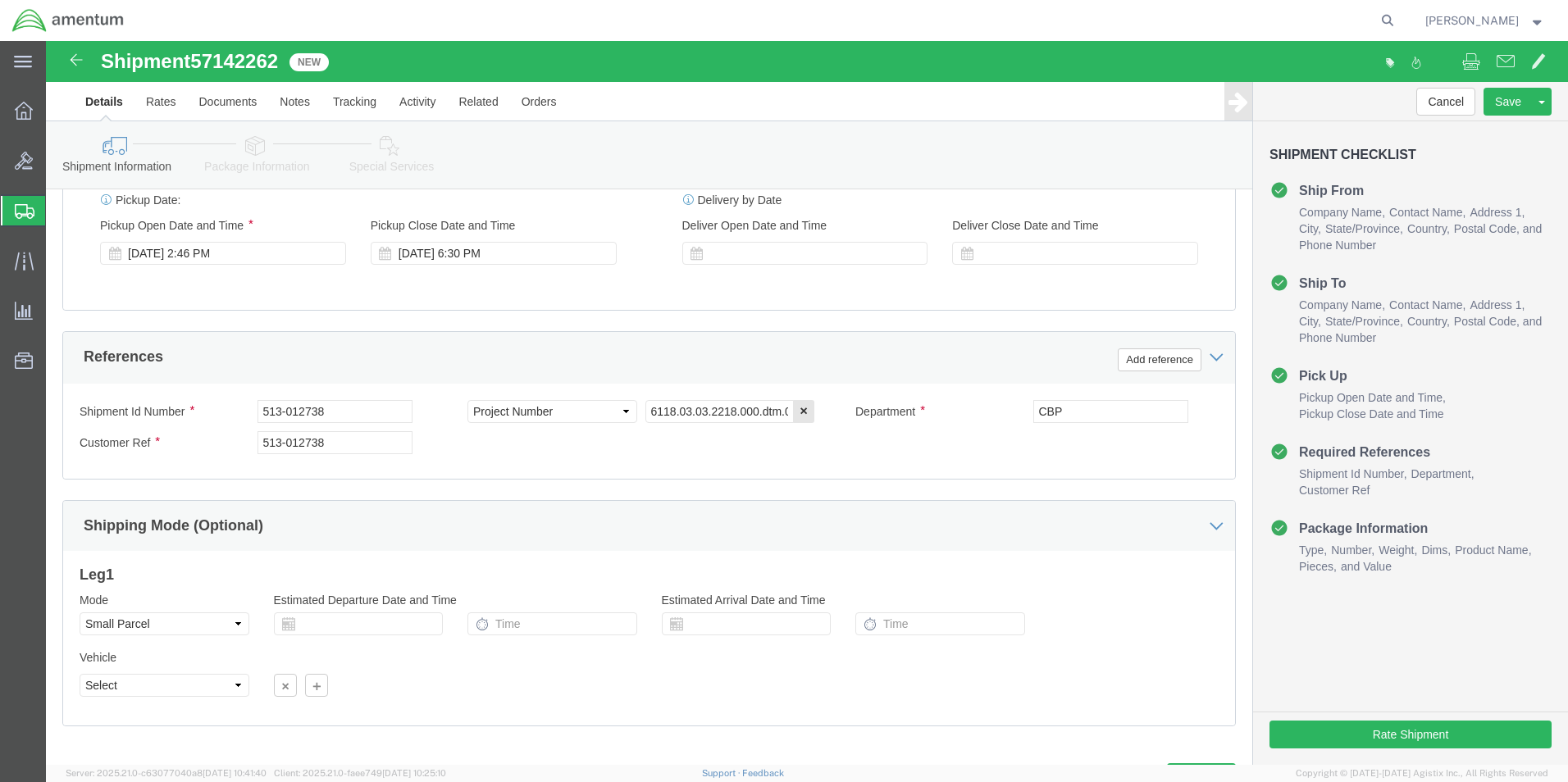
scroll to position [715, 0]
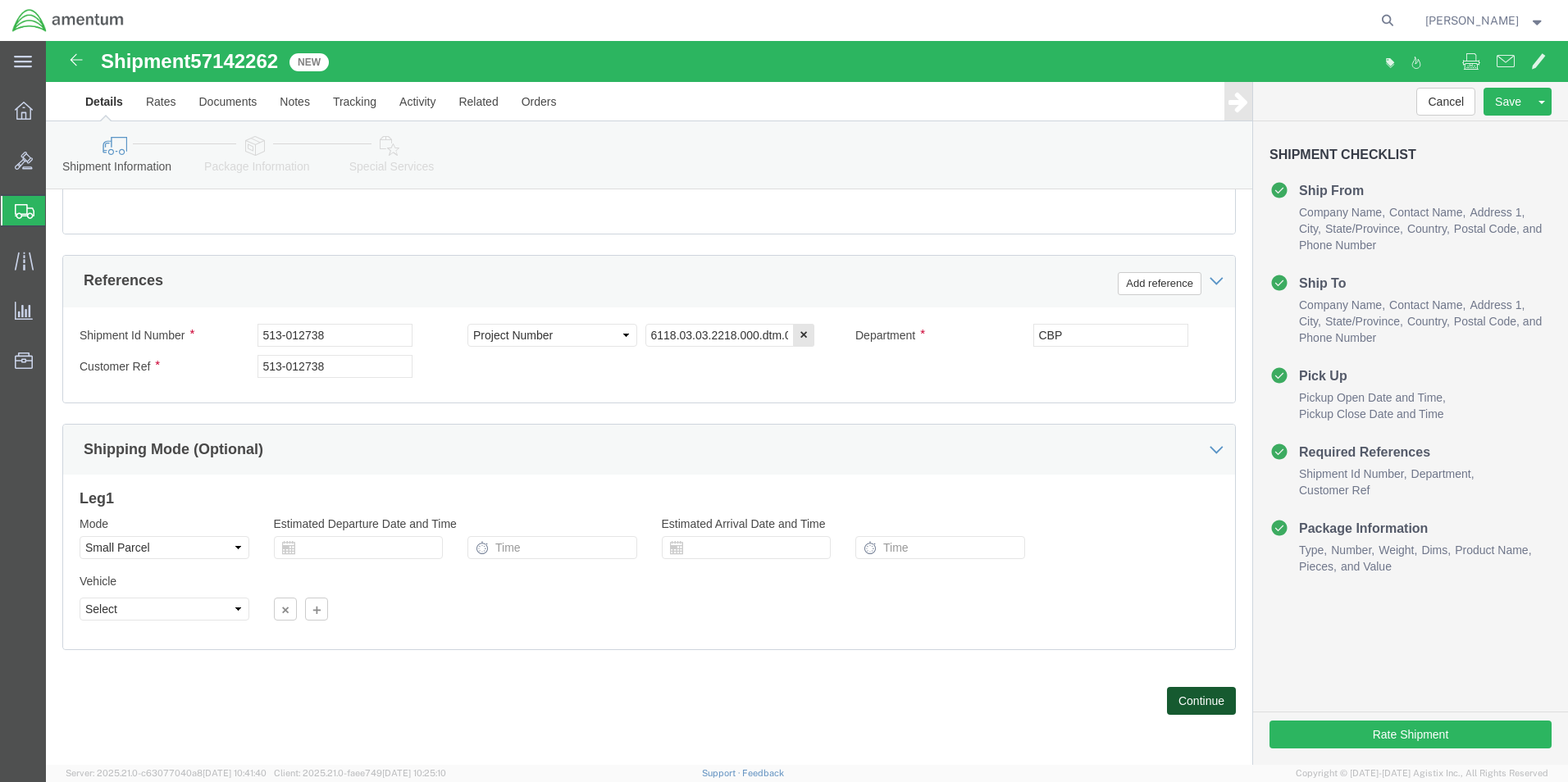
click button "Continue"
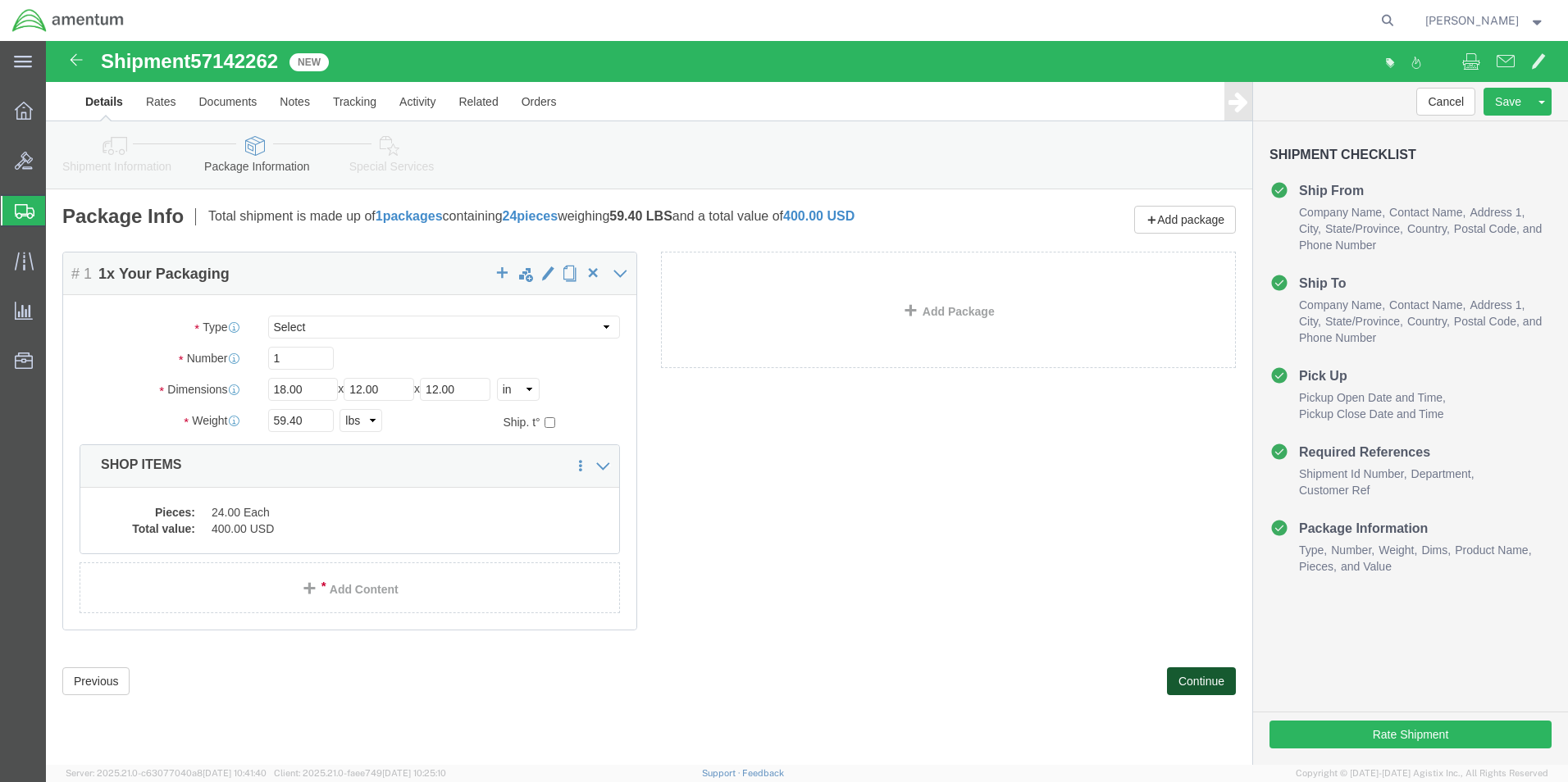
scroll to position [0, 0]
click button "Continue"
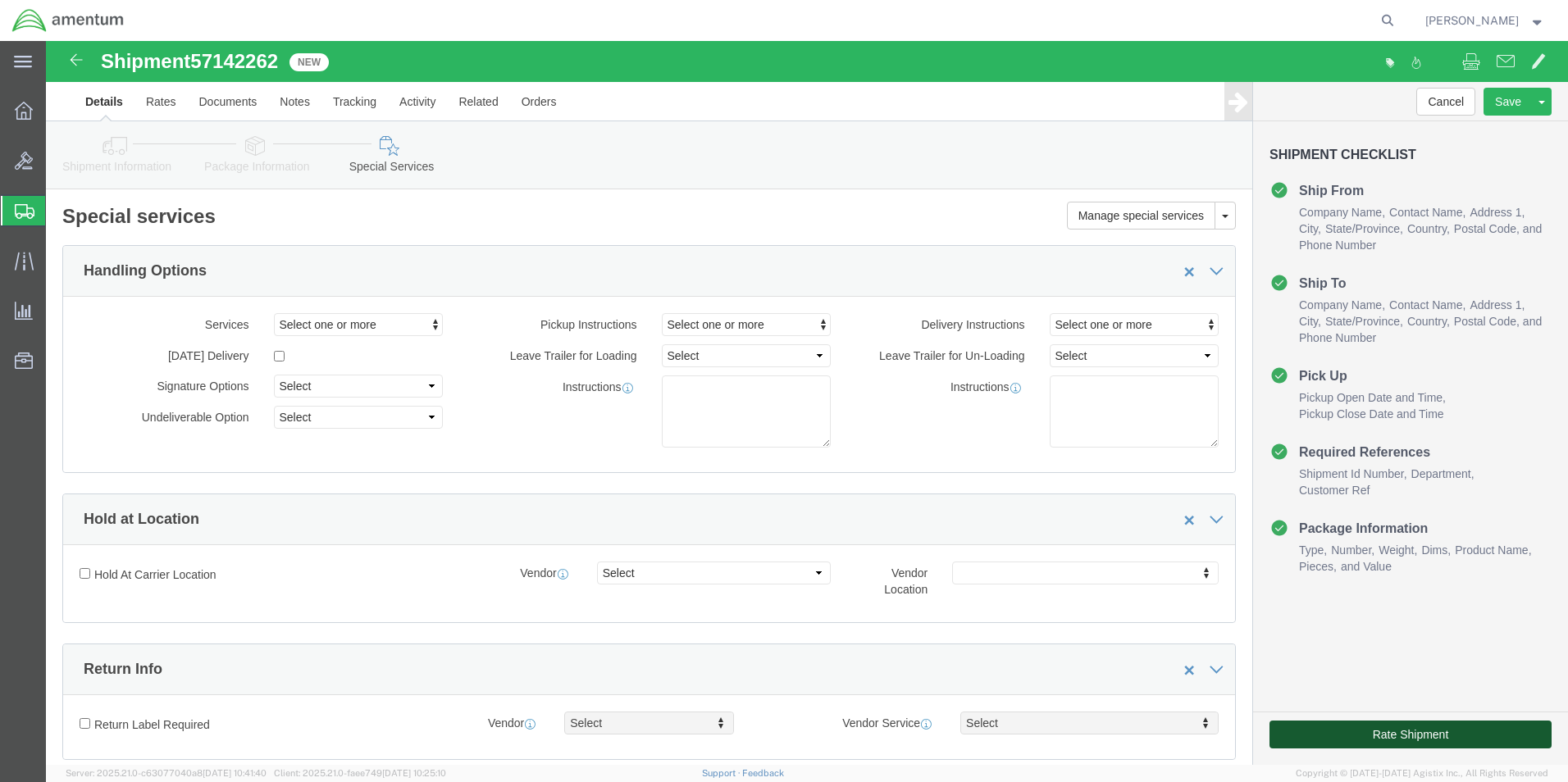
click button "Rate Shipment"
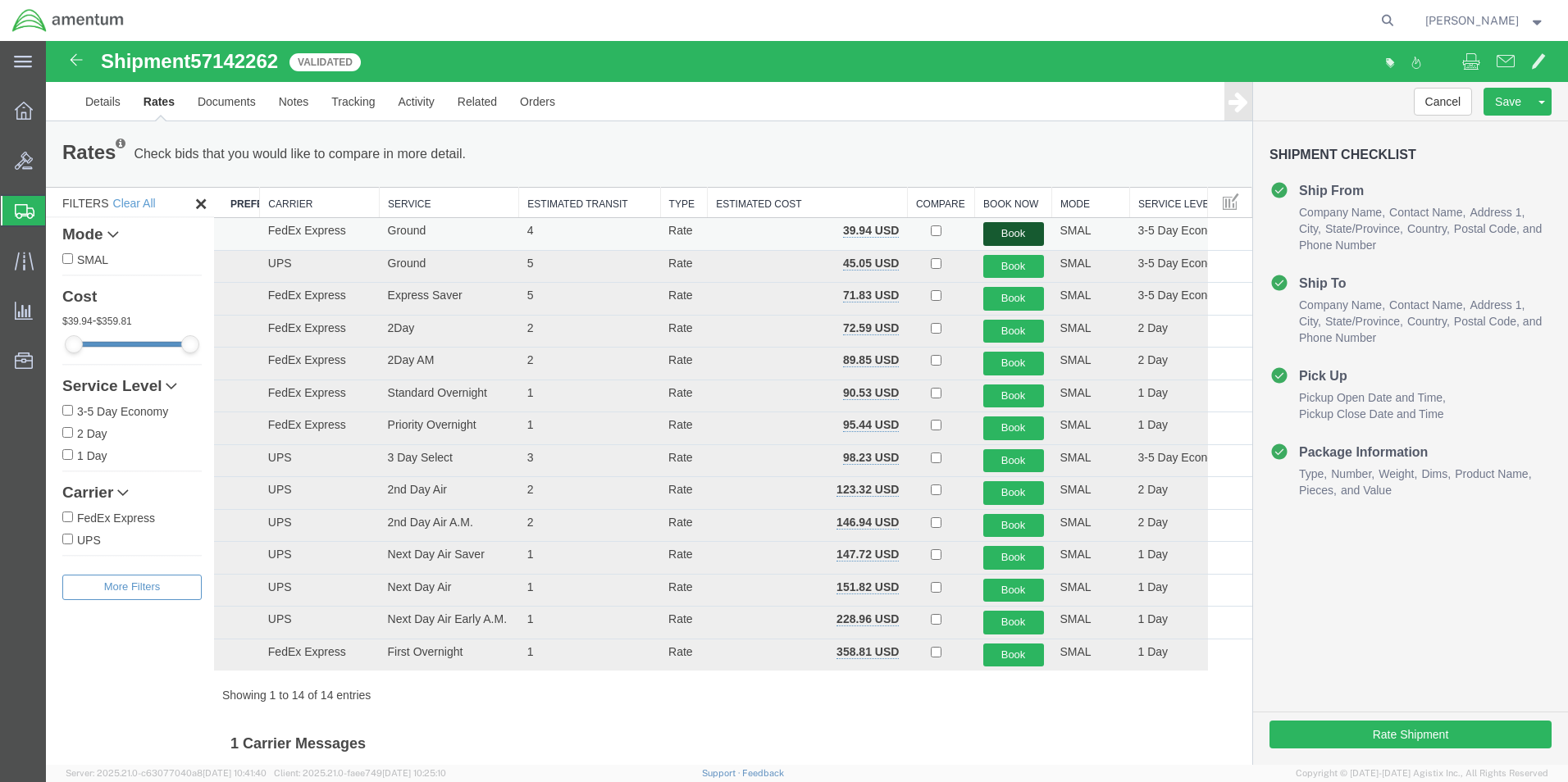
click at [993, 230] on button "Book" at bounding box center [1014, 233] width 60 height 24
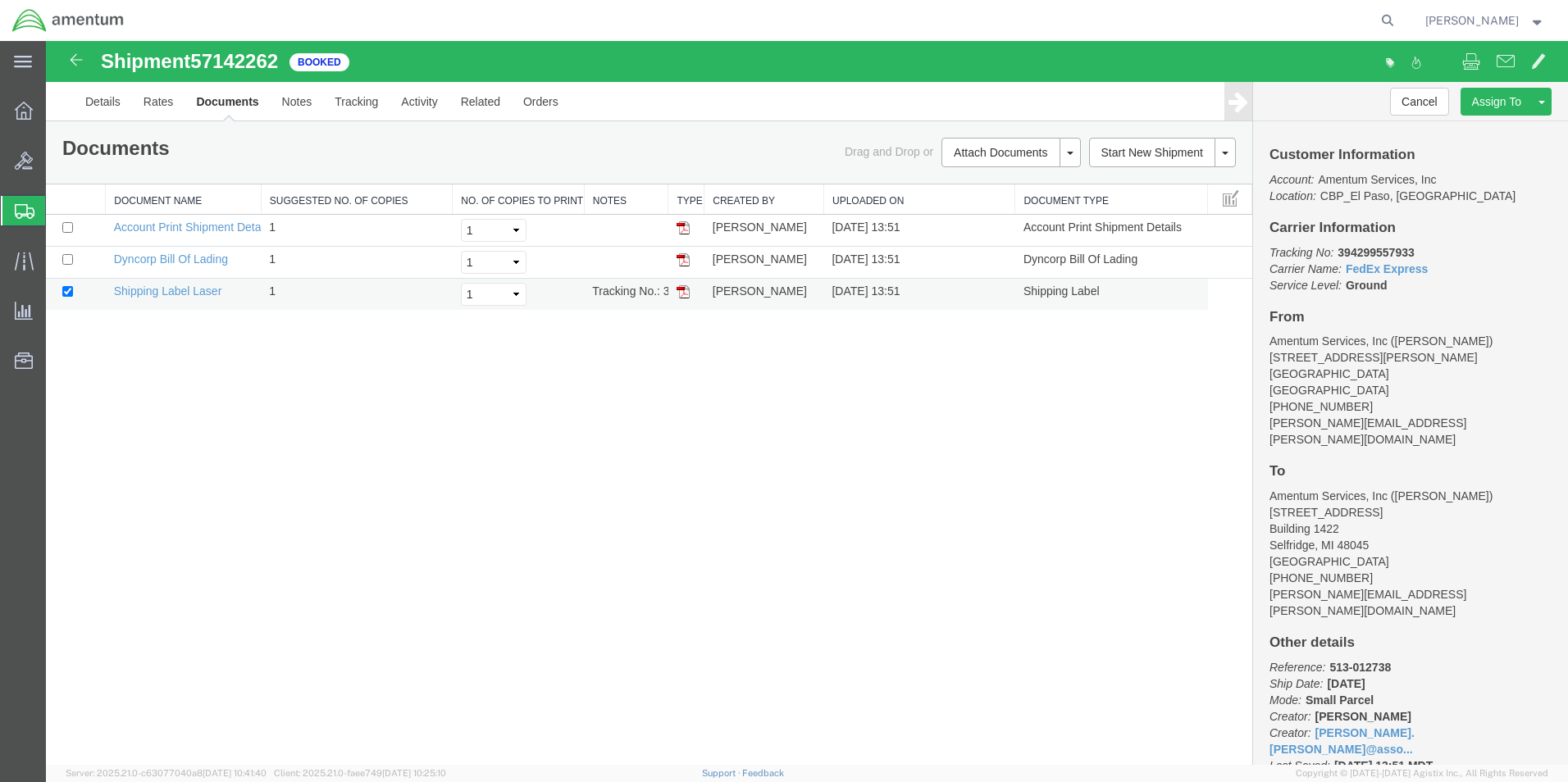
click at [681, 292] on img at bounding box center [683, 292] width 13 height 13
